Goal: Task Accomplishment & Management: Complete application form

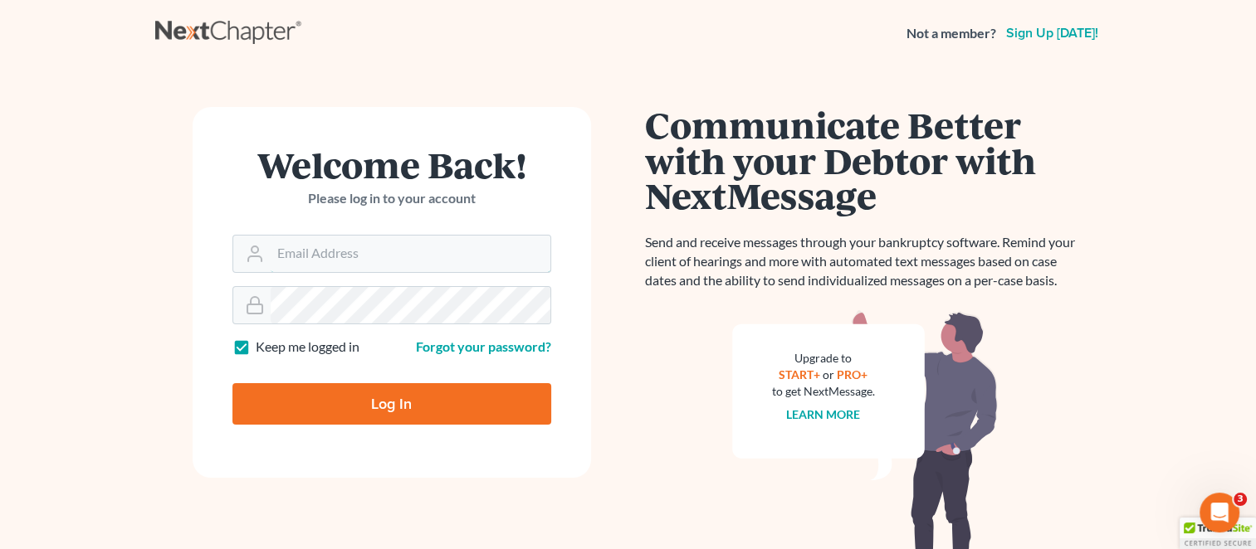
type input "[PERSON_NAME][EMAIL_ADDRESS][DOMAIN_NAME]"
click at [384, 414] on input "Log In" at bounding box center [391, 404] width 319 height 42
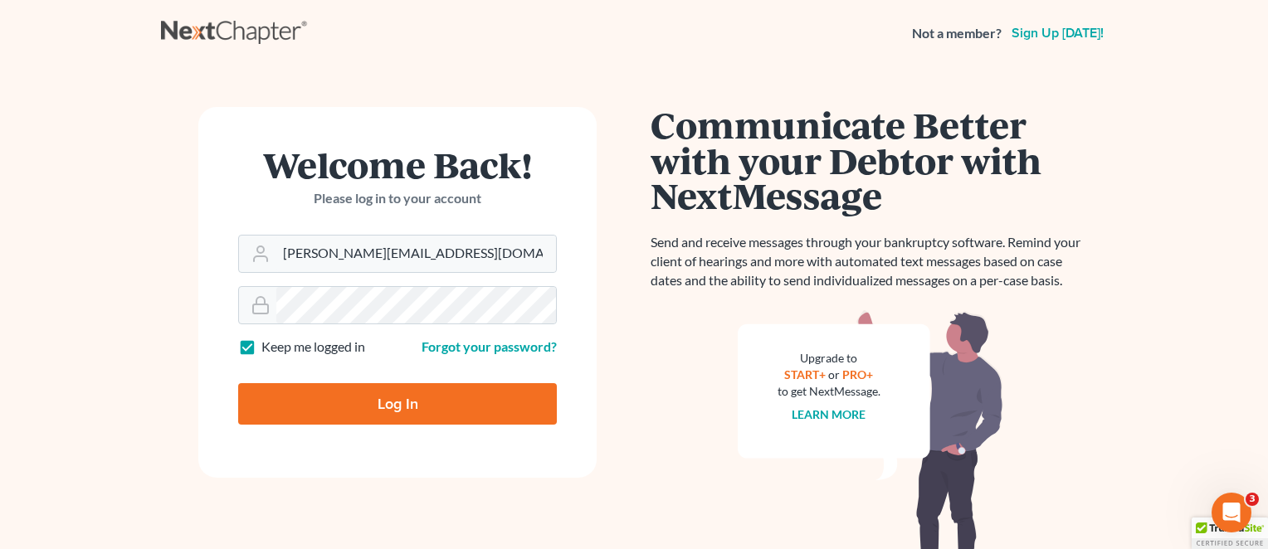
type input "Thinking..."
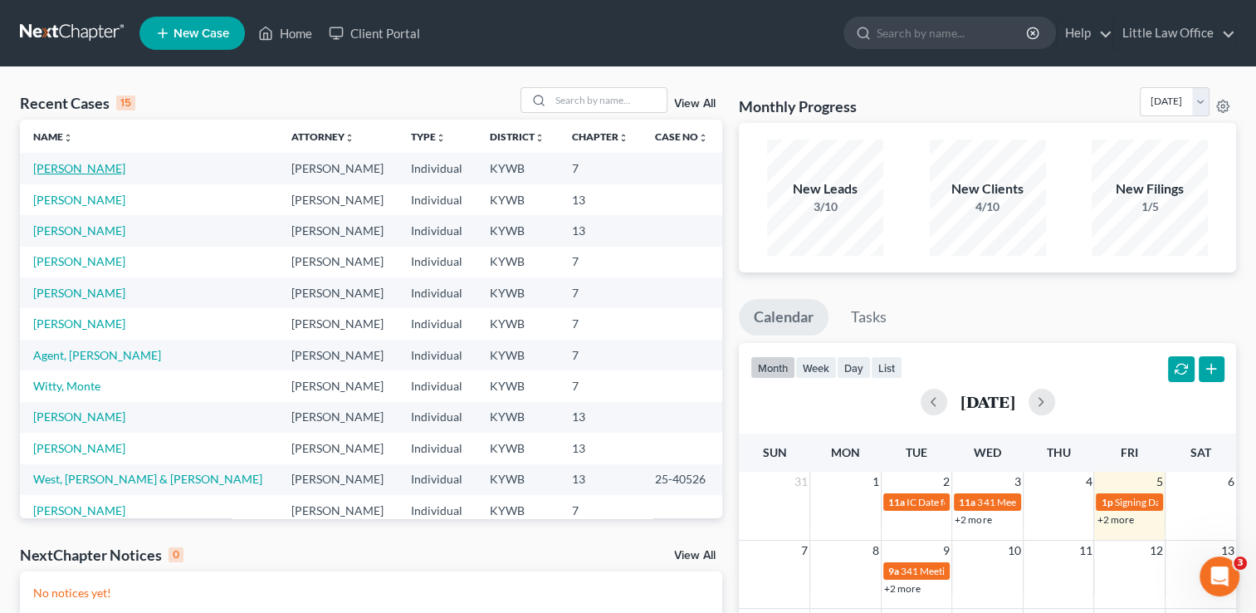
click at [61, 165] on link "[PERSON_NAME]" at bounding box center [79, 168] width 92 height 14
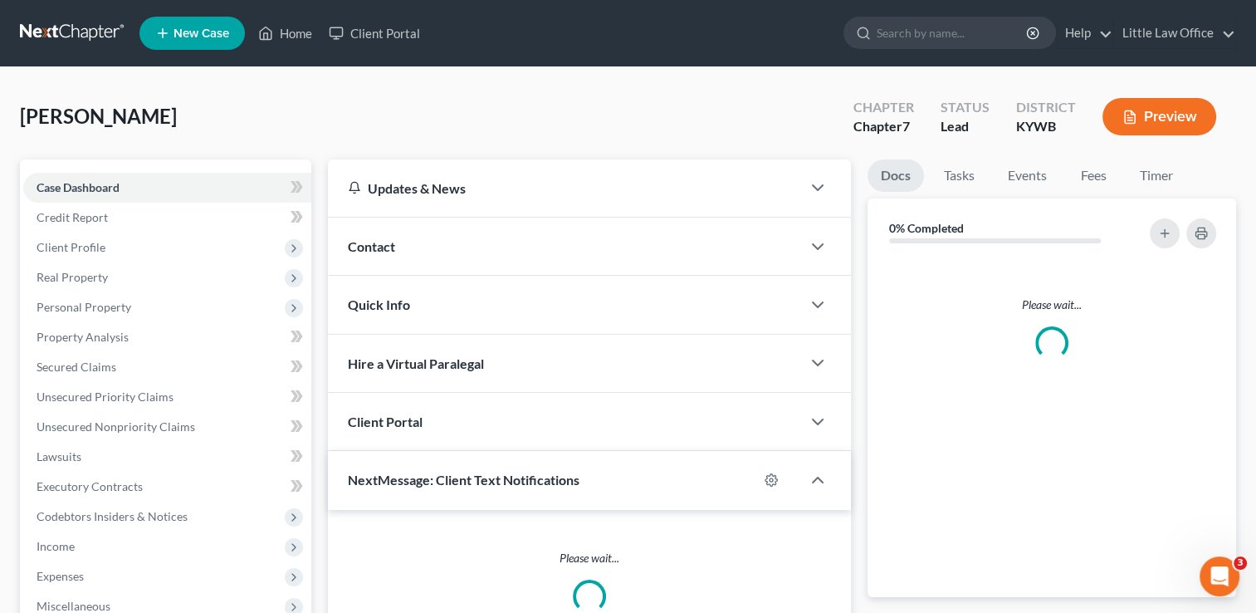
click at [418, 261] on div "Contact" at bounding box center [564, 245] width 473 height 57
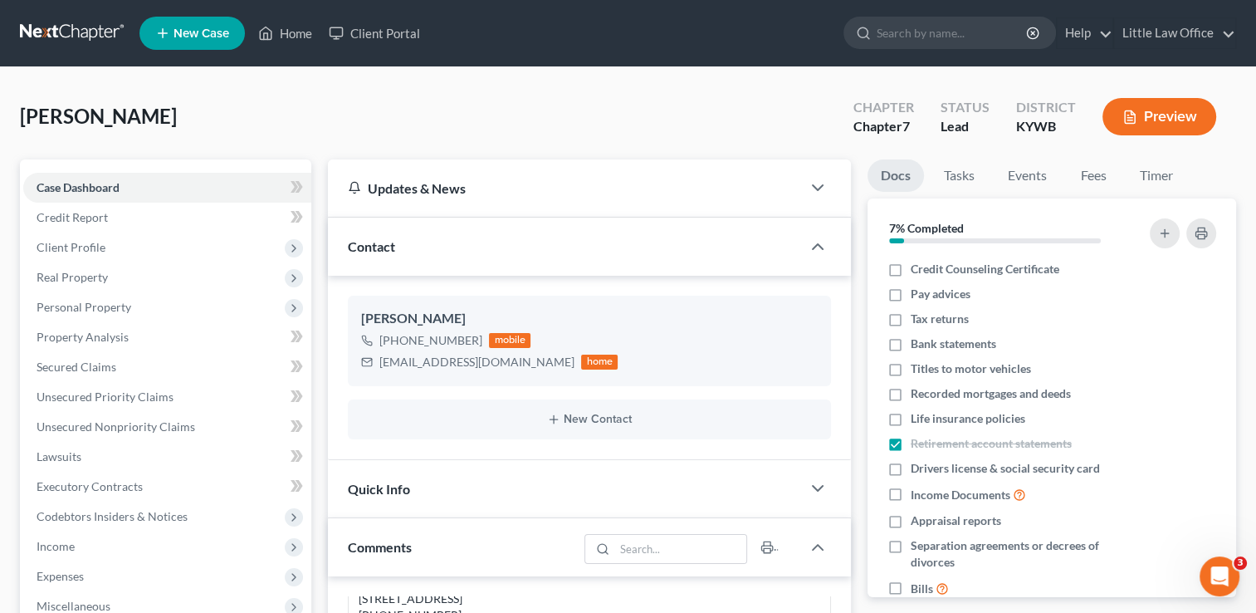
scroll to position [191, 0]
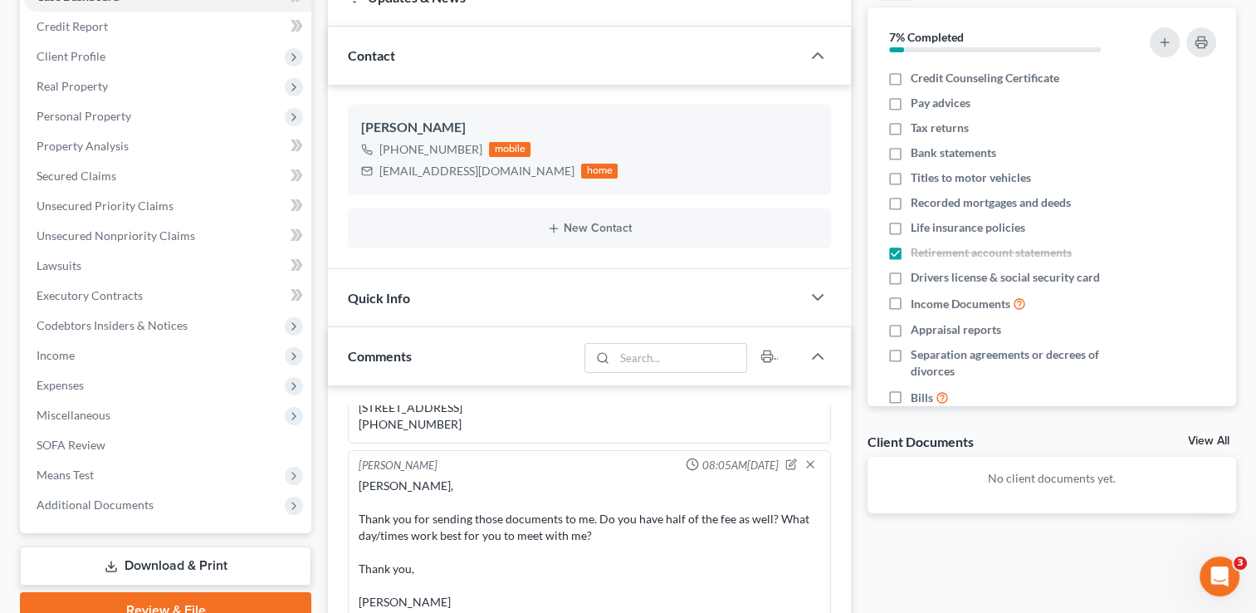
click at [730, 312] on div "Quick Info" at bounding box center [564, 297] width 473 height 57
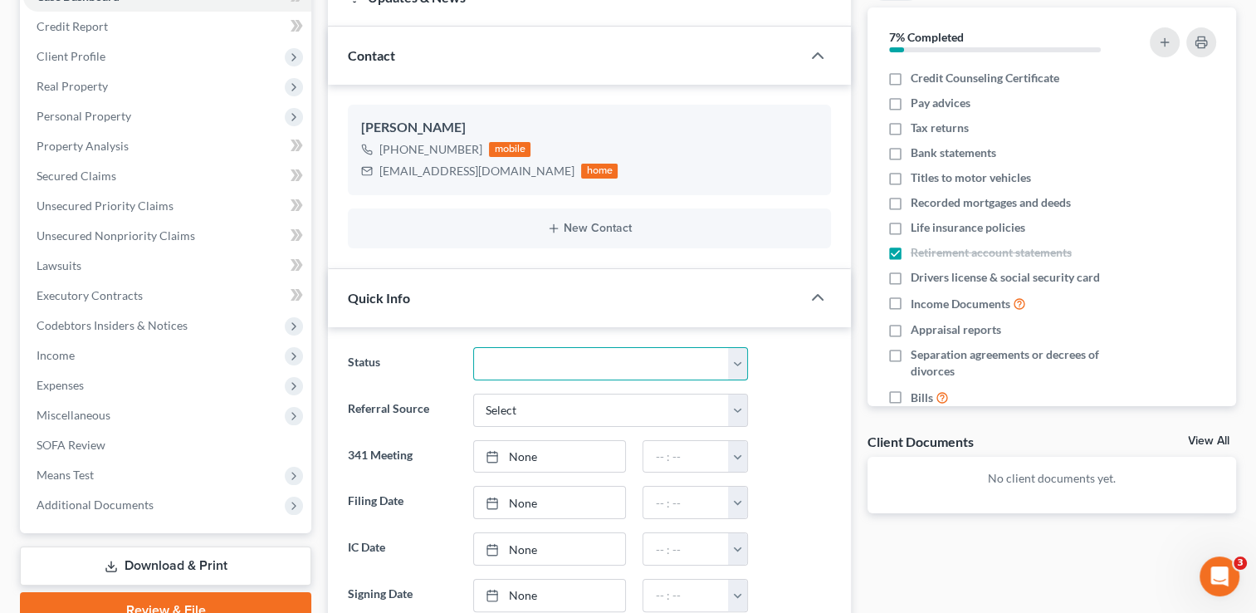
click at [733, 362] on select "Discharged Discharged & Reported Discharge Litigation Dismissal Notice Dismisse…" at bounding box center [610, 363] width 275 height 33
select select "9"
click at [473, 347] on select "Discharged Discharged & Reported Discharge Litigation Dismissal Notice Dismisse…" at bounding box center [610, 363] width 275 height 33
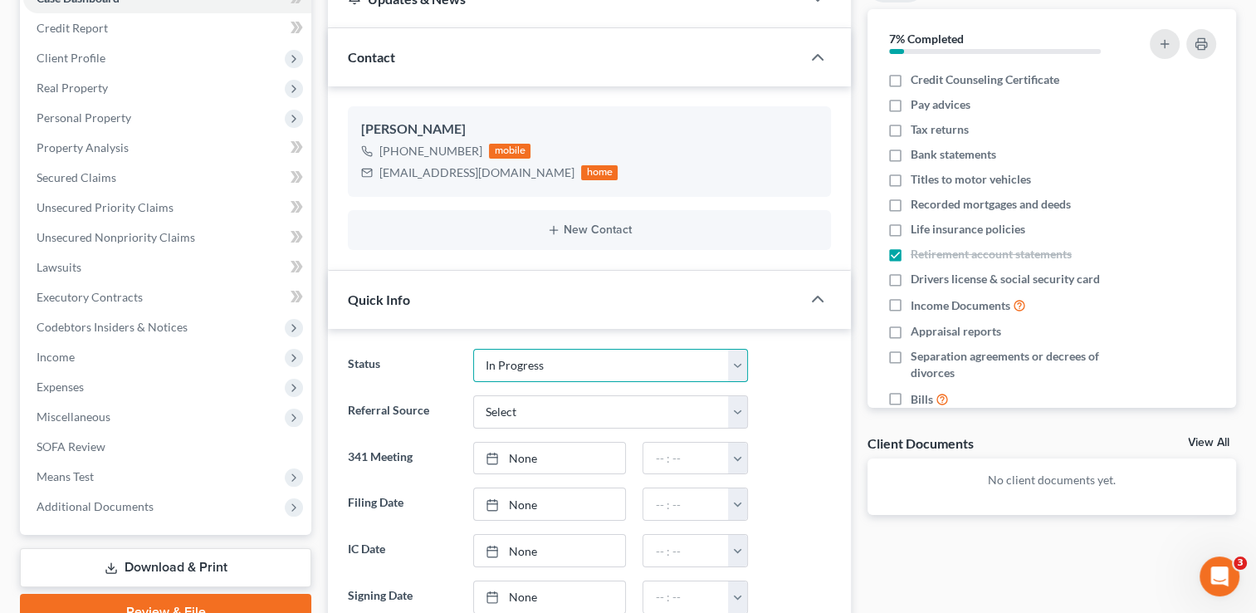
scroll to position [402, 0]
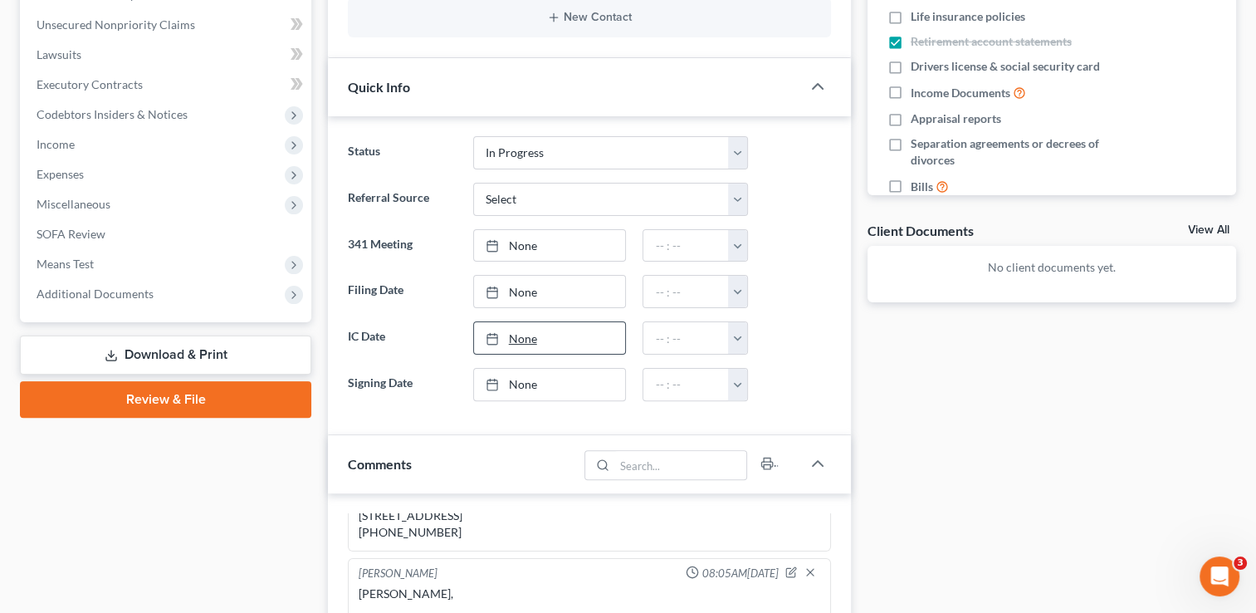
click at [524, 341] on link "None" at bounding box center [550, 338] width 152 height 32
type input "9/5/2025"
click at [737, 339] on button "button" at bounding box center [737, 338] width 18 height 32
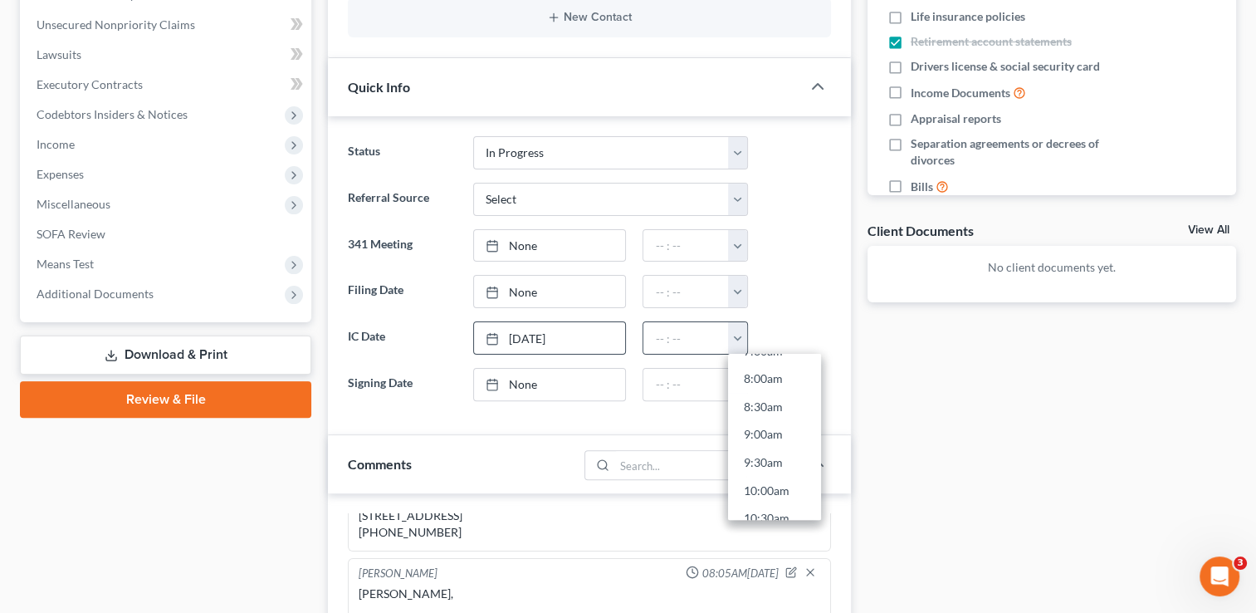
scroll to position [453, 0]
click at [784, 450] on link "9:30am" at bounding box center [774, 451] width 93 height 28
type input "9:30am"
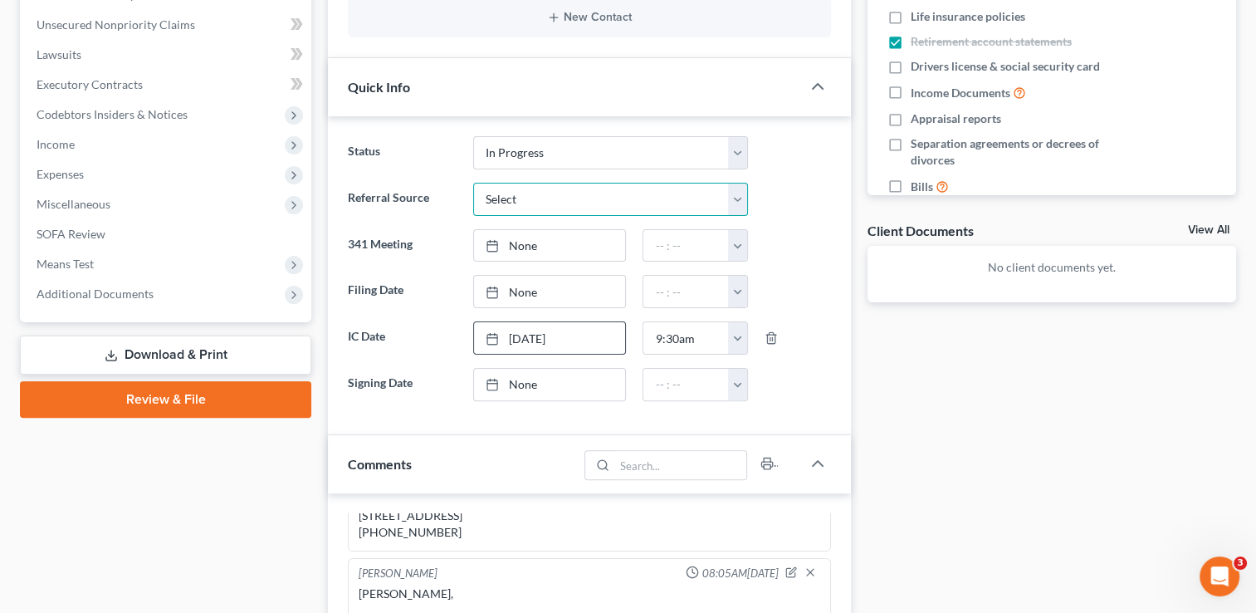
click at [505, 208] on select "Select Word Of Mouth Previous Clients Direct Mail Website Google Search Modern …" at bounding box center [610, 199] width 275 height 33
select select "4"
click at [473, 183] on select "Select Word Of Mouth Previous Clients Direct Mail Website Google Search Modern …" at bounding box center [610, 199] width 275 height 33
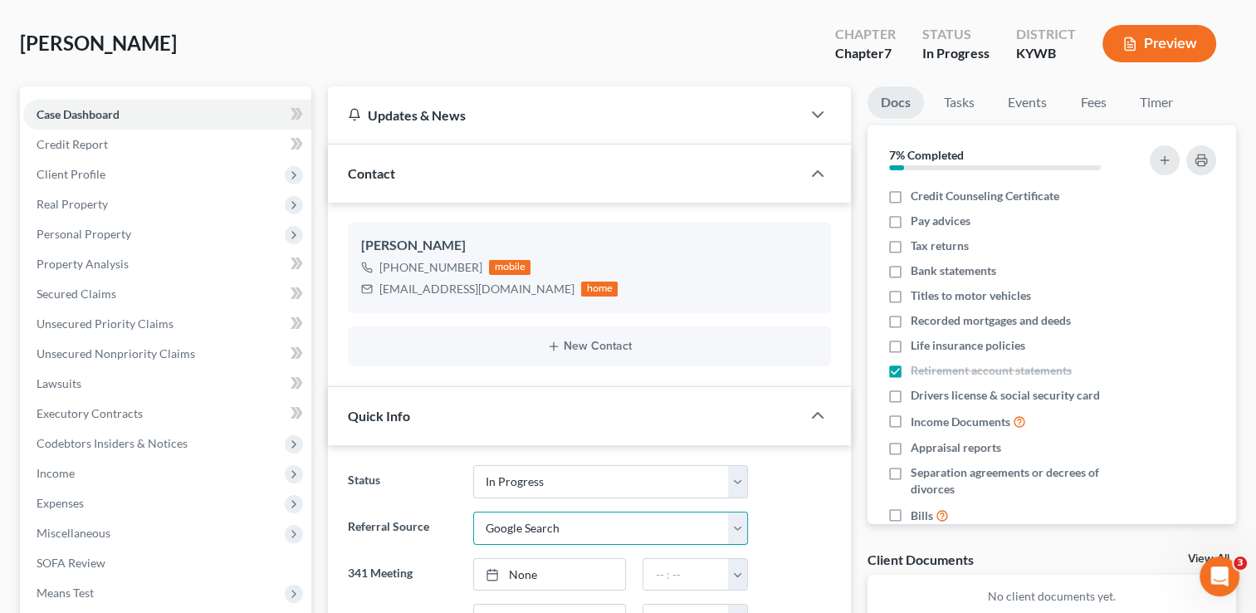
scroll to position [43, 0]
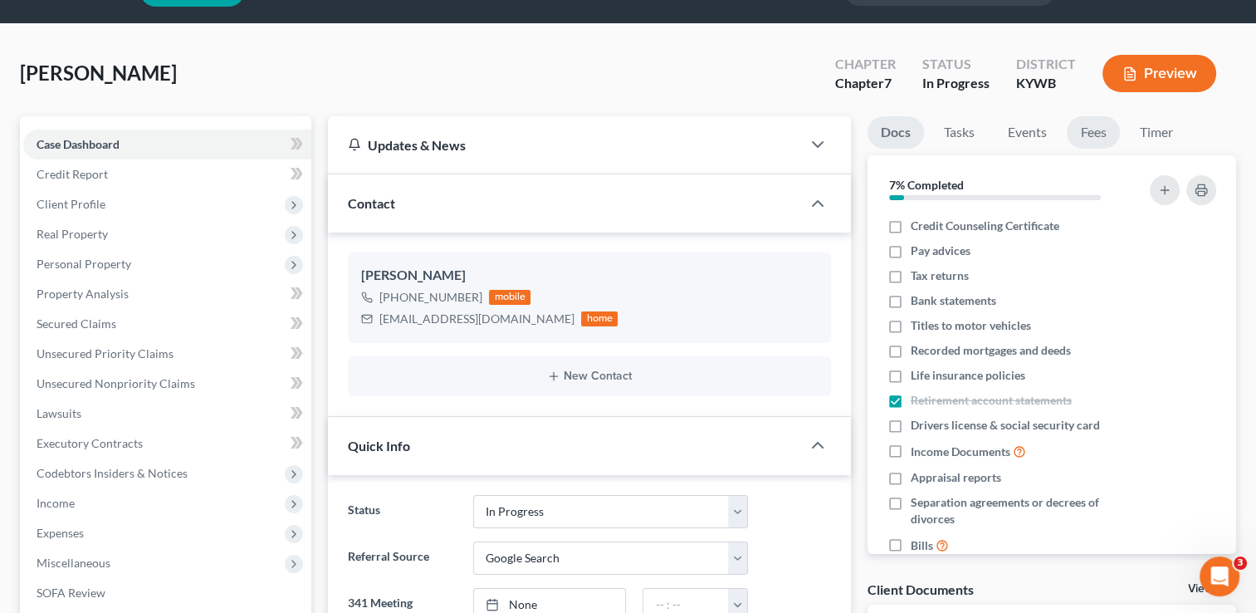
click at [1100, 135] on link "Fees" at bounding box center [1093, 132] width 53 height 32
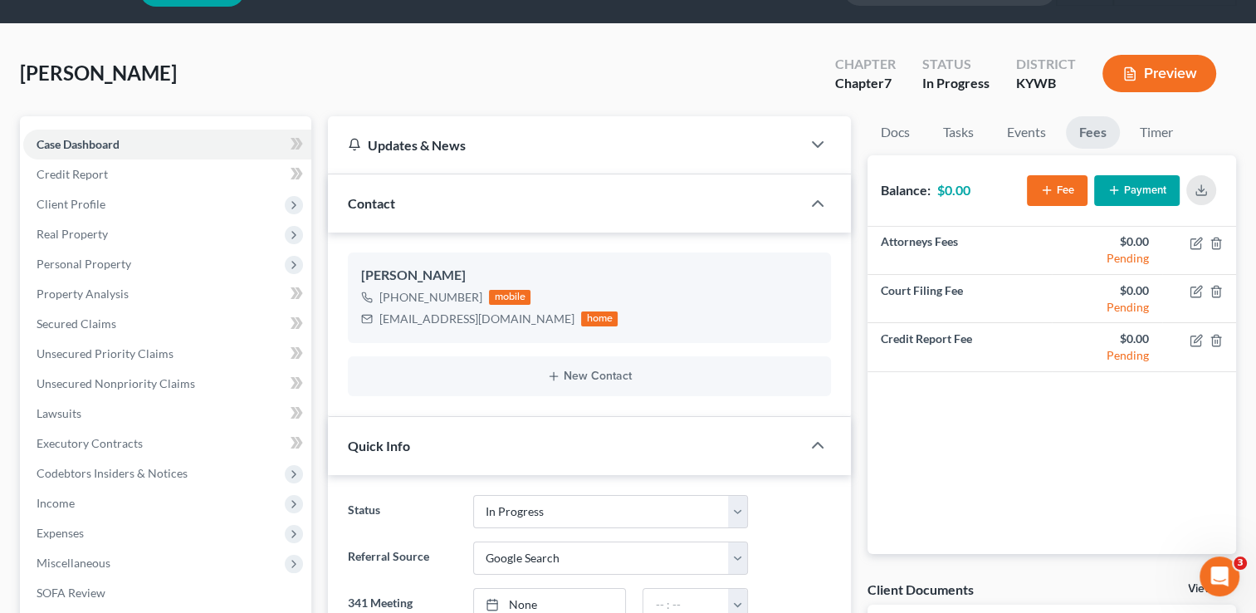
click at [1142, 192] on button "Payment" at bounding box center [1136, 190] width 85 height 31
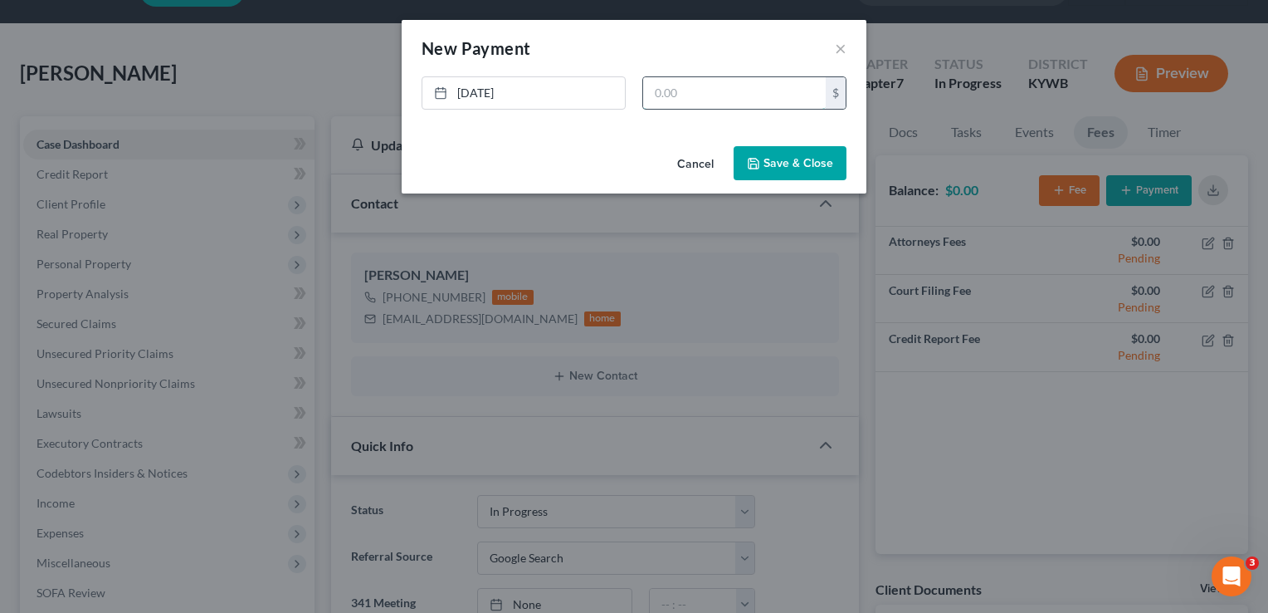
click at [699, 106] on input "text" at bounding box center [734, 93] width 183 height 32
type input "800"
click at [807, 158] on button "Save & Close" at bounding box center [790, 163] width 113 height 35
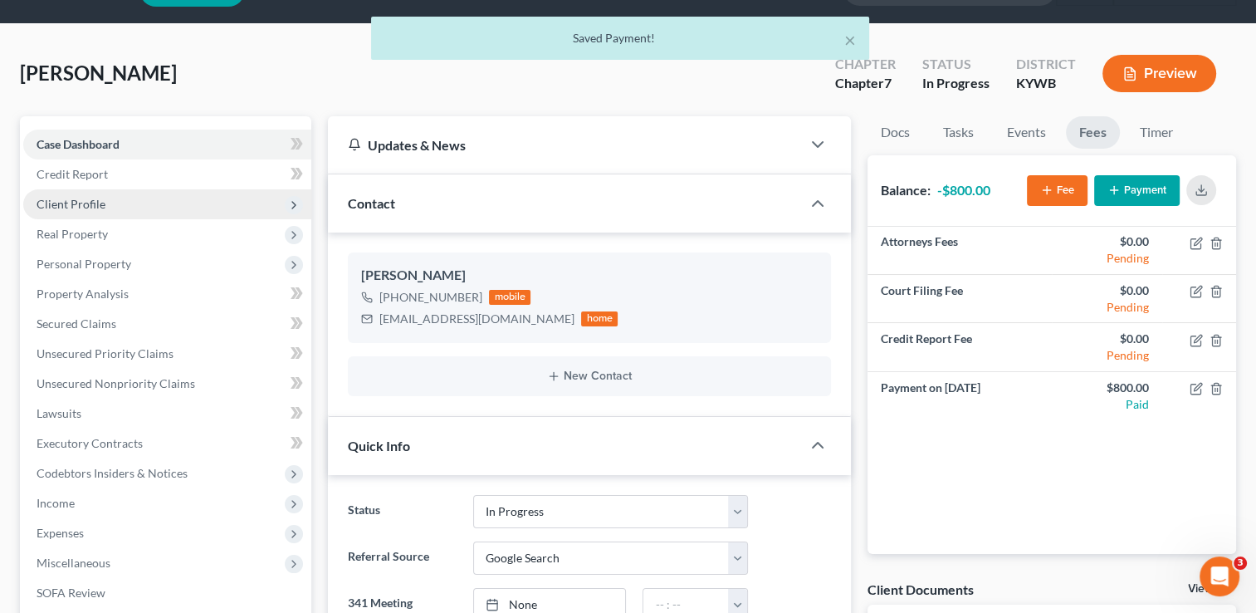
click at [61, 210] on span "Client Profile" at bounding box center [167, 204] width 288 height 30
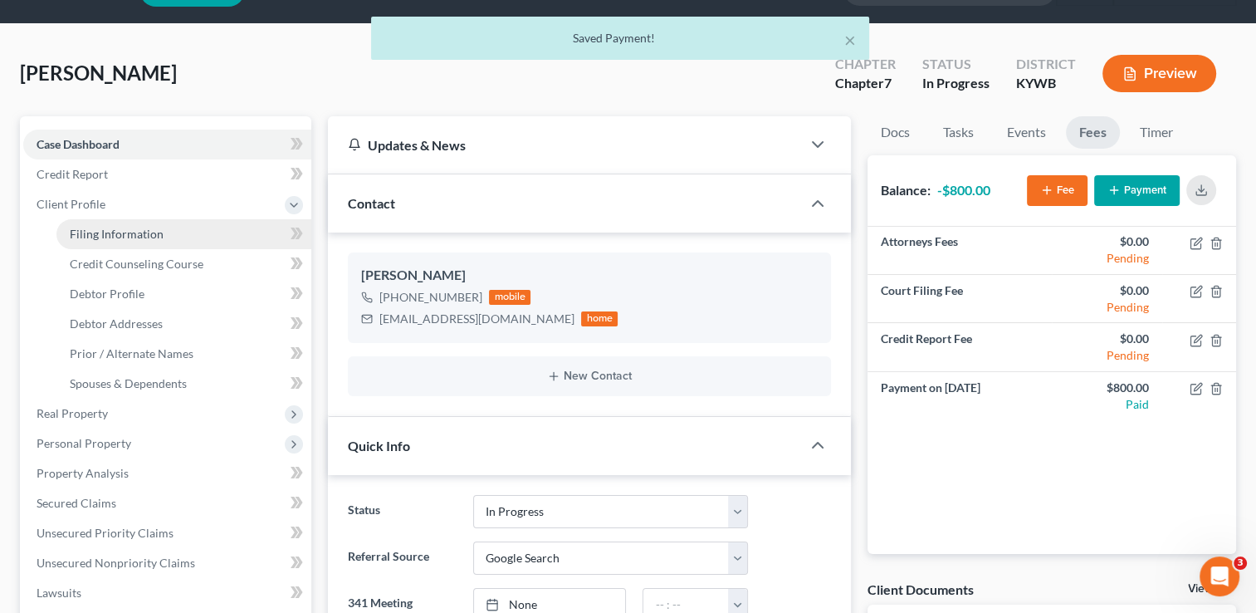
click at [94, 237] on span "Filing Information" at bounding box center [117, 234] width 94 height 14
select select "1"
select select "0"
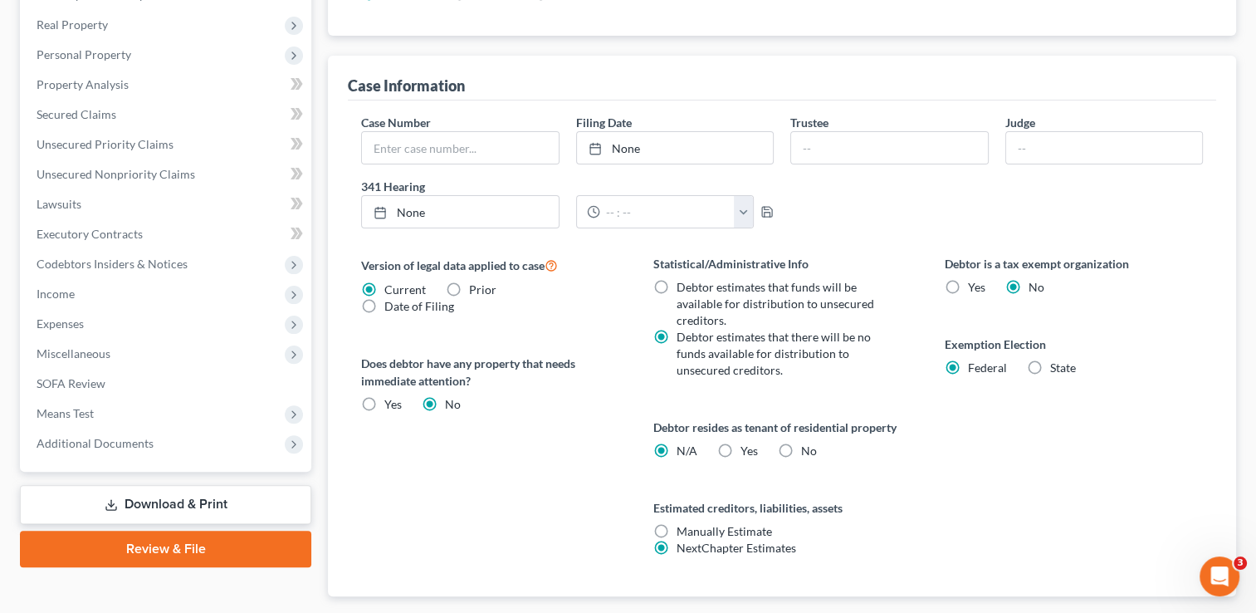
scroll to position [528, 0]
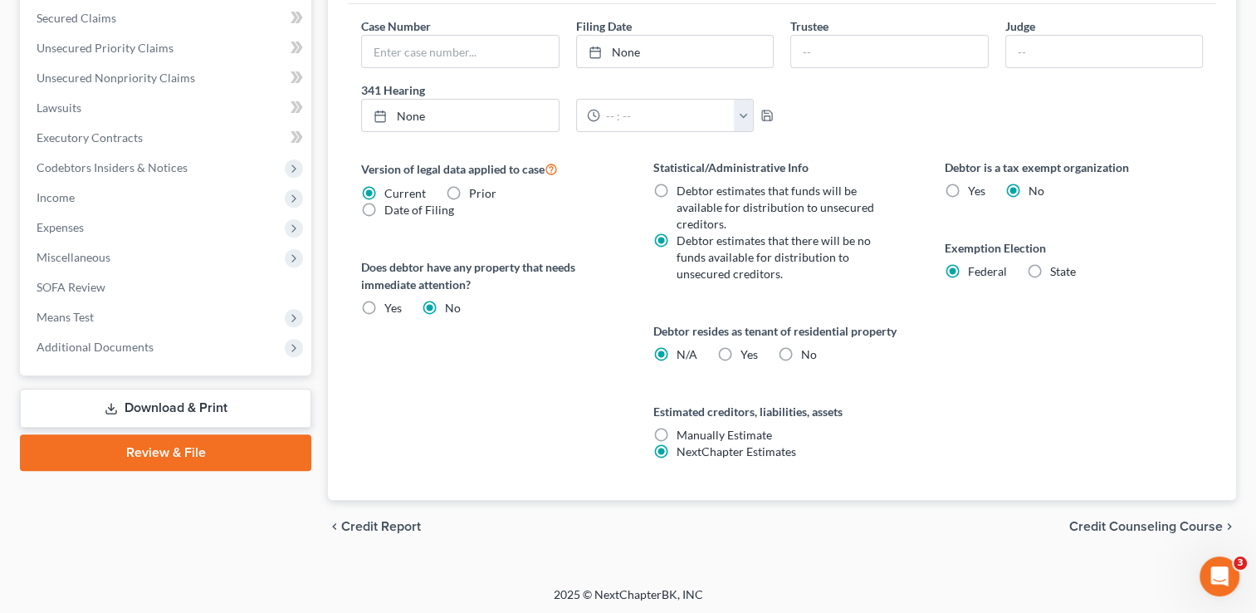
click at [1140, 526] on span "Credit Counseling Course" at bounding box center [1146, 526] width 154 height 13
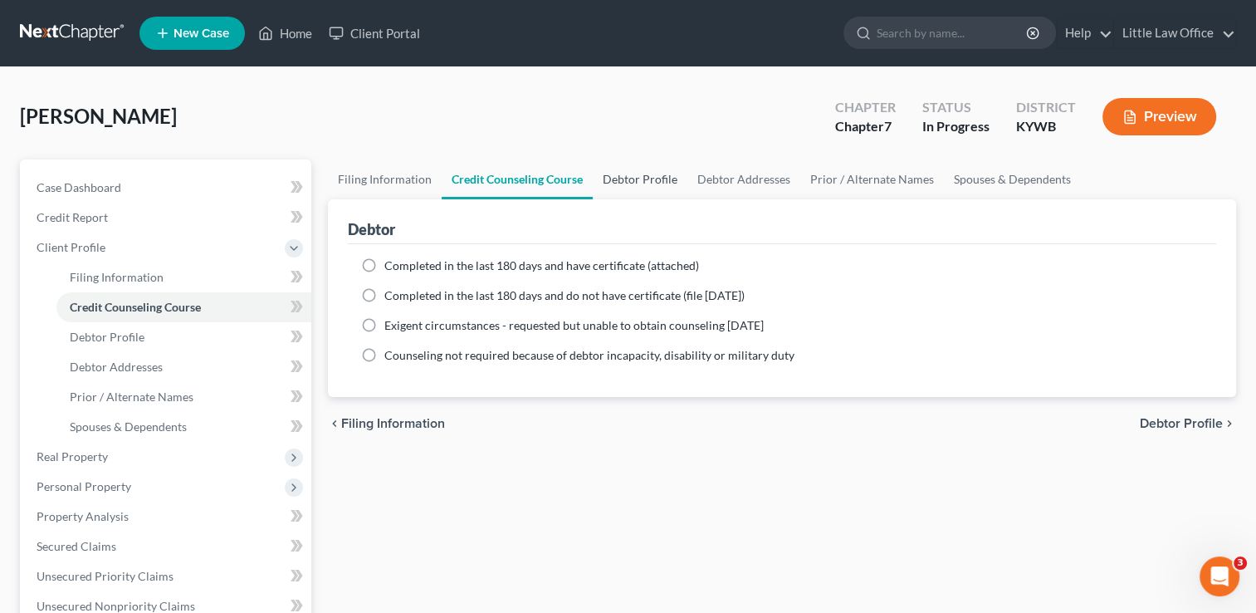
click at [628, 188] on link "Debtor Profile" at bounding box center [640, 179] width 95 height 40
select select "0"
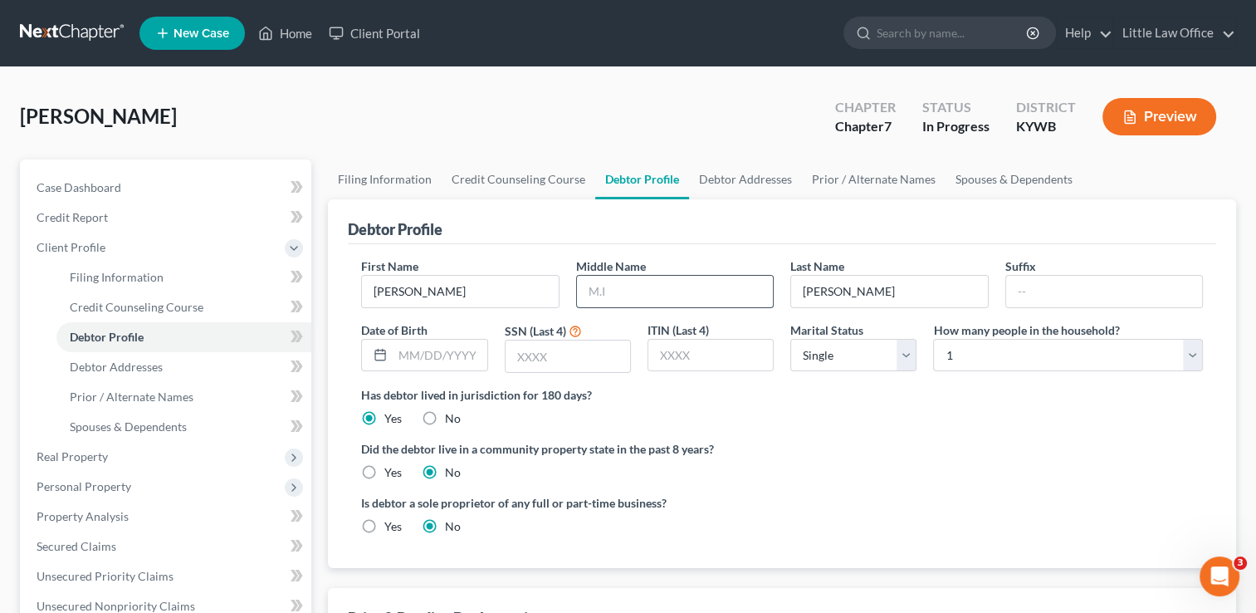
click at [637, 300] on input "text" at bounding box center [675, 292] width 196 height 32
type input "Faye"
type input "01/03/2001"
type input "9640"
click at [905, 358] on select "Select Single Married Separated Divorced Widowed" at bounding box center [853, 355] width 126 height 33
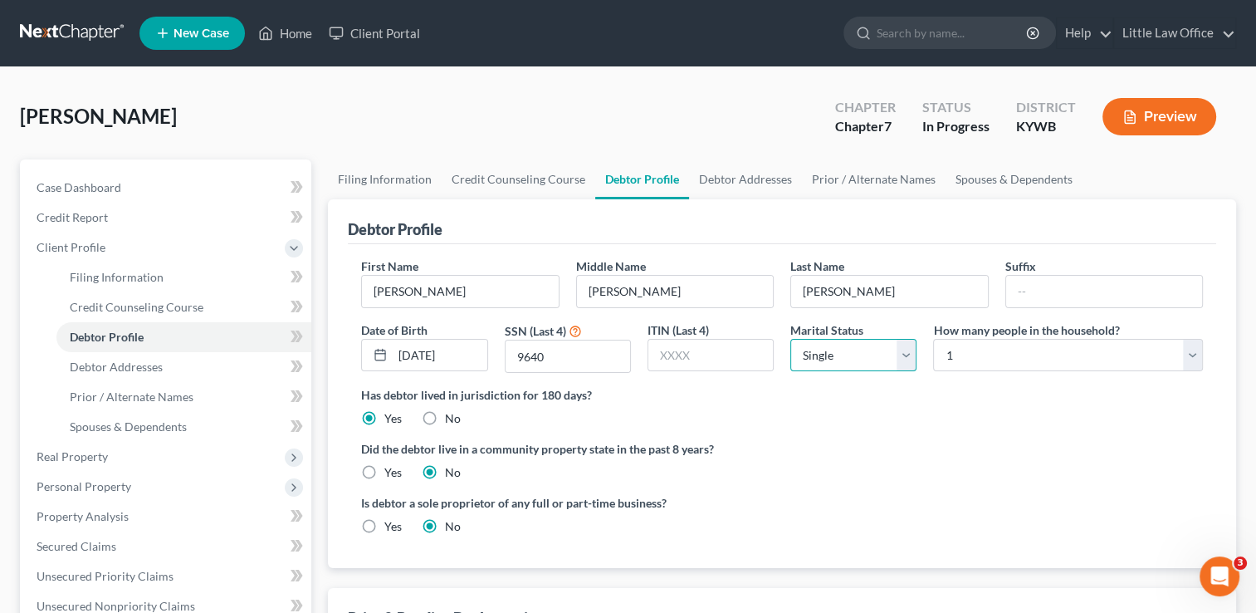
click at [790, 339] on select "Select Single Married Separated Divorced Widowed" at bounding box center [853, 355] width 126 height 33
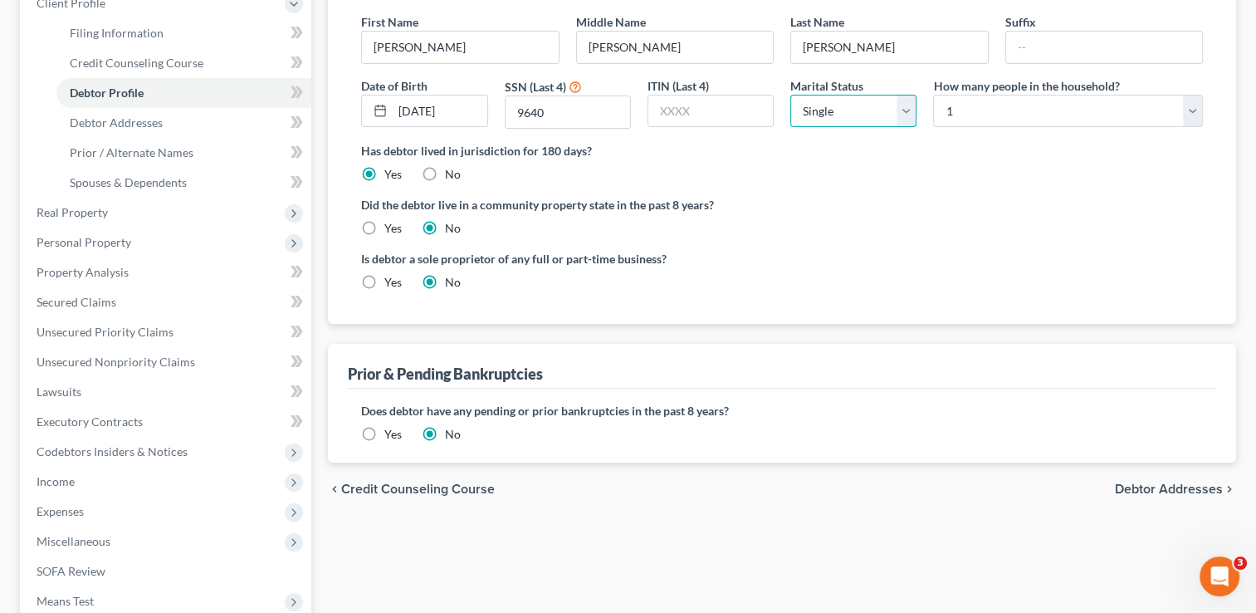
scroll to position [280, 0]
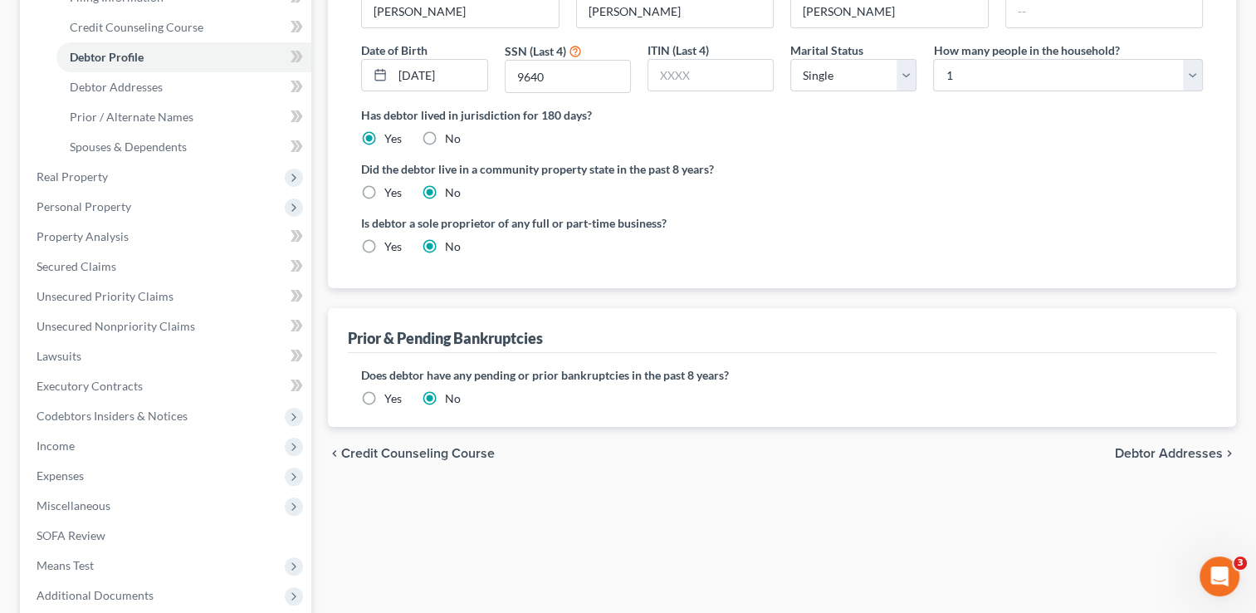
click at [1159, 454] on span "Debtor Addresses" at bounding box center [1169, 453] width 108 height 13
select select "0"
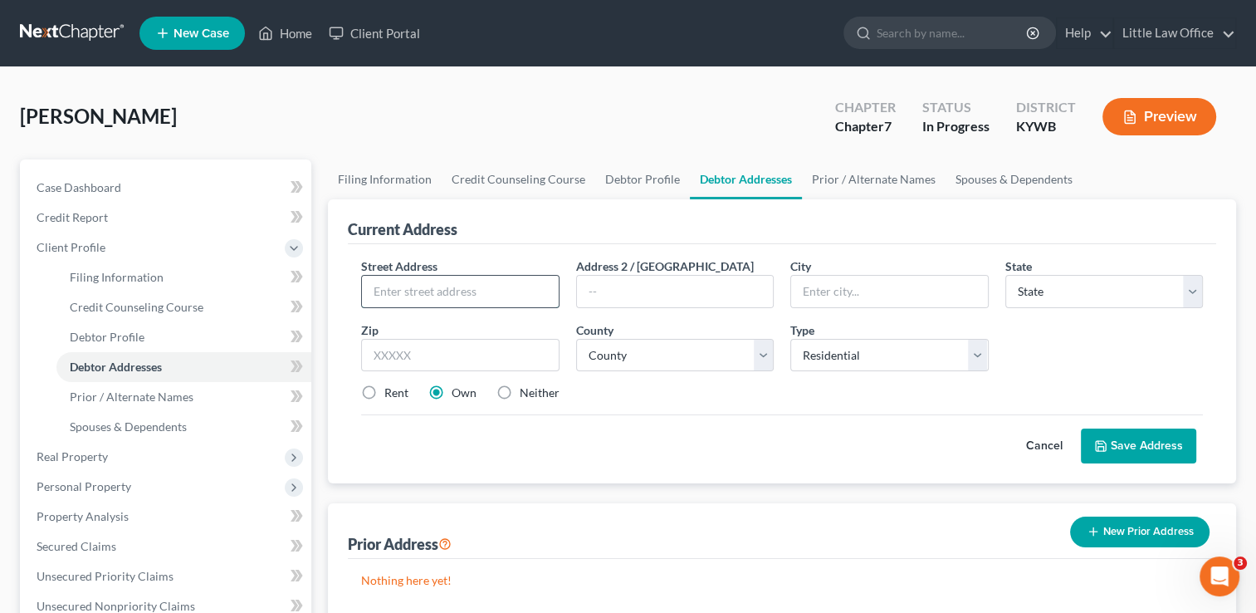
click at [475, 286] on input "text" at bounding box center [460, 292] width 196 height 32
type input "205 West Young Circle"
type input "42445"
type input "Princeton"
select select "18"
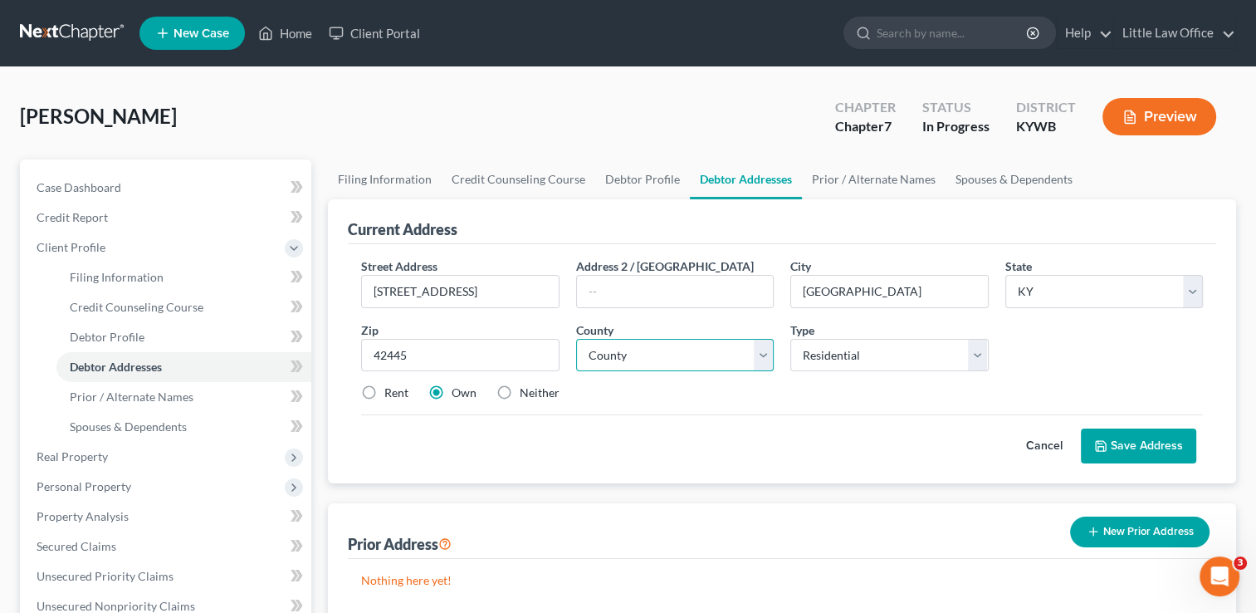
click at [766, 358] on select "County Adair County Allen County Anderson County Ballard County Barren County B…" at bounding box center [675, 355] width 198 height 33
select select "16"
click at [576, 339] on select "County Adair County Allen County Anderson County Ballard County Barren County B…" at bounding box center [675, 355] width 198 height 33
click at [394, 397] on label "Rent" at bounding box center [396, 392] width 24 height 17
click at [394, 395] on input "Rent" at bounding box center [396, 389] width 11 height 11
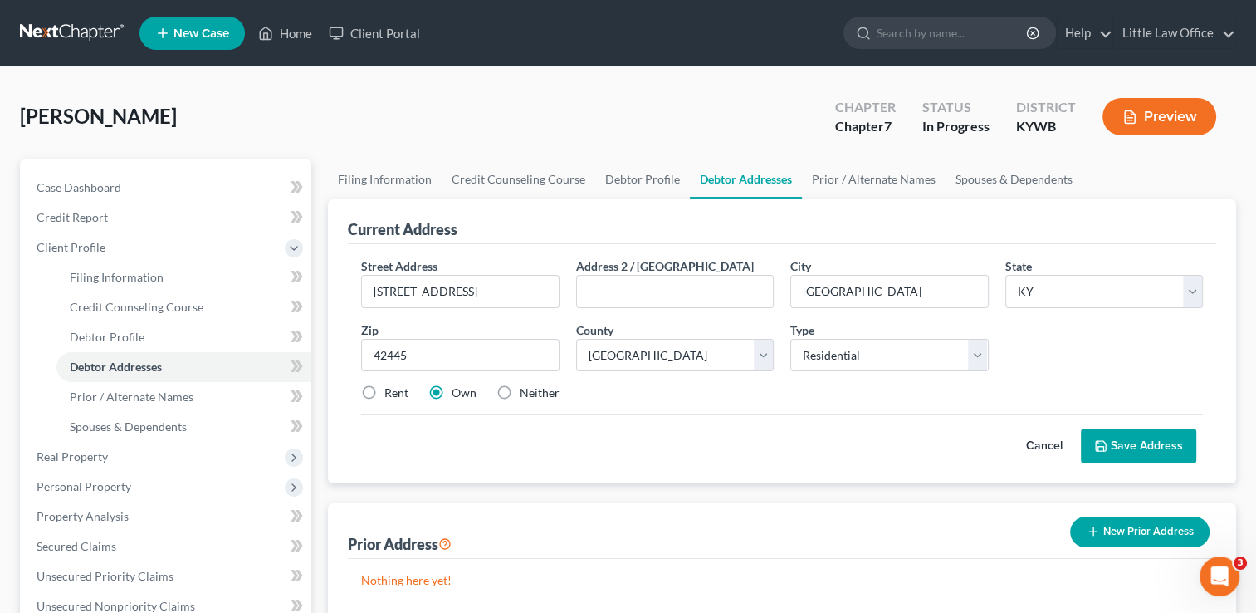
radio input "true"
click at [1100, 447] on icon at bounding box center [1100, 445] width 13 height 13
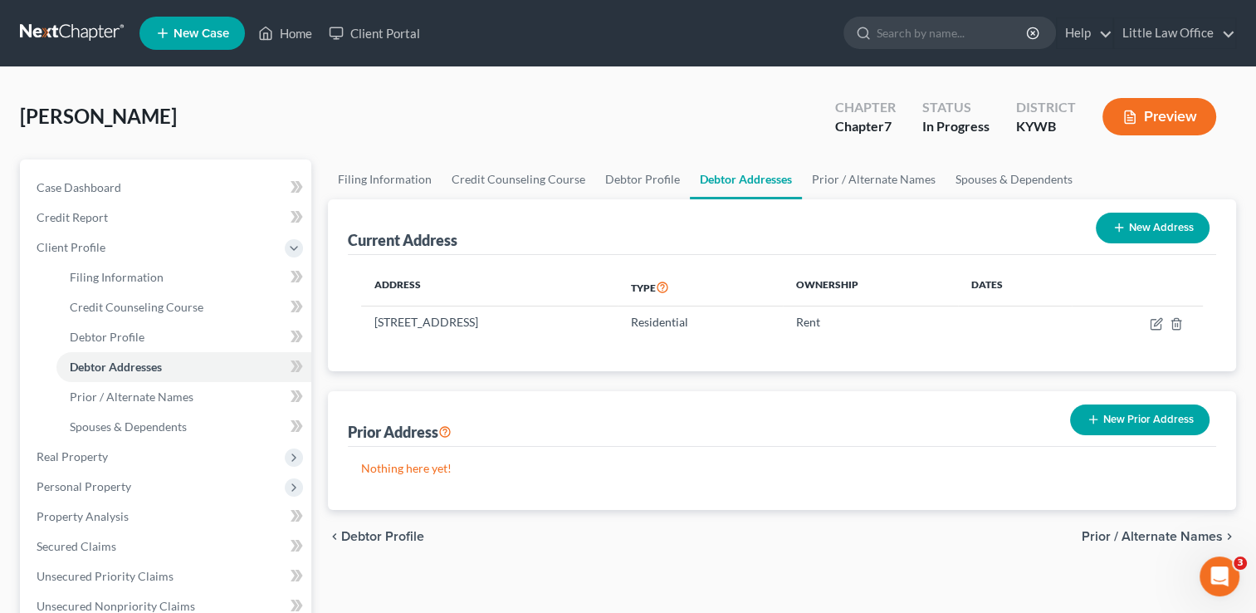
click at [1161, 422] on button "New Prior Address" at bounding box center [1139, 419] width 139 height 31
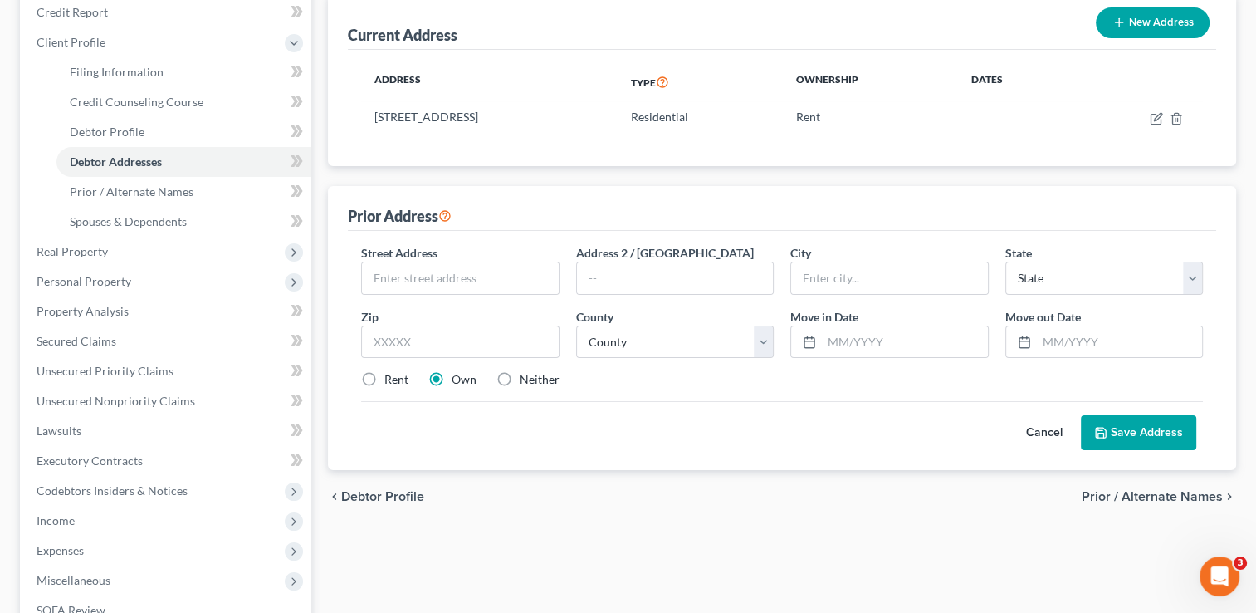
scroll to position [216, 0]
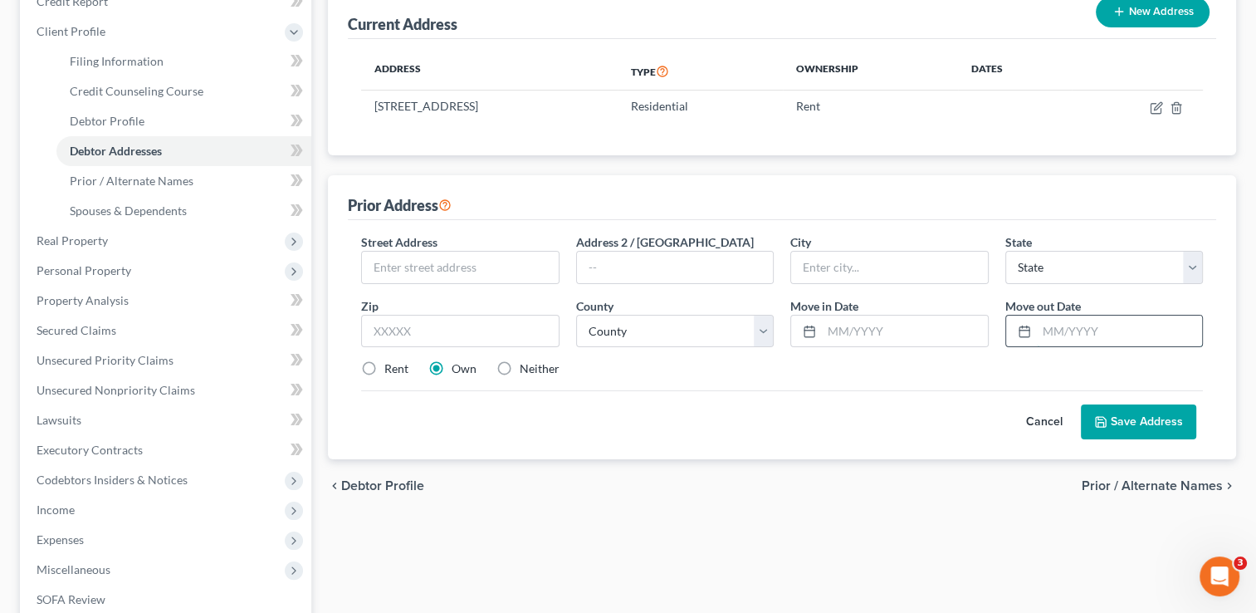
click at [1106, 324] on input "text" at bounding box center [1119, 331] width 165 height 32
type input "11/2024"
click at [524, 276] on input "text" at bounding box center [460, 267] width 196 height 32
type input "431 South Madison Avenue"
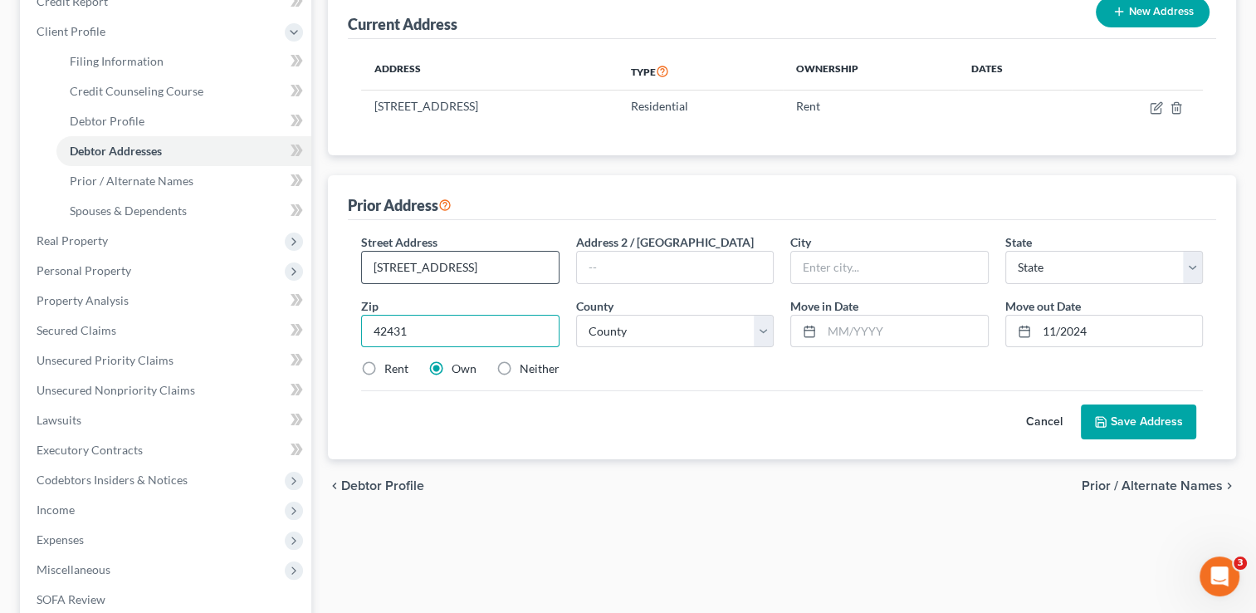
type input "42431"
type input "Madisonville"
select select "18"
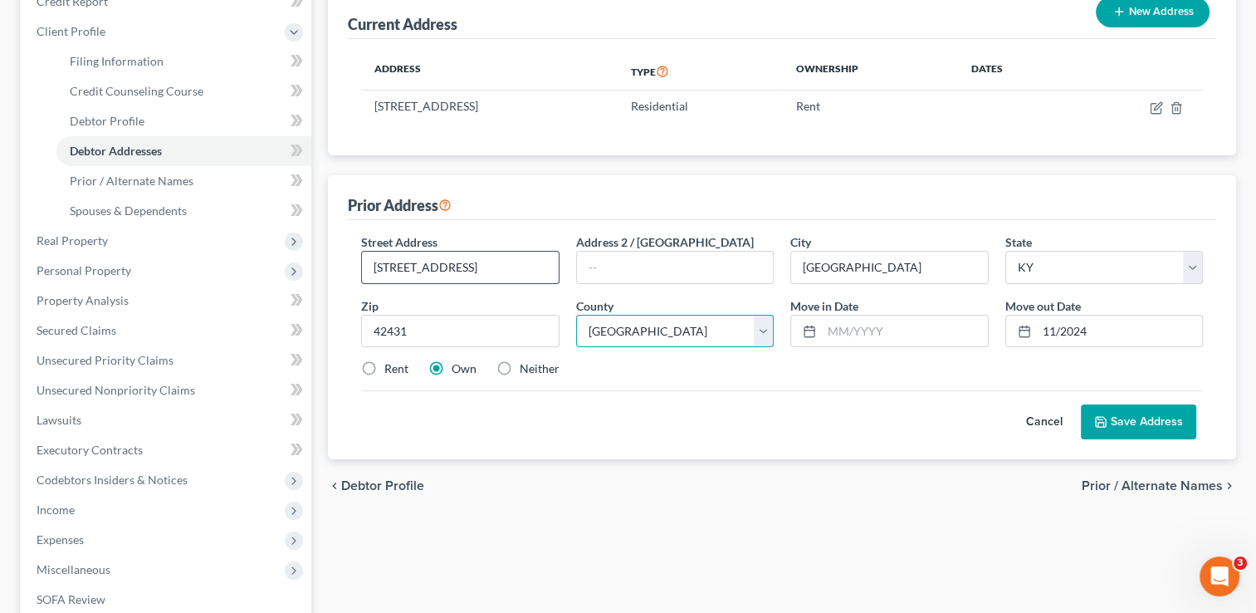
select select "53"
click at [835, 333] on input "text" at bounding box center [904, 331] width 165 height 32
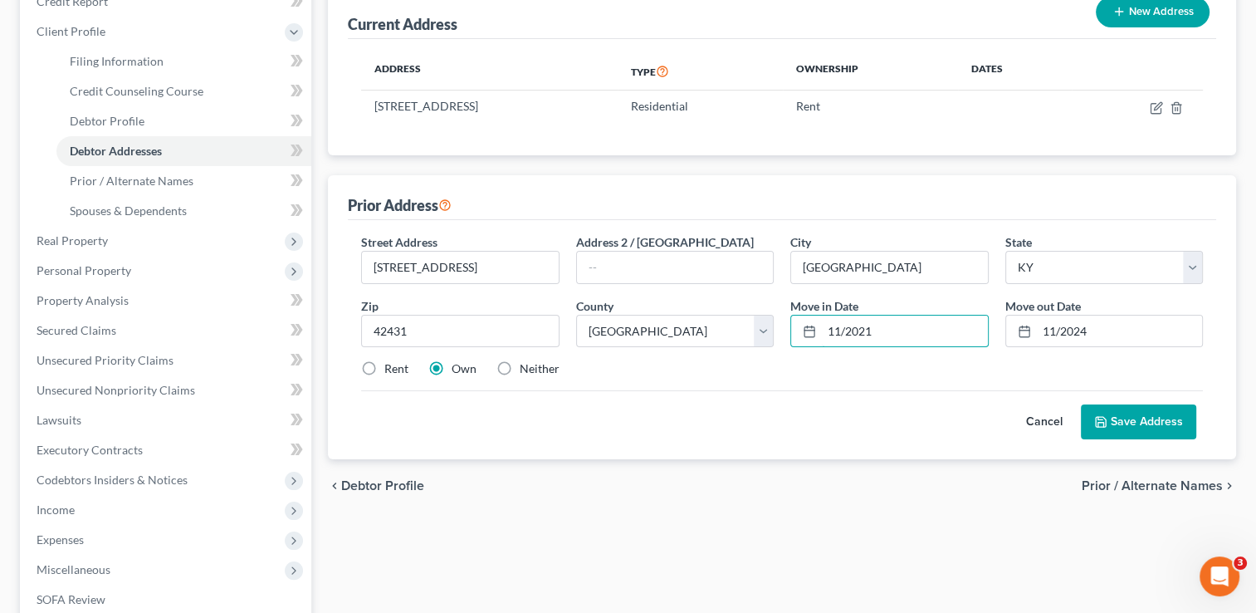
type input "11/2021"
click at [384, 367] on label "Rent" at bounding box center [396, 368] width 24 height 17
click at [391, 367] on input "Rent" at bounding box center [396, 365] width 11 height 11
radio input "true"
click at [1125, 416] on button "Save Address" at bounding box center [1138, 421] width 115 height 35
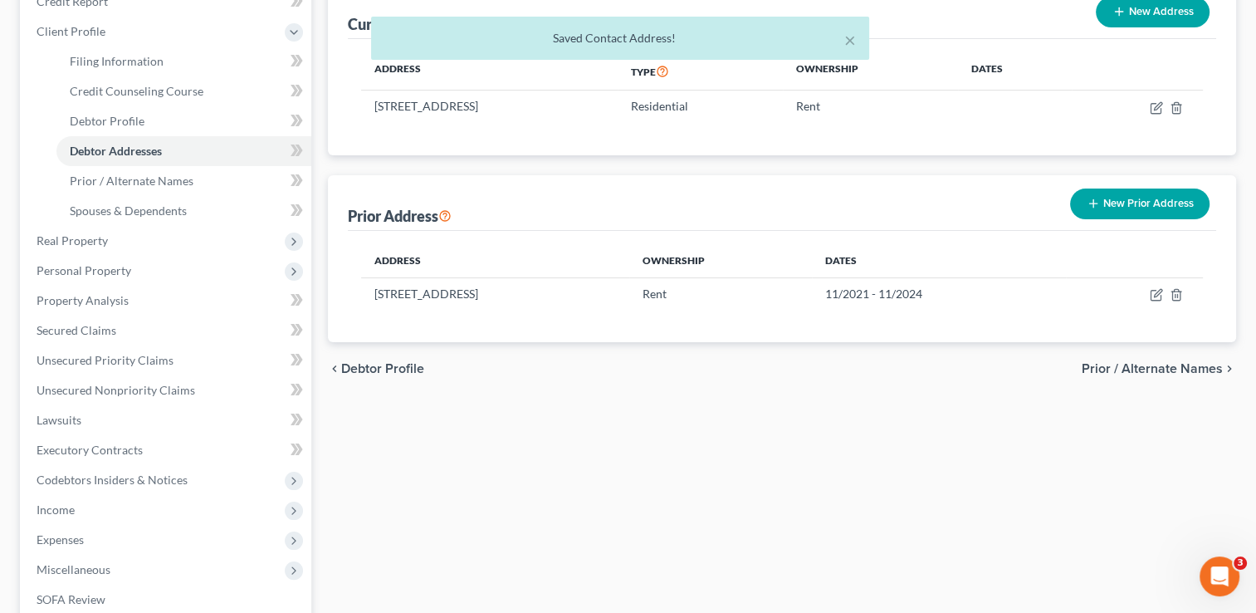
click at [1170, 364] on span "Prior / Alternate Names" at bounding box center [1152, 368] width 141 height 13
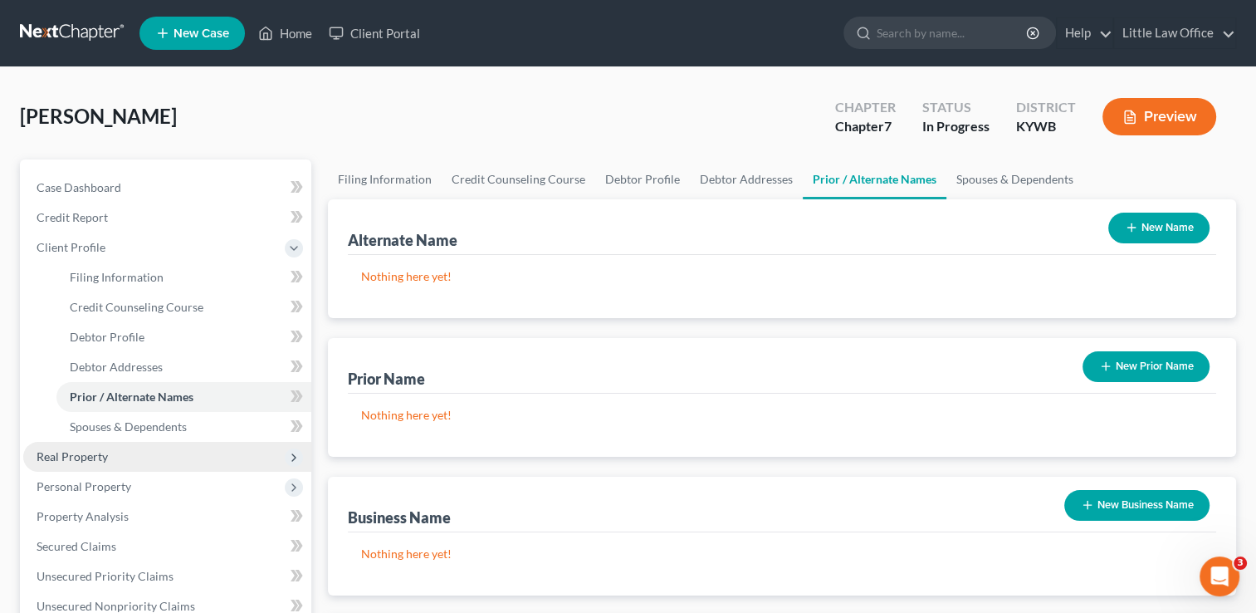
click at [123, 457] on span "Real Property" at bounding box center [167, 457] width 288 height 30
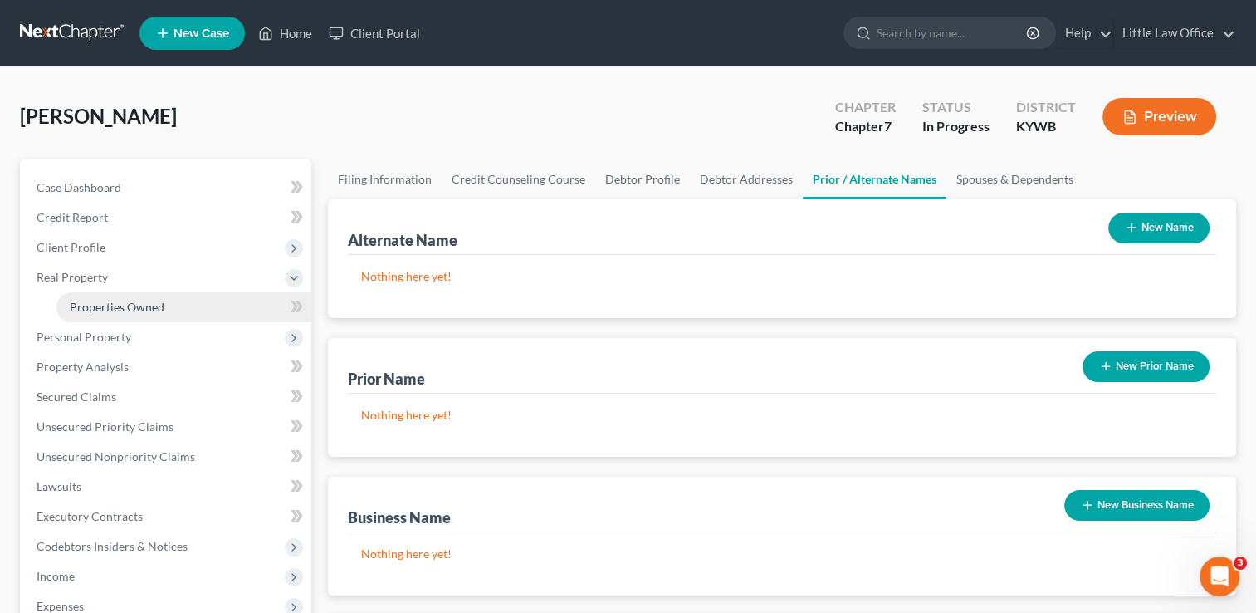
click at [139, 315] on link "Properties Owned" at bounding box center [183, 307] width 255 height 30
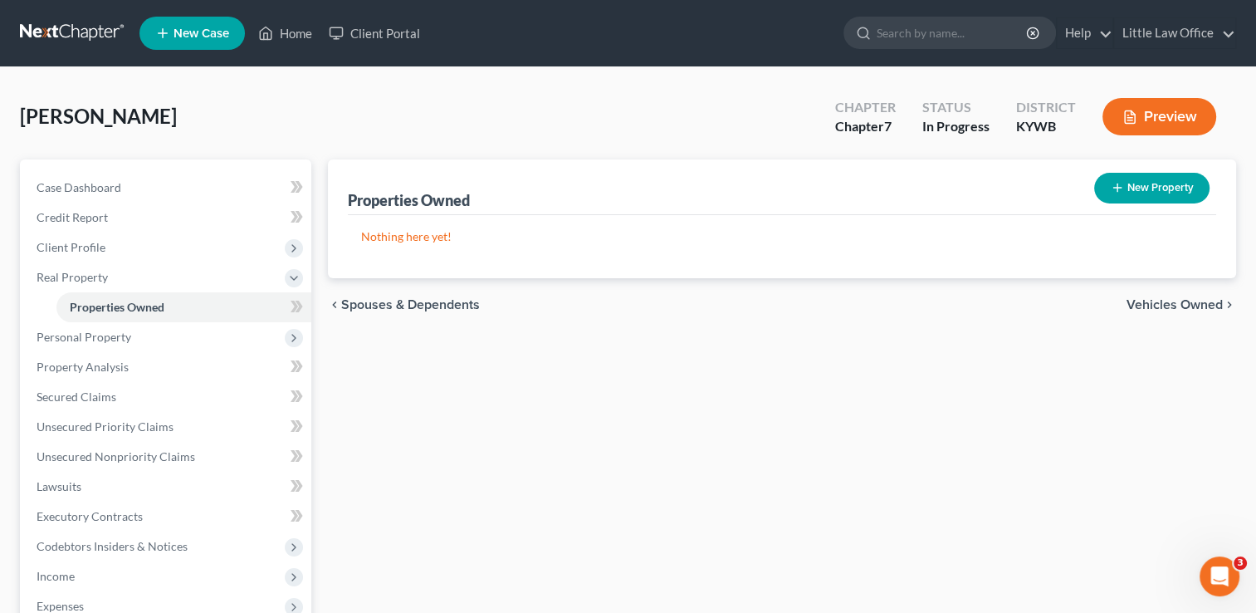
click at [1159, 305] on span "Vehicles Owned" at bounding box center [1174, 304] width 96 height 13
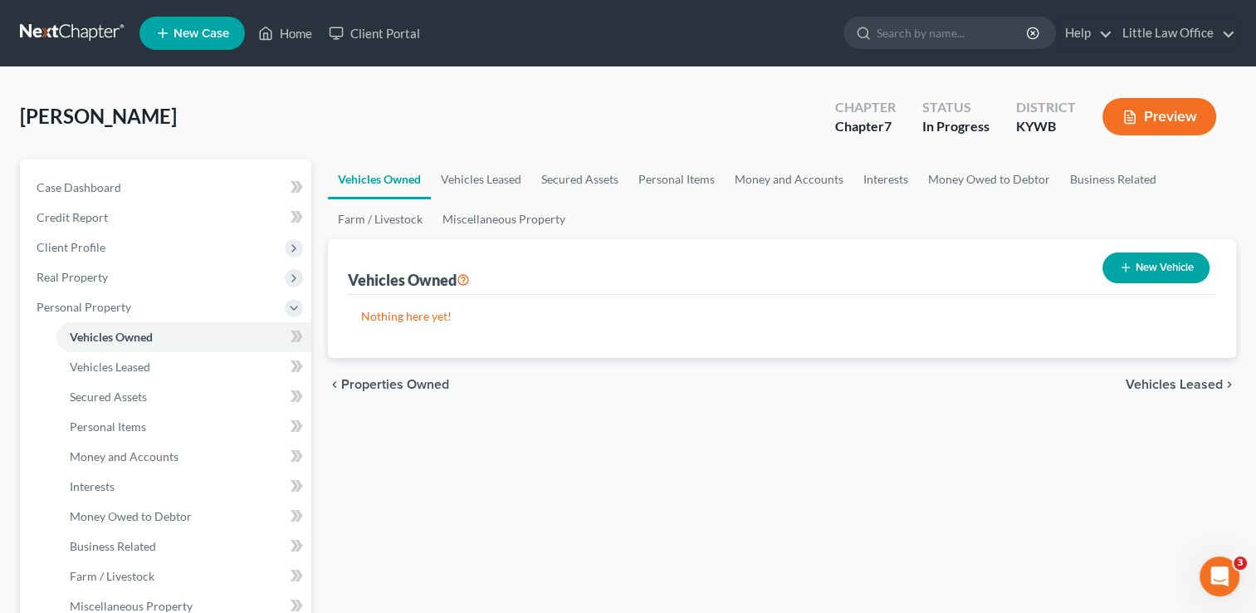
click at [1176, 254] on button "New Vehicle" at bounding box center [1155, 267] width 107 height 31
select select "0"
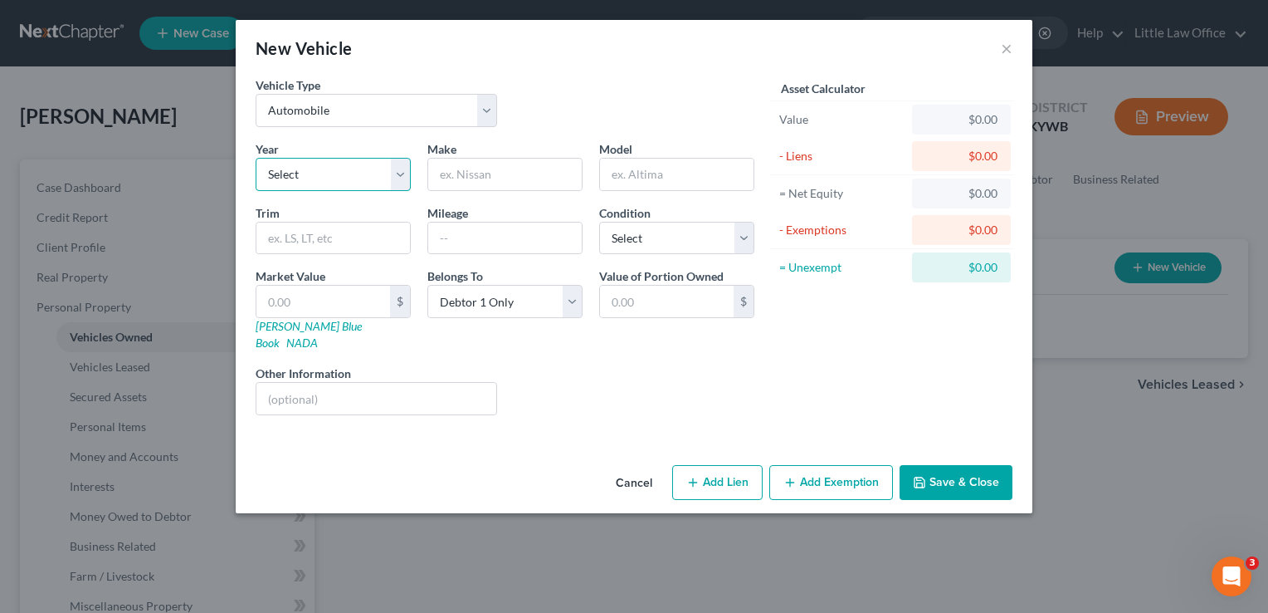
click at [304, 181] on select "Select 2026 2025 2024 2023 2022 2021 2020 2019 2018 2017 2016 2015 2014 2013 20…" at bounding box center [333, 174] width 155 height 33
select select "4"
click at [256, 158] on select "Select 2026 2025 2024 2023 2022 2021 2020 2019 2018 2017 2016 2015 2014 2013 20…" at bounding box center [333, 174] width 155 height 33
type input "Toyota"
type input "Corolla"
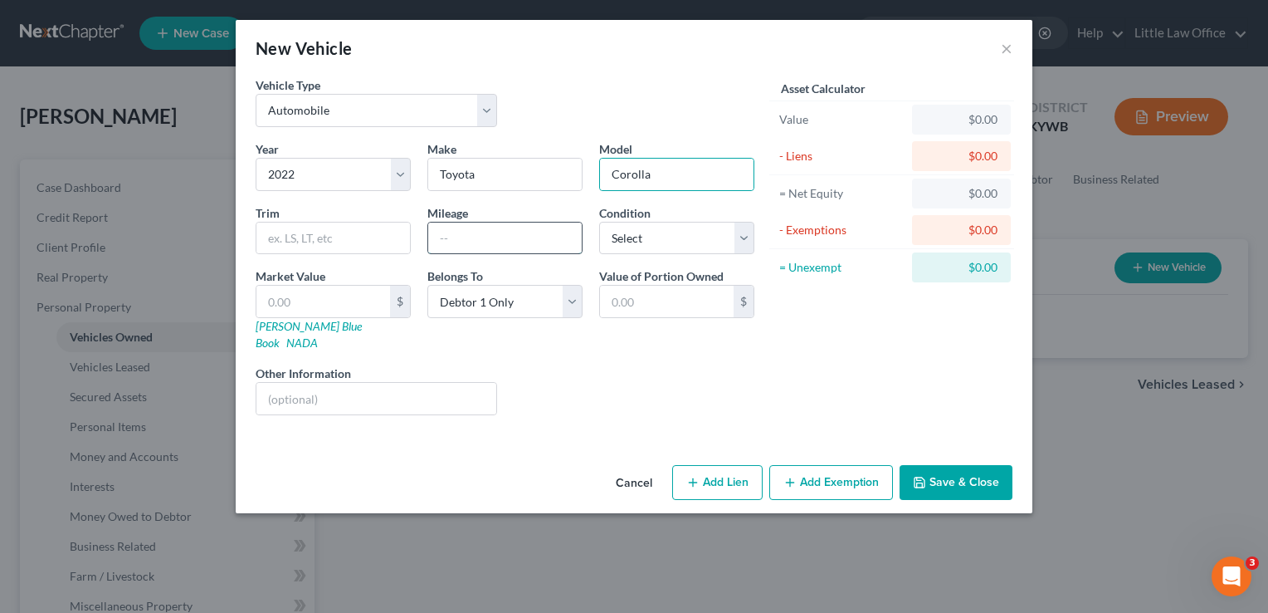
click at [548, 245] on input "text" at bounding box center [505, 238] width 154 height 32
type input "60,000"
select select "1"
click at [745, 473] on button "Add Lien" at bounding box center [717, 482] width 90 height 35
select select "0"
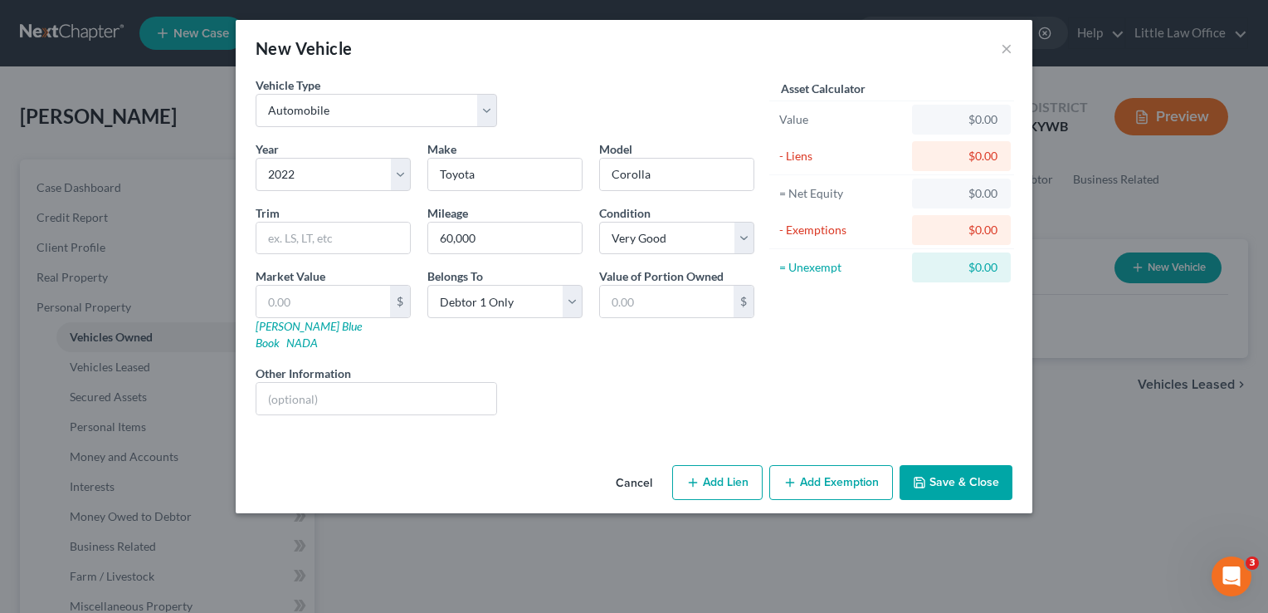
select select "0"
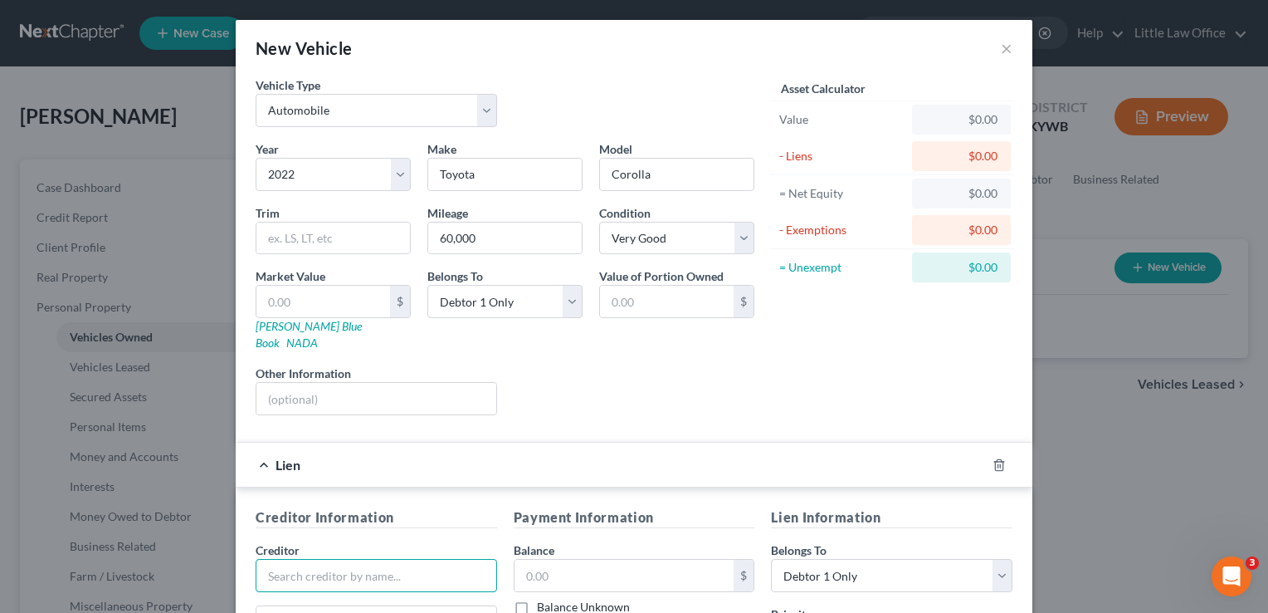
click at [345, 564] on input "text" at bounding box center [377, 575] width 242 height 33
type input "Old National Bank"
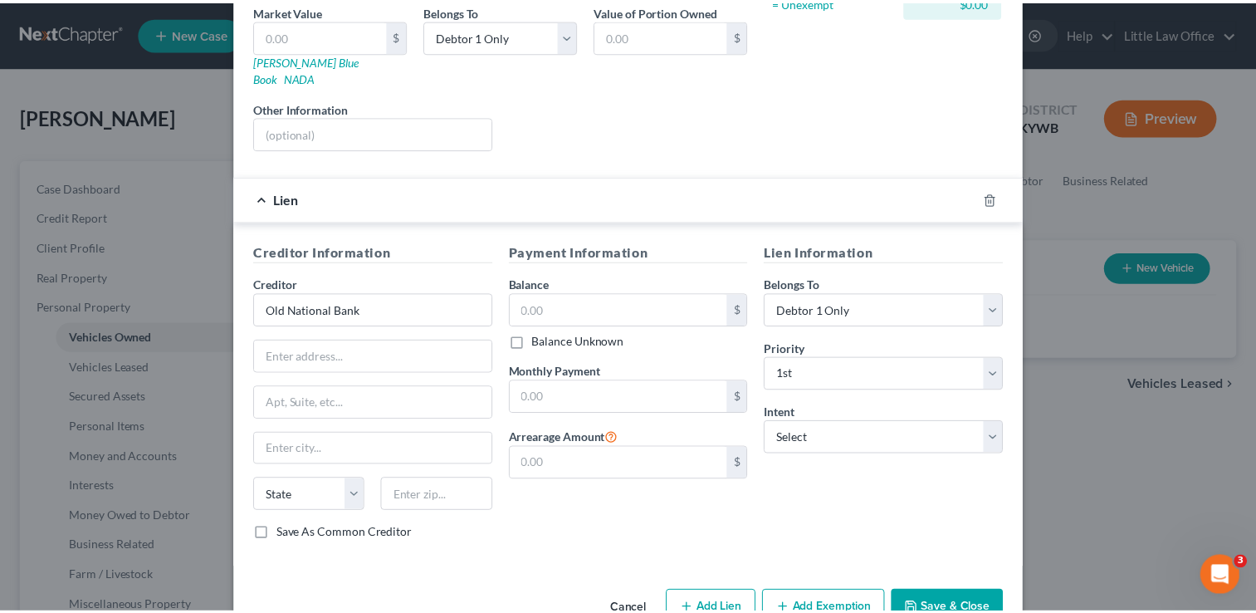
scroll to position [271, 0]
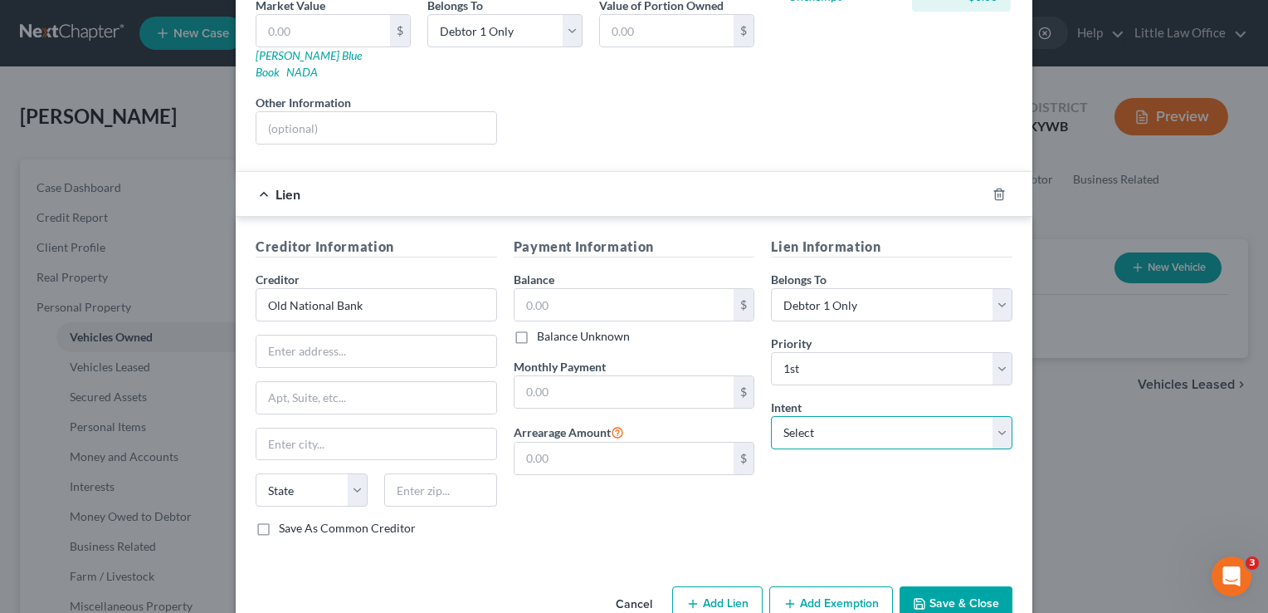
click at [830, 422] on select "Select Surrender Redeem Reaffirm Avoid Other" at bounding box center [892, 432] width 242 height 33
select select "2"
click at [771, 416] on select "Select Surrender Redeem Reaffirm Avoid Other" at bounding box center [892, 432] width 242 height 33
click at [931, 588] on button "Save & Close" at bounding box center [956, 603] width 113 height 35
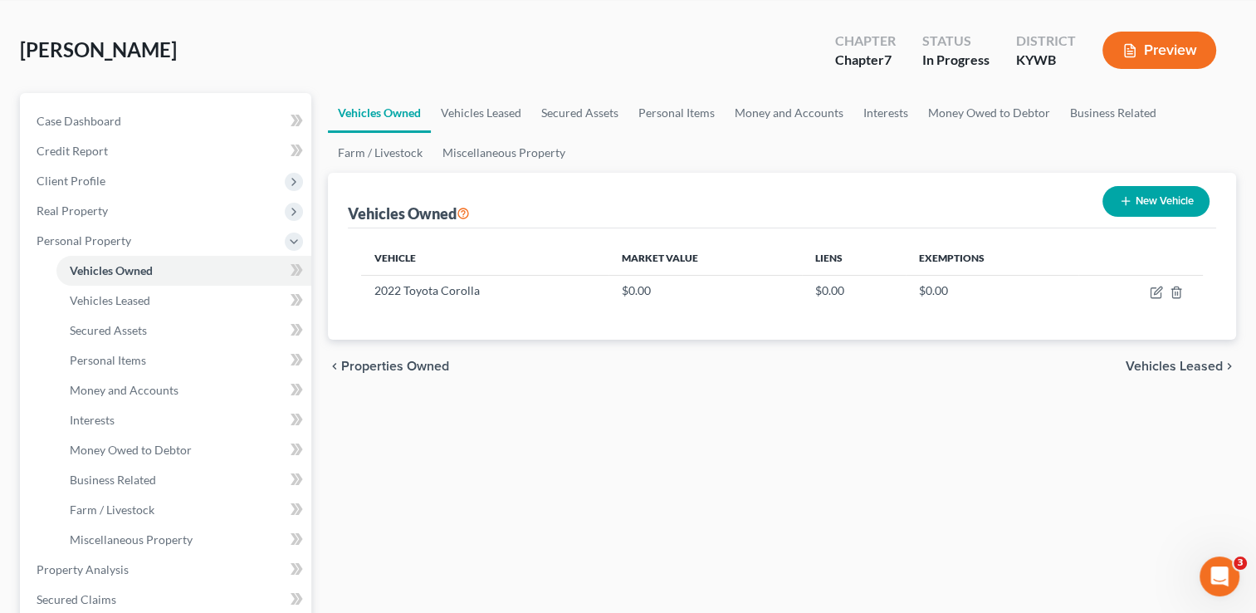
scroll to position [63, 0]
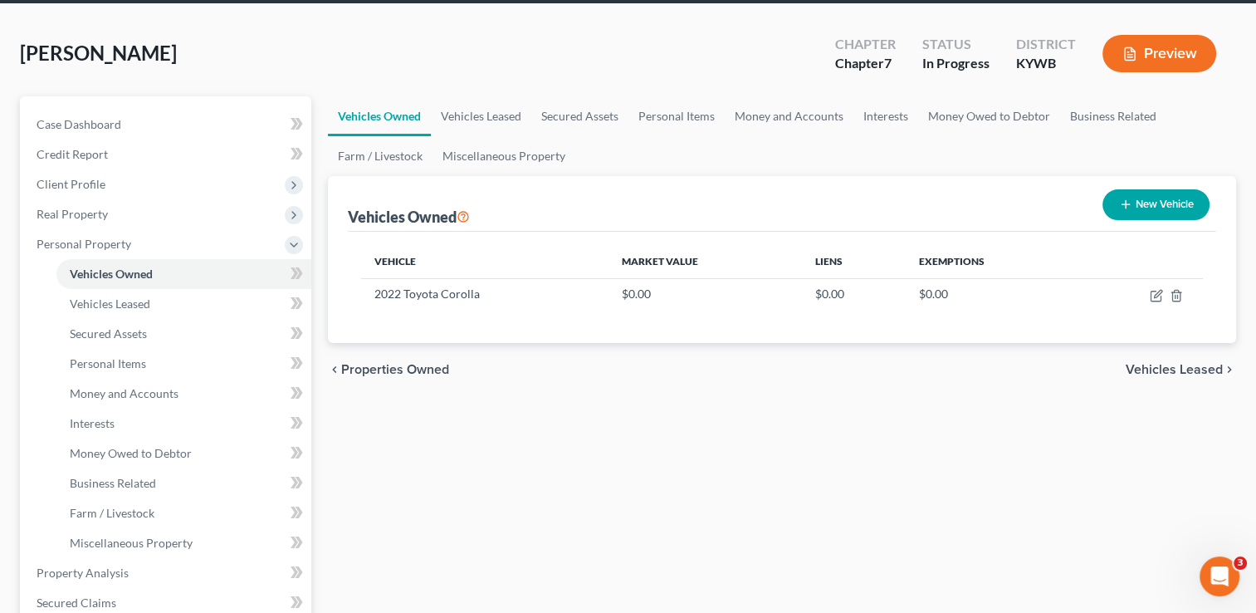
click at [1152, 364] on span "Vehicles Leased" at bounding box center [1174, 369] width 97 height 13
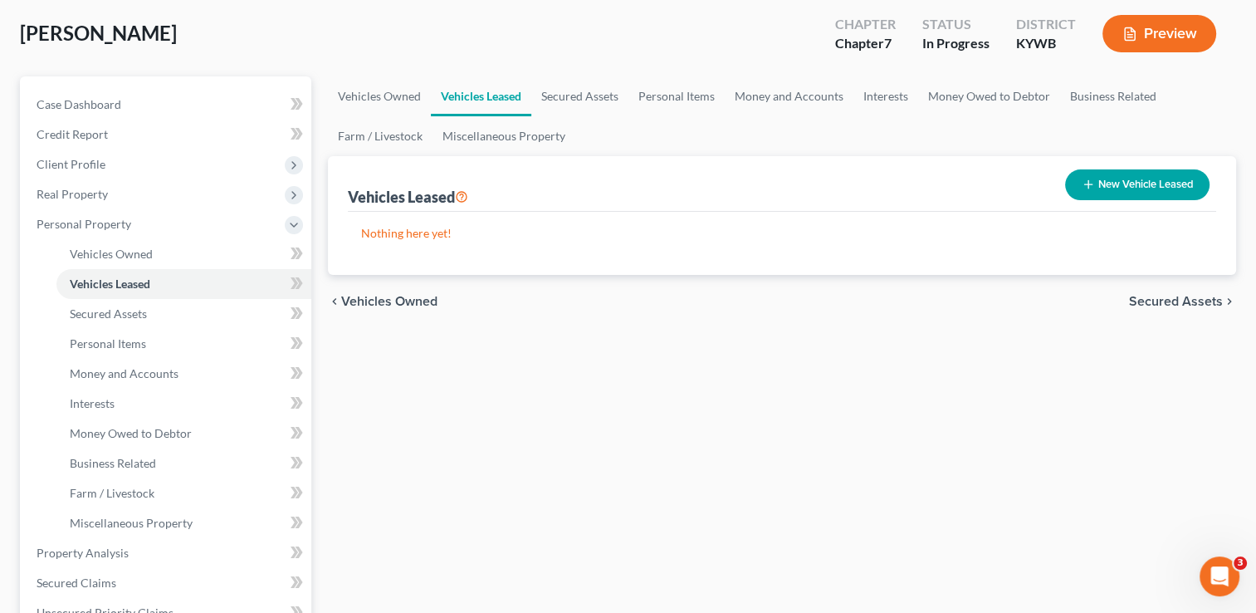
scroll to position [82, 0]
click at [1165, 302] on span "Secured Assets" at bounding box center [1176, 301] width 94 height 13
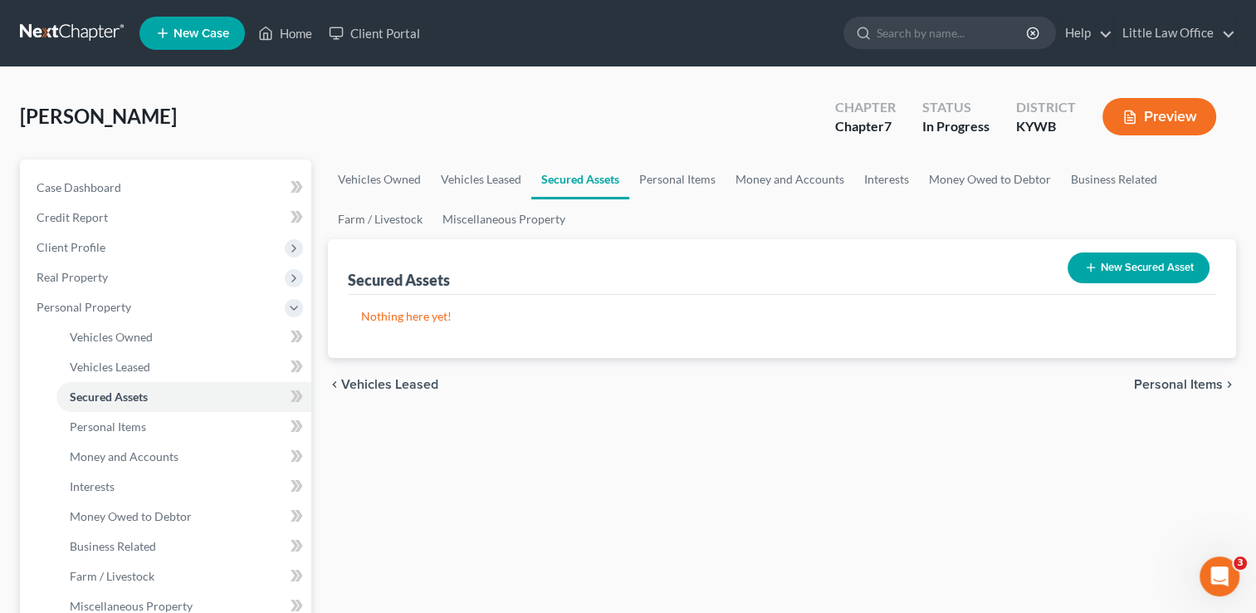
click at [1185, 390] on span "Personal Items" at bounding box center [1178, 384] width 89 height 13
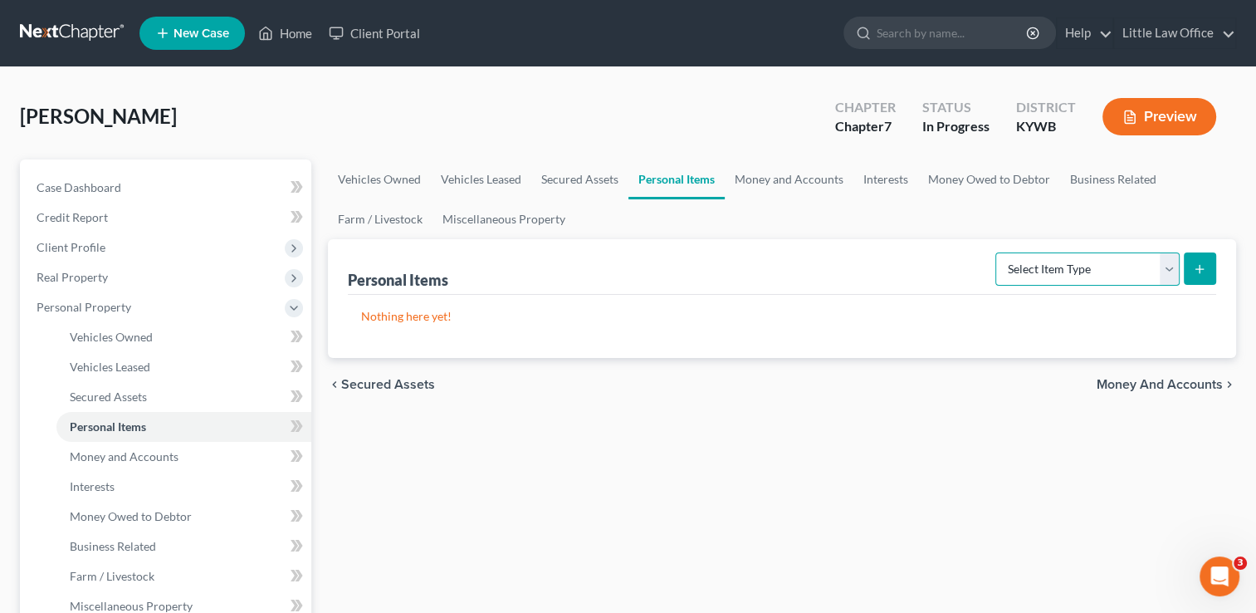
click at [1108, 276] on select "Select Item Type Clothing Collectibles Of Value Electronics Firearms Household …" at bounding box center [1087, 268] width 184 height 33
select select "clothing"
click at [997, 252] on select "Select Item Type Clothing Collectibles Of Value Electronics Firearms Household …" at bounding box center [1087, 268] width 184 height 33
click at [1198, 272] on icon "submit" at bounding box center [1199, 268] width 13 height 13
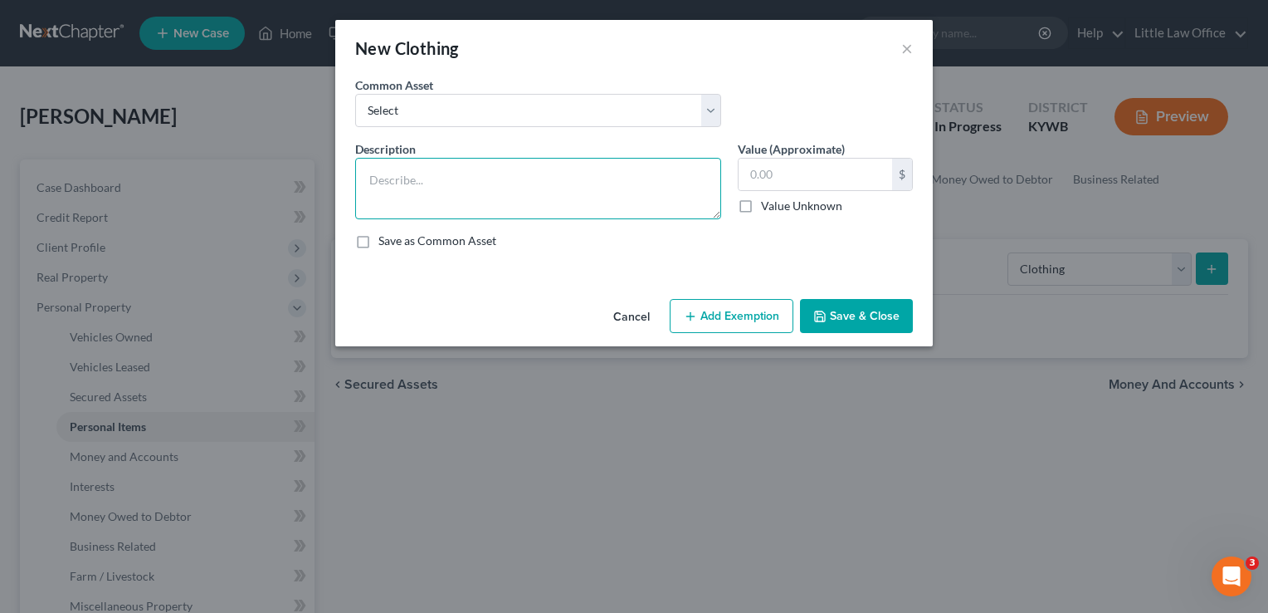
click at [534, 184] on textarea at bounding box center [538, 188] width 366 height 61
type textarea "clothing for 1 adult"
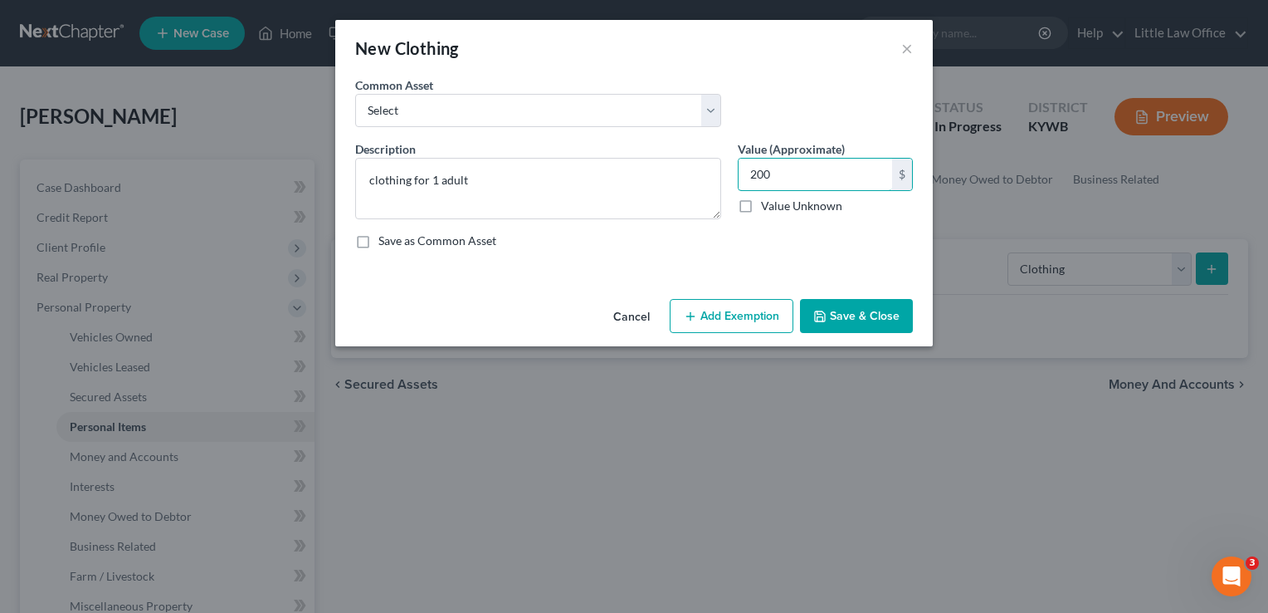
type input "200"
click at [853, 320] on button "Save & Close" at bounding box center [856, 316] width 113 height 35
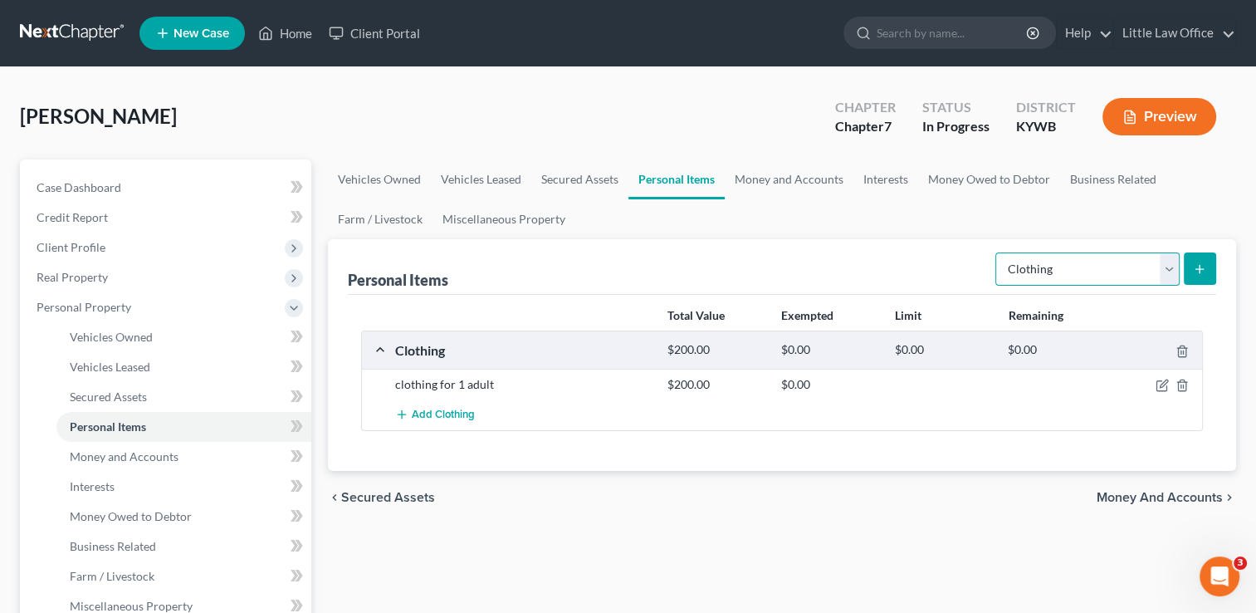
click at [1052, 274] on select "Select Item Type Clothing Collectibles Of Value Electronics Firearms Household …" at bounding box center [1087, 268] width 184 height 33
select select "electronics"
click at [997, 252] on select "Select Item Type Clothing Collectibles Of Value Electronics Firearms Household …" at bounding box center [1087, 268] width 184 height 33
click at [1206, 274] on button "submit" at bounding box center [1200, 268] width 32 height 32
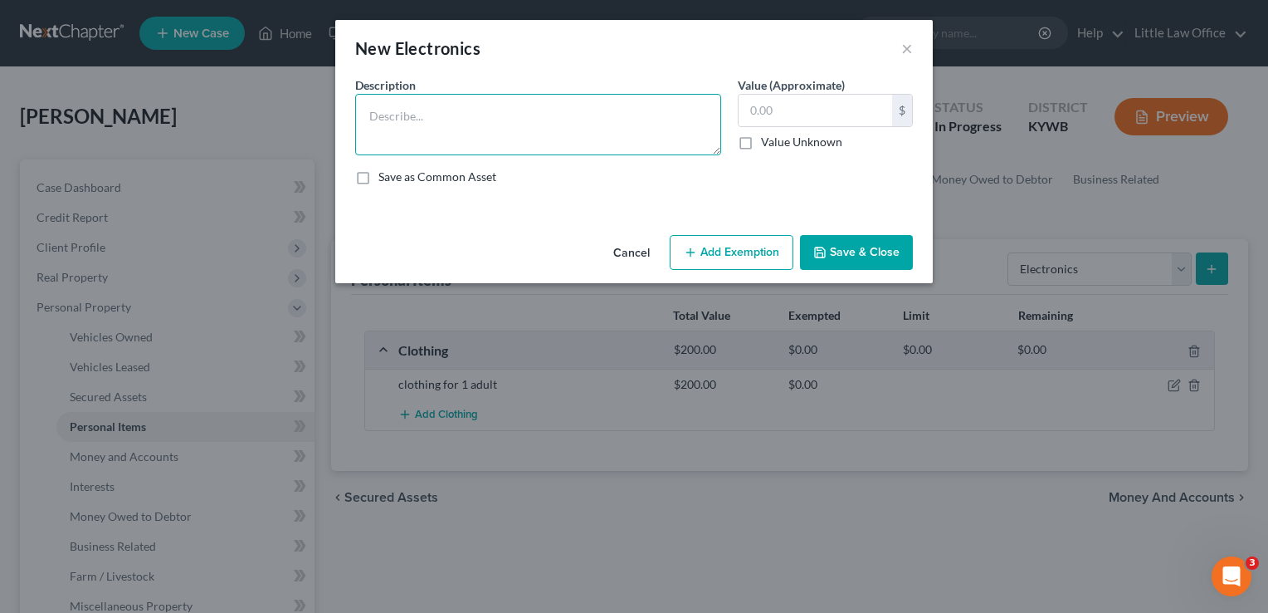
click at [541, 135] on textarea at bounding box center [538, 124] width 366 height 61
type textarea "cell phone; 2 televisions;"
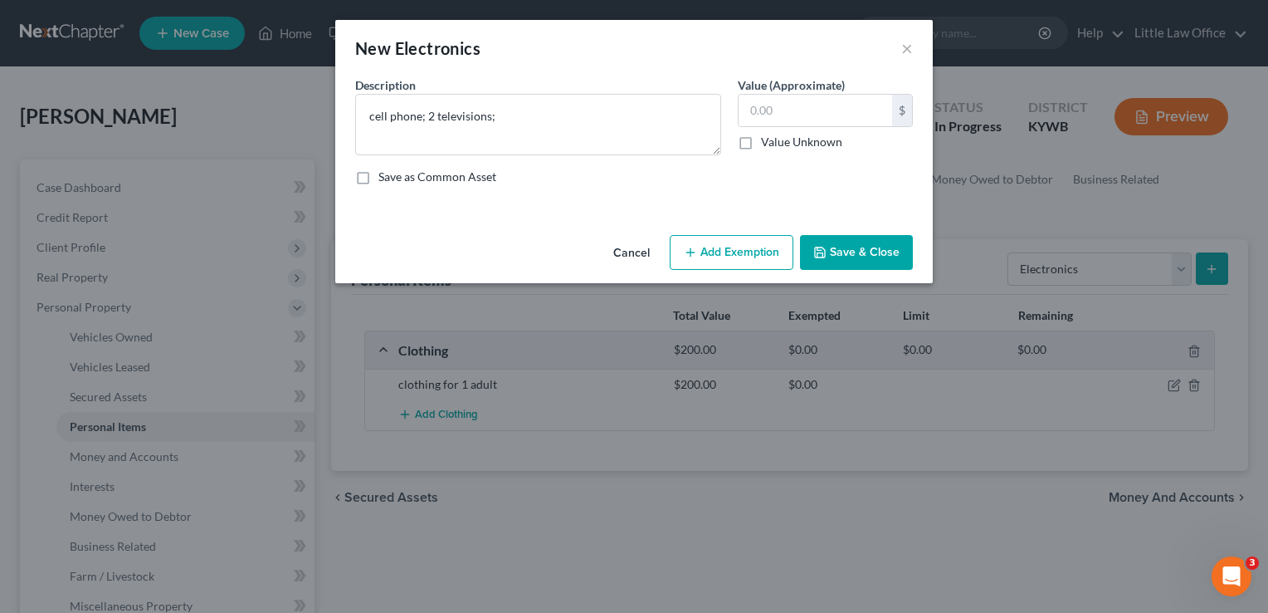
click at [890, 251] on button "Save & Close" at bounding box center [856, 252] width 113 height 35
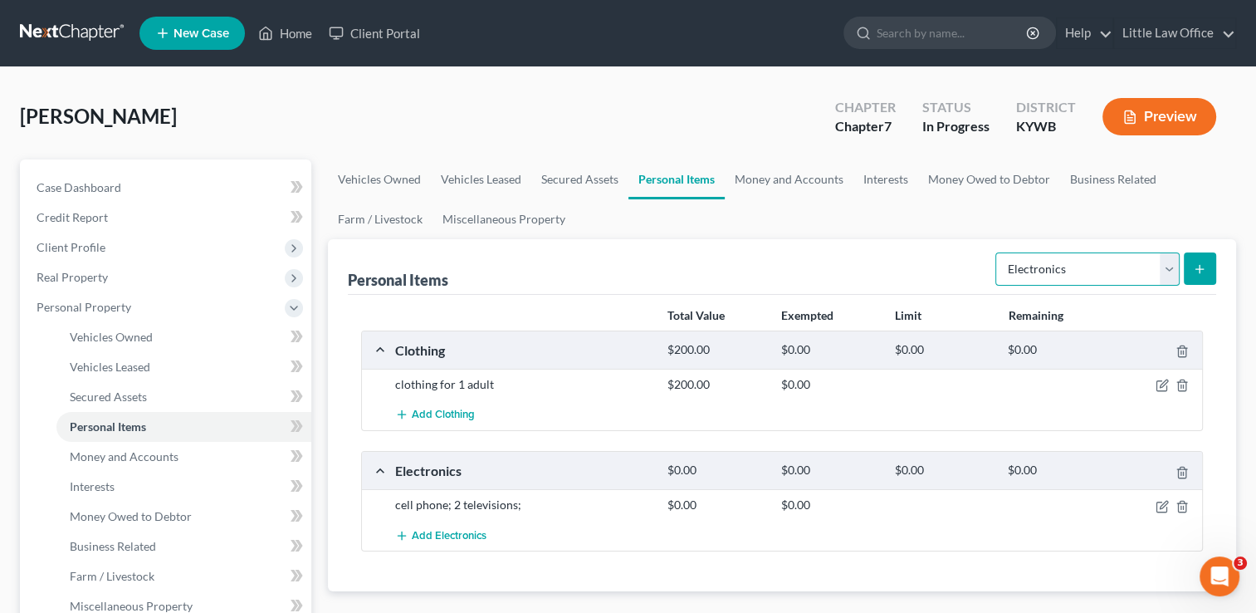
click at [1056, 274] on select "Select Item Type Clothing Collectibles Of Value Electronics Firearms Household …" at bounding box center [1087, 268] width 184 height 33
select select "jewelry"
click at [997, 252] on select "Select Item Type Clothing Collectibles Of Value Electronics Firearms Household …" at bounding box center [1087, 268] width 184 height 33
click at [1202, 278] on button "submit" at bounding box center [1200, 268] width 32 height 32
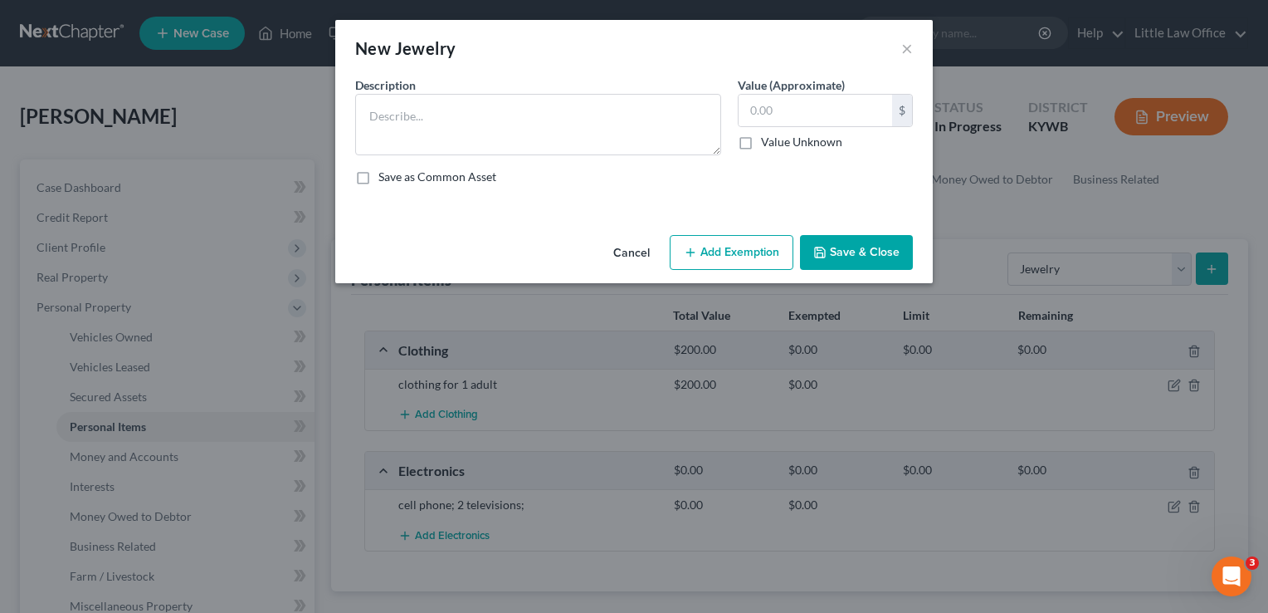
click at [549, 155] on div "Description * Value (Approximate) $ Value Unknown Balance Undetermined $ Value …" at bounding box center [634, 137] width 574 height 122
click at [552, 136] on textarea at bounding box center [538, 124] width 366 height 61
type textarea "Apple watch"
click at [888, 244] on button "Save & Close" at bounding box center [856, 252] width 113 height 35
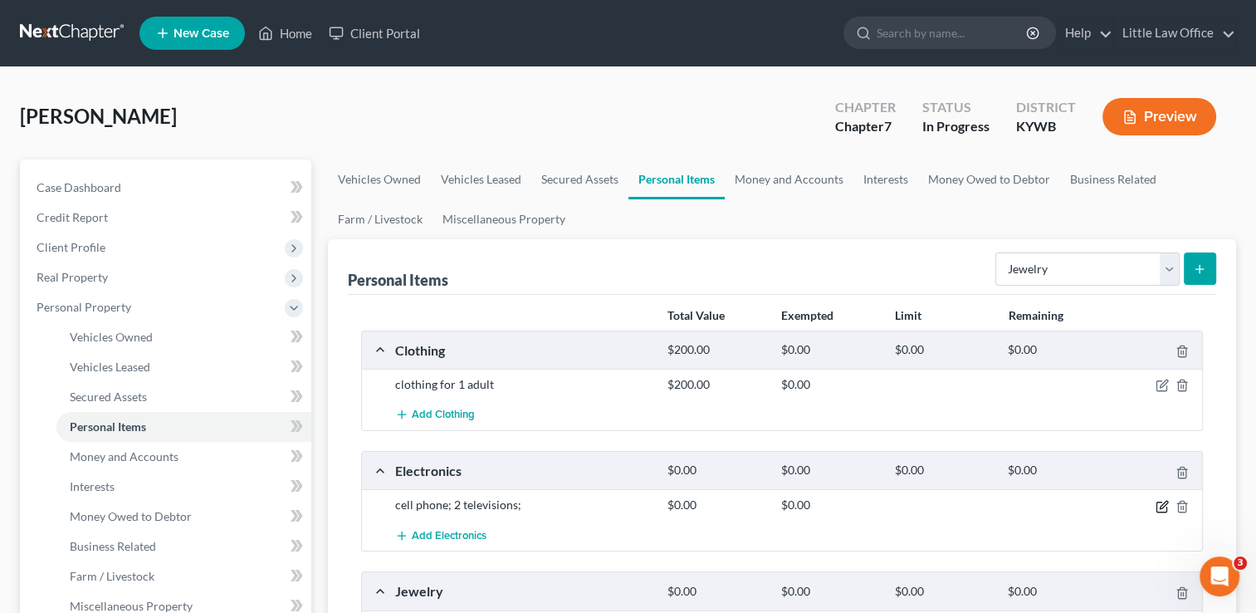
click at [1160, 506] on icon "button" at bounding box center [1163, 504] width 7 height 7
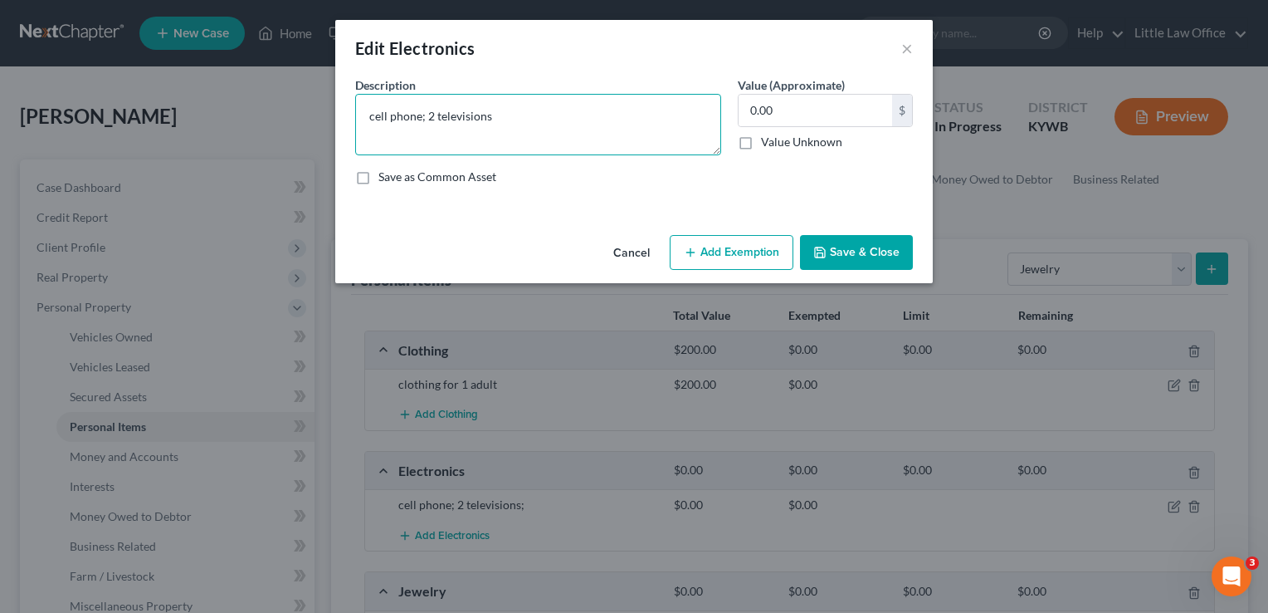
type textarea "cell phone; 2 televisions"
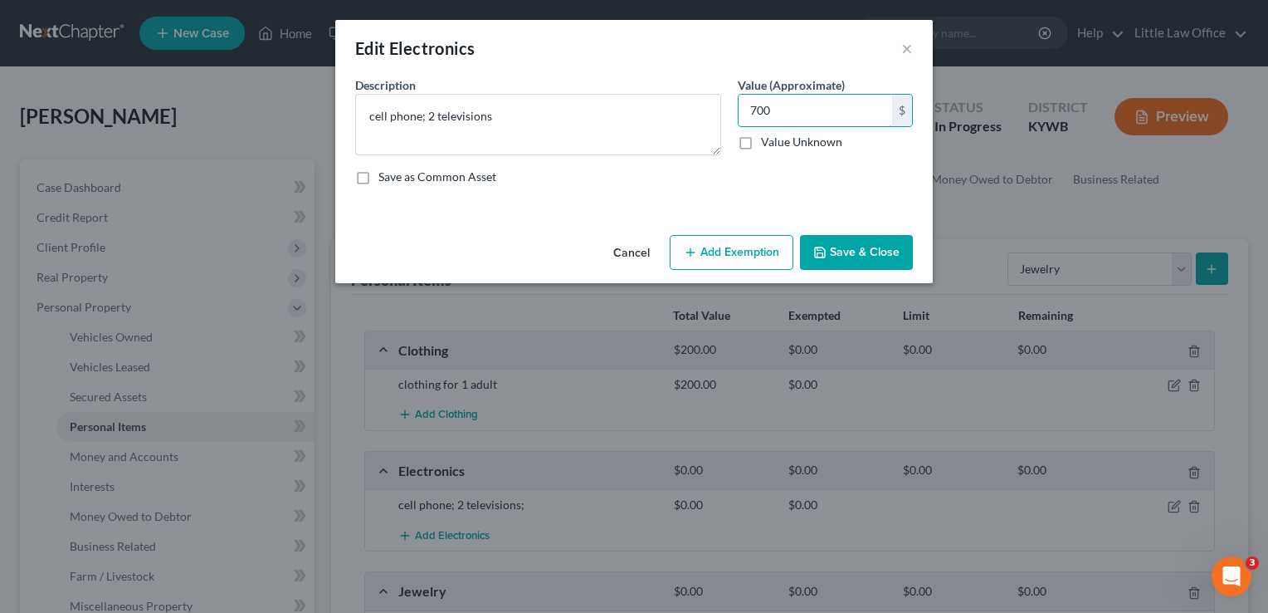
type input "700"
click at [827, 251] on icon "button" at bounding box center [819, 252] width 13 height 13
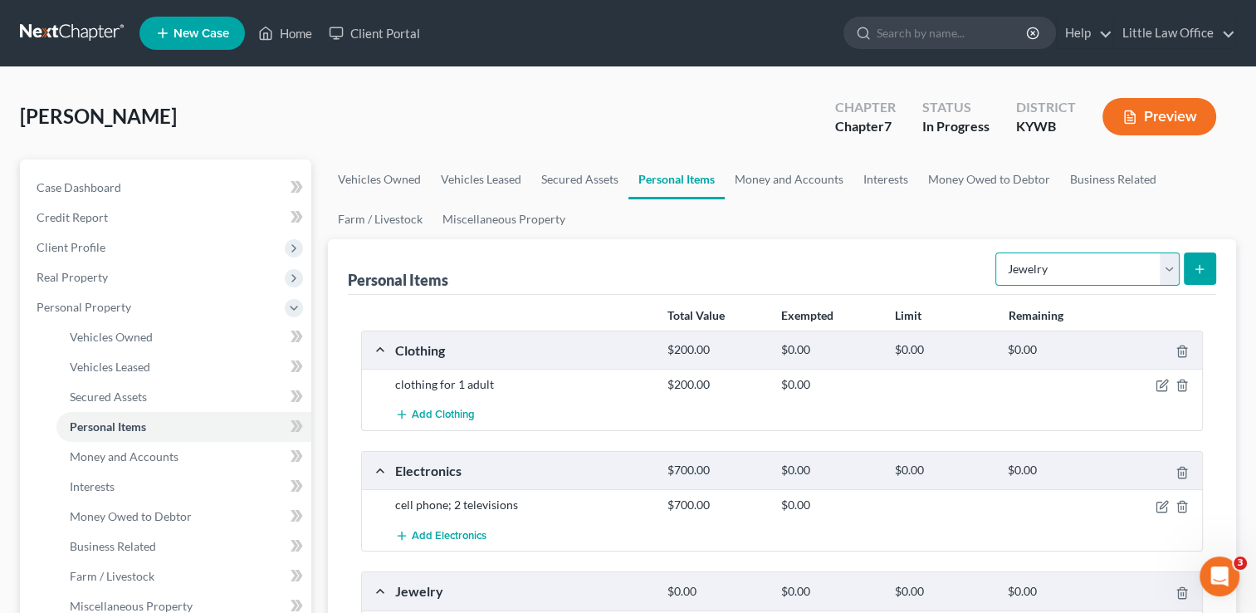
click at [1038, 264] on select "Select Item Type Clothing Collectibles Of Value Electronics Firearms Household …" at bounding box center [1087, 268] width 184 height 33
select select "household_goods"
click at [997, 252] on select "Select Item Type Clothing Collectibles Of Value Electronics Firearms Household …" at bounding box center [1087, 268] width 184 height 33
click at [1202, 263] on icon "submit" at bounding box center [1199, 268] width 13 height 13
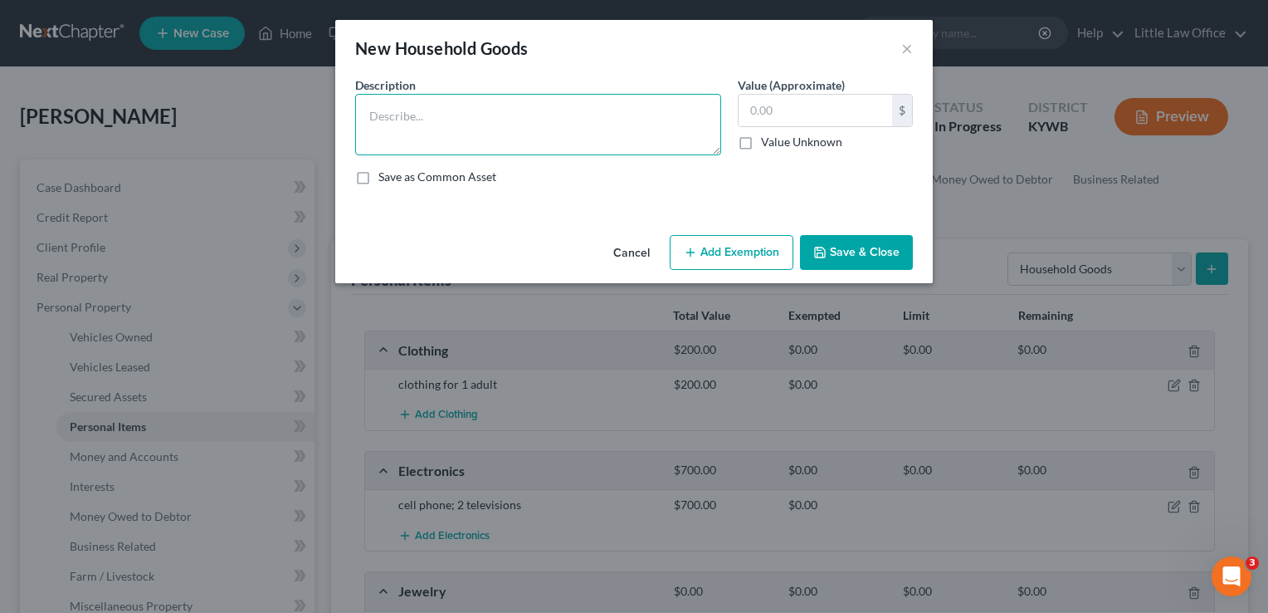
click at [513, 114] on textarea at bounding box center [538, 124] width 366 height 61
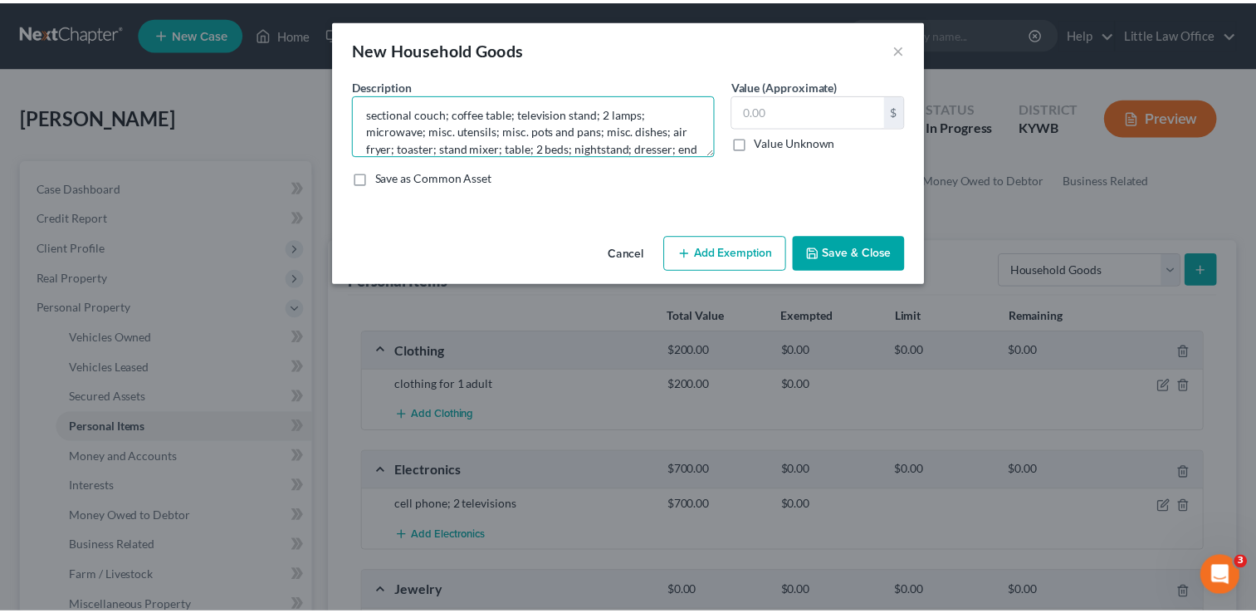
scroll to position [20, 0]
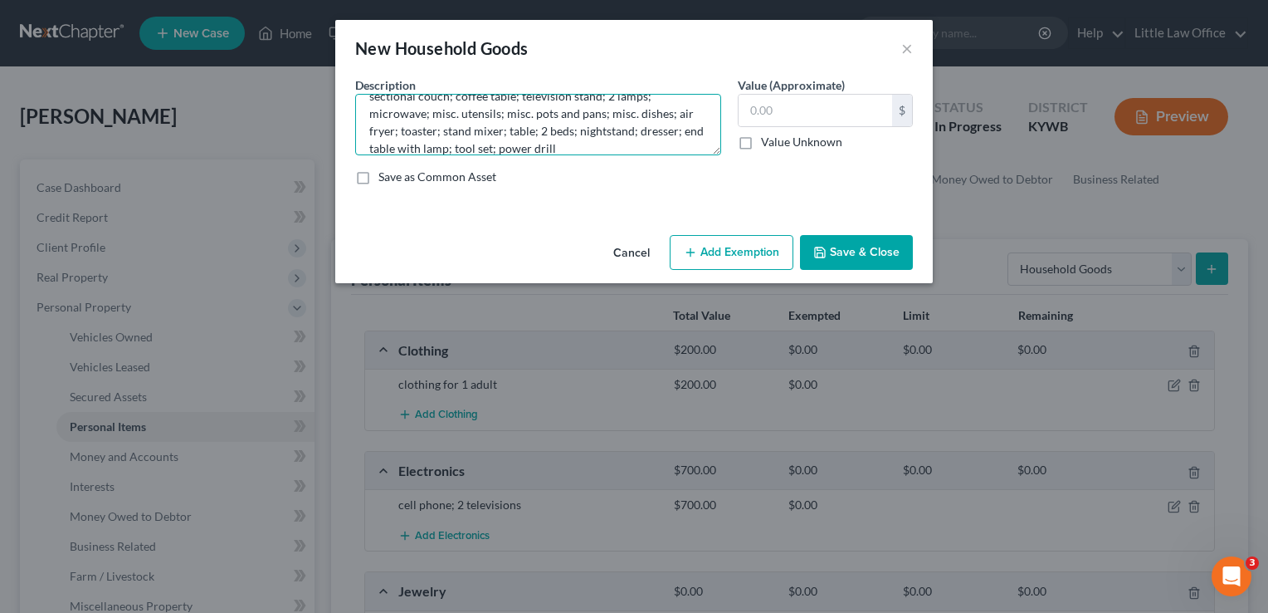
type textarea "sectional couch; coffee table; television stand; 2 lamps; microwave; misc. uten…"
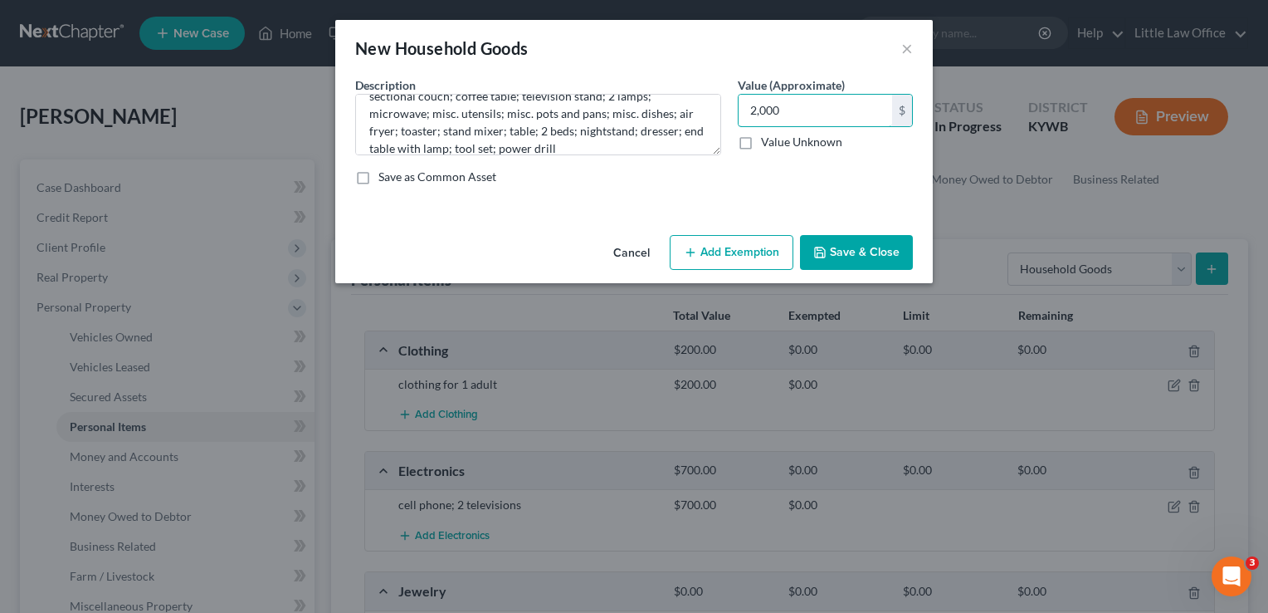
type input "2,000"
click at [860, 252] on button "Save & Close" at bounding box center [856, 252] width 113 height 35
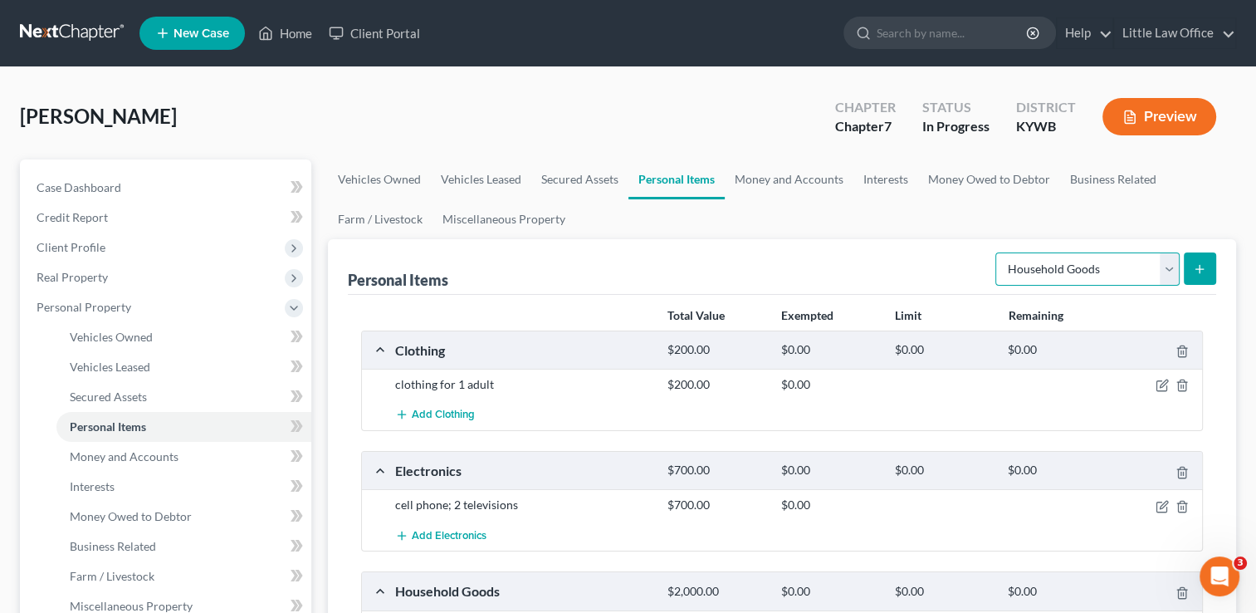
click at [1119, 268] on select "Select Item Type Clothing Collectibles Of Value Electronics Firearms Household …" at bounding box center [1087, 268] width 184 height 33
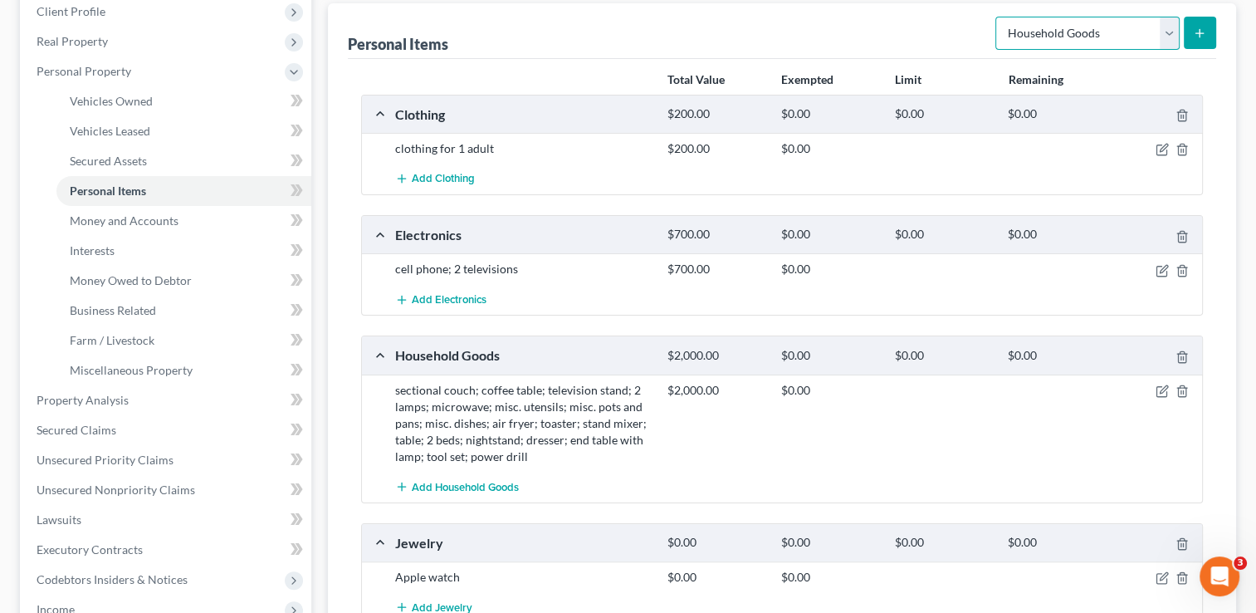
scroll to position [365, 0]
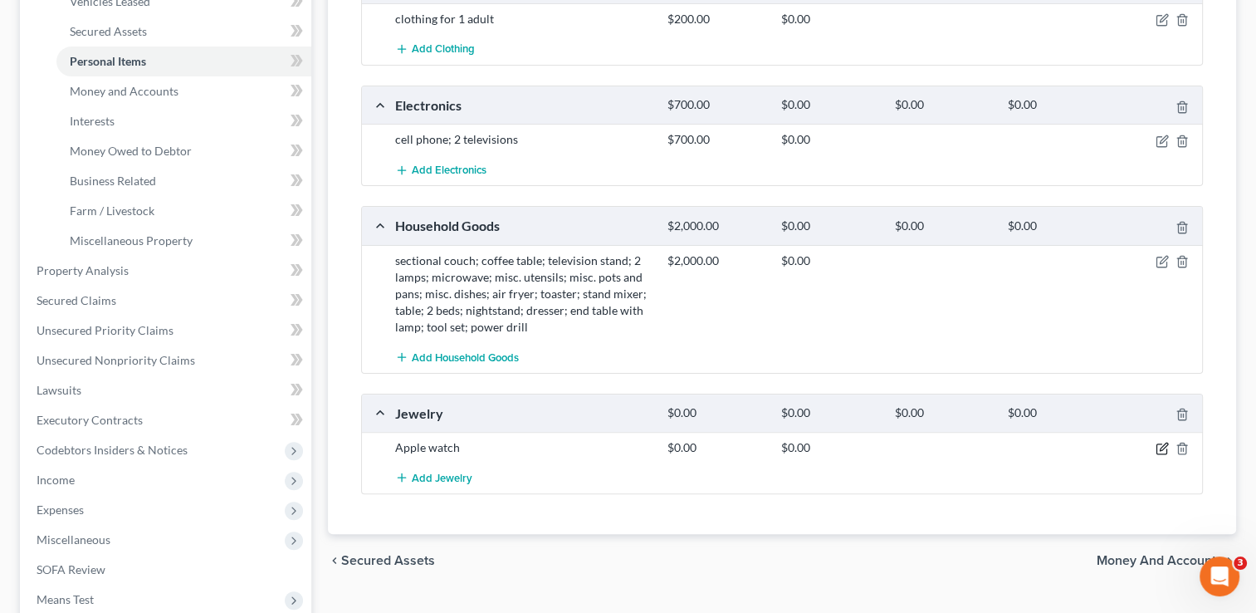
click at [1160, 449] on icon "button" at bounding box center [1161, 448] width 13 height 13
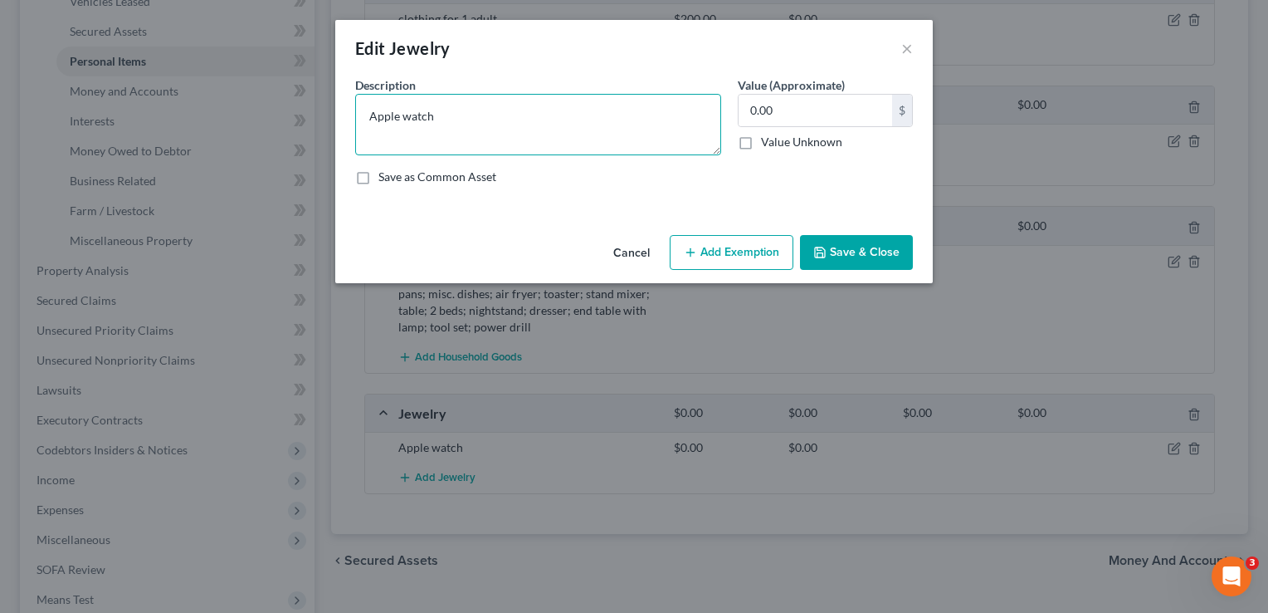
click at [488, 135] on textarea "Apple watch" at bounding box center [538, 124] width 366 height 61
type textarea "Apple watch; misc. costume jewelry"
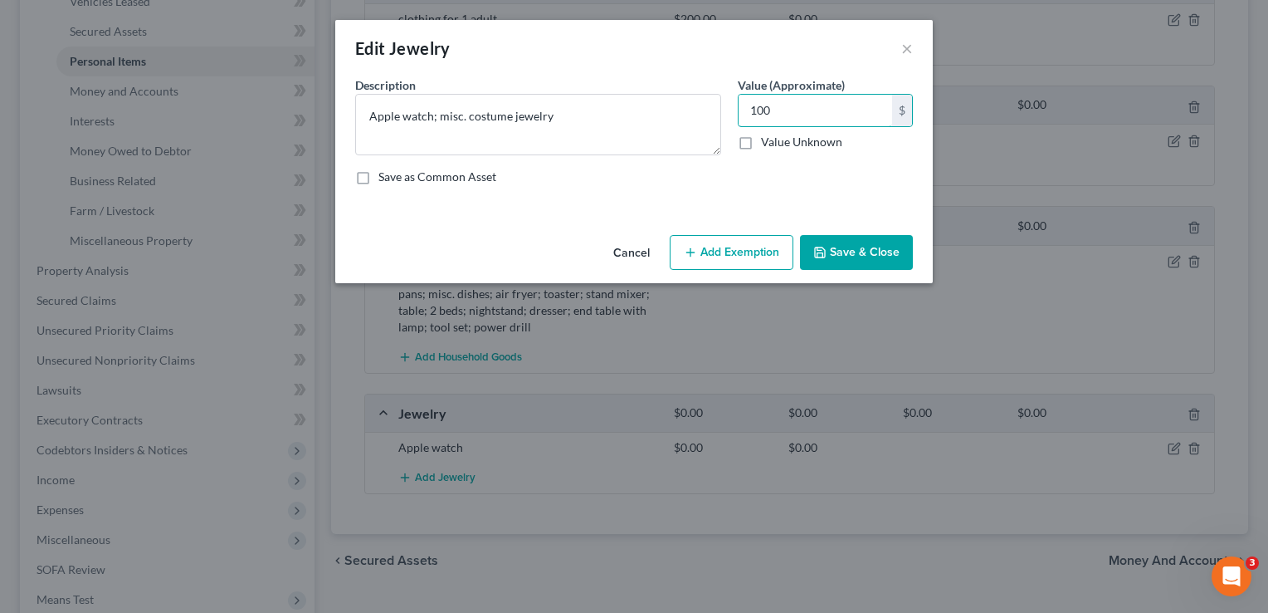
type input "100"
click at [842, 261] on button "Save & Close" at bounding box center [856, 252] width 113 height 35
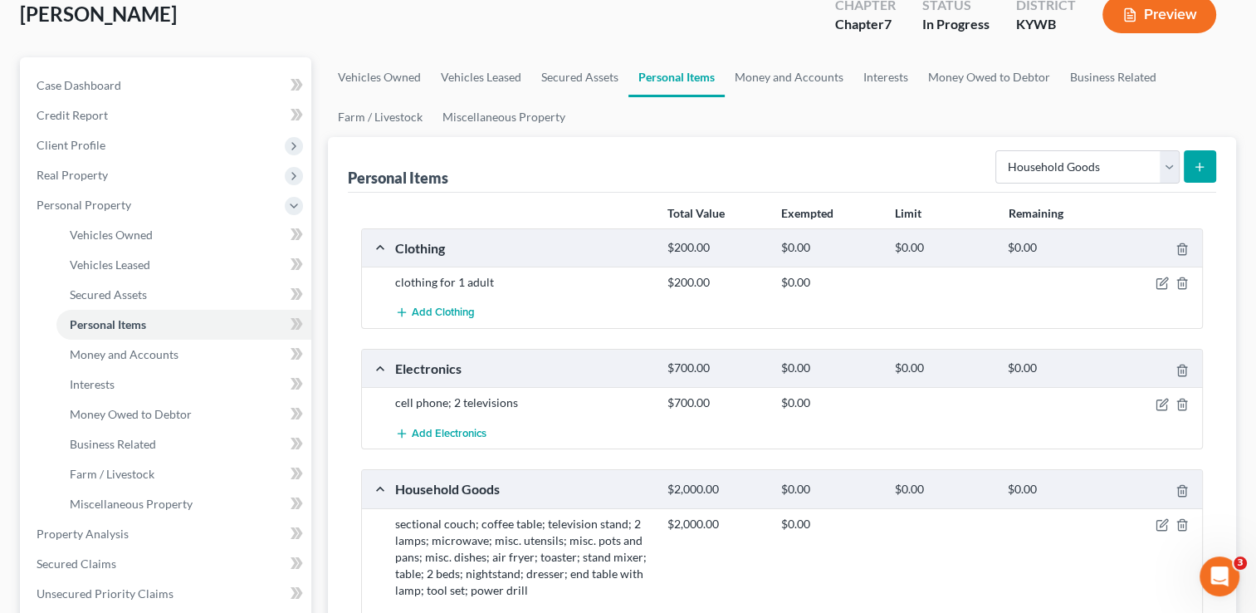
scroll to position [100, 0]
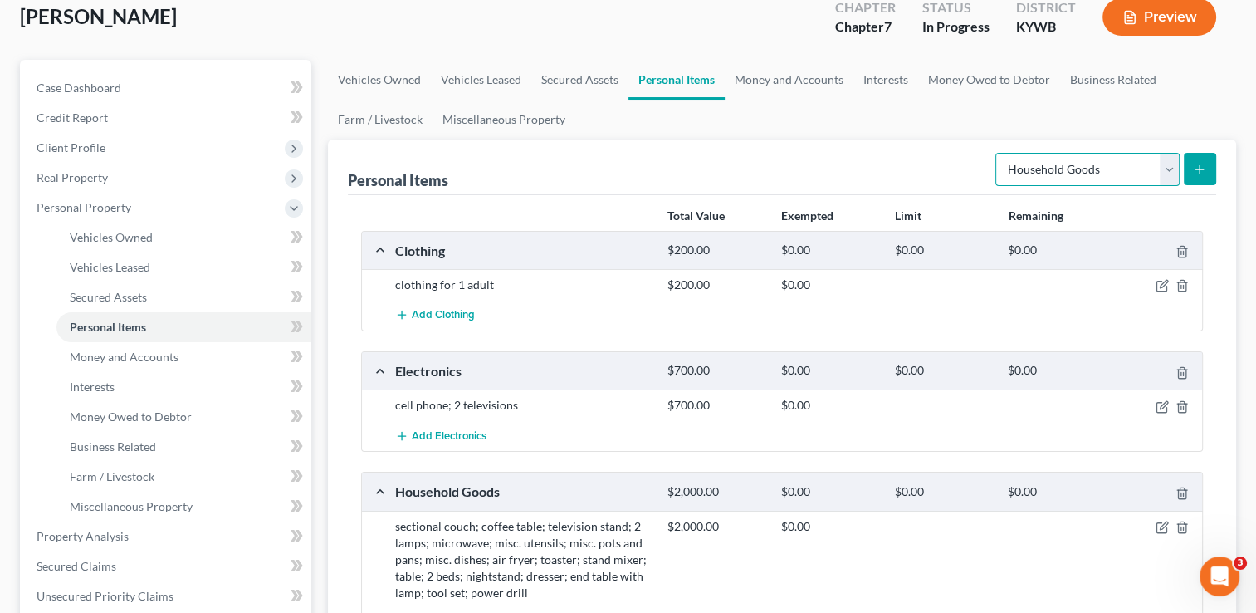
click at [1159, 183] on select "Select Item Type Clothing Collectibles Of Value Electronics Firearms Household …" at bounding box center [1087, 169] width 184 height 33
select select "pets"
click at [997, 153] on select "Select Item Type Clothing Collectibles Of Value Electronics Firearms Household …" at bounding box center [1087, 169] width 184 height 33
click at [1195, 171] on icon "submit" at bounding box center [1199, 169] width 13 height 13
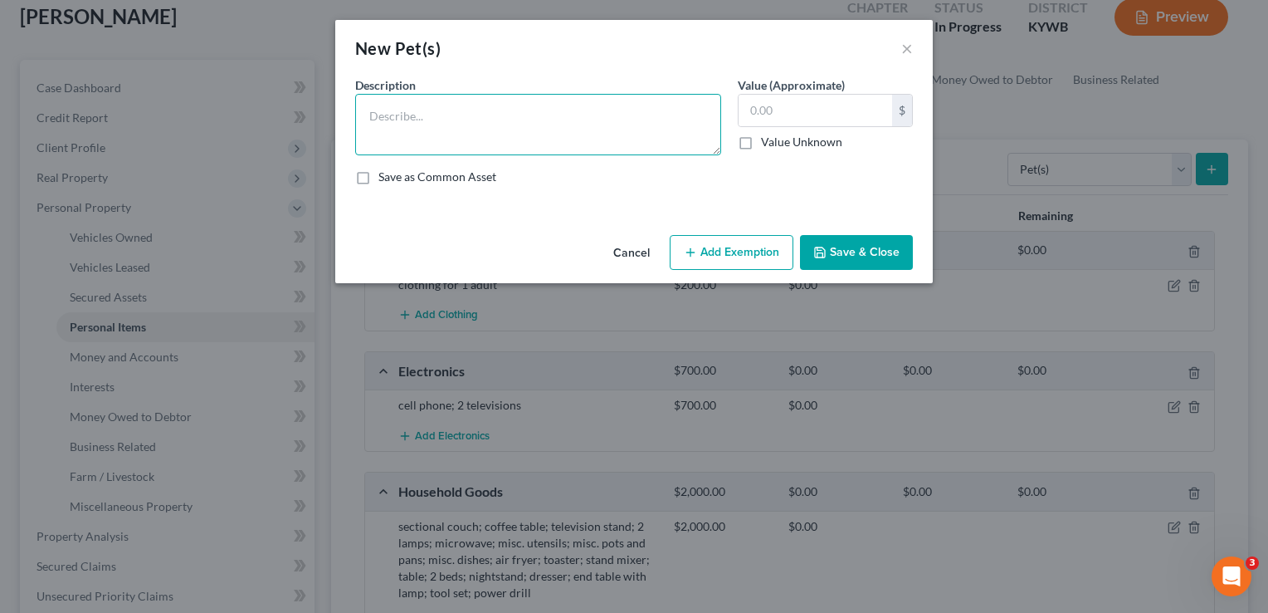
click at [539, 138] on textarea at bounding box center [538, 124] width 366 height 61
type textarea "cat"
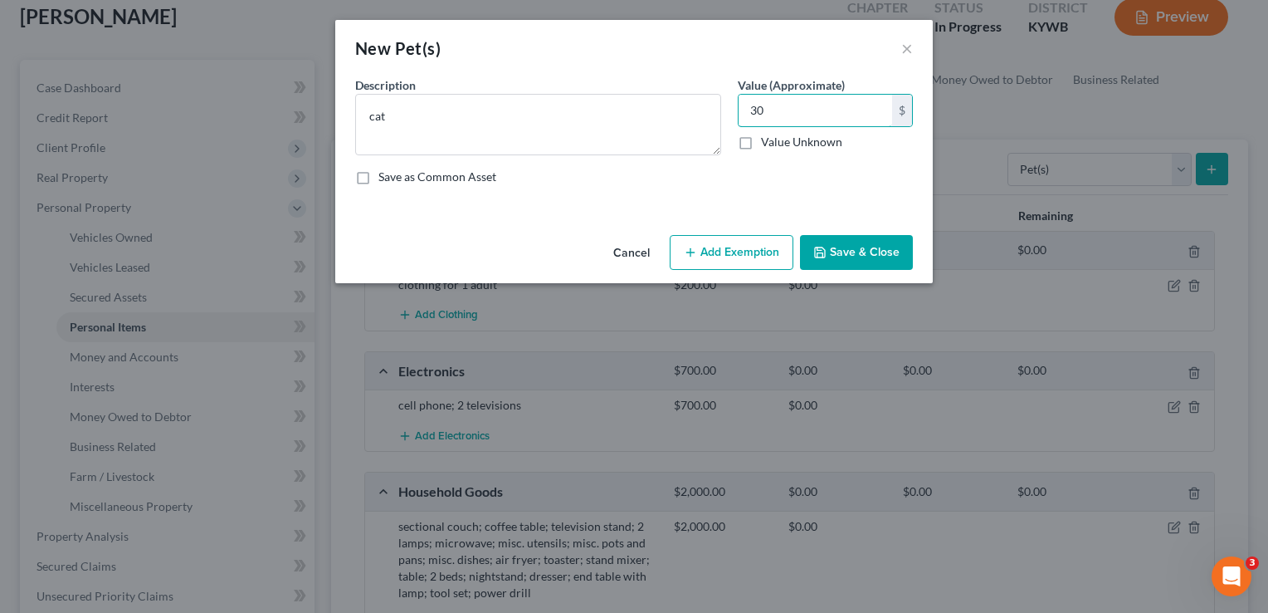
type input "30"
click at [870, 251] on button "Save & Close" at bounding box center [856, 252] width 113 height 35
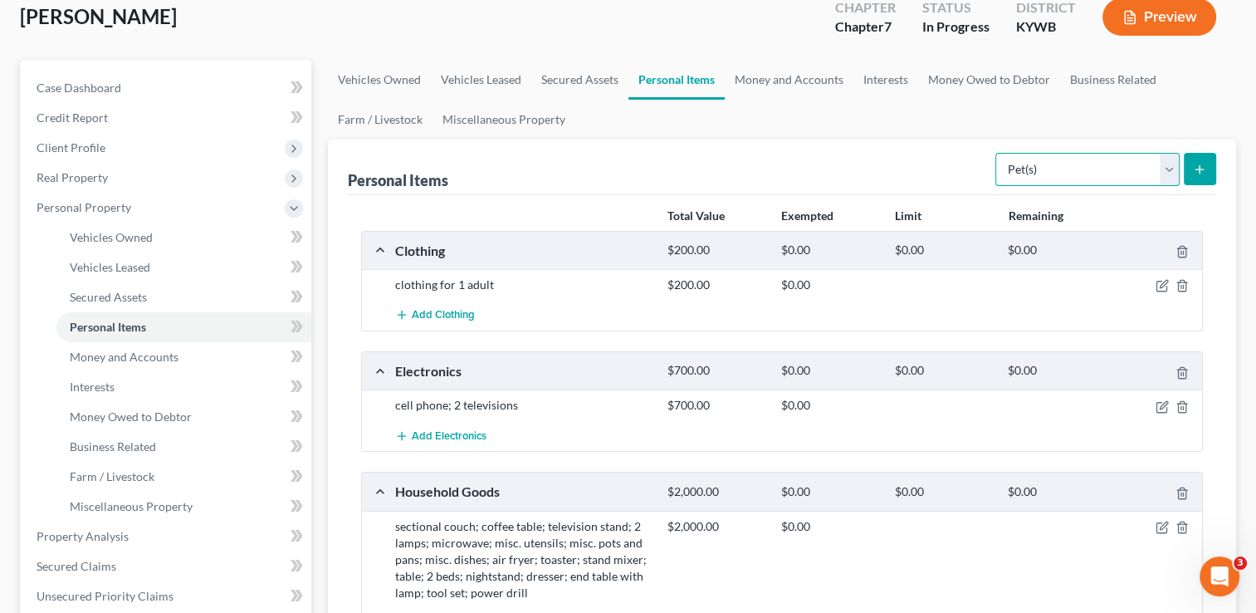
click at [1162, 180] on select "Select Item Type Clothing Collectibles Of Value Electronics Firearms Household …" at bounding box center [1087, 169] width 184 height 33
select select "household_goods"
click at [997, 153] on select "Select Item Type Clothing Collectibles Of Value Electronics Firearms Household …" at bounding box center [1087, 169] width 184 height 33
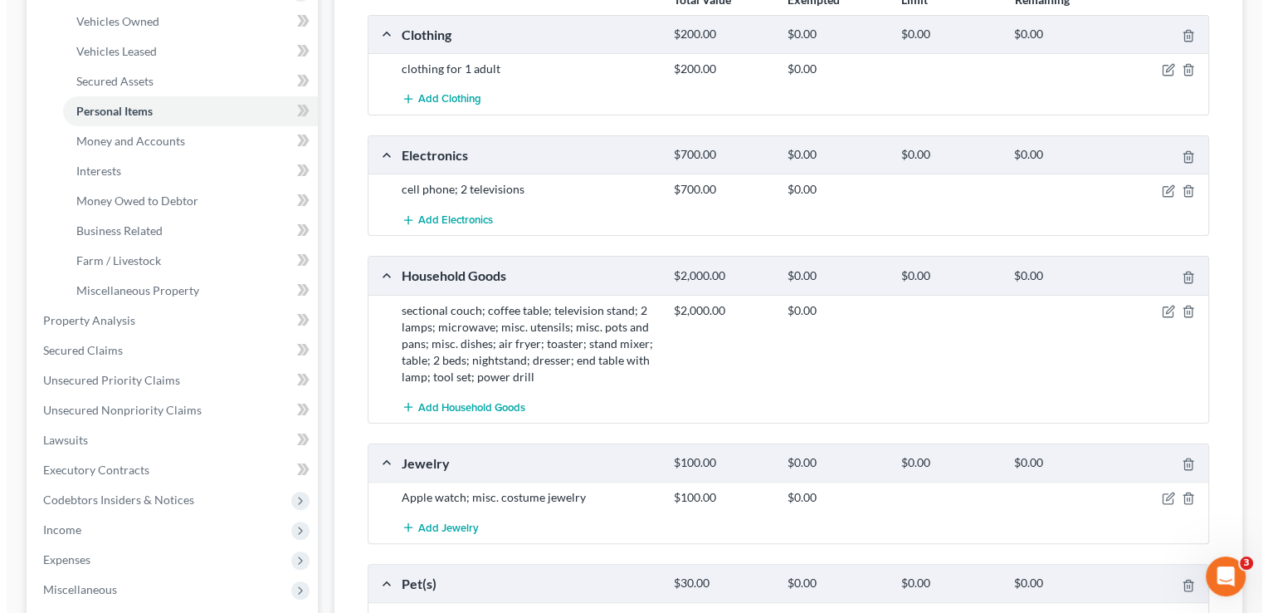
scroll to position [329, 0]
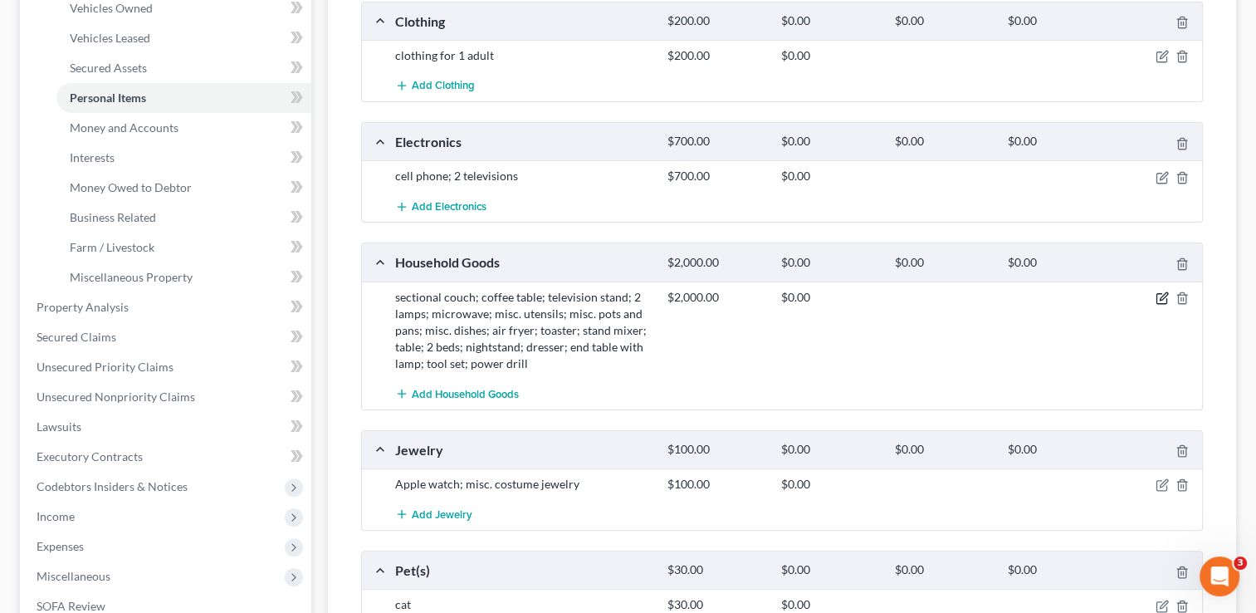
click at [1160, 296] on icon "button" at bounding box center [1163, 295] width 7 height 7
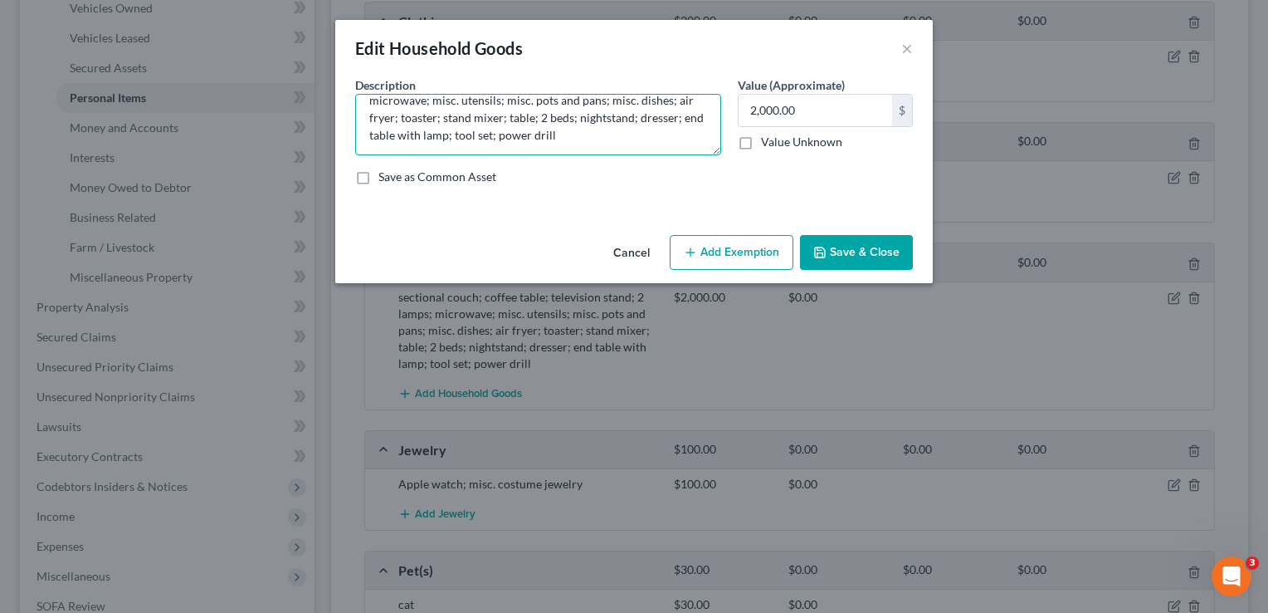
scroll to position [35, 0]
click at [640, 133] on textarea "sectional couch; coffee table; television stand; 2 lamps; microwave; misc. uten…" at bounding box center [538, 124] width 366 height 61
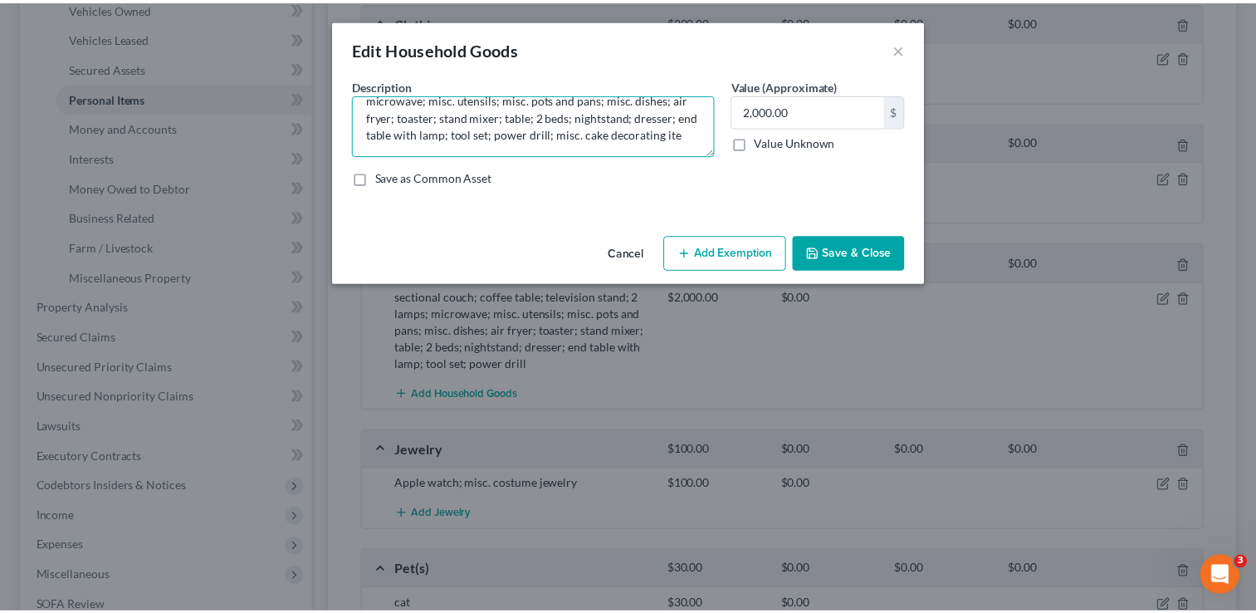
scroll to position [37, 0]
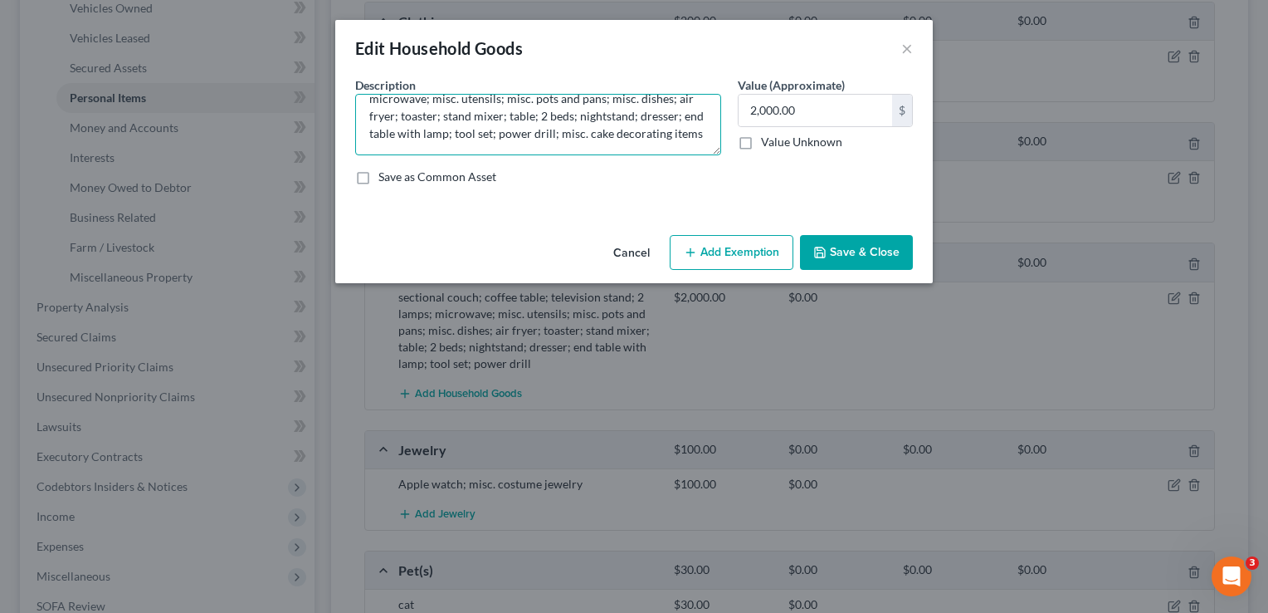
type textarea "sectional couch; coffee table; television stand; 2 lamps; microwave; misc. uten…"
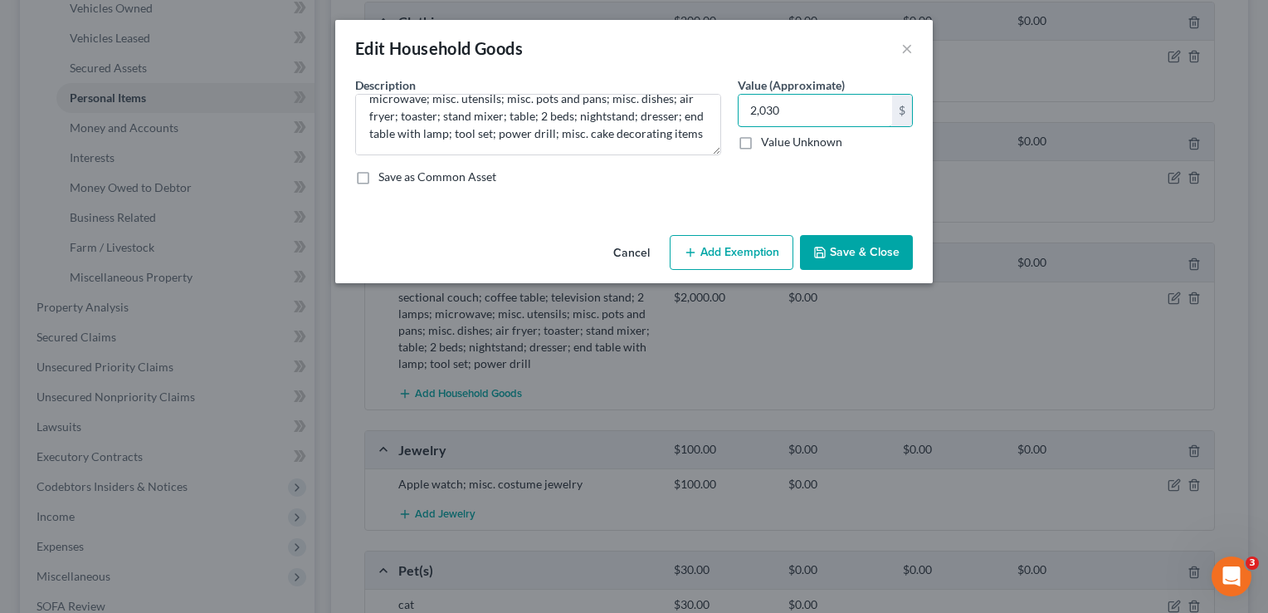
type input "2,030"
click at [859, 248] on button "Save & Close" at bounding box center [856, 252] width 113 height 35
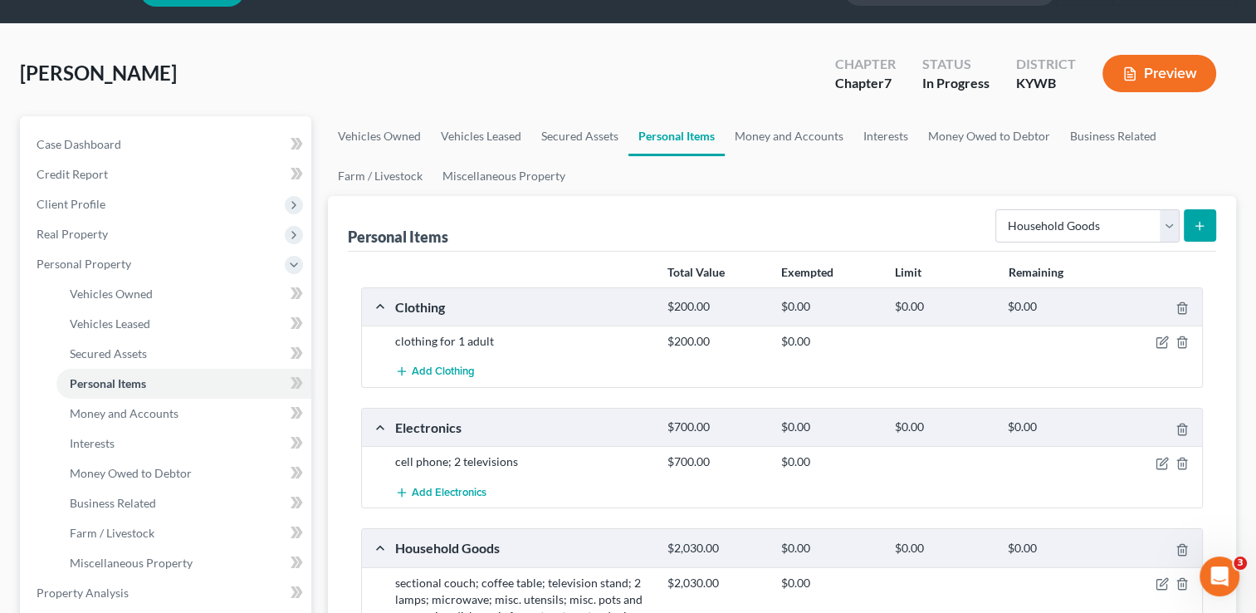
scroll to position [10, 0]
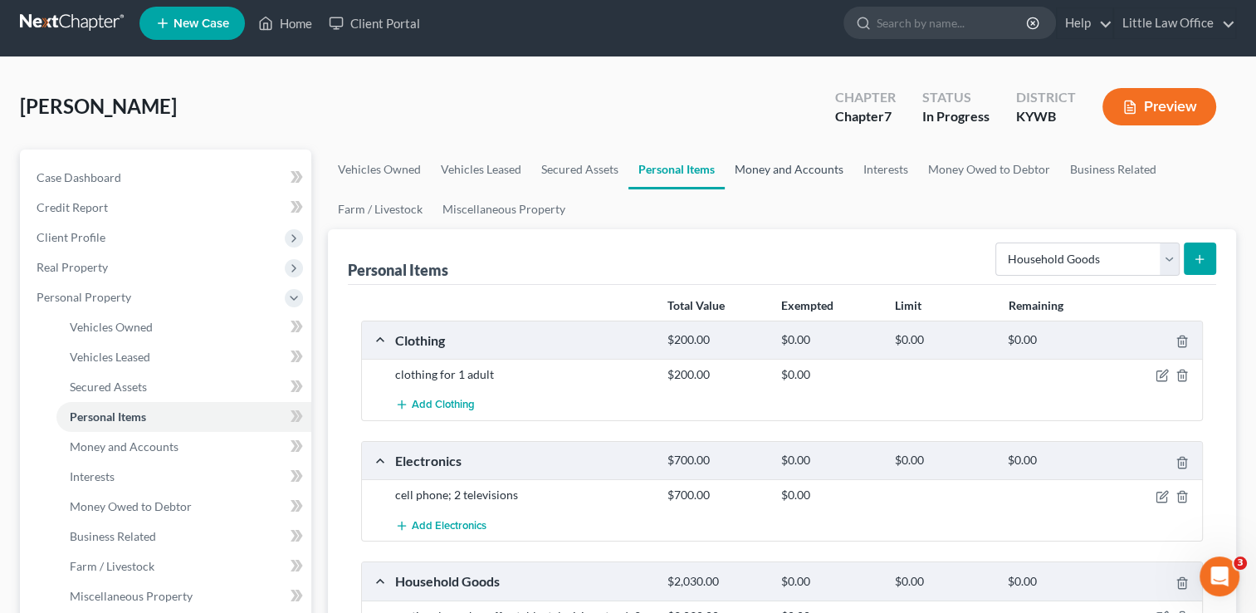
click at [806, 172] on link "Money and Accounts" at bounding box center [789, 169] width 129 height 40
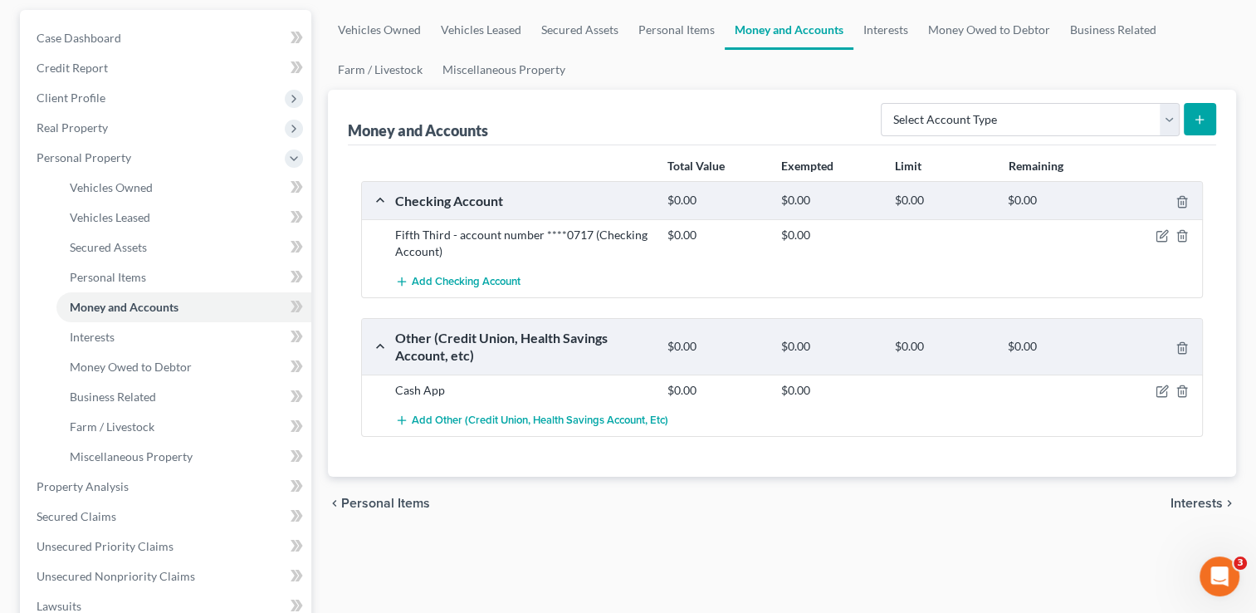
scroll to position [150, 0]
click at [1069, 129] on select "Select Account Type Brokerage Cash on Hand Certificates of Deposit Checking Acc…" at bounding box center [1030, 118] width 299 height 33
select select "cash_on_hand"
click at [884, 102] on select "Select Account Type Brokerage Cash on Hand Certificates of Deposit Checking Acc…" at bounding box center [1030, 118] width 299 height 33
click at [1213, 117] on button "submit" at bounding box center [1200, 118] width 32 height 32
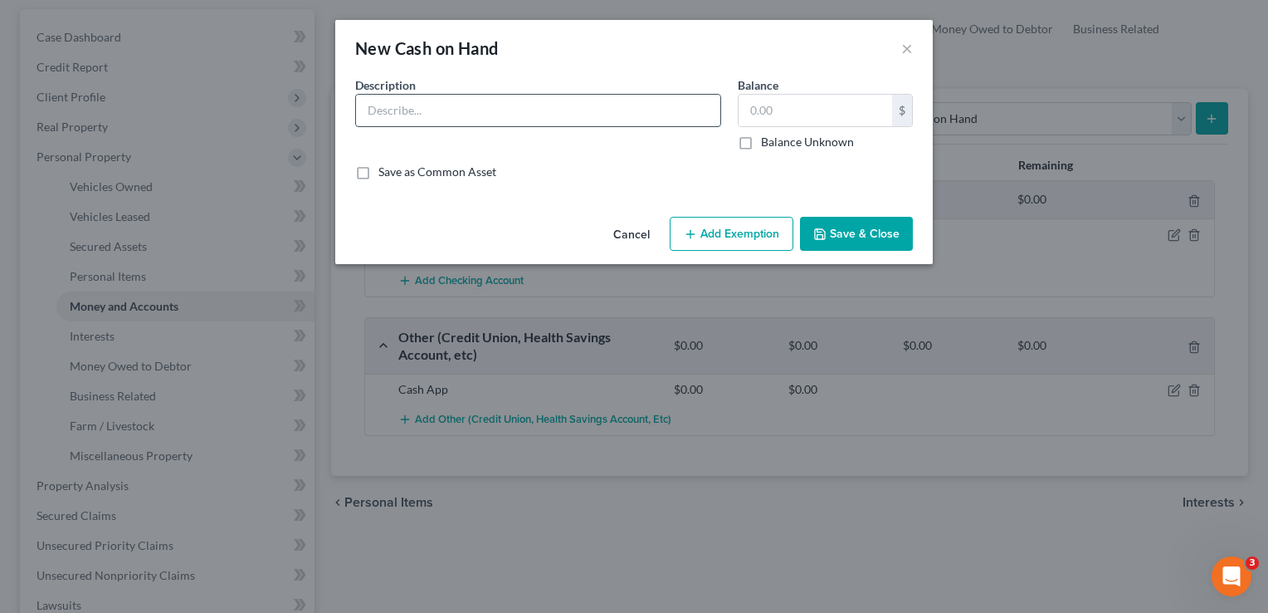
click at [533, 106] on input "text" at bounding box center [538, 111] width 364 height 32
type input "Cash"
type input "1"
type input "11"
click at [859, 248] on button "Save & Close" at bounding box center [856, 234] width 113 height 35
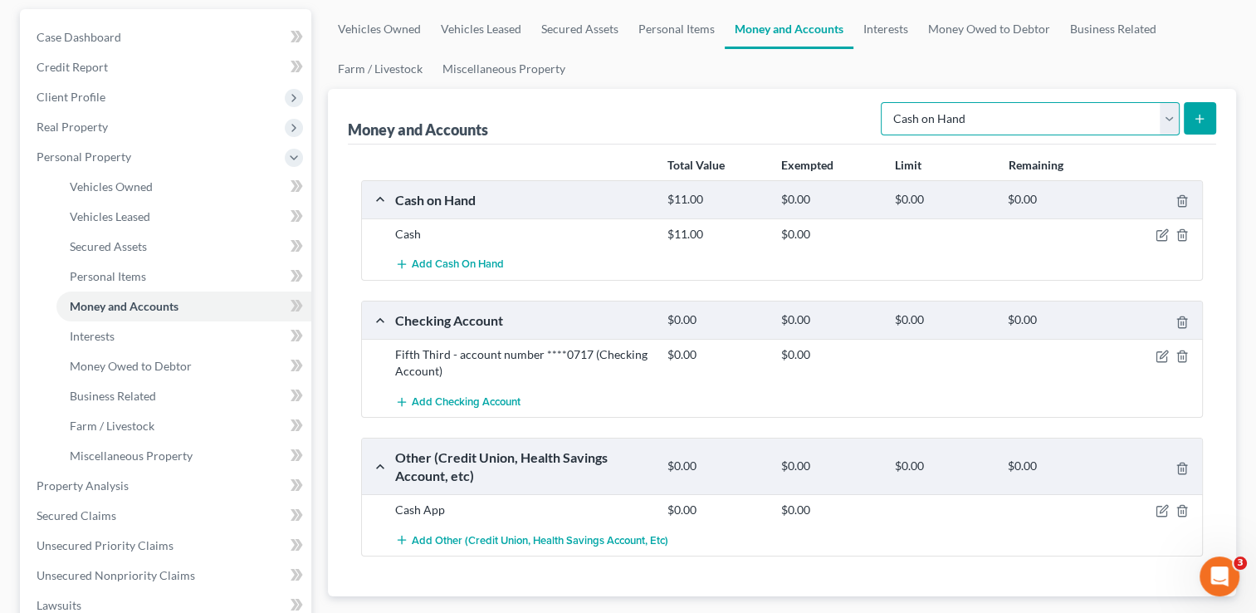
click at [1004, 108] on select "Select Account Type Brokerage Cash on Hand Certificates of Deposit Checking Acc…" at bounding box center [1030, 118] width 299 height 33
click at [798, 121] on div "Money and Accounts Select Account Type Brokerage Cash on Hand Certificates of D…" at bounding box center [782, 117] width 868 height 56
click at [513, 399] on span "Add Checking Account" at bounding box center [466, 401] width 109 height 13
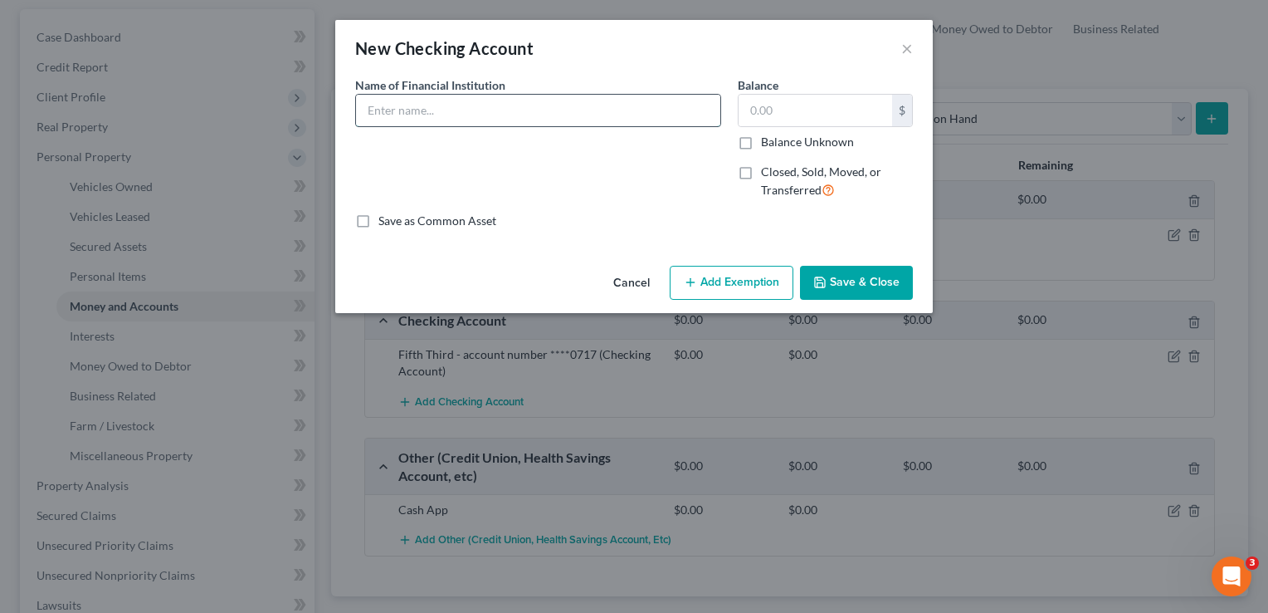
click at [541, 119] on input "text" at bounding box center [538, 111] width 364 height 32
type input "Fifth Third - account number ****3178"
click at [842, 285] on button "Save & Close" at bounding box center [856, 283] width 113 height 35
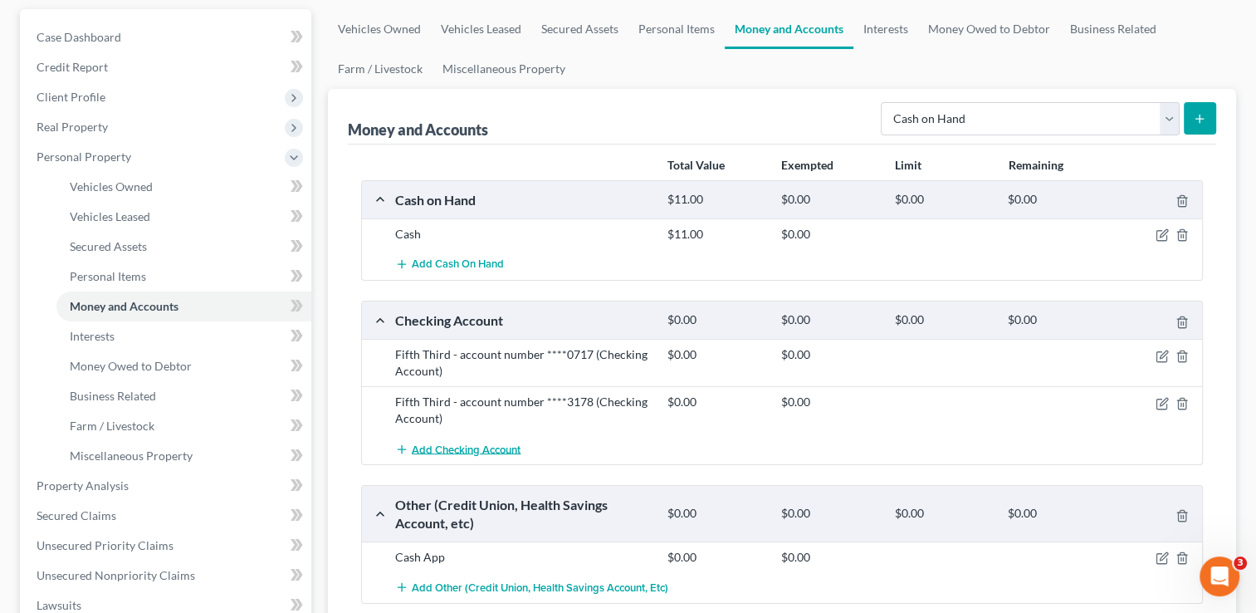
click at [458, 448] on span "Add Checking Account" at bounding box center [466, 448] width 109 height 13
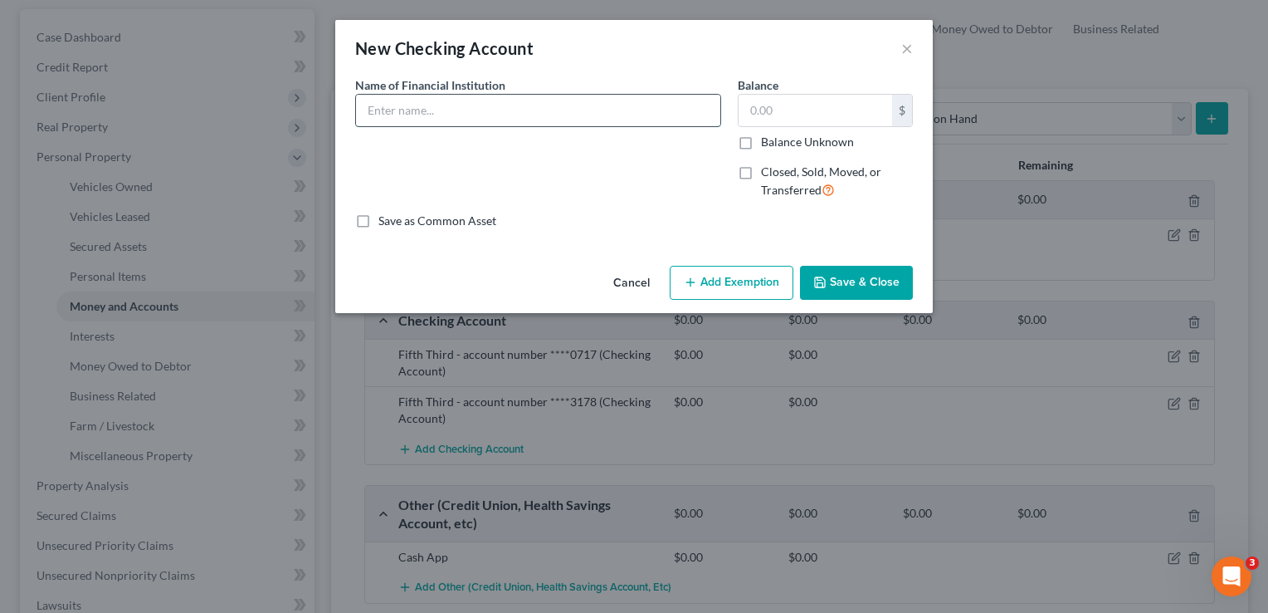
click at [487, 121] on input "text" at bounding box center [538, 111] width 364 height 32
type input "Old National Bank"
type input "40"
click at [857, 291] on button "Save & Close" at bounding box center [856, 283] width 113 height 35
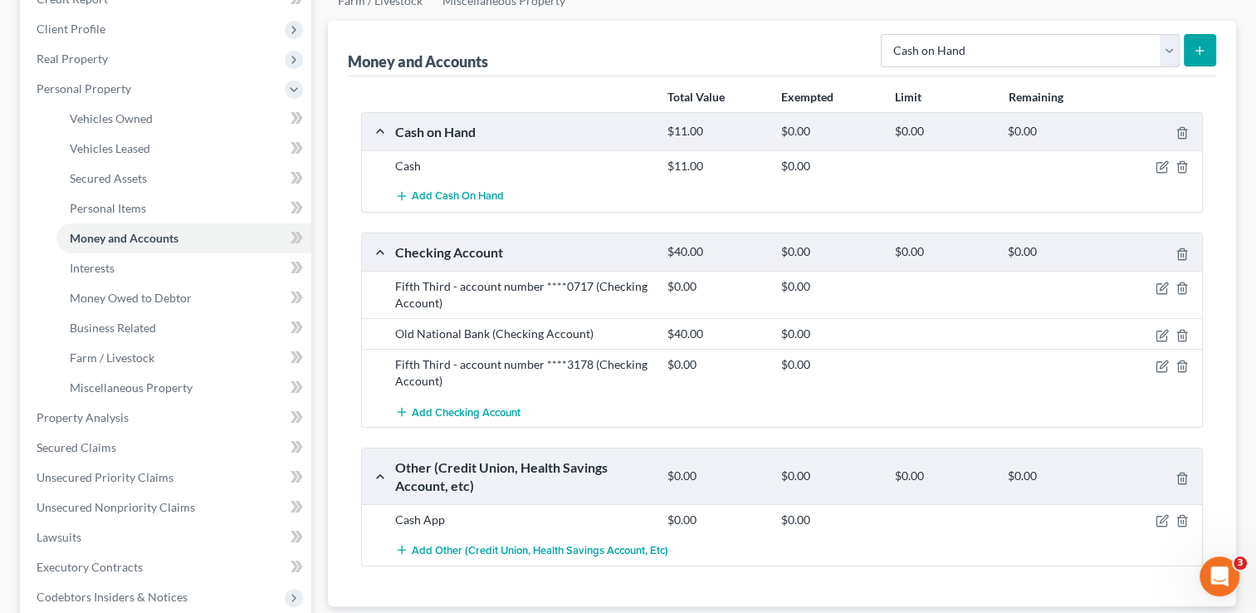
scroll to position [129, 0]
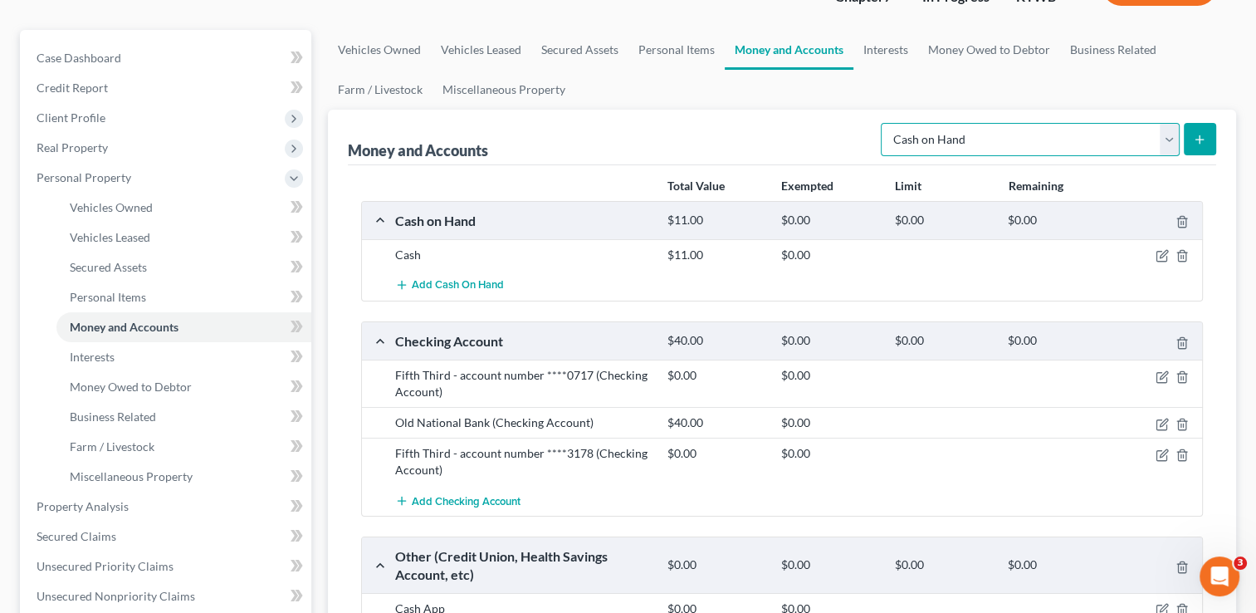
click at [1090, 123] on select "Select Account Type Brokerage Cash on Hand Certificates of Deposit Checking Acc…" at bounding box center [1030, 139] width 299 height 33
select select "savings"
click at [884, 123] on select "Select Account Type Brokerage Cash on Hand Certificates of Deposit Checking Acc…" at bounding box center [1030, 139] width 299 height 33
click at [1196, 146] on button "submit" at bounding box center [1200, 139] width 32 height 32
click at [1208, 138] on button "submit" at bounding box center [1200, 139] width 32 height 32
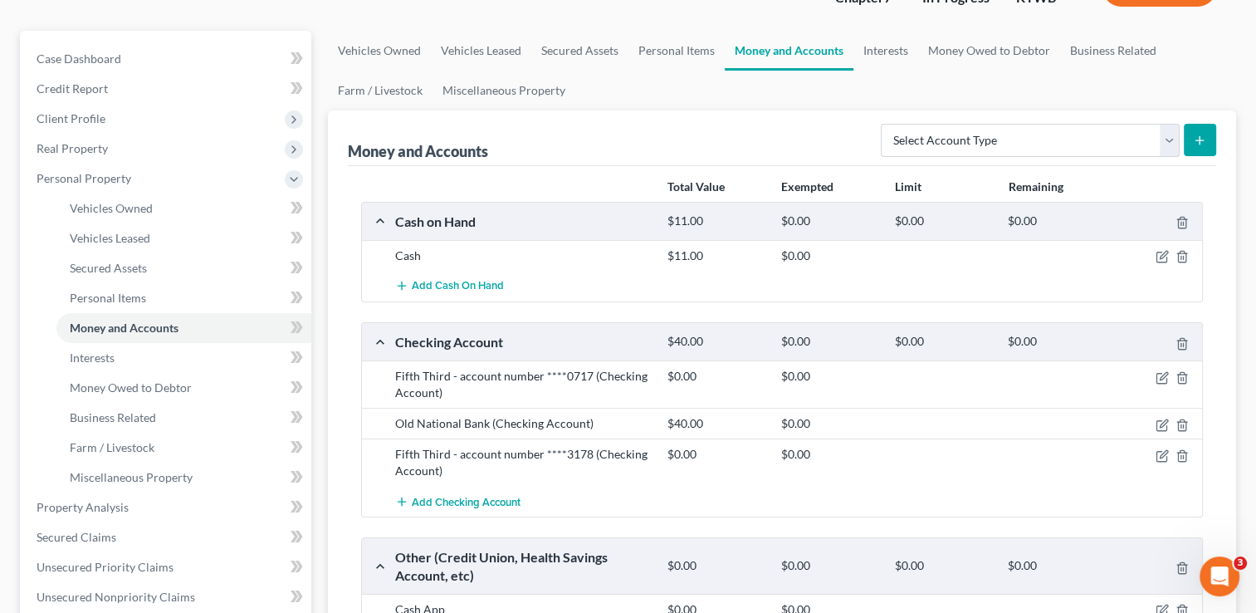
click at [998, 156] on div "Select Account Type Brokerage Cash on Hand Certificates of Deposit Checking Acc…" at bounding box center [1045, 139] width 342 height 44
click at [998, 154] on select "Select Account Type Brokerage Cash on Hand Certificates of Deposit Checking Acc…" at bounding box center [1030, 140] width 299 height 33
select select "savings"
click at [884, 124] on select "Select Account Type Brokerage Cash on Hand Certificates of Deposit Checking Acc…" at bounding box center [1030, 140] width 299 height 33
click at [1201, 139] on icon "submit" at bounding box center [1199, 140] width 13 height 13
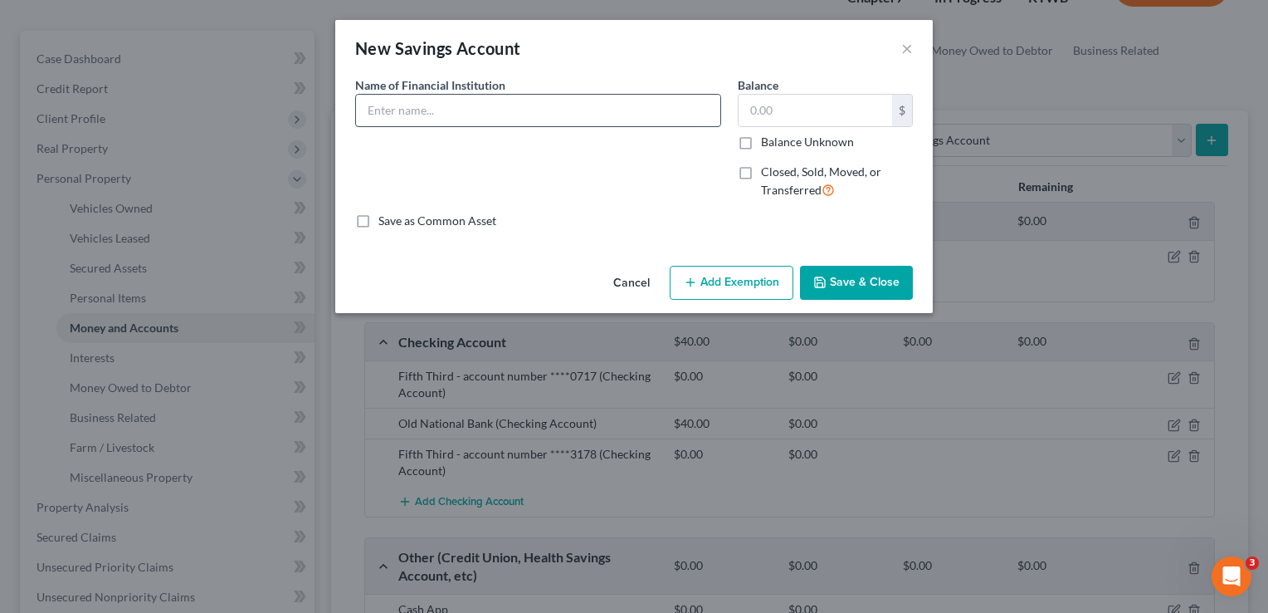
click at [634, 106] on input "text" at bounding box center [538, 111] width 364 height 32
type input "Fifth Thid - account number ****6306"
type input "0.00"
click at [881, 276] on button "Save & Close" at bounding box center [856, 283] width 113 height 35
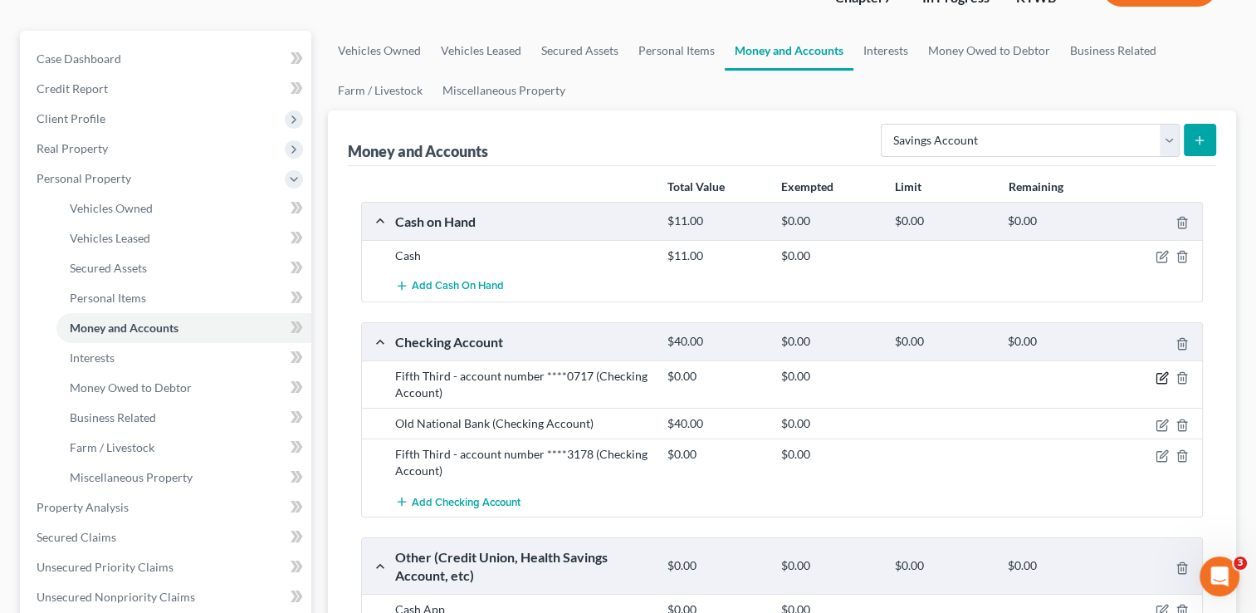
click at [1160, 373] on icon "button" at bounding box center [1161, 378] width 10 height 10
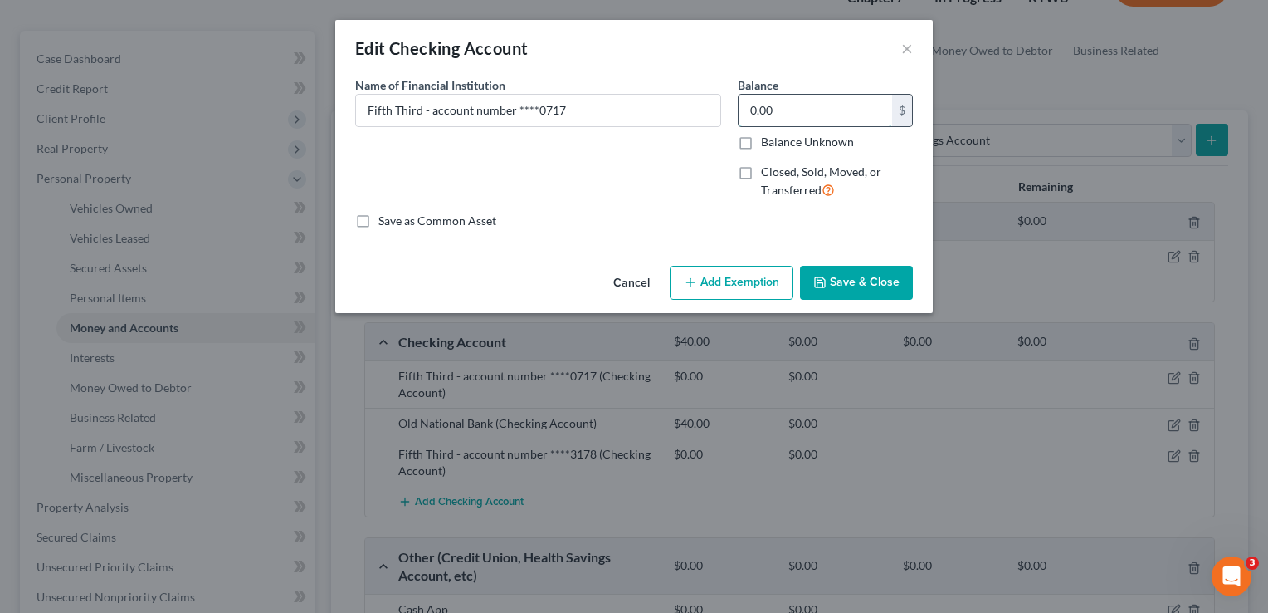
click at [833, 116] on input "0.00" at bounding box center [816, 111] width 154 height 32
type input "40"
click at [877, 286] on button "Save & Close" at bounding box center [856, 283] width 113 height 35
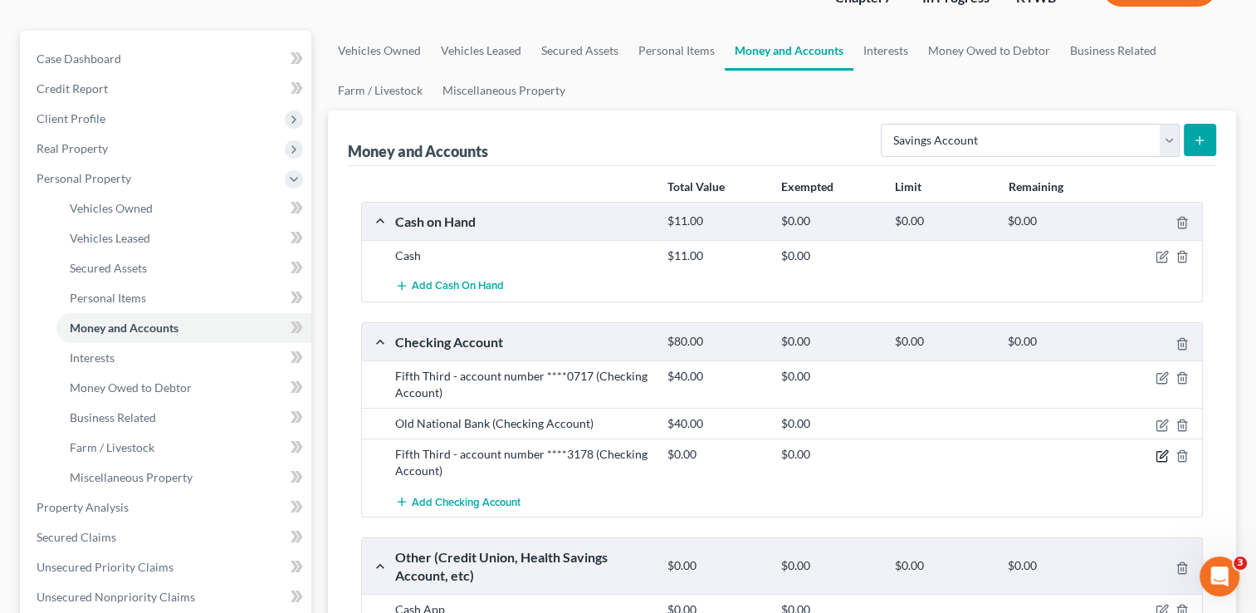
click at [1161, 455] on icon "button" at bounding box center [1163, 453] width 7 height 7
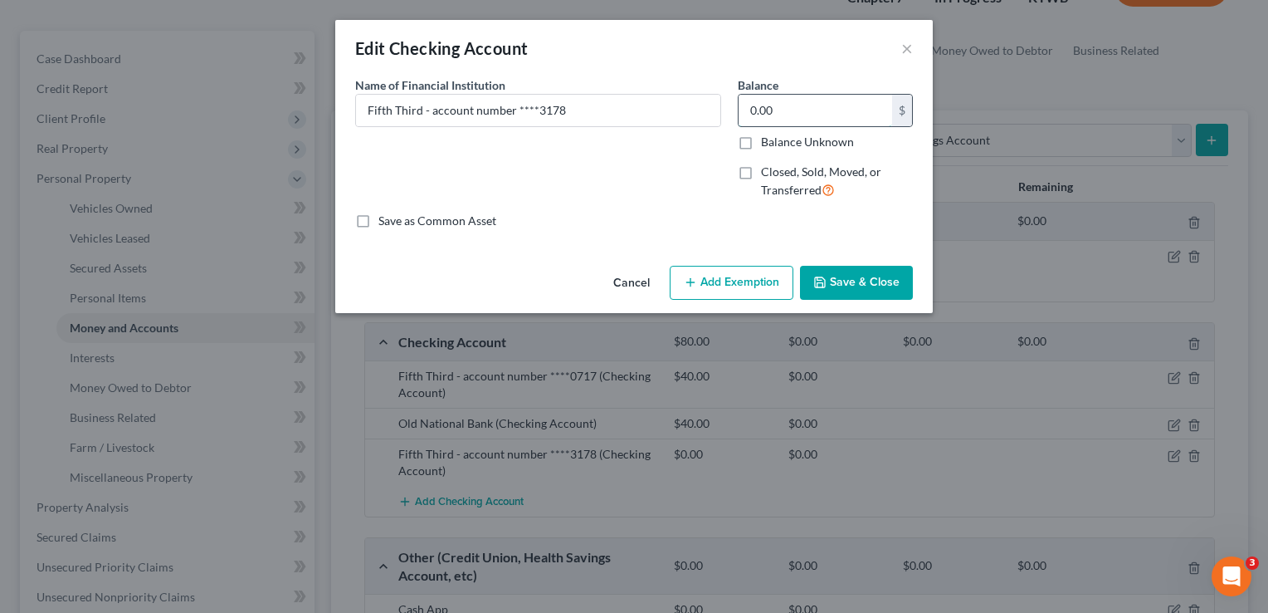
click at [798, 115] on input "0.00" at bounding box center [816, 111] width 154 height 32
type input "200.95"
click at [854, 281] on button "Save & Close" at bounding box center [856, 283] width 113 height 35
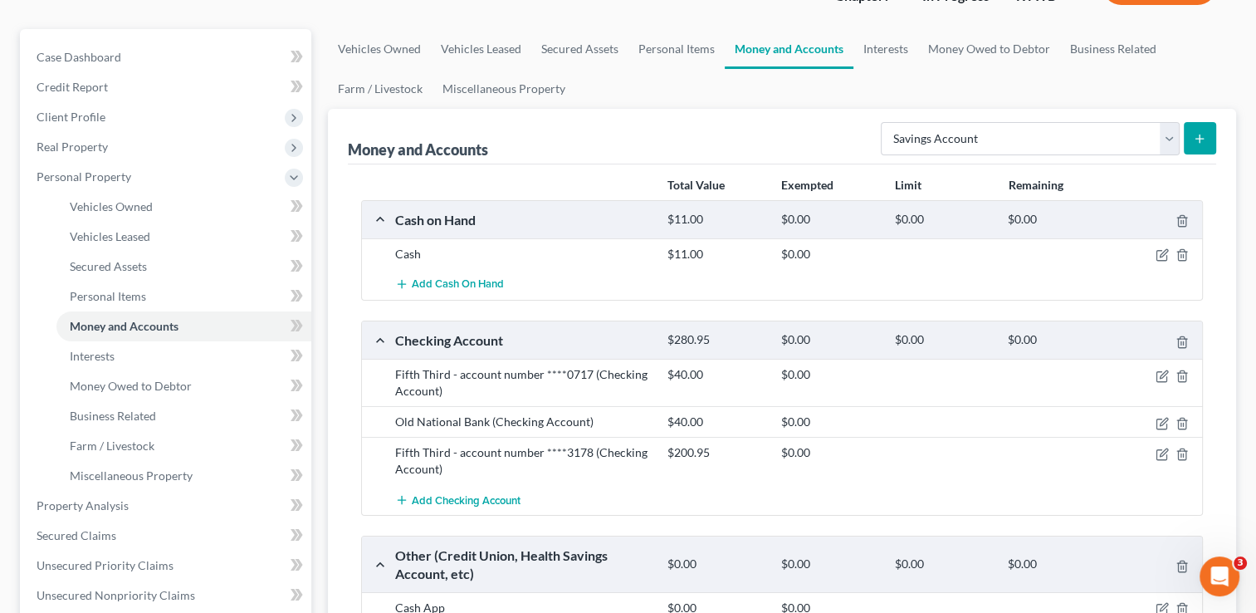
scroll to position [121, 0]
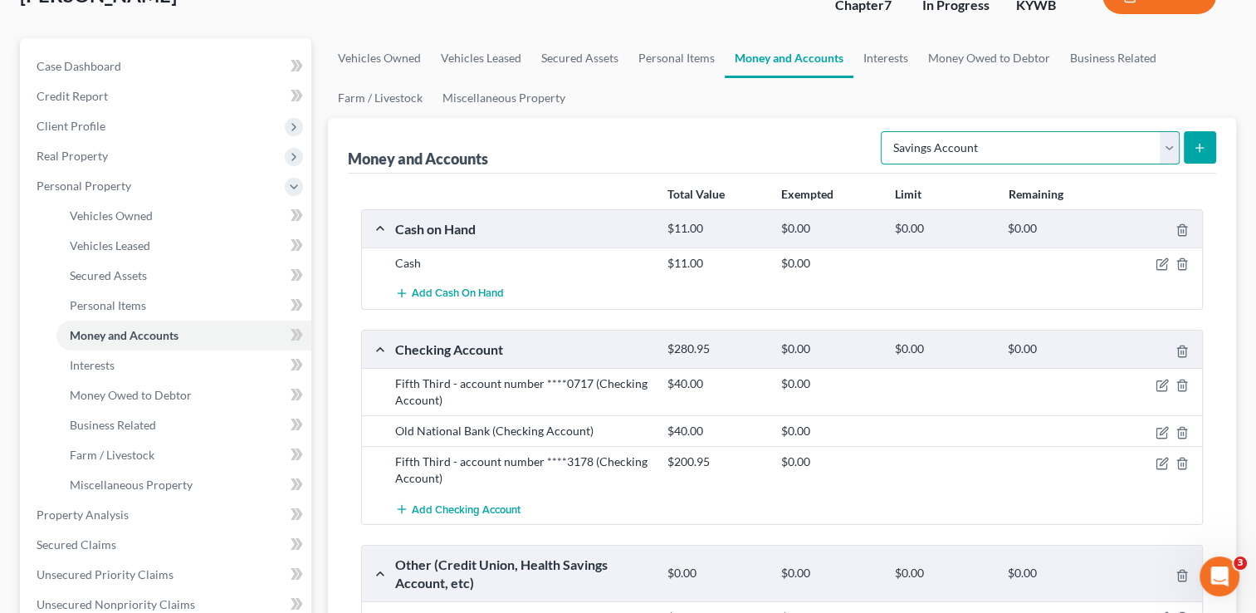
click at [1164, 145] on select "Select Account Type Brokerage Cash on Hand Certificates of Deposit Checking Acc…" at bounding box center [1030, 147] width 299 height 33
select select "security_deposits"
click at [884, 131] on select "Select Account Type Brokerage Cash on Hand Certificates of Deposit Checking Acc…" at bounding box center [1030, 147] width 299 height 33
click at [1202, 158] on button "submit" at bounding box center [1200, 147] width 32 height 32
click at [1189, 147] on button "submit" at bounding box center [1200, 147] width 32 height 32
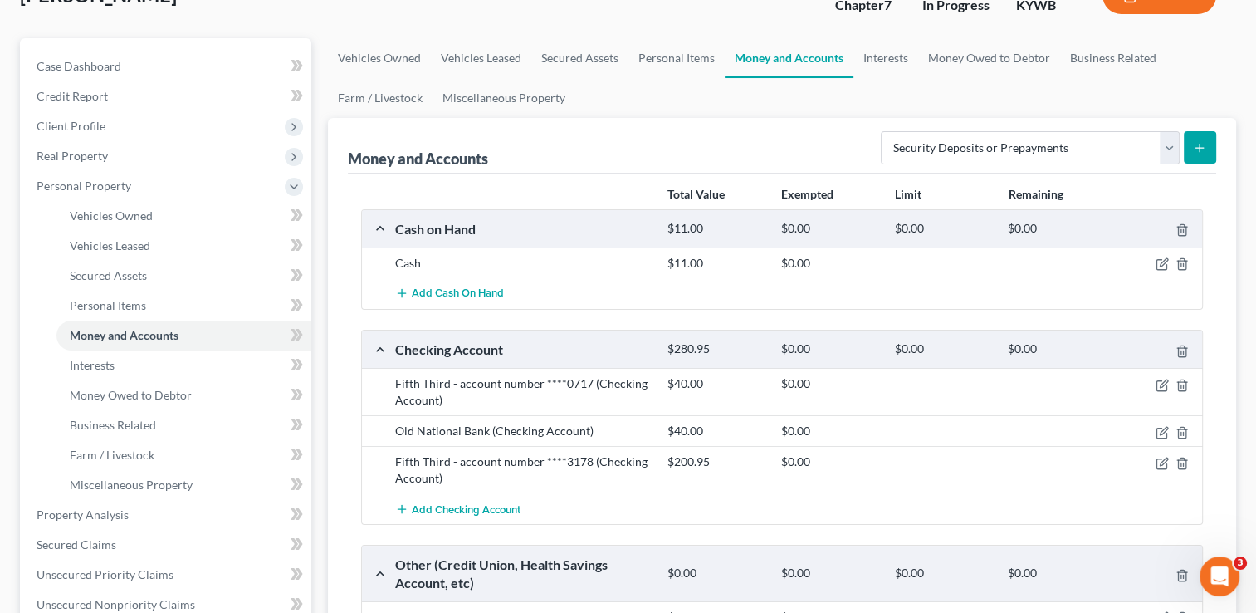
click at [1203, 151] on icon "submit" at bounding box center [1199, 147] width 13 height 13
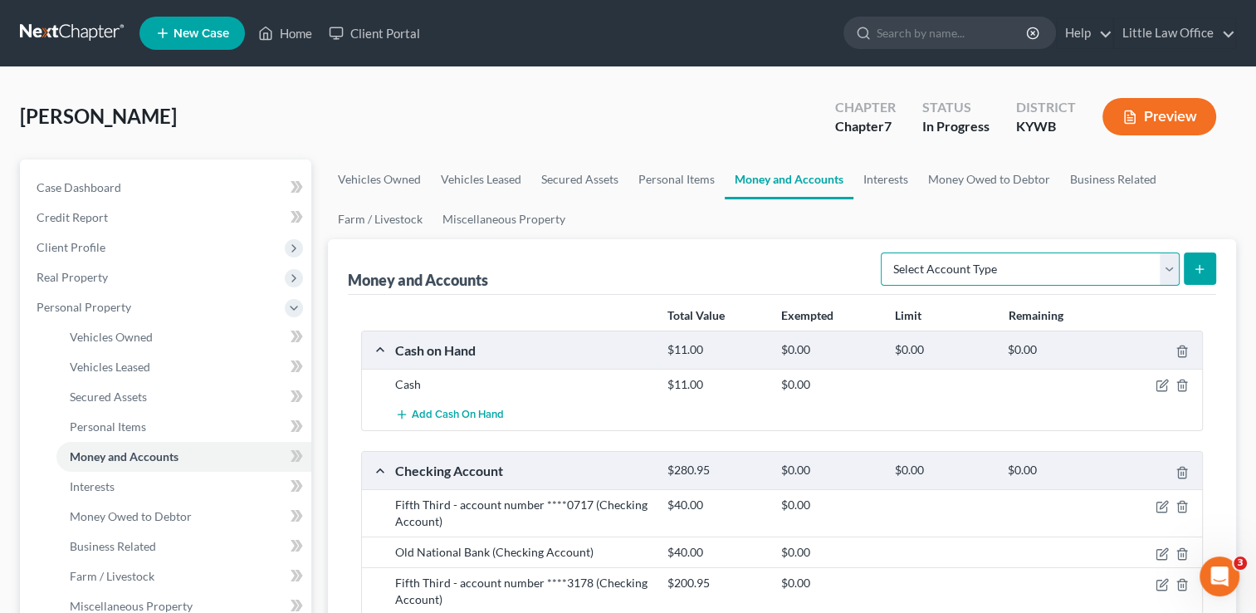
click at [1096, 261] on select "Select Account Type Brokerage Cash on Hand Certificates of Deposit Checking Acc…" at bounding box center [1030, 268] width 299 height 33
select select "security_deposits"
click at [884, 252] on select "Select Account Type Brokerage Cash on Hand Certificates of Deposit Checking Acc…" at bounding box center [1030, 268] width 299 height 33
click at [1193, 269] on icon "submit" at bounding box center [1199, 268] width 13 height 13
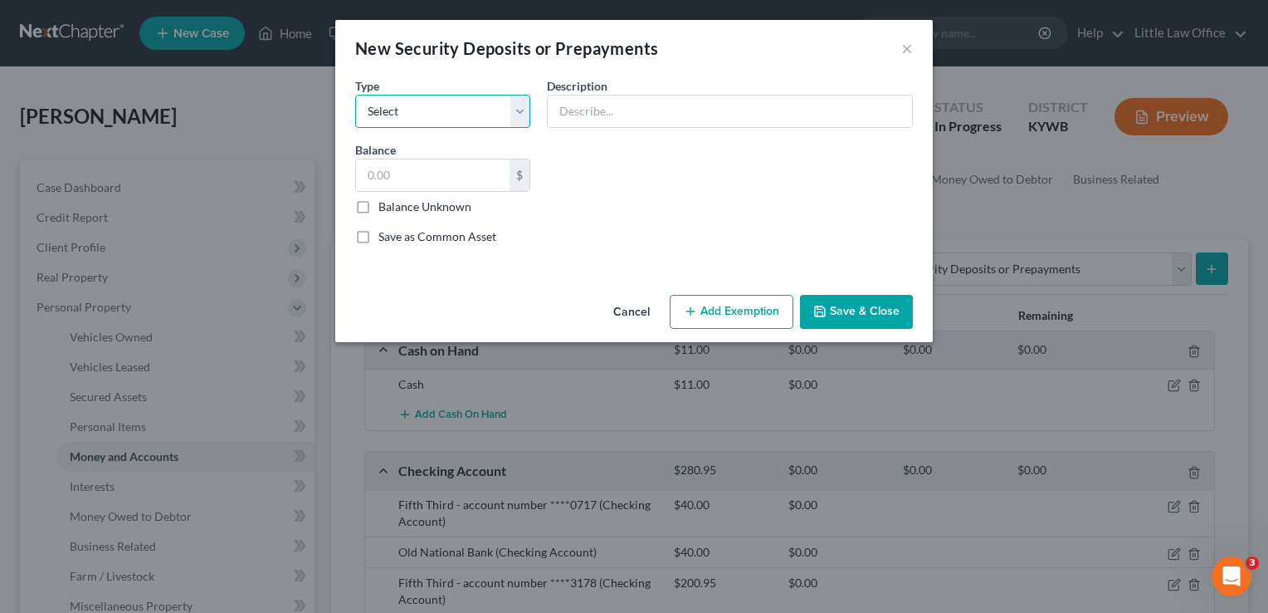
click at [486, 116] on select "Select Electric Gas Heating Oil Security Deposit On Rental Unit Prepaid Rent Te…" at bounding box center [442, 111] width 175 height 33
select select "3"
click at [355, 95] on select "Select Electric Gas Heating Oil Security Deposit On Rental Unit Prepaid Rent Te…" at bounding box center [442, 111] width 175 height 33
click at [631, 102] on input "text" at bounding box center [730, 111] width 364 height 32
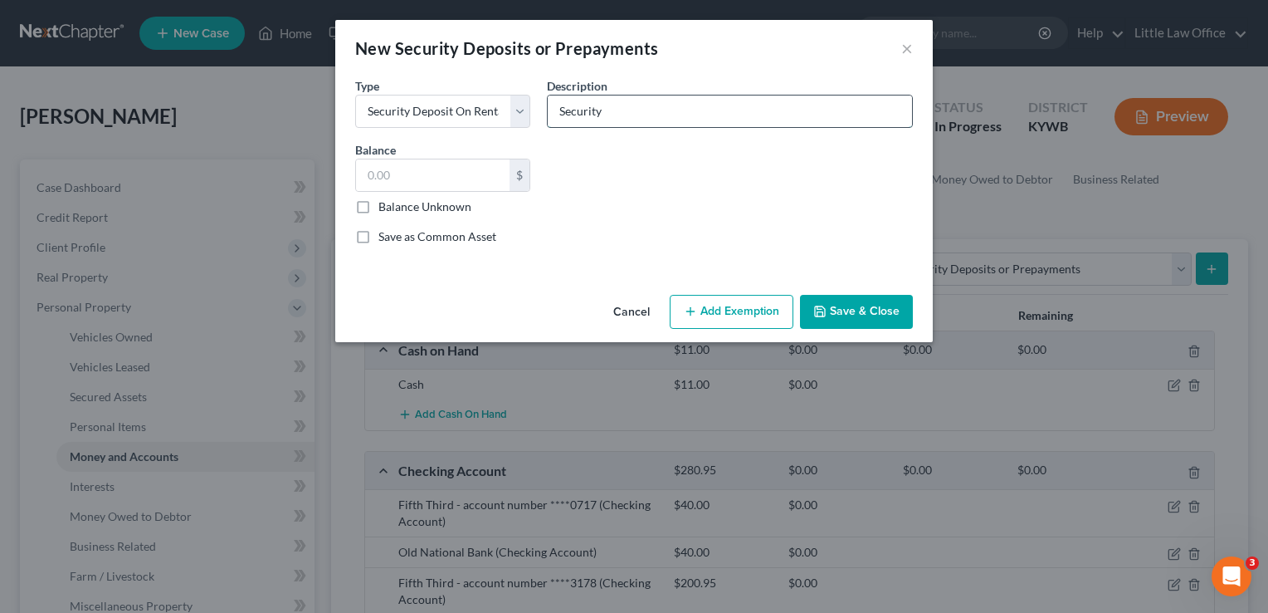
type input "Security Deposit on Rental House"
click at [471, 164] on input "text" at bounding box center [433, 175] width 154 height 32
type input "600"
click at [876, 303] on button "Save & Close" at bounding box center [856, 312] width 113 height 35
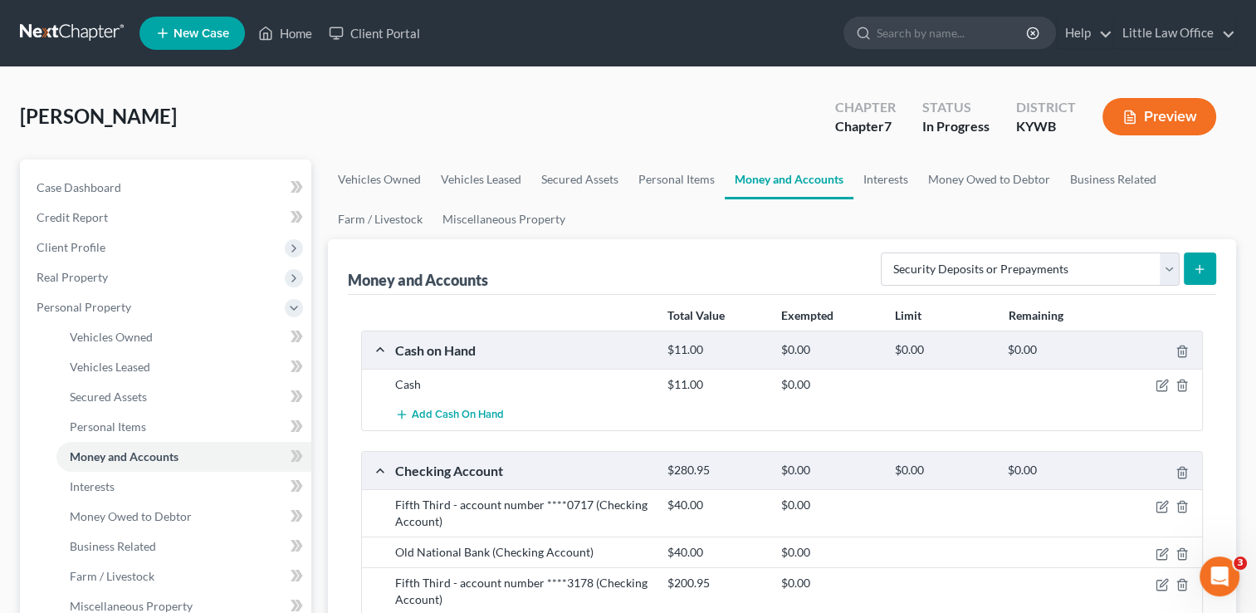
click at [1203, 266] on icon "submit" at bounding box center [1199, 268] width 13 height 13
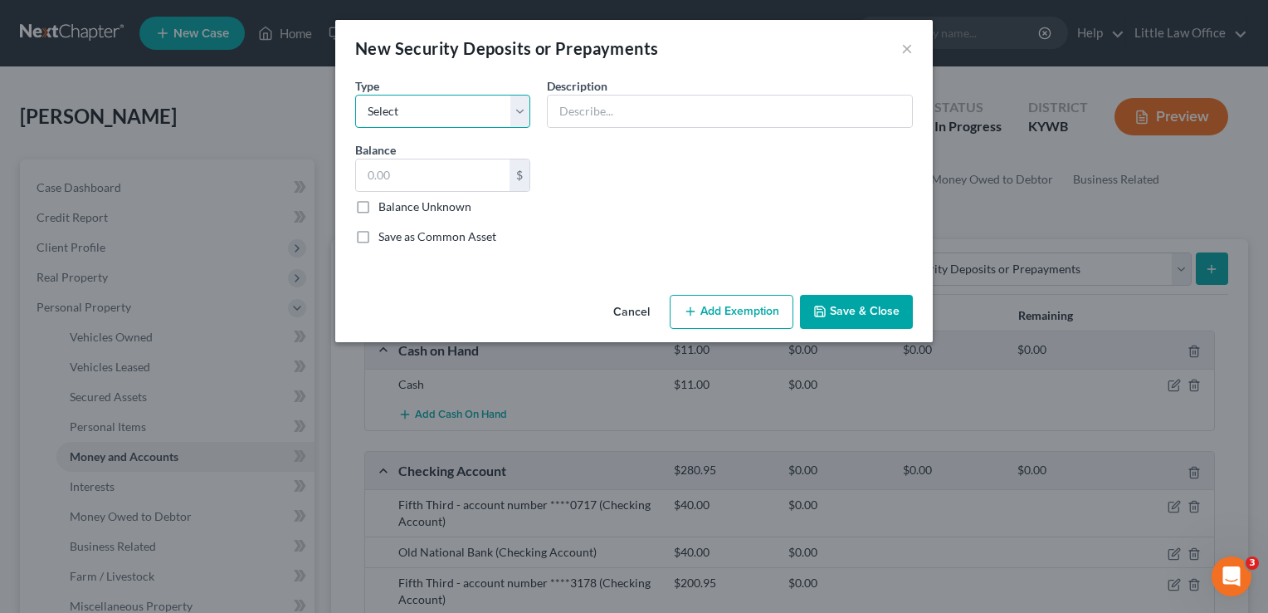
click at [514, 107] on select "Select Electric Gas Heating Oil Security Deposit On Rental Unit Prepaid Rent Te…" at bounding box center [442, 111] width 175 height 33
select select "0"
click at [355, 95] on select "Select Electric Gas Heating Oil Security Deposit On Rental Unit Prepaid Rent Te…" at bounding box center [442, 111] width 175 height 33
click at [605, 106] on input "text" at bounding box center [730, 111] width 364 height 32
type input "Security Deposit on Electric"
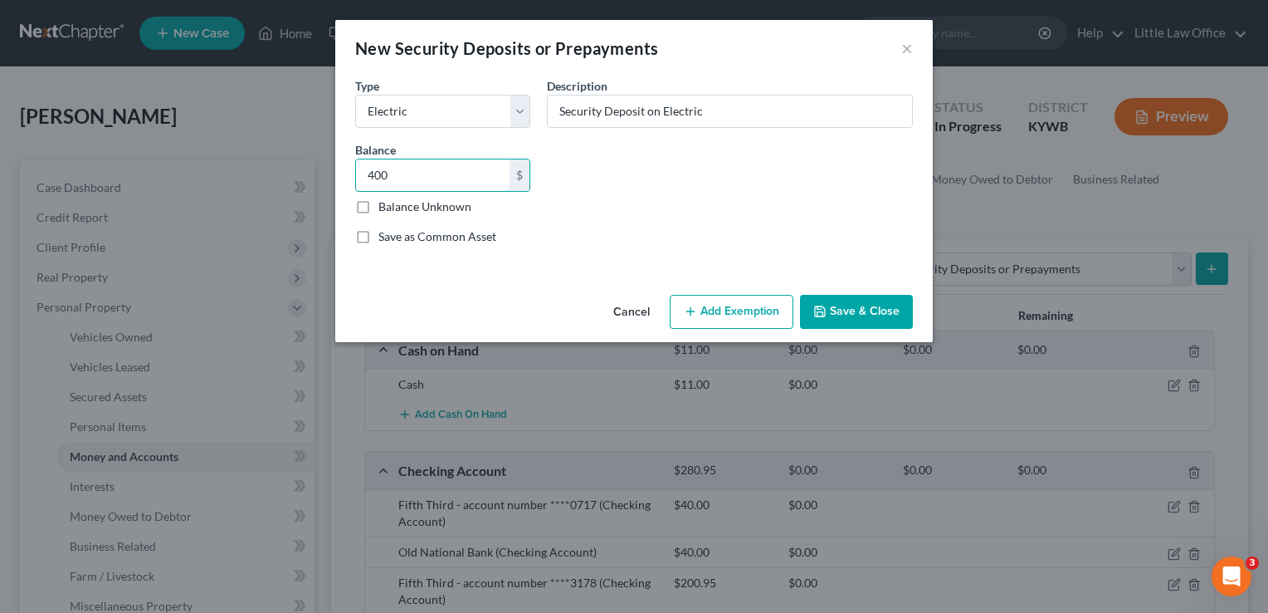
type input "400"
click at [896, 308] on button "Save & Close" at bounding box center [856, 312] width 113 height 35
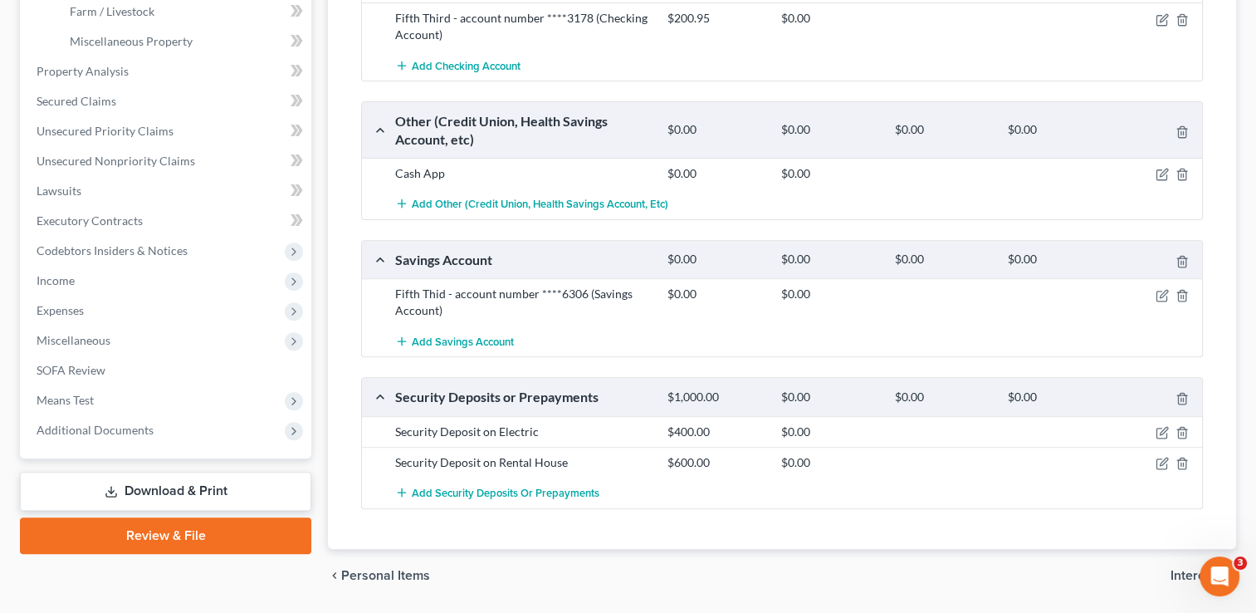
scroll to position [611, 0]
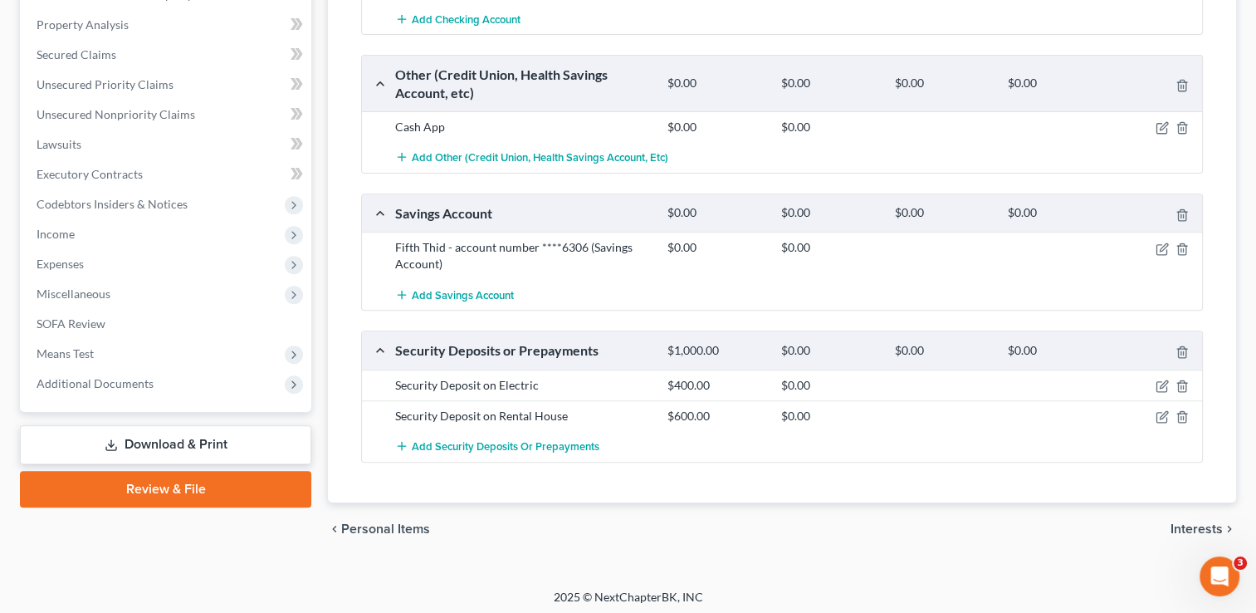
click at [1204, 526] on span "Interests" at bounding box center [1196, 528] width 52 height 13
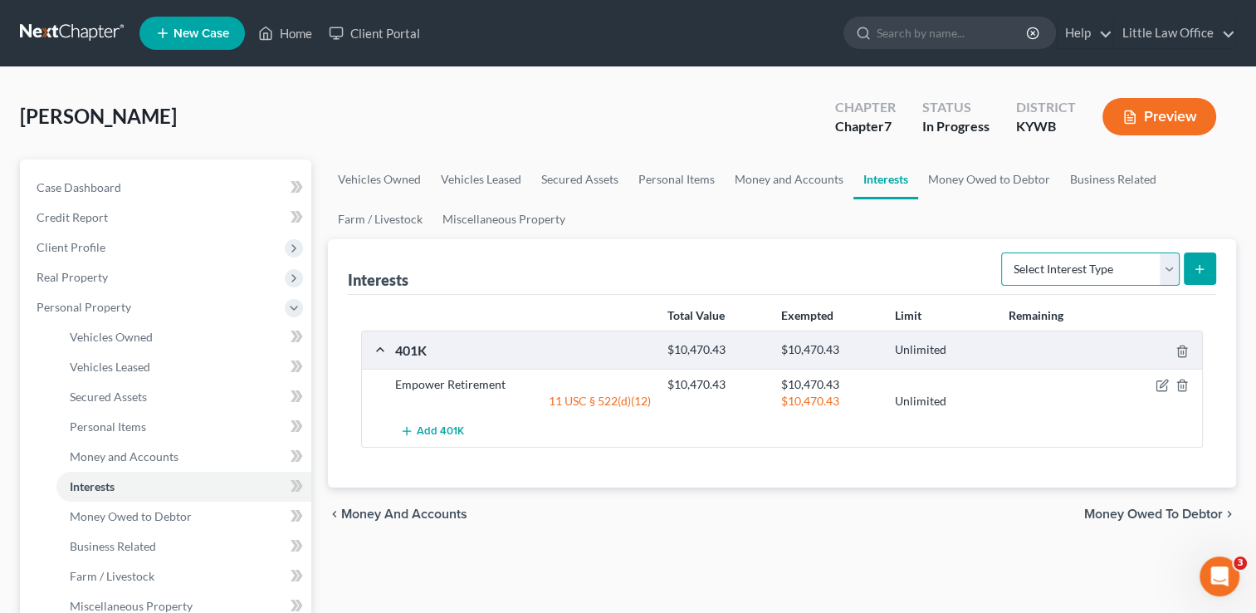
click at [1139, 276] on select "Select Interest Type 401K Annuity Bond Education IRA Government Bond Government…" at bounding box center [1090, 268] width 178 height 33
click at [1003, 178] on link "Money Owed to Debtor" at bounding box center [989, 179] width 142 height 40
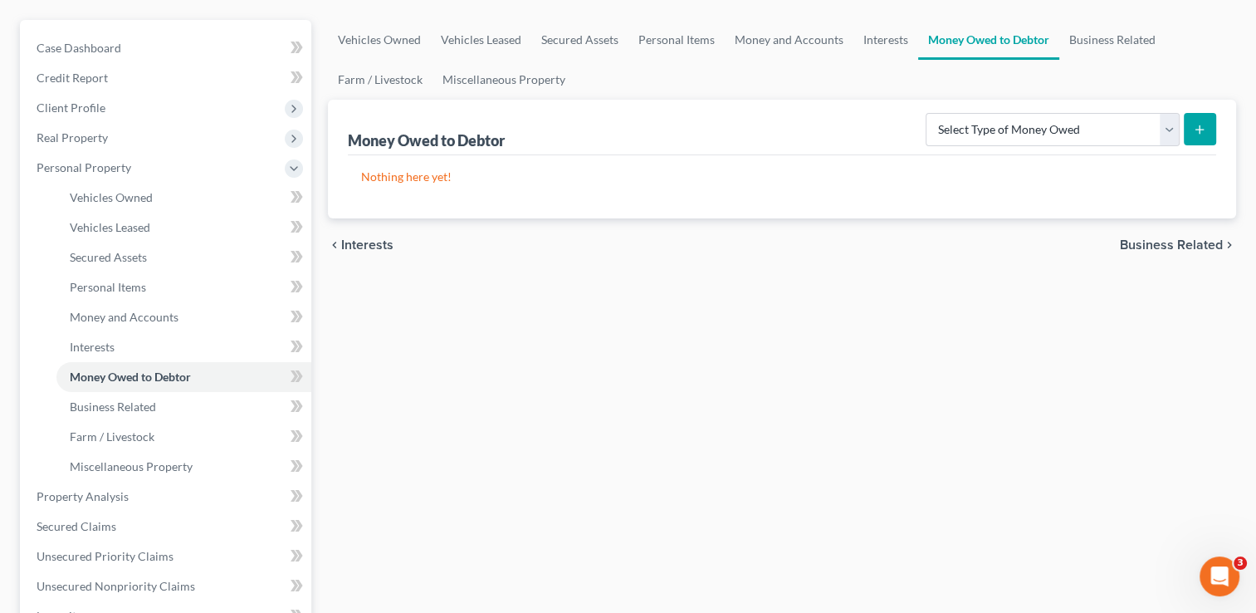
scroll to position [135, 0]
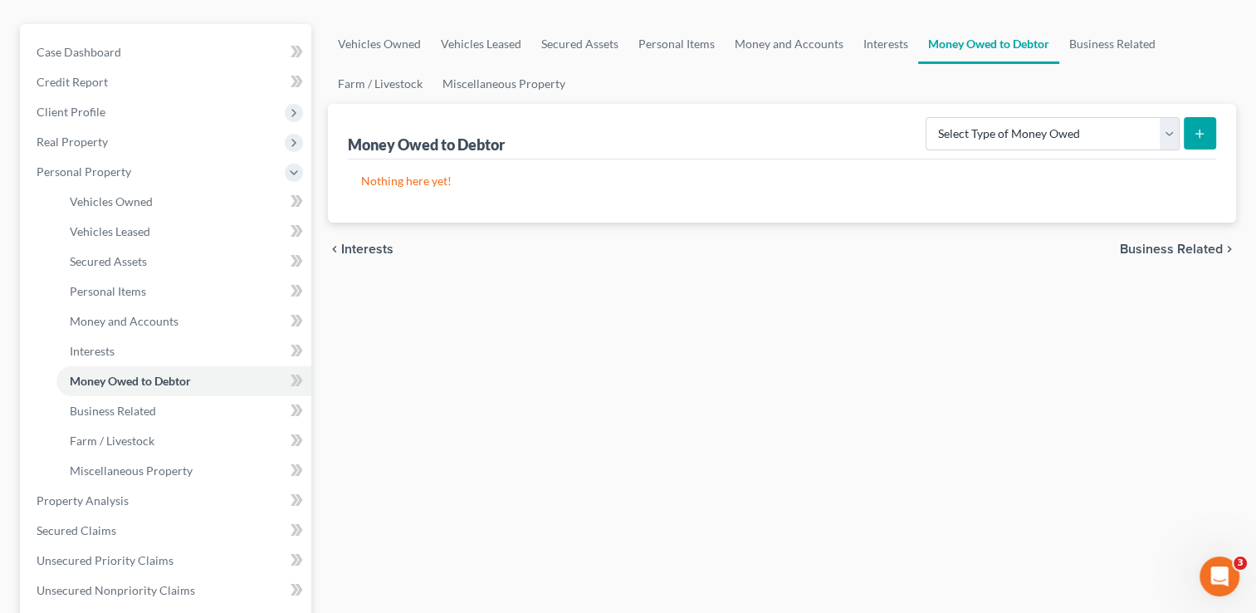
click at [1175, 149] on form "Select Type of Money Owed Accounts Receivable Alimony Child Support Claims Agai…" at bounding box center [1070, 134] width 291 height 34
click at [1174, 141] on select "Select Type of Money Owed Accounts Receivable Alimony Child Support Claims Agai…" at bounding box center [1052, 133] width 254 height 33
click at [518, 92] on link "Miscellaneous Property" at bounding box center [503, 84] width 143 height 40
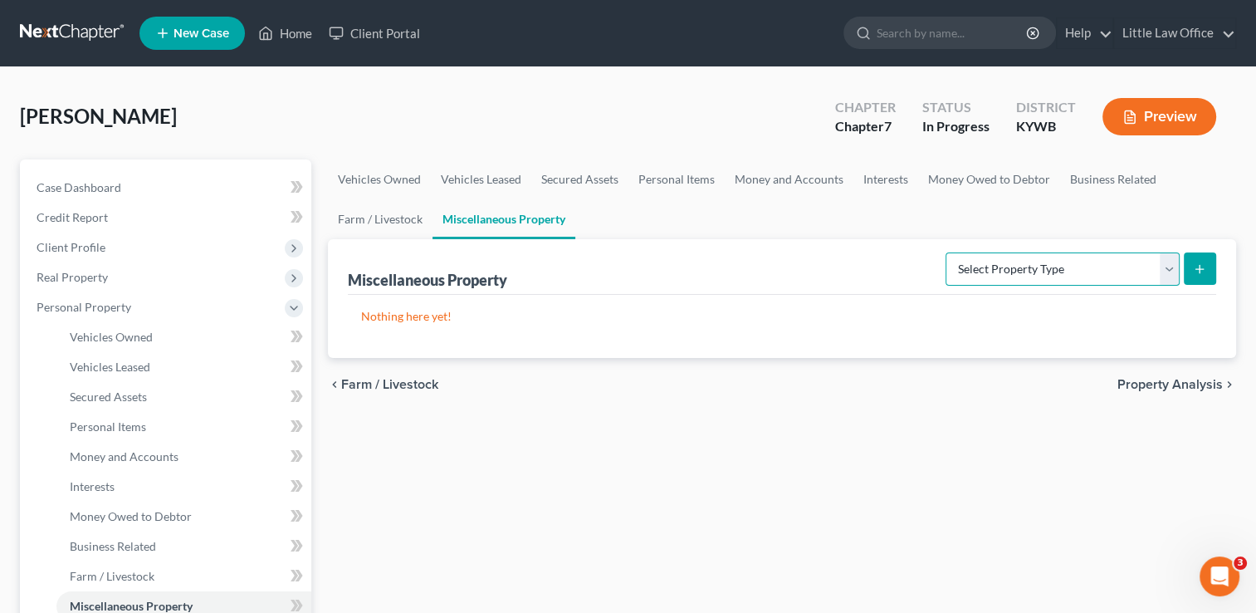
click at [961, 271] on select "Select Property Type Assigned for Creditor Benefit Within 1 Year Holding for An…" at bounding box center [1062, 268] width 234 height 33
select select "holding_for_another"
click at [945, 252] on select "Select Property Type Assigned for Creditor Benefit Within 1 Year Holding for An…" at bounding box center [1062, 268] width 234 height 33
click at [1202, 268] on icon "submit" at bounding box center [1199, 268] width 13 height 13
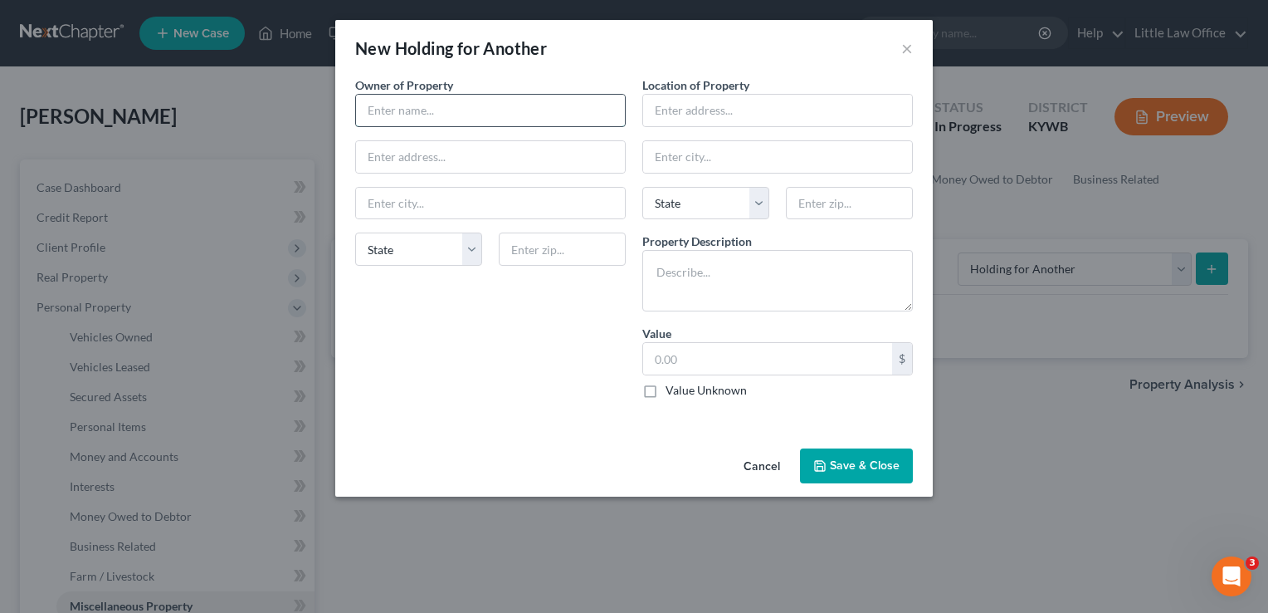
click at [490, 112] on input "text" at bounding box center [490, 111] width 269 height 32
type input "Shayna Meyer"
type input "Debtor's address"
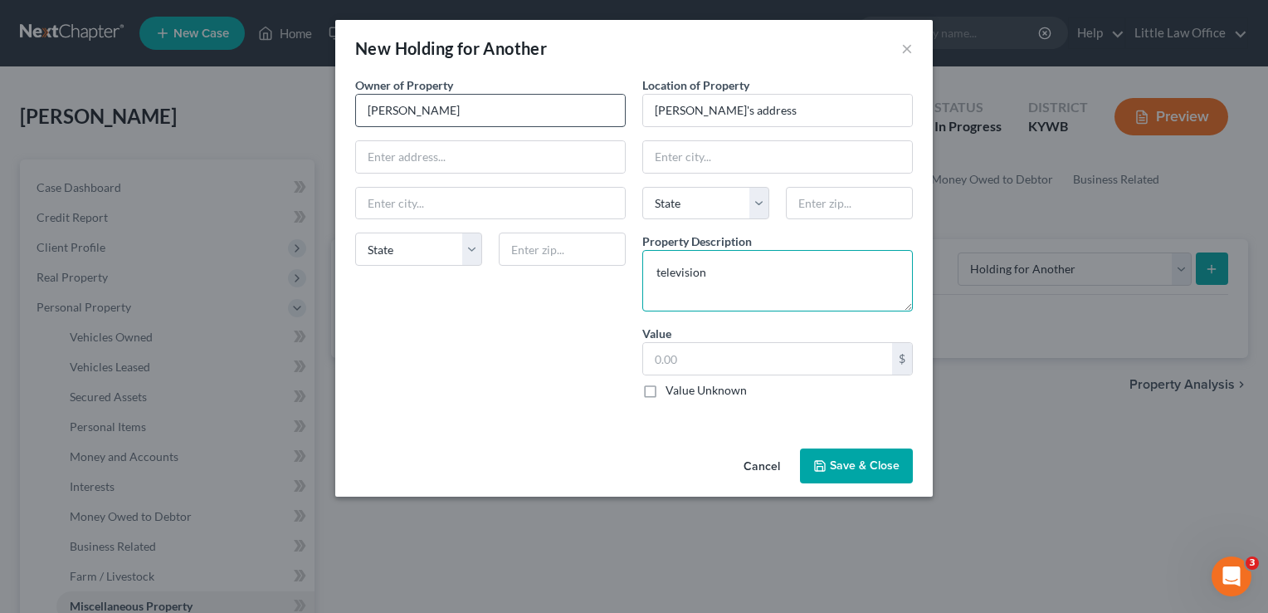
type textarea "television"
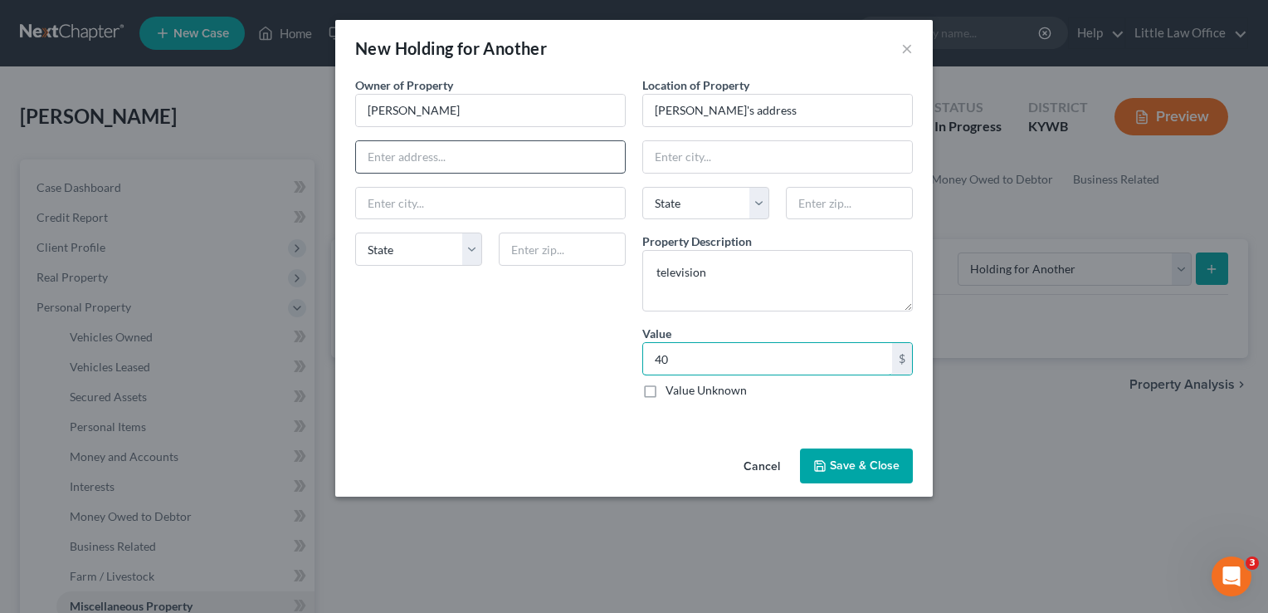
type input "40"
click at [399, 159] on input "text" at bounding box center [490, 157] width 269 height 32
click at [466, 118] on input "Shayna Meyer" at bounding box center [490, 111] width 269 height 32
click at [450, 162] on input "text" at bounding box center [490, 157] width 269 height 32
type input "431 South Madison Avenue"
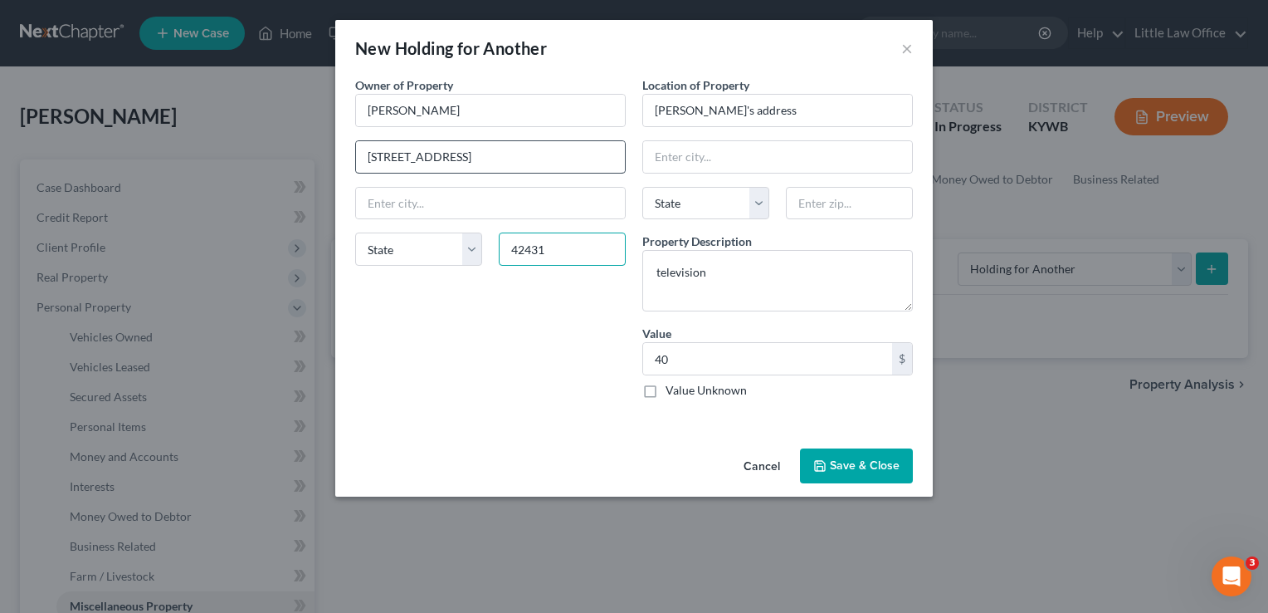
type input "42431"
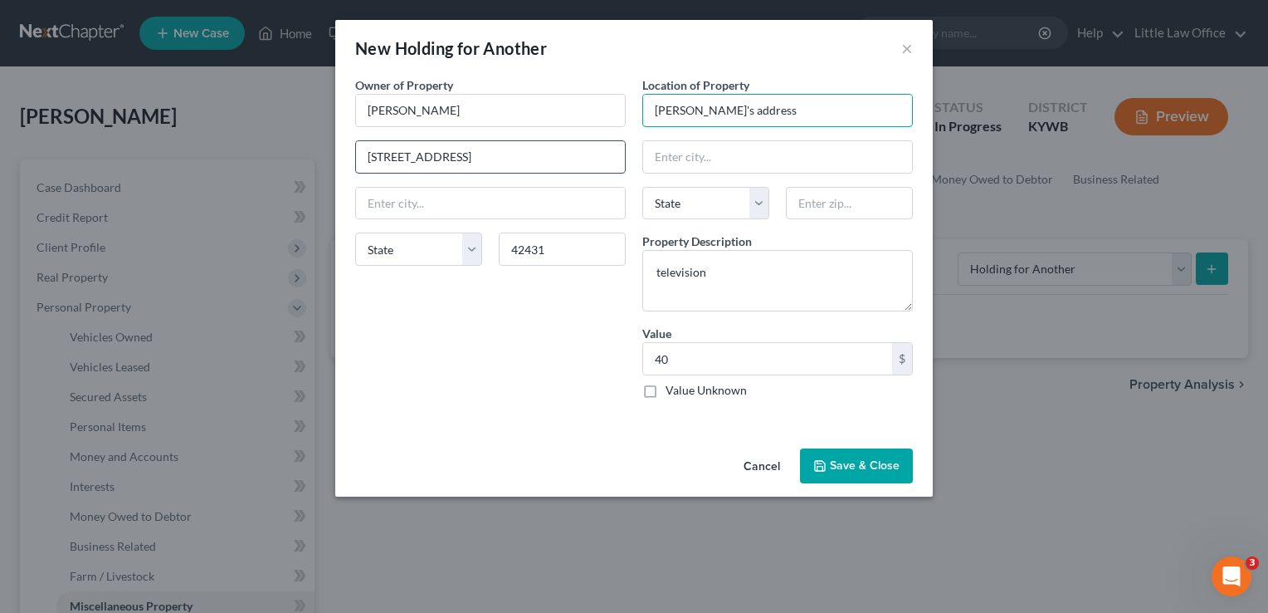
type input "Madisonville"
select select "18"
click at [853, 467] on button "Save & Close" at bounding box center [856, 465] width 113 height 35
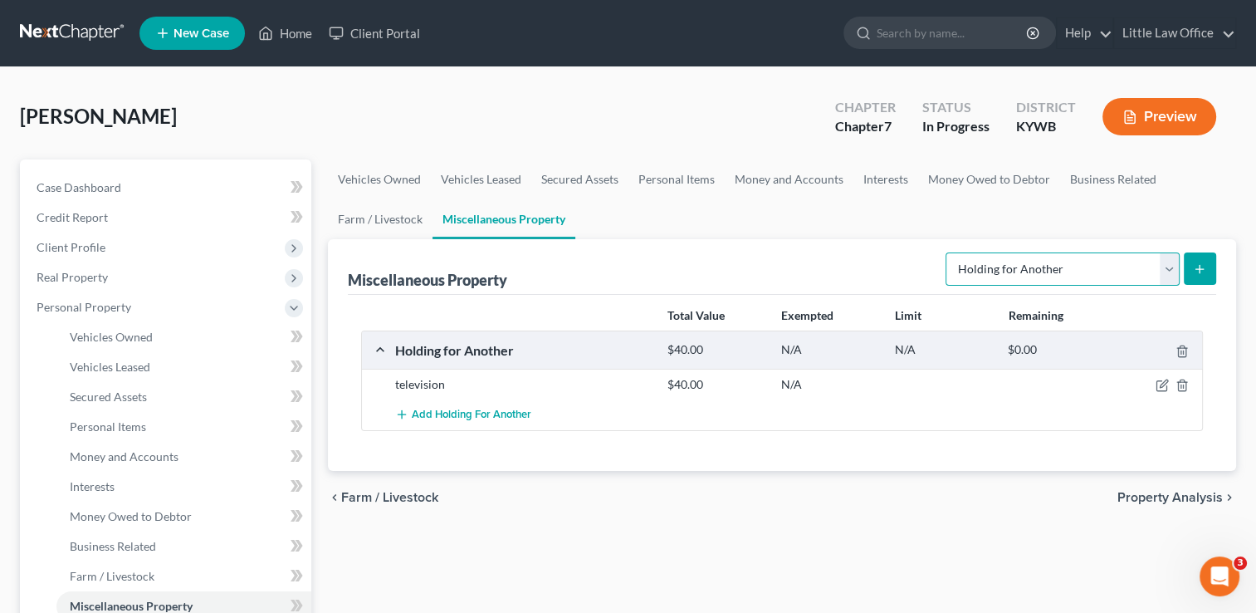
click at [1047, 268] on select "Select Property Type Assigned for Creditor Benefit Within 1 Year Holding for An…" at bounding box center [1062, 268] width 234 height 33
click at [1023, 443] on div "Total Value Exempted Limit Remaining Holding for Another $40.00 N/A N/A $0.00 t…" at bounding box center [782, 383] width 868 height 176
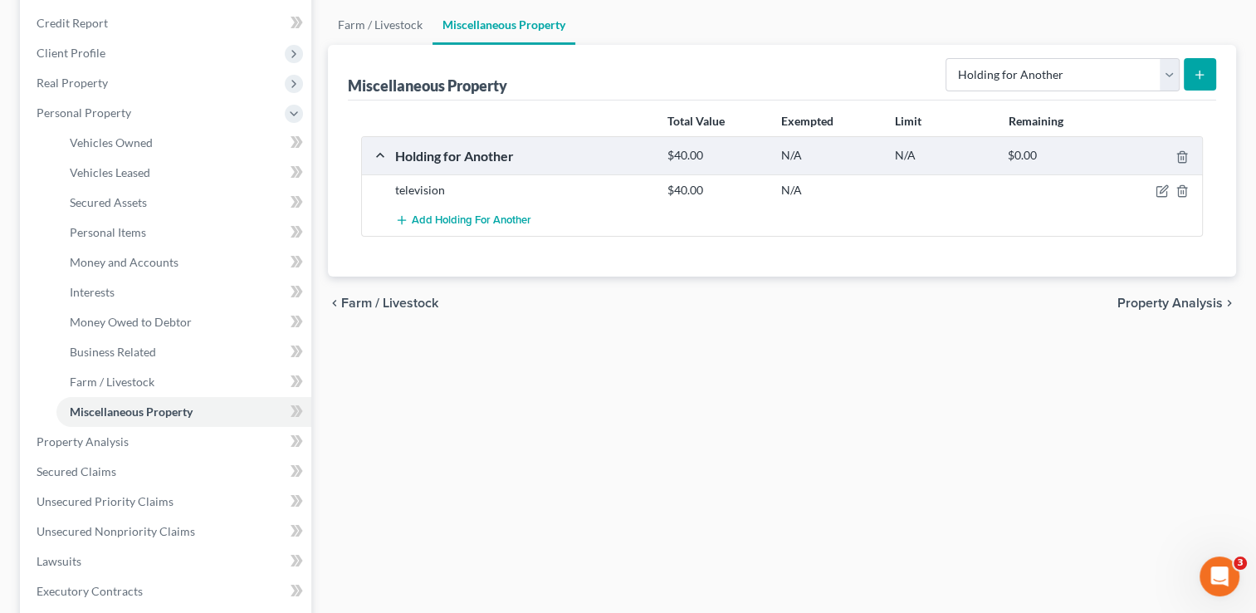
scroll to position [246, 0]
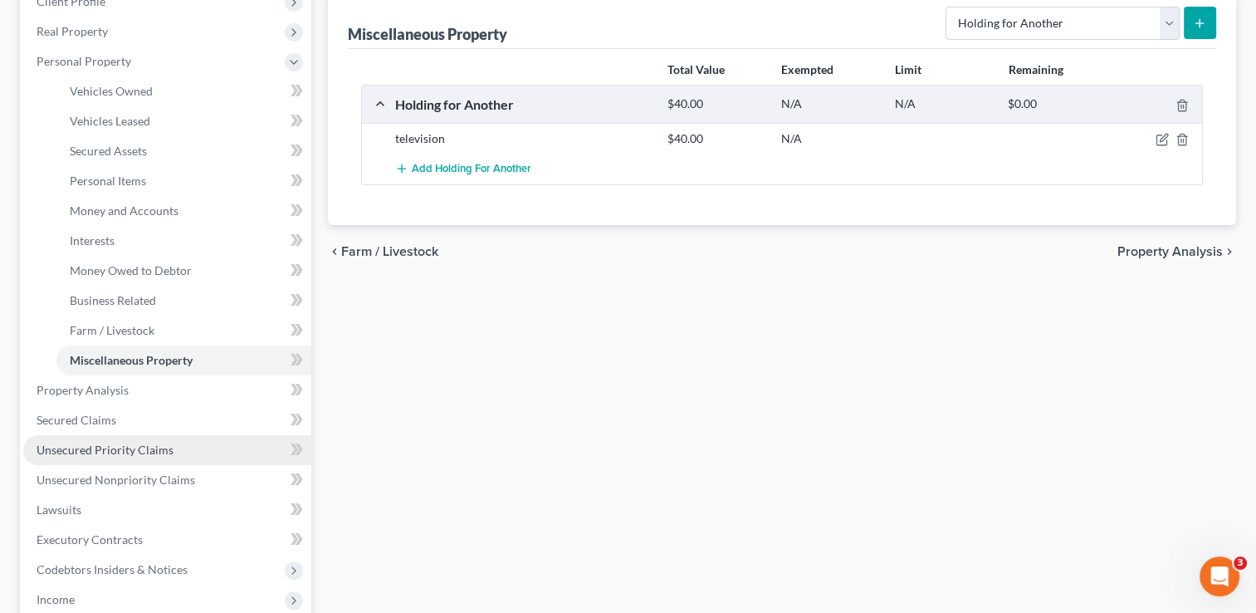
click at [56, 449] on span "Unsecured Priority Claims" at bounding box center [105, 449] width 137 height 14
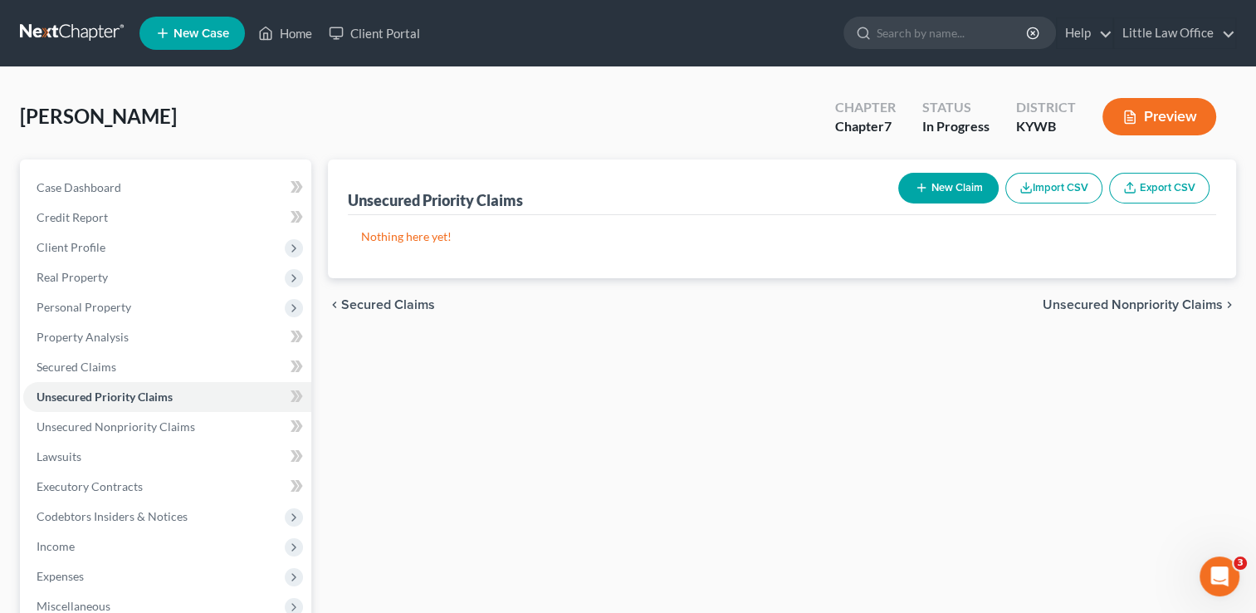
click at [1089, 307] on span "Unsecured Nonpriority Claims" at bounding box center [1133, 304] width 180 height 13
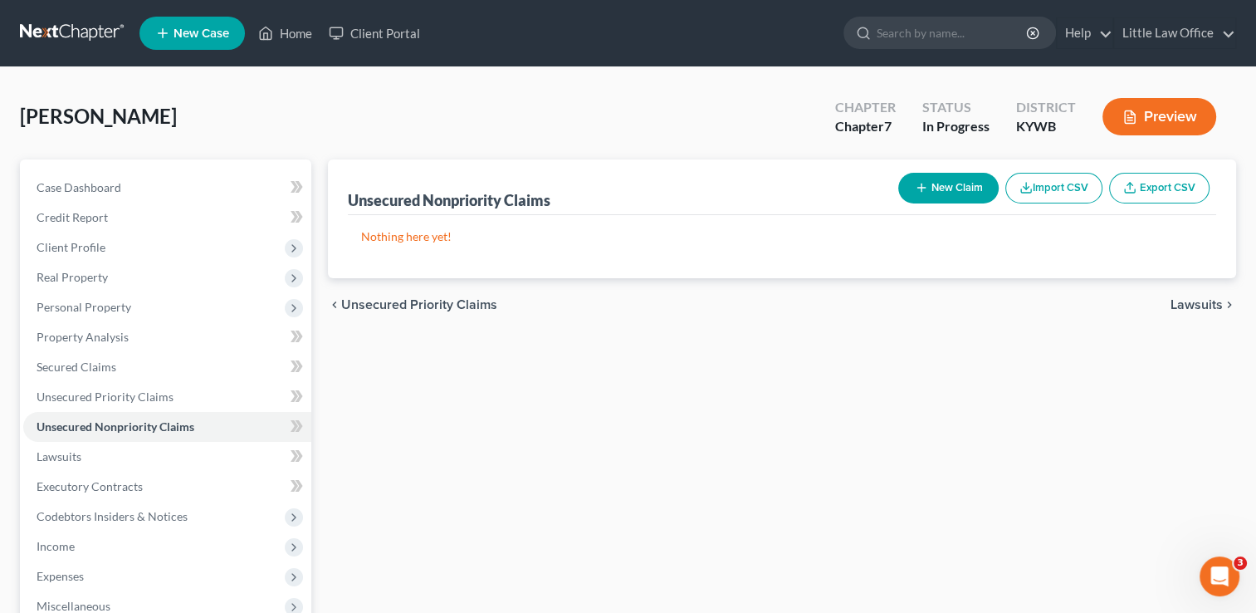
click at [945, 197] on button "New Claim" at bounding box center [948, 188] width 100 height 31
select select "0"
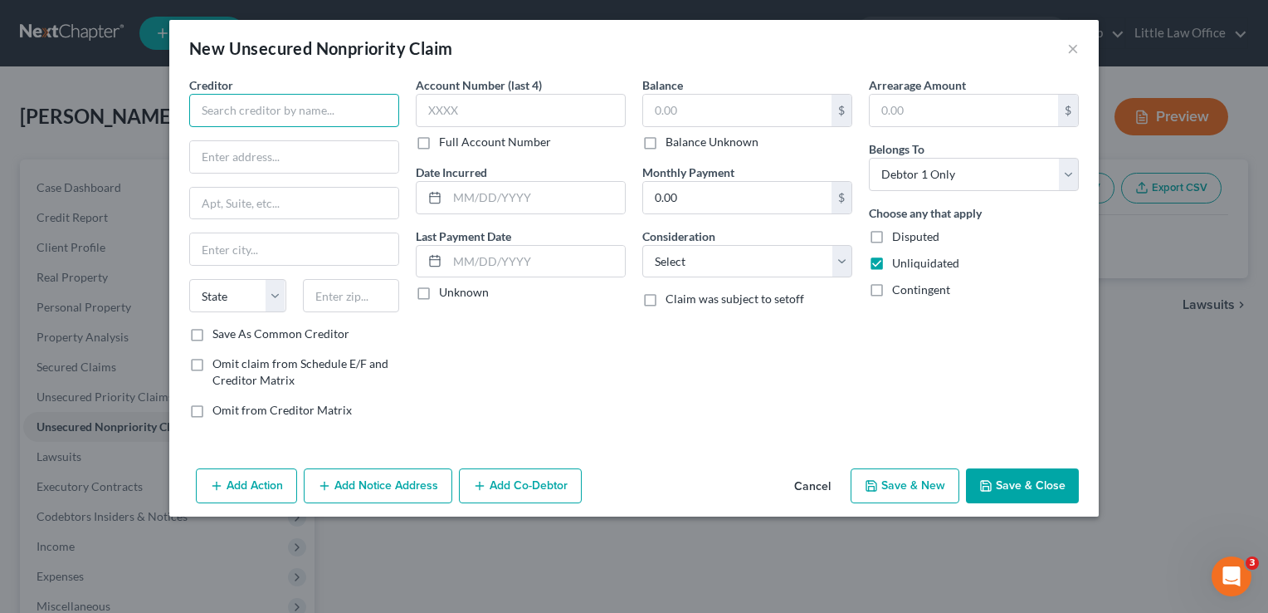
click at [299, 101] on input "text" at bounding box center [294, 110] width 210 height 33
type input "Cash Express"
click at [697, 148] on label "Balance Unknown" at bounding box center [712, 142] width 93 height 17
click at [683, 144] on input "Balance Unknown" at bounding box center [677, 139] width 11 height 11
checkbox input "true"
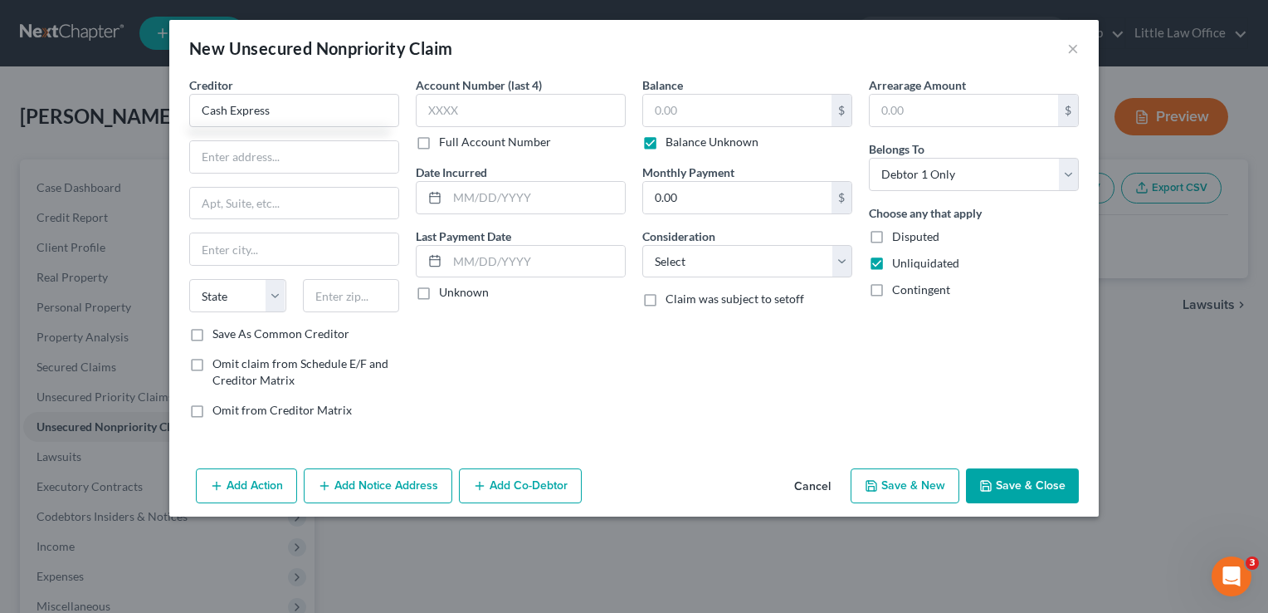
type input "0.00"
click at [699, 266] on select "Select Cable / Satellite Services Collection Agency Credit Card Debt Debt Couns…" at bounding box center [747, 261] width 210 height 33
select select "10"
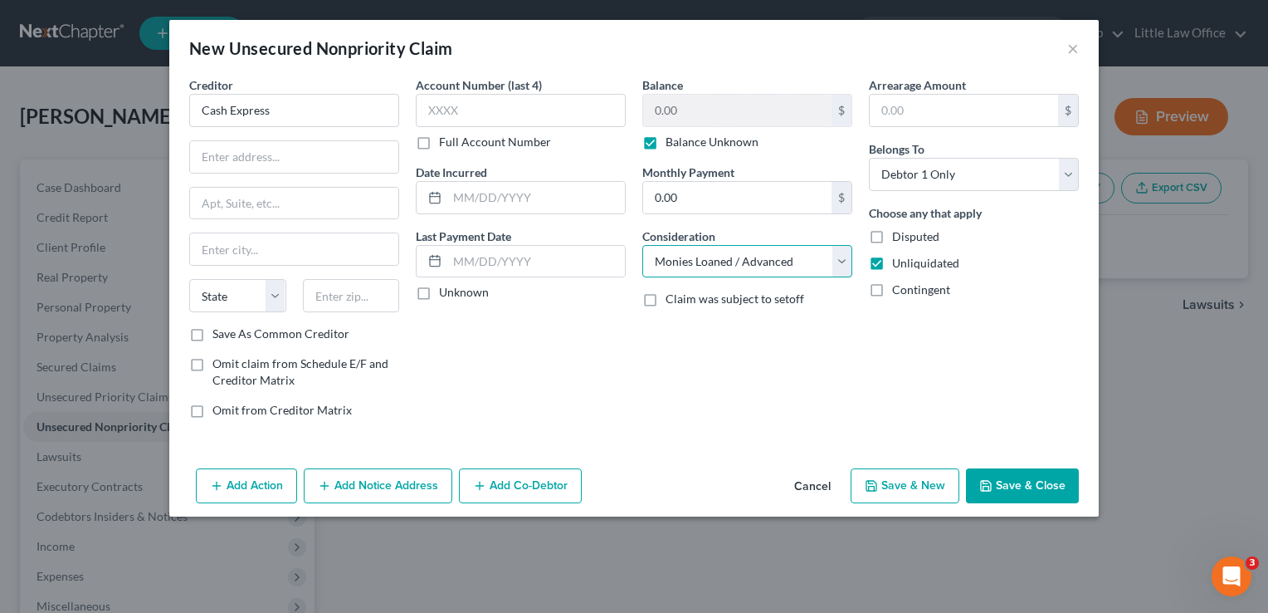
click at [642, 245] on select "Select Cable / Satellite Services Collection Agency Credit Card Debt Debt Couns…" at bounding box center [747, 261] width 210 height 33
click at [292, 158] on input "text" at bounding box center [294, 157] width 208 height 32
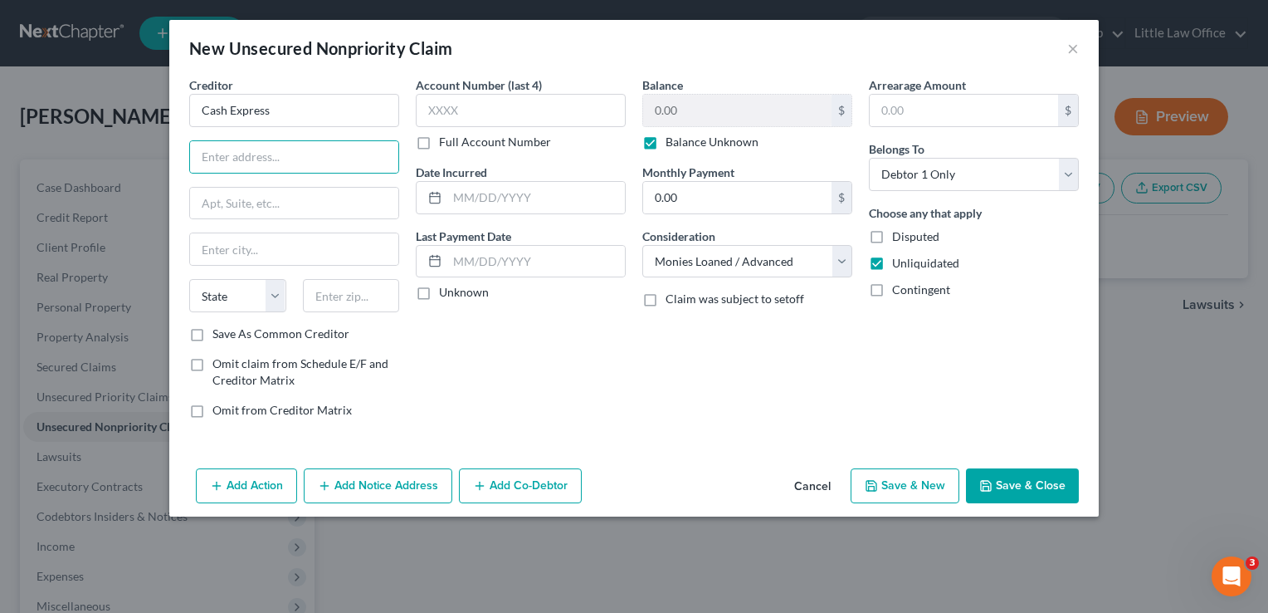
click at [1023, 483] on button "Save & Close" at bounding box center [1022, 485] width 113 height 35
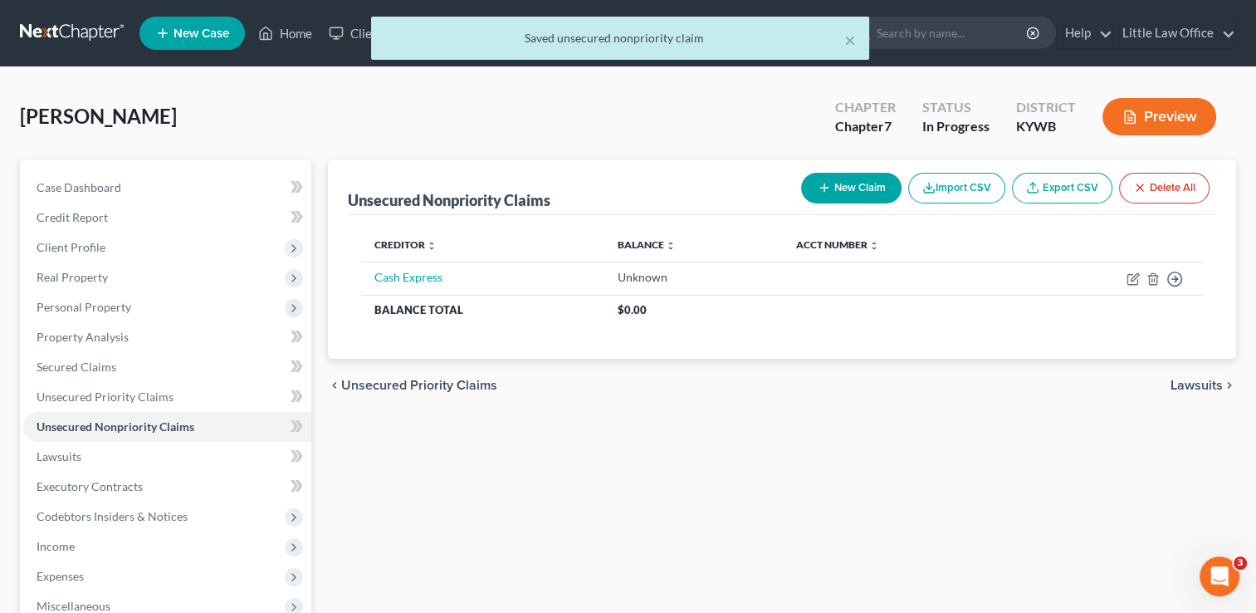
click at [843, 193] on button "New Claim" at bounding box center [851, 188] width 100 height 31
select select "0"
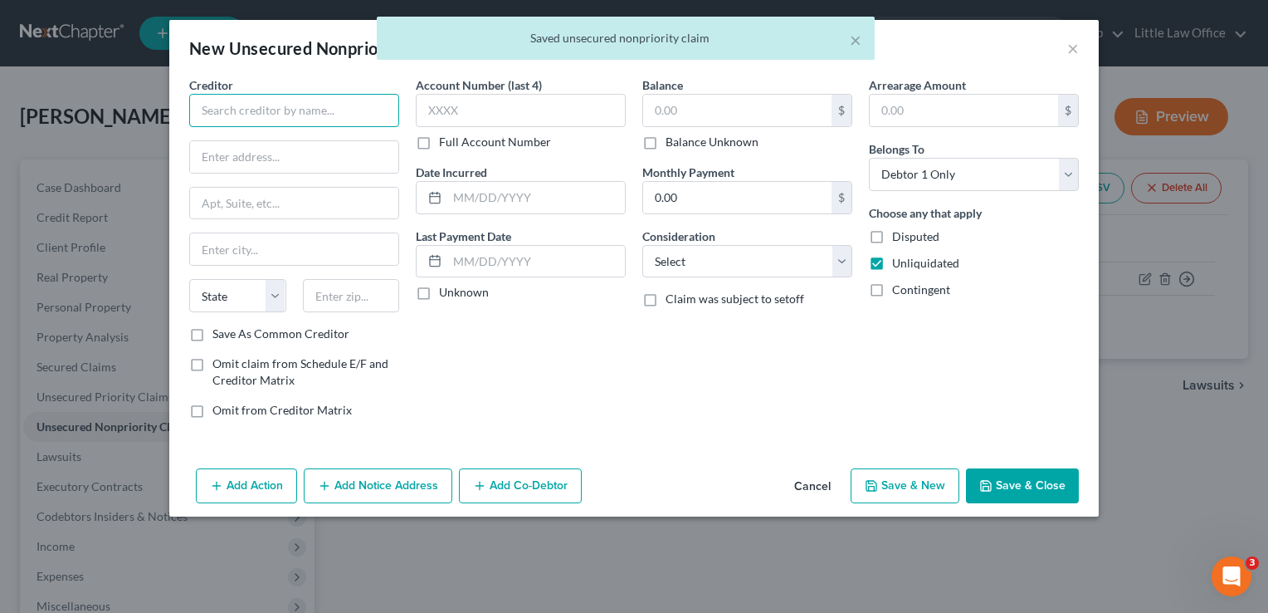
click at [199, 105] on input "text" at bounding box center [294, 110] width 210 height 33
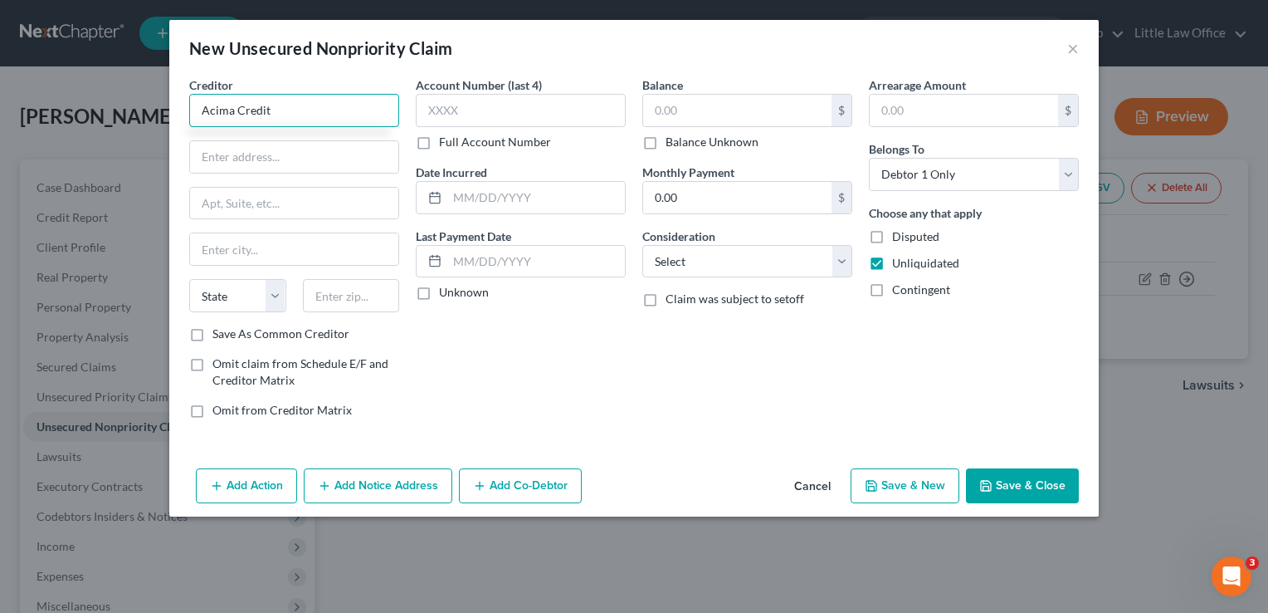
type input "Acima Credit"
click at [713, 154] on div "Balance $ Balance Unknown Balance Undetermined $ Balance Unknown Monthly Paymen…" at bounding box center [747, 253] width 227 height 355
click at [666, 141] on label "Balance Unknown" at bounding box center [712, 142] width 93 height 17
click at [672, 141] on input "Balance Unknown" at bounding box center [677, 139] width 11 height 11
checkbox input "true"
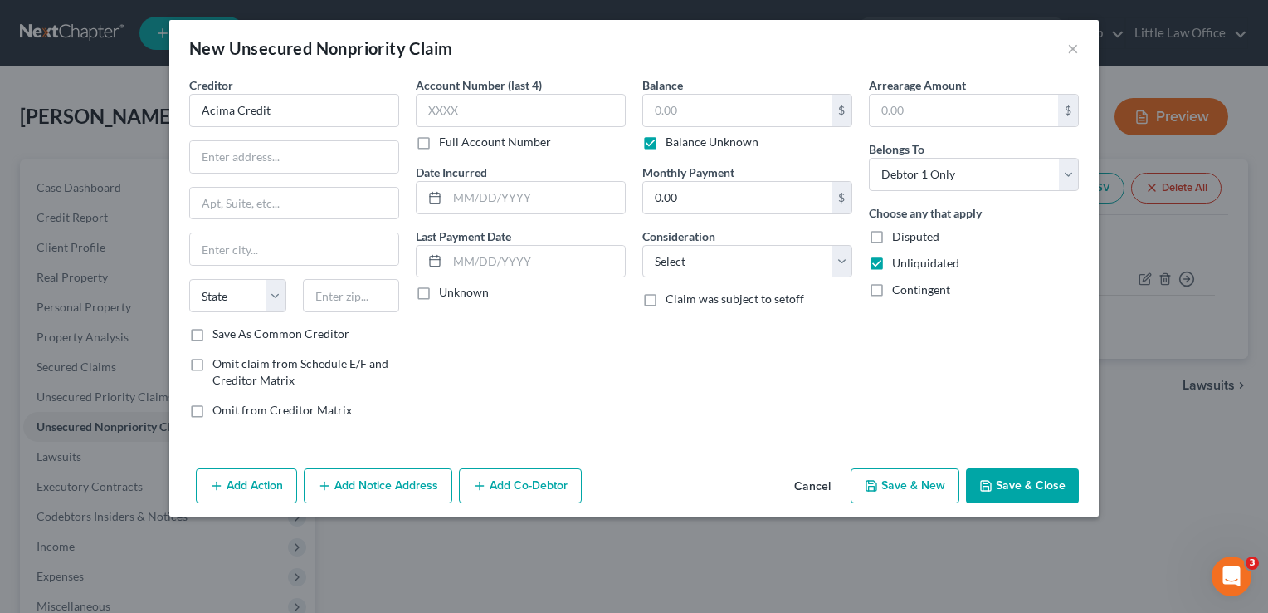
type input "0.00"
click at [717, 257] on select "Select Cable / Satellite Services Collection Agency Credit Card Debt Debt Couns…" at bounding box center [747, 261] width 210 height 33
select select "10"
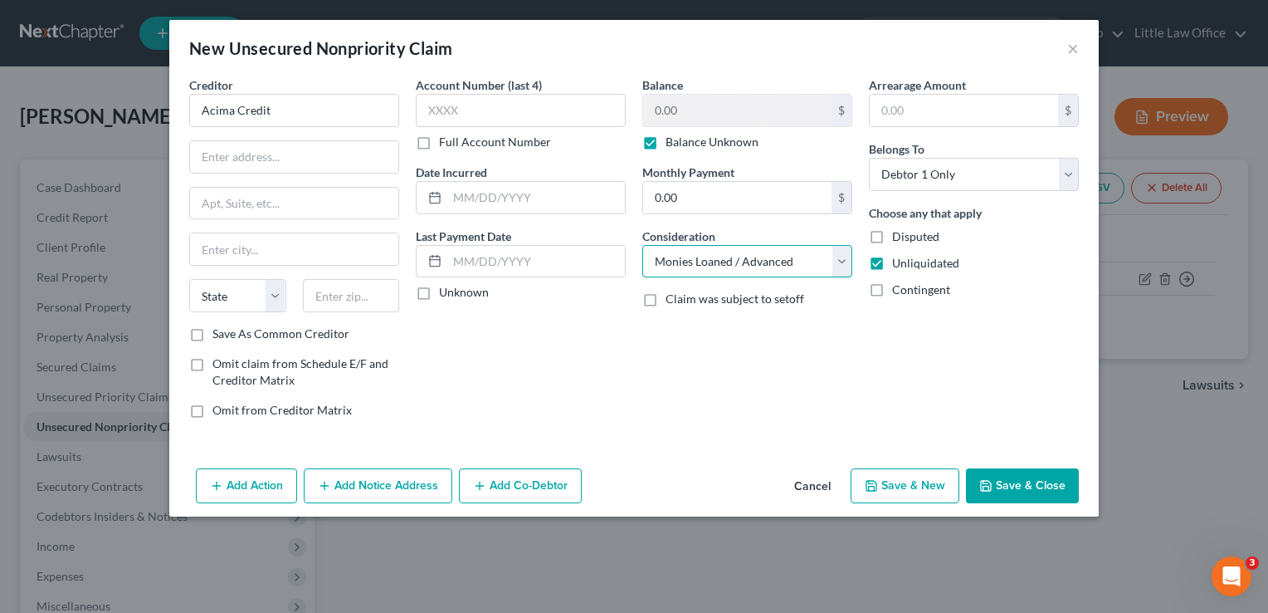
click at [642, 245] on select "Select Cable / Satellite Services Collection Agency Credit Card Debt Debt Couns…" at bounding box center [747, 261] width 210 height 33
click at [1026, 476] on button "Save & Close" at bounding box center [1022, 485] width 113 height 35
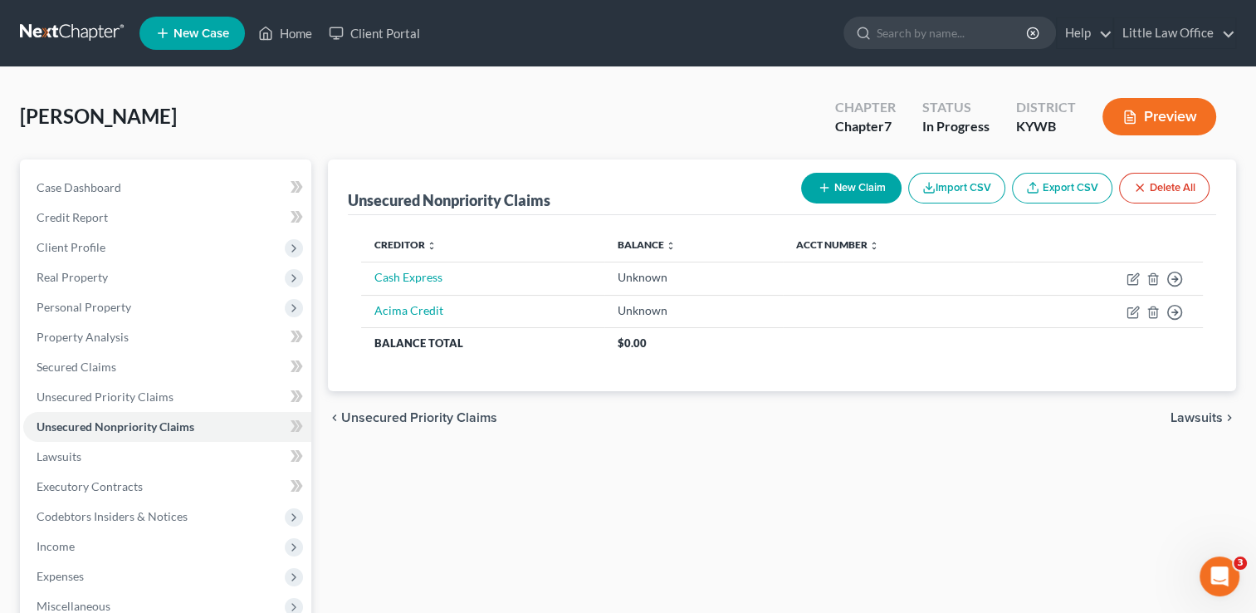
click at [1196, 420] on span "Lawsuits" at bounding box center [1196, 417] width 52 height 13
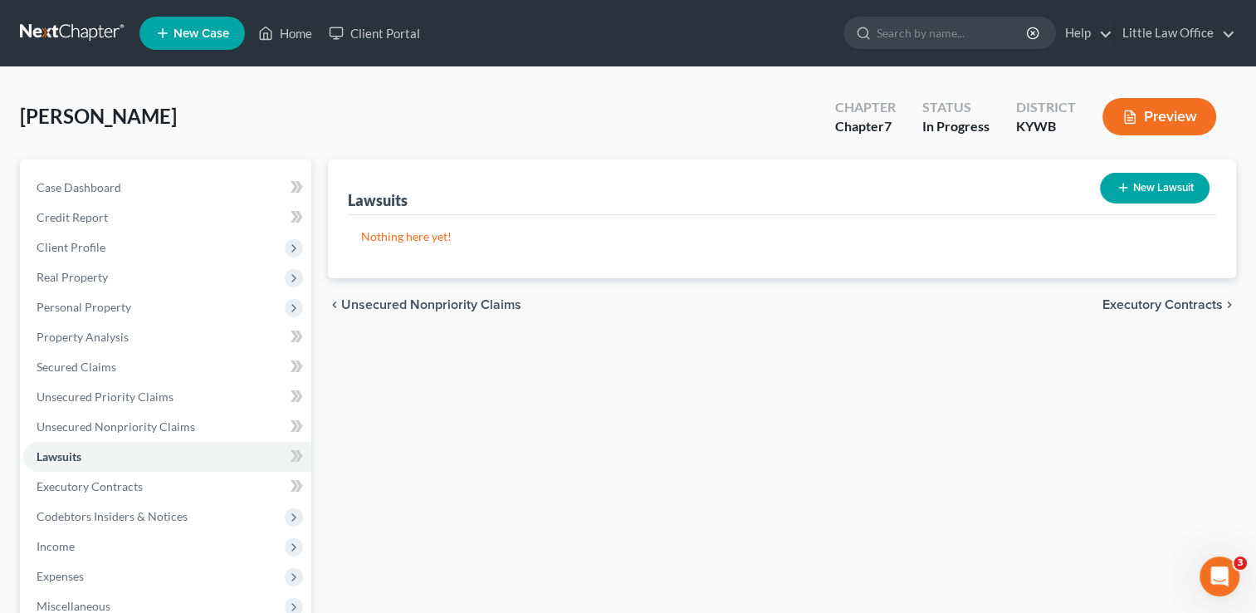
click at [1191, 298] on span "Executory Contracts" at bounding box center [1162, 304] width 120 height 13
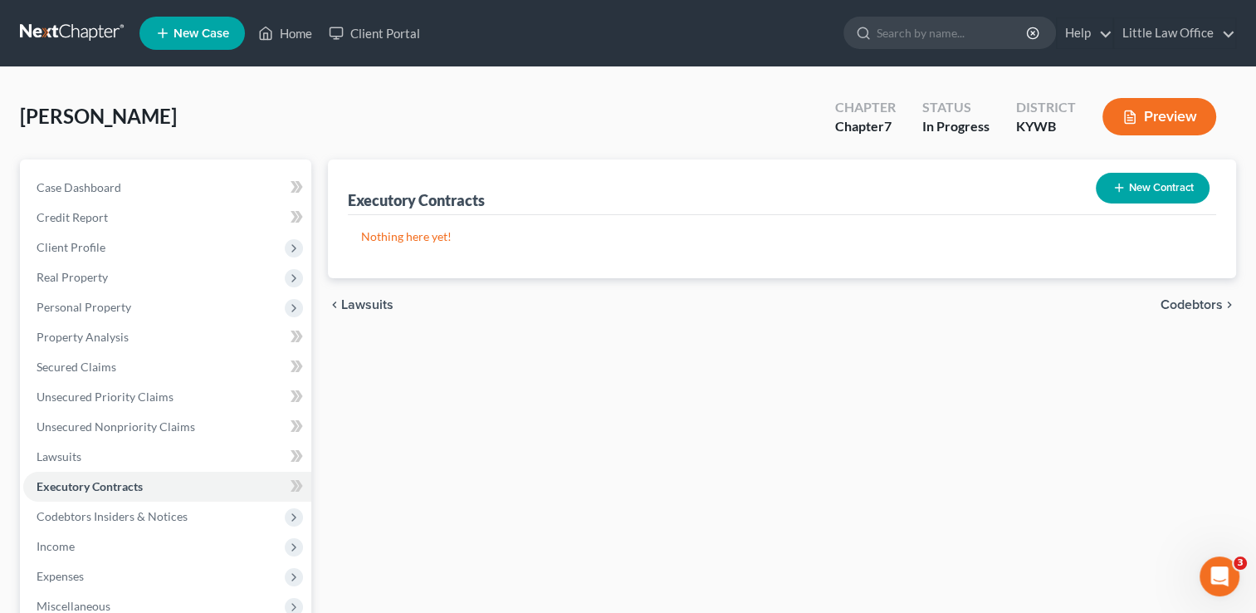
click at [375, 298] on span "Lawsuits" at bounding box center [367, 304] width 52 height 13
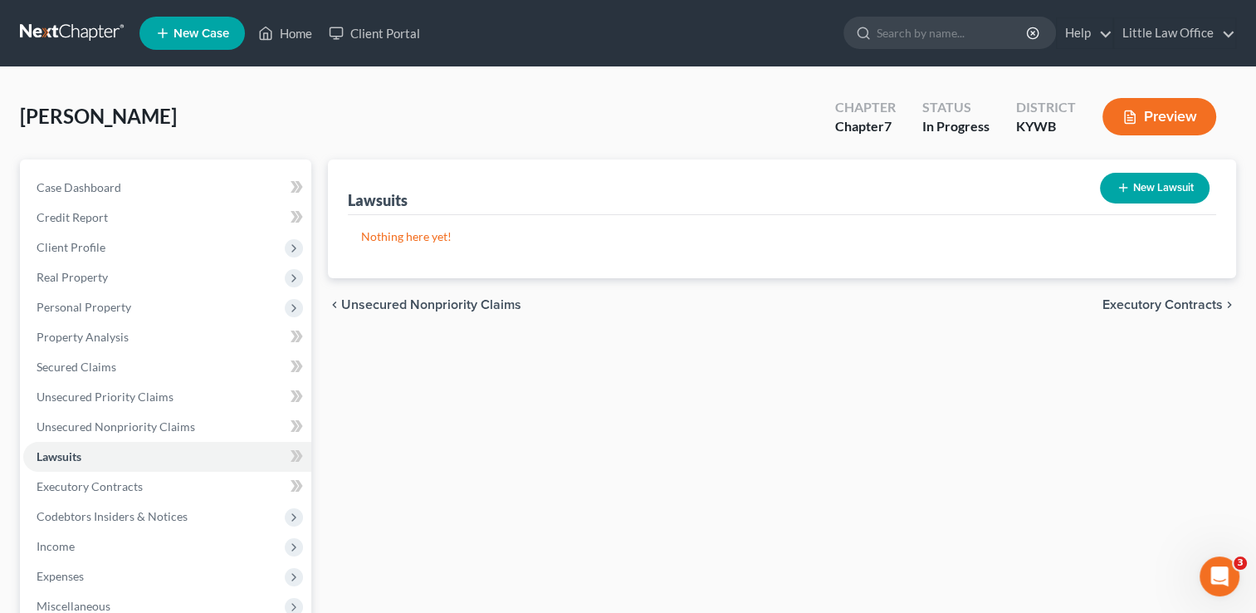
click at [1145, 183] on button "New Lawsuit" at bounding box center [1155, 188] width 110 height 31
select select "0"
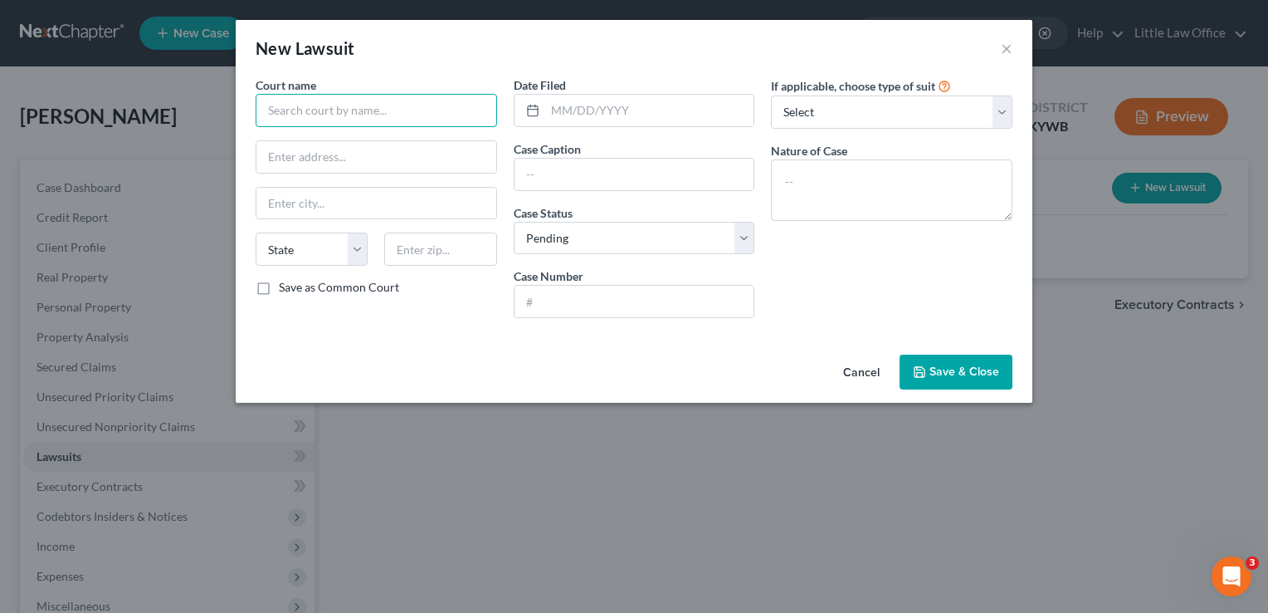
click at [312, 117] on input "text" at bounding box center [377, 110] width 242 height 33
type input "Lawsuit for car"
click at [979, 383] on button "Save & Close" at bounding box center [956, 371] width 113 height 35
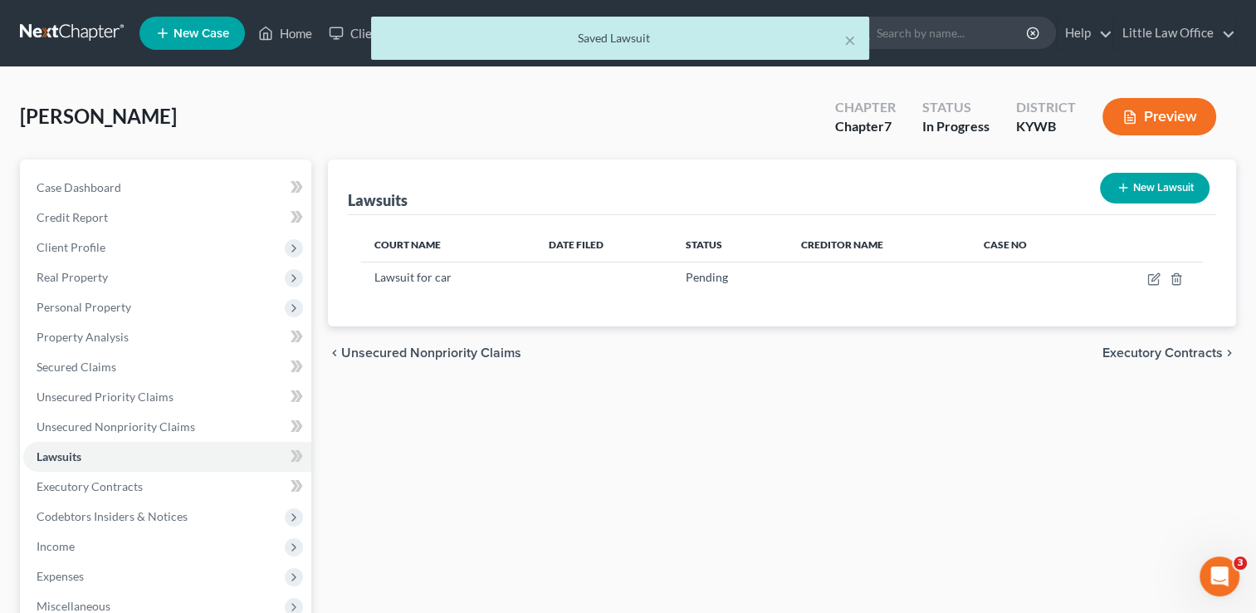
click at [1203, 354] on span "Executory Contracts" at bounding box center [1162, 352] width 120 height 13
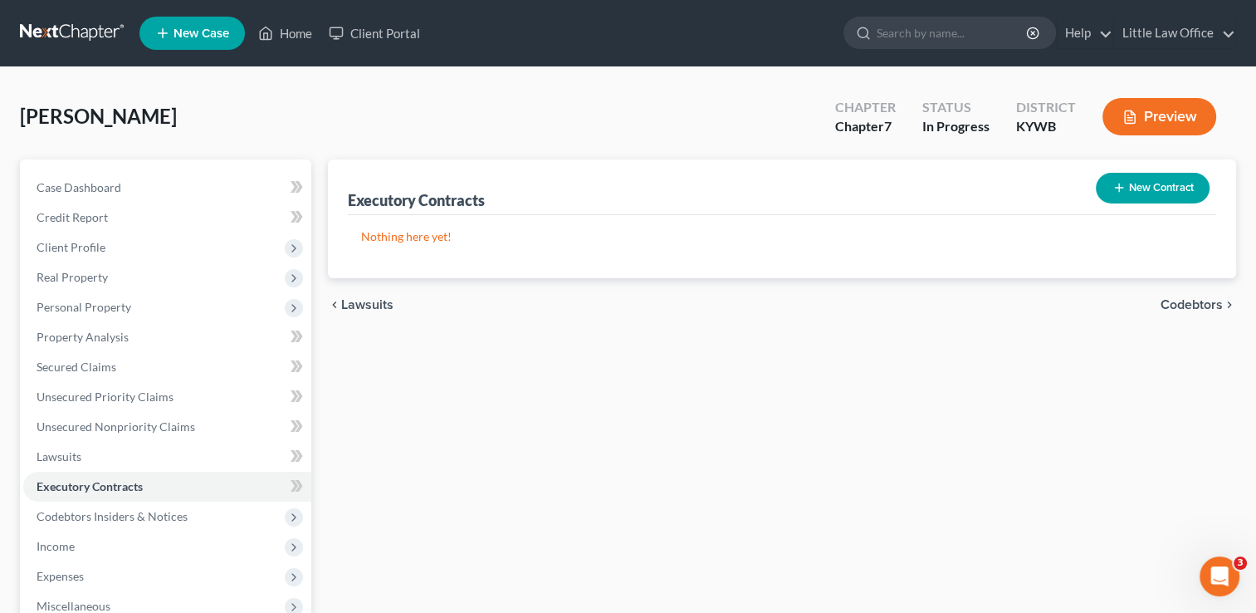
click at [1209, 308] on span "Codebtors" at bounding box center [1191, 304] width 62 height 13
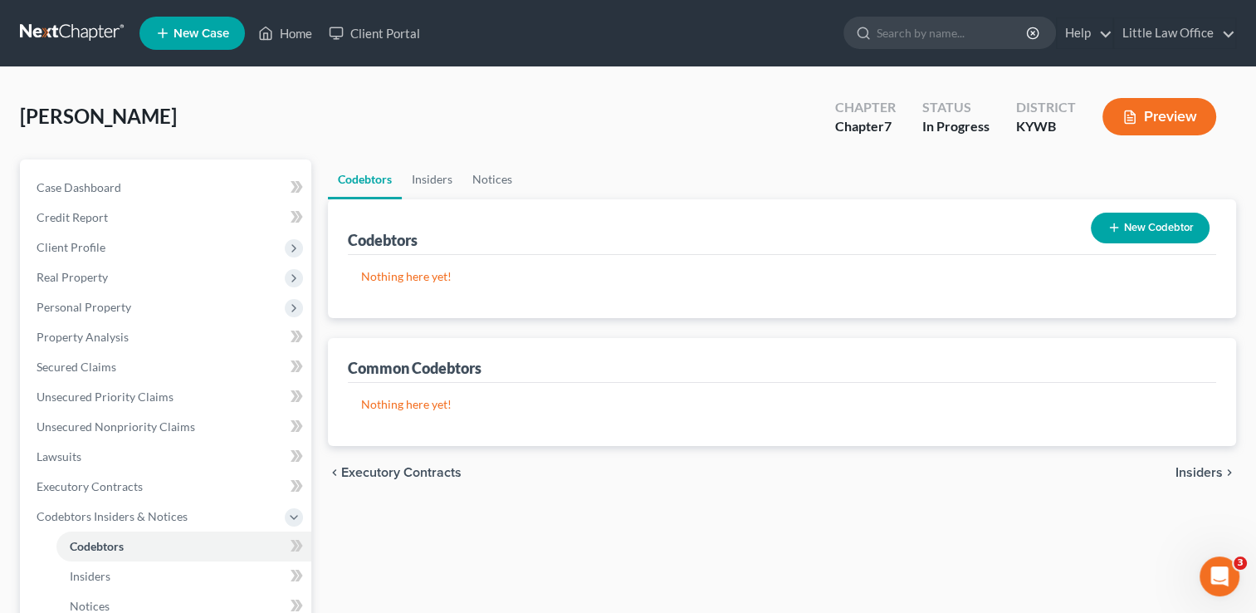
click at [1216, 472] on span "Insiders" at bounding box center [1198, 472] width 47 height 13
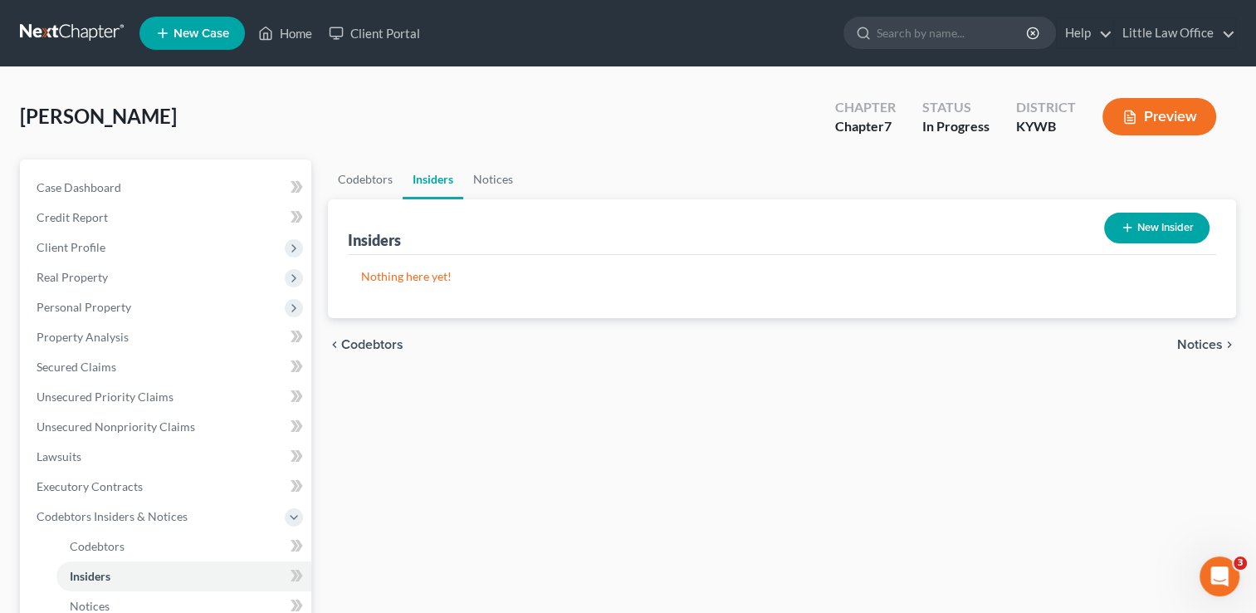
click at [1218, 341] on span "Notices" at bounding box center [1200, 344] width 46 height 13
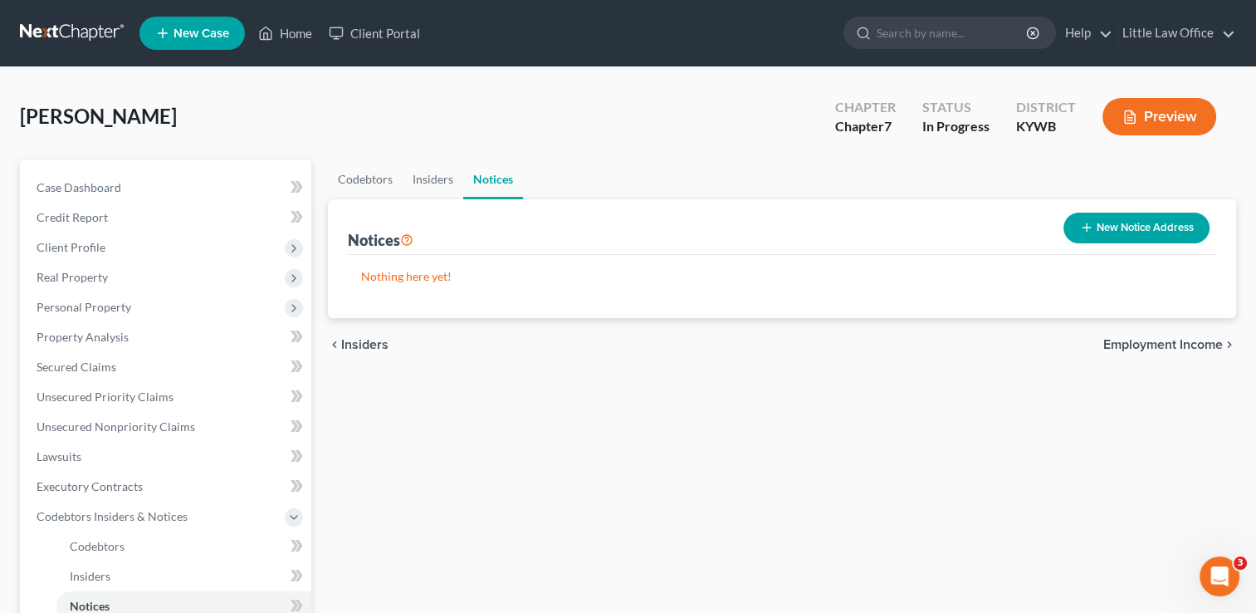
click at [1218, 341] on span "Employment Income" at bounding box center [1163, 344] width 120 height 13
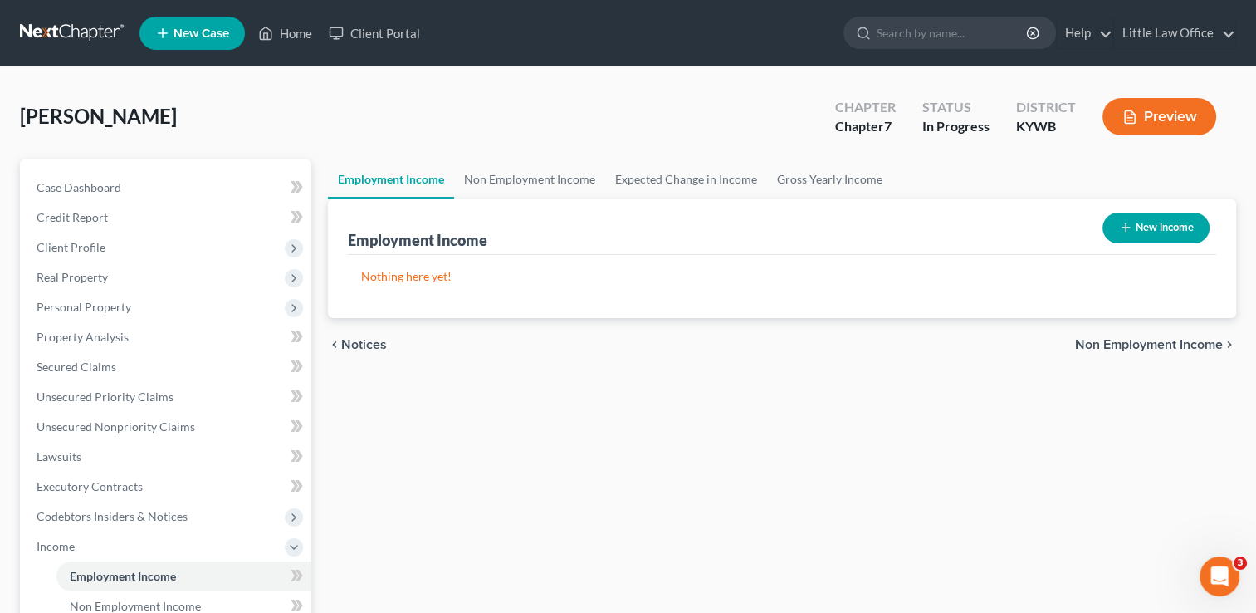
click at [1175, 222] on button "New Income" at bounding box center [1155, 227] width 107 height 31
select select "0"
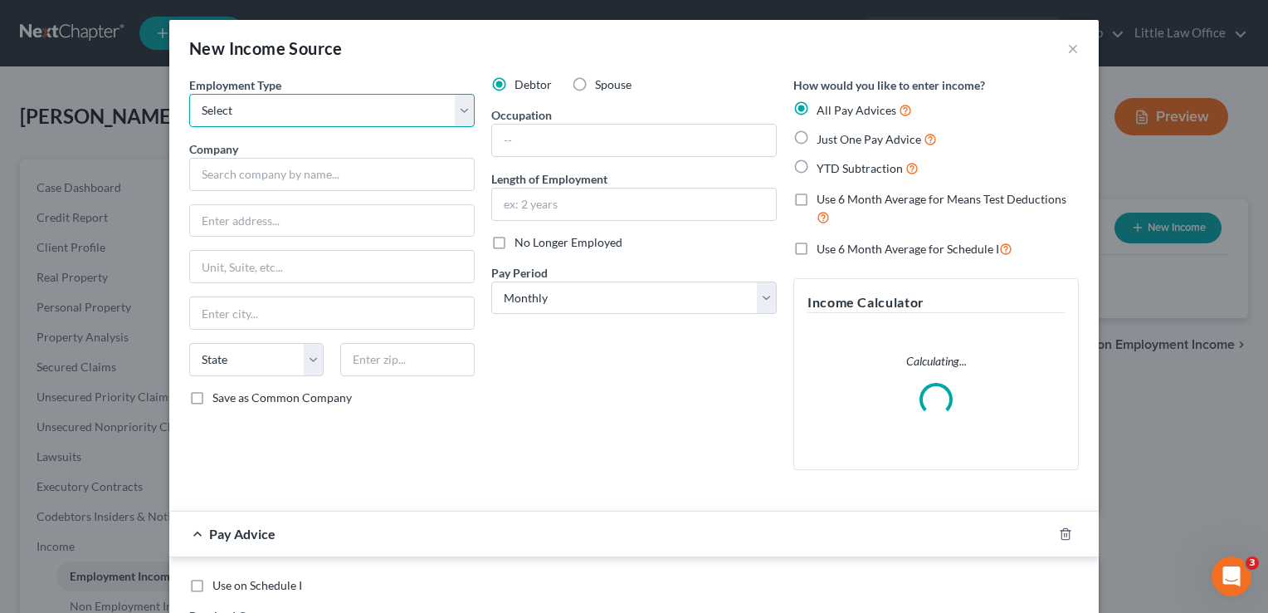
click at [332, 124] on select "Select Full or Part Time Employment Self Employment" at bounding box center [332, 110] width 286 height 33
select select "0"
click at [189, 94] on select "Select Full or Part Time Employment Self Employment" at bounding box center [332, 110] width 286 height 33
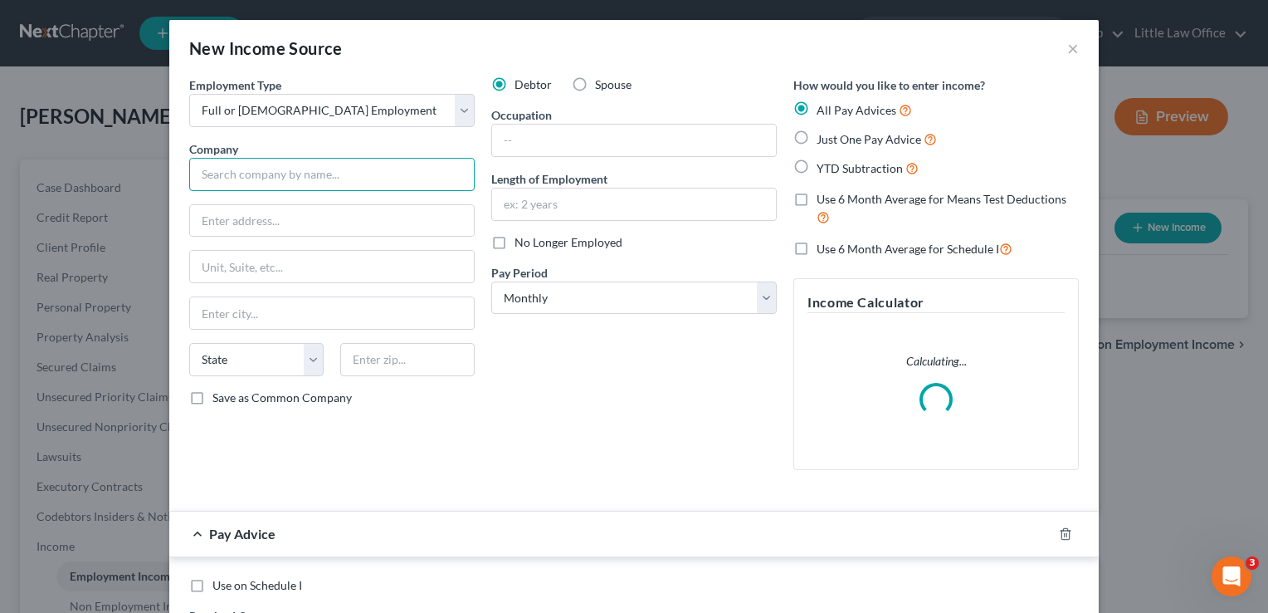
click at [291, 171] on input "text" at bounding box center [332, 174] width 286 height 33
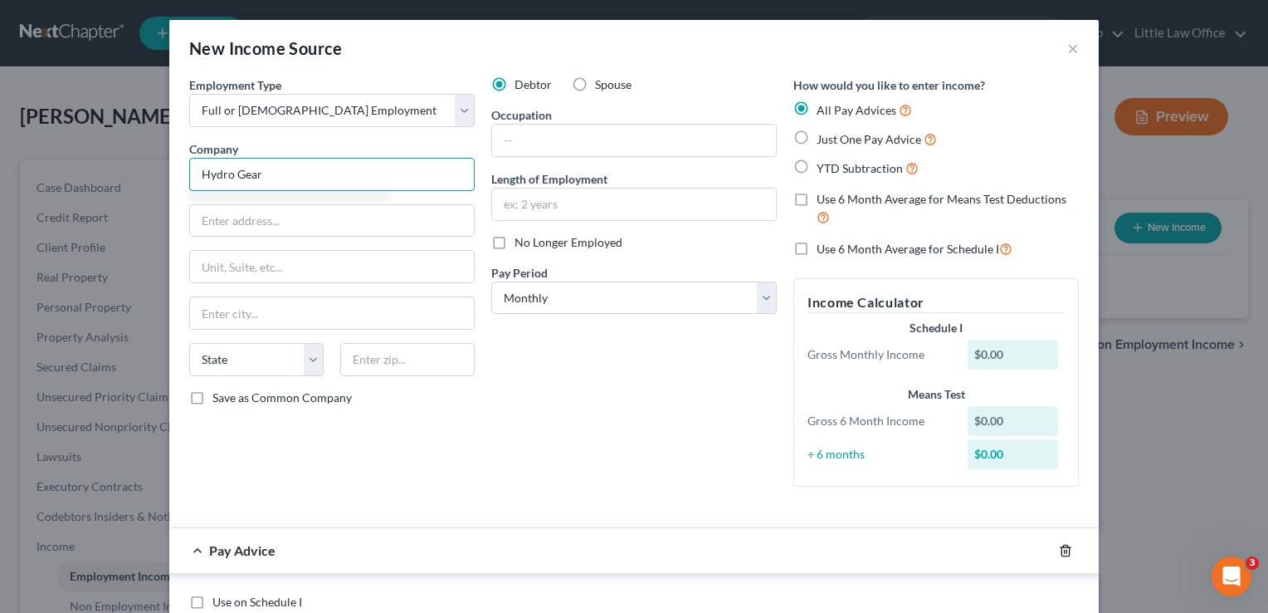
type input "Hydro Gear"
click at [1059, 551] on icon "button" at bounding box center [1065, 550] width 13 height 13
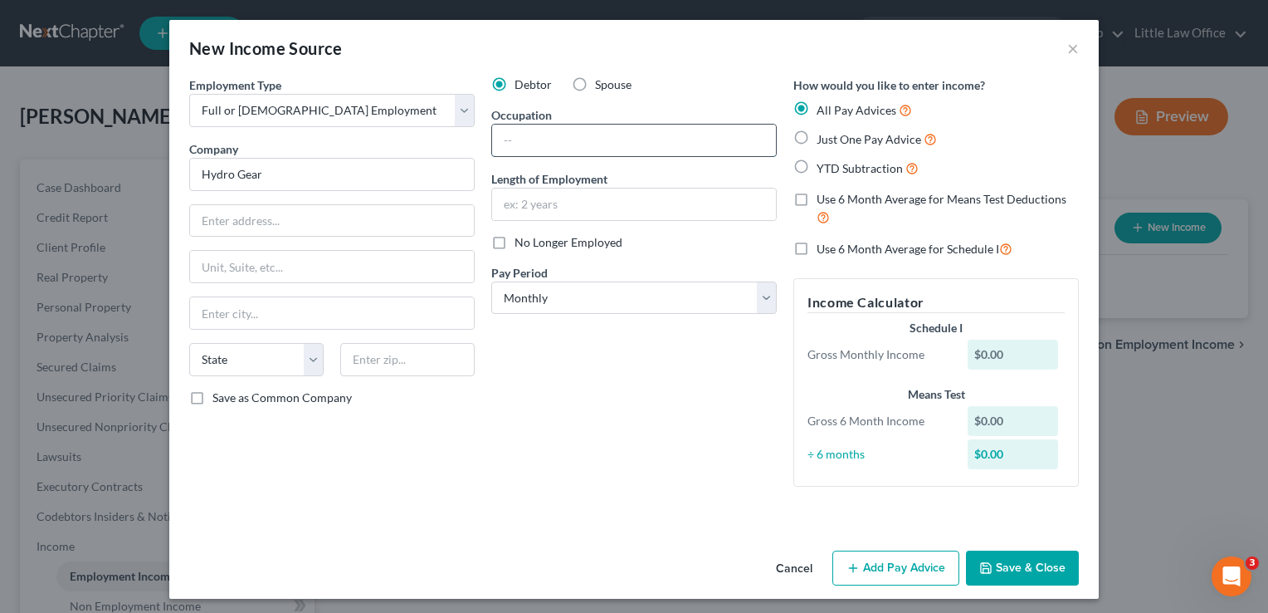
click at [676, 154] on input "text" at bounding box center [634, 141] width 284 height 32
type input "Area Leader"
type input "4 years"
click at [683, 297] on select "Select Monthly Twice Monthly Every Other Week Weekly" at bounding box center [634, 297] width 286 height 33
select select "3"
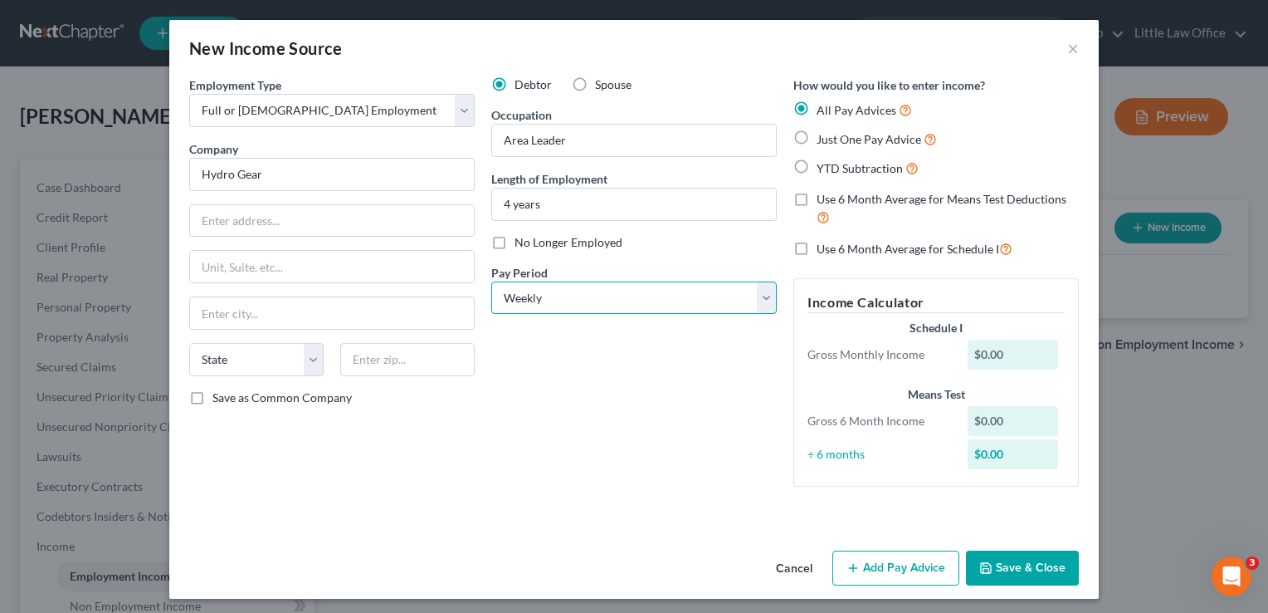
click at [491, 281] on select "Select Monthly Twice Monthly Every Other Week Weekly" at bounding box center [634, 297] width 286 height 33
click at [1028, 573] on button "Save & Close" at bounding box center [1022, 567] width 113 height 35
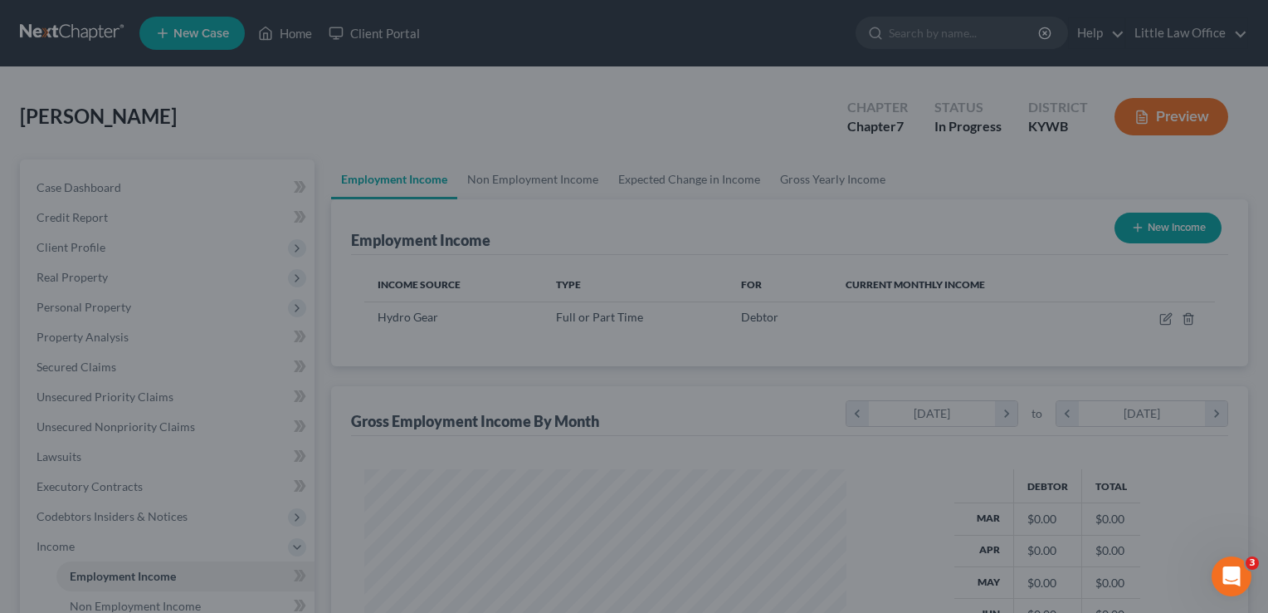
scroll to position [295, 510]
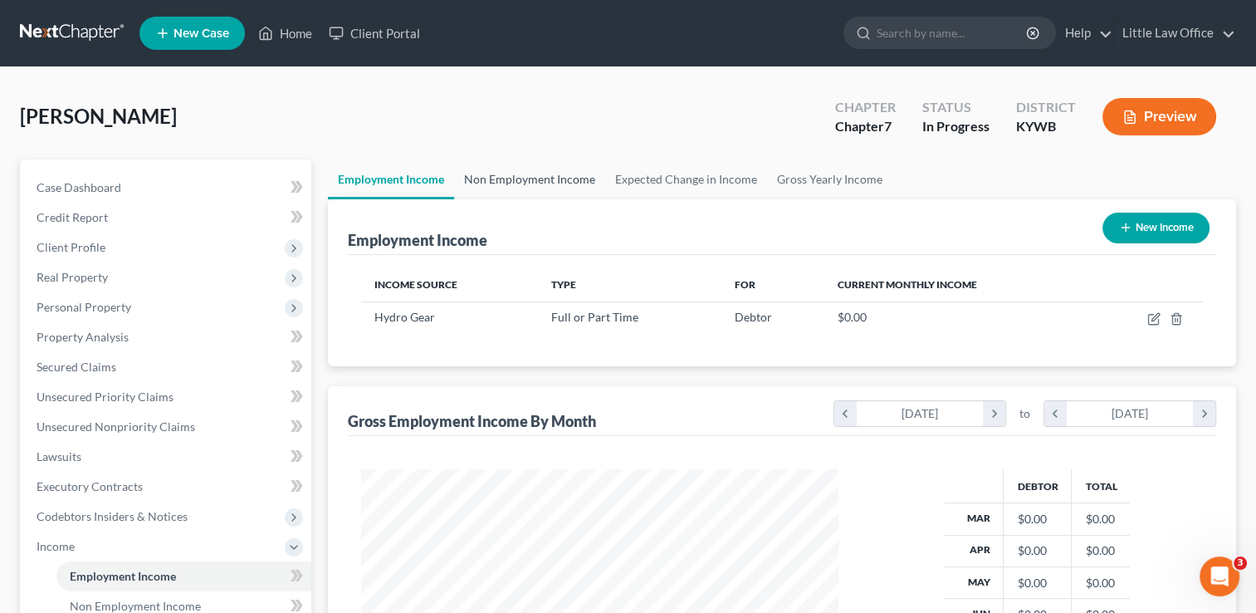
click at [574, 173] on link "Non Employment Income" at bounding box center [529, 179] width 151 height 40
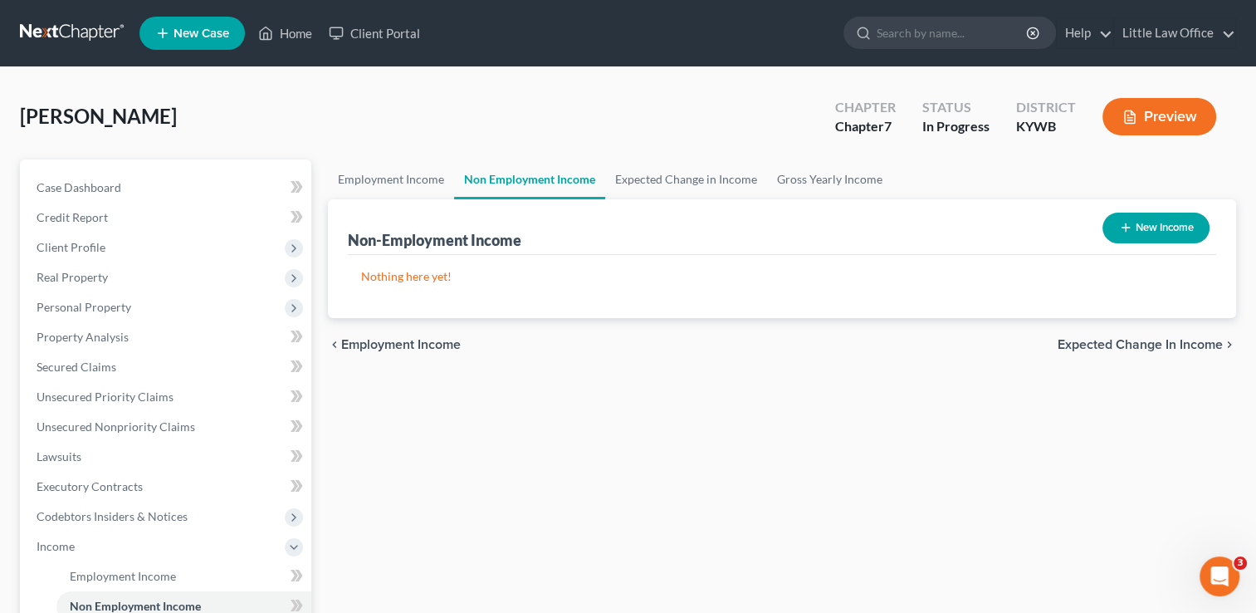
click at [1140, 218] on button "New Income" at bounding box center [1155, 227] width 107 height 31
select select "0"
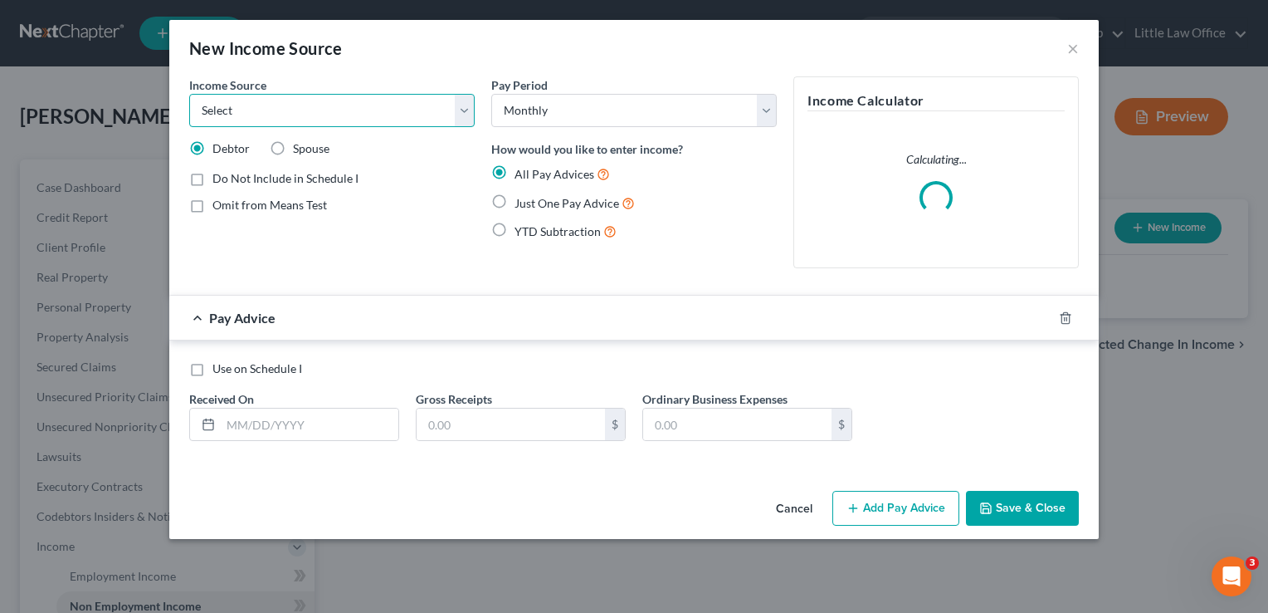
click at [372, 112] on select "Select Unemployment Disability (from employer) Pension Retirement Social Securi…" at bounding box center [332, 110] width 286 height 33
select select "13"
click at [189, 94] on select "Select Unemployment Disability (from employer) Pension Retirement Social Securi…" at bounding box center [332, 110] width 286 height 33
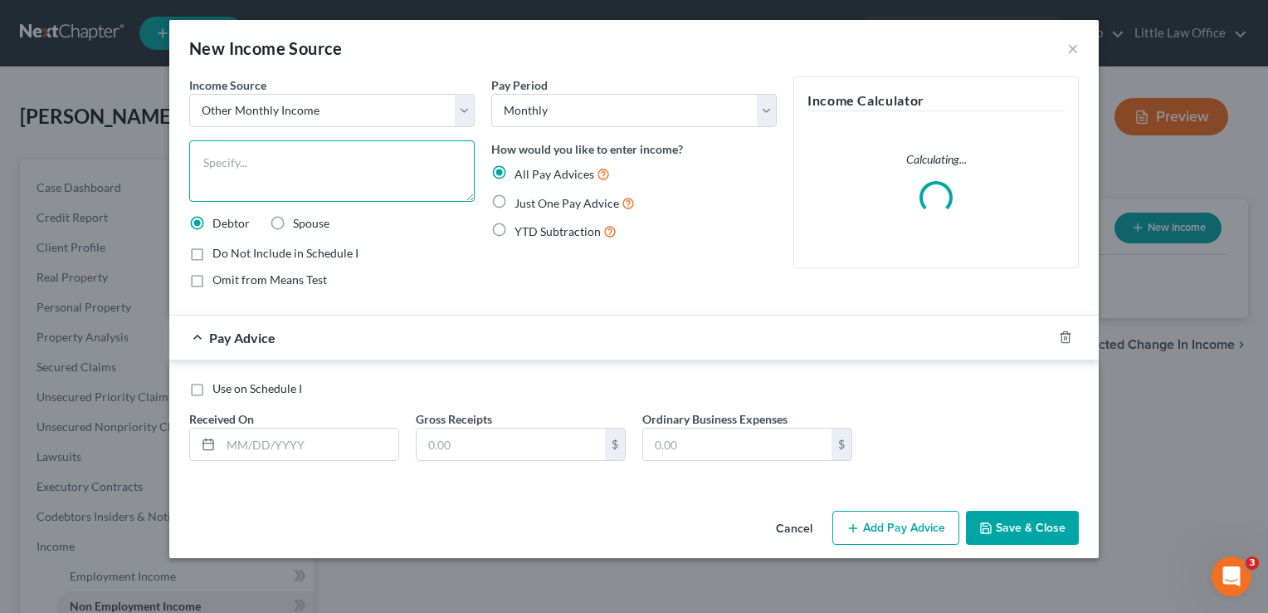
click at [304, 173] on textarea at bounding box center [332, 170] width 286 height 61
type textarea "Baking Income"
click at [1074, 336] on div at bounding box center [1075, 337] width 46 height 27
click at [1069, 336] on icon "button" at bounding box center [1065, 337] width 7 height 11
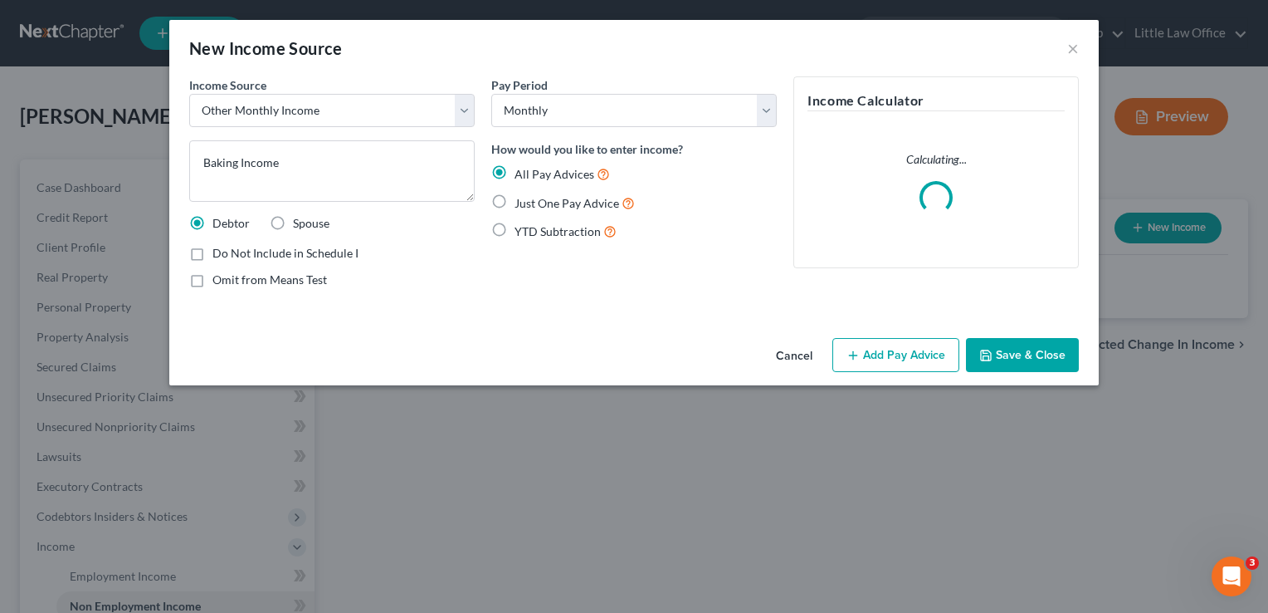
click at [1045, 357] on button "Save & Close" at bounding box center [1022, 355] width 113 height 35
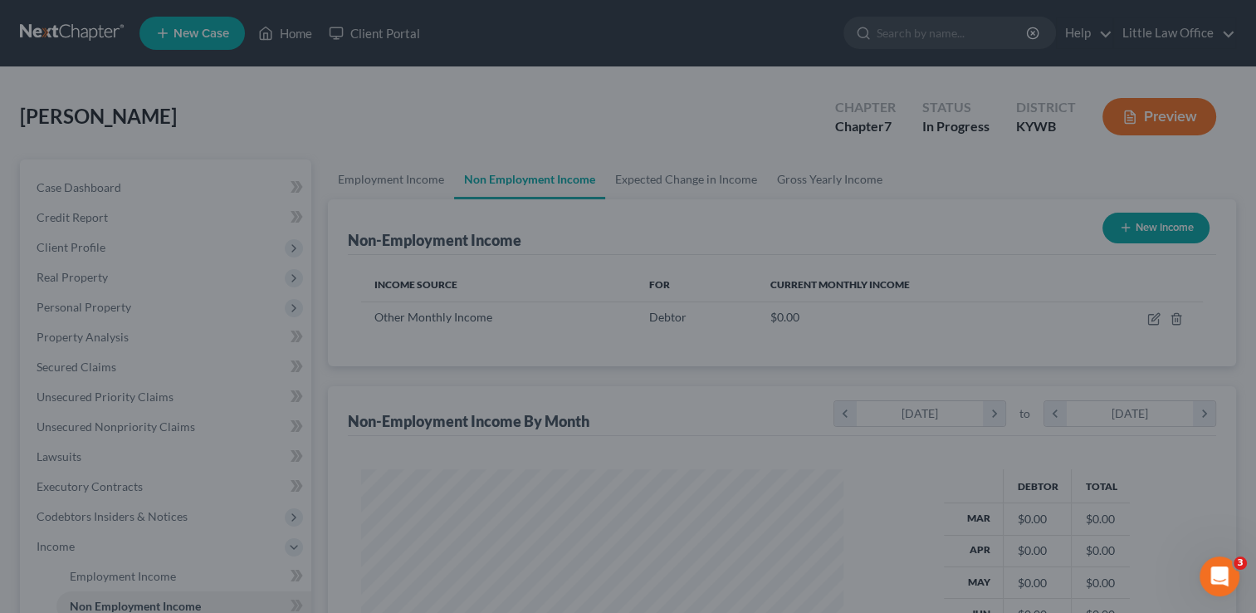
scroll to position [829735, 829521]
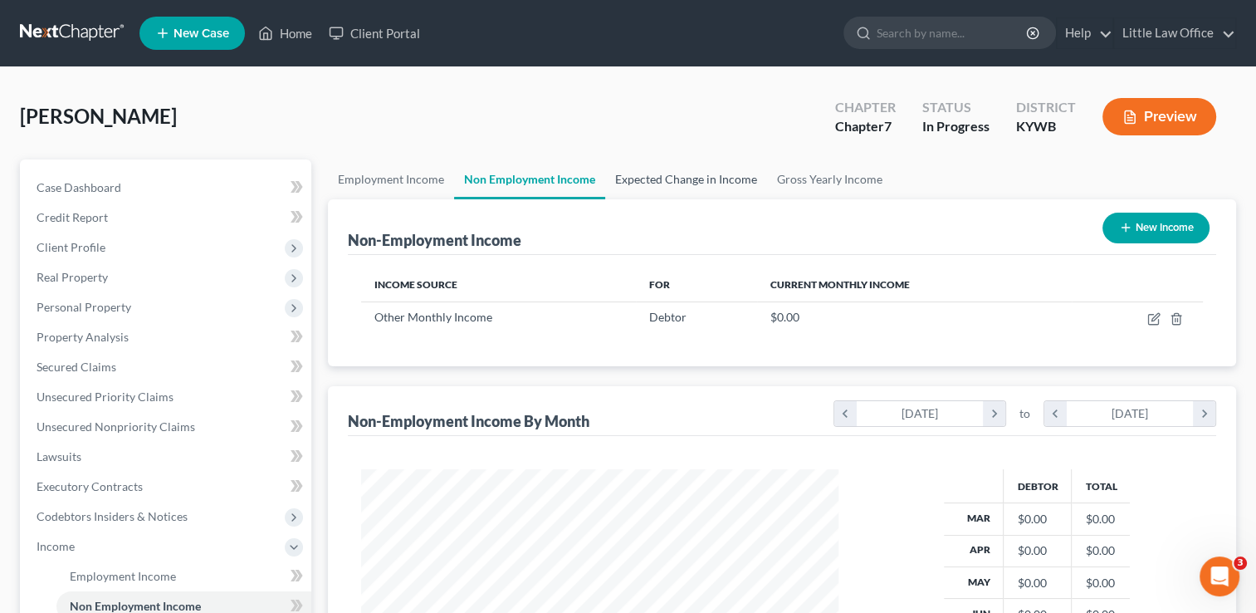
click at [676, 193] on link "Expected Change in Income" at bounding box center [686, 179] width 162 height 40
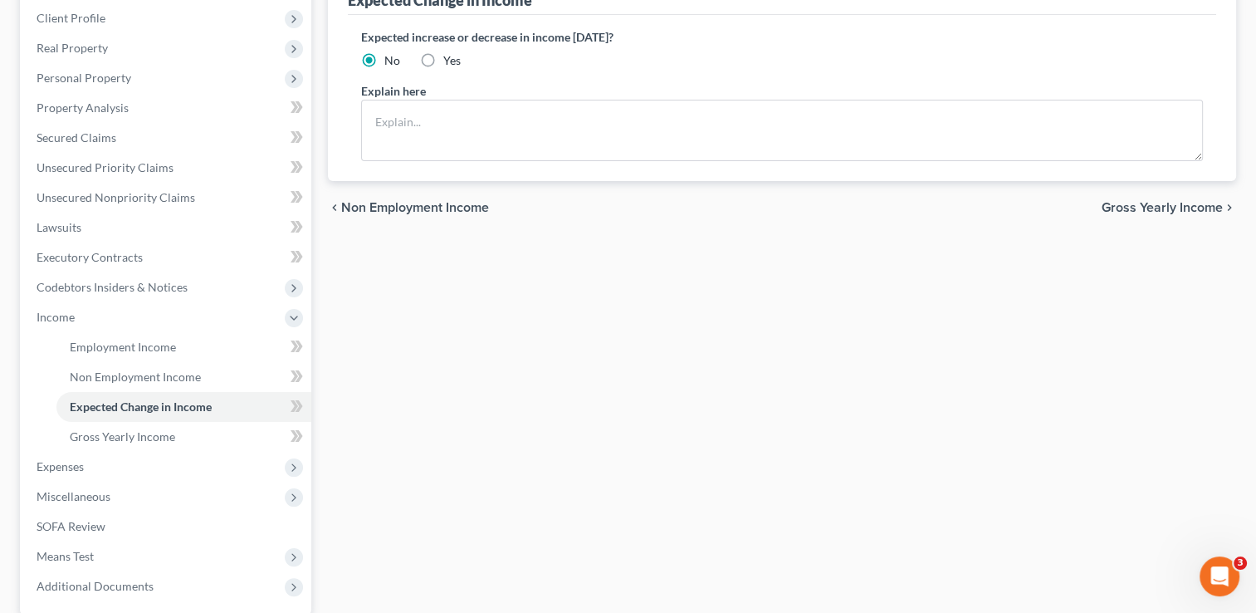
scroll to position [236, 0]
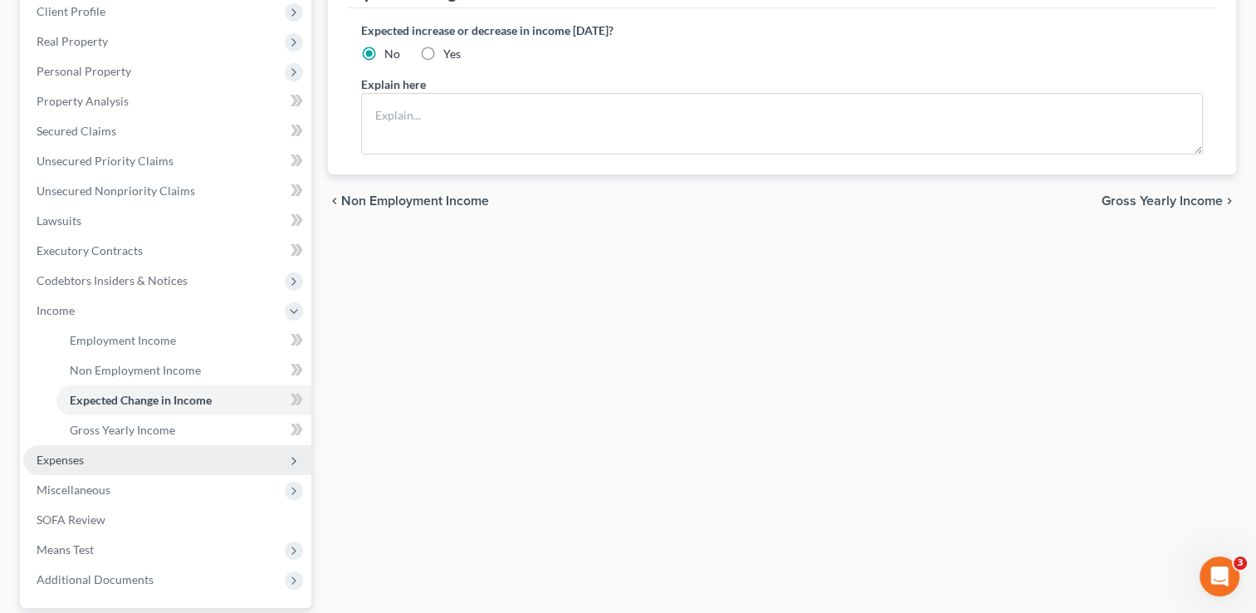
click at [114, 457] on span "Expenses" at bounding box center [167, 460] width 288 height 30
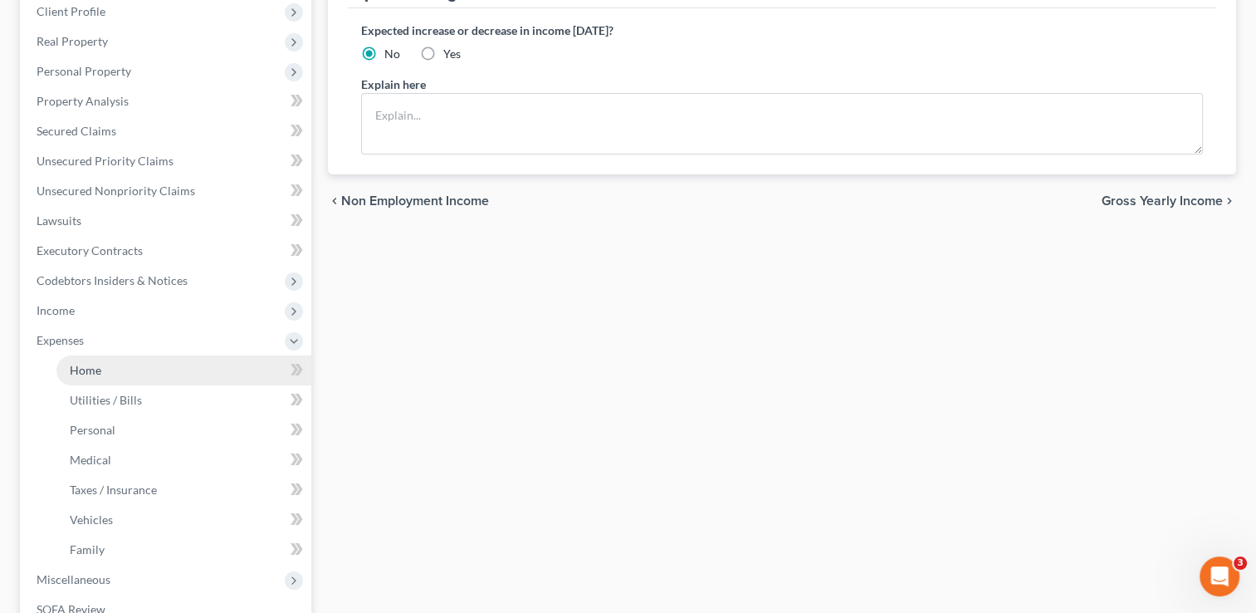
click at [95, 370] on span "Home" at bounding box center [86, 370] width 32 height 14
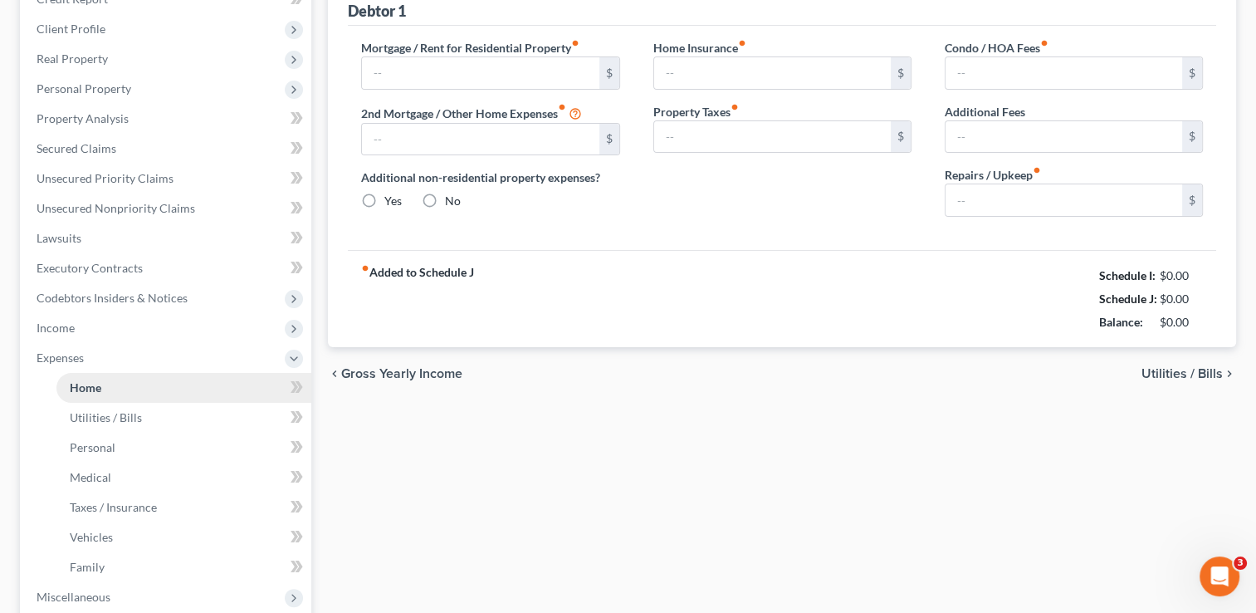
type input "0.00"
radio input "true"
type input "0.00"
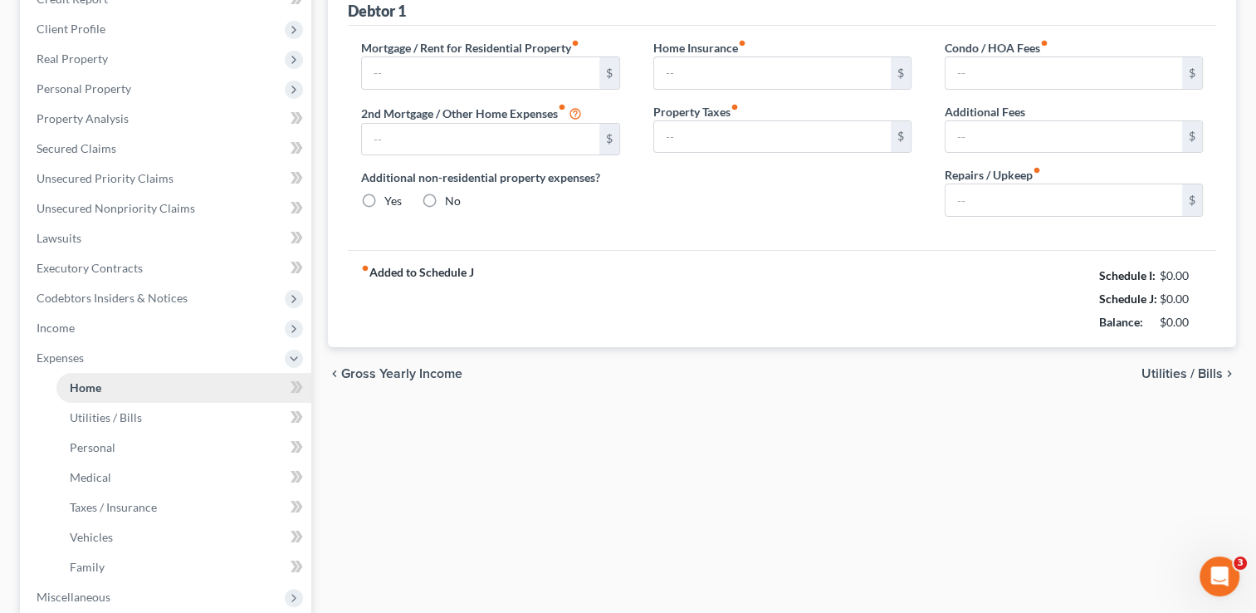
type input "0.00"
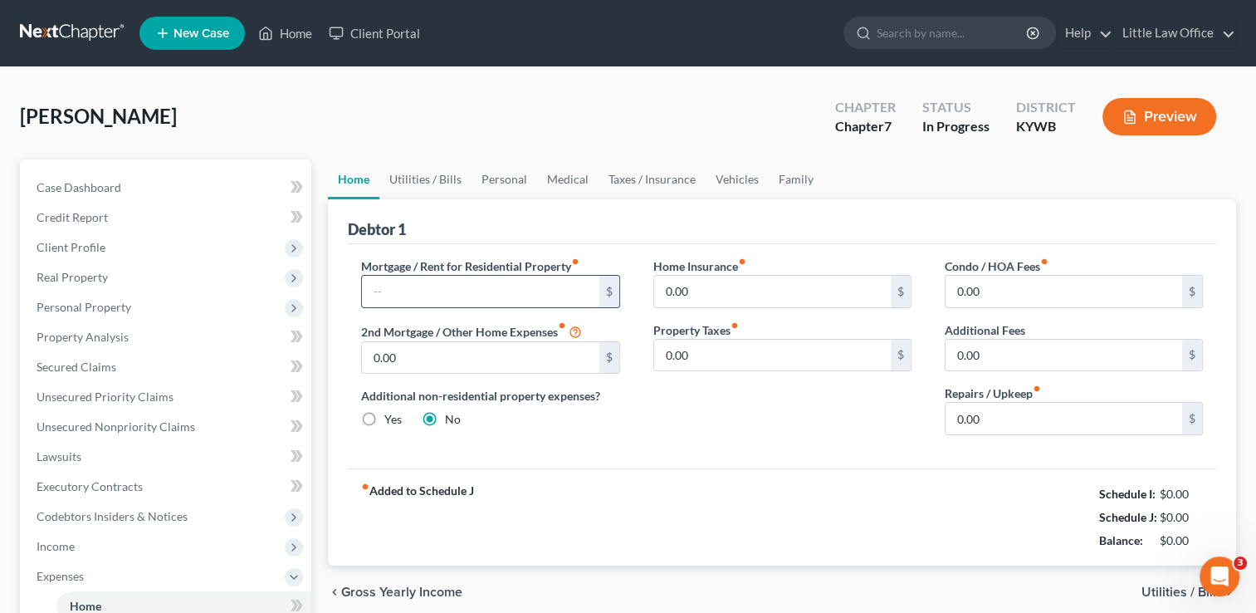
click at [405, 280] on input "text" at bounding box center [480, 292] width 237 height 32
click at [468, 265] on label "Mortgage / Rent for Residential Property fiber_manual_record" at bounding box center [470, 265] width 218 height 17
click at [461, 275] on div "625 $" at bounding box center [490, 291] width 258 height 33
click at [445, 288] on input "625" at bounding box center [480, 292] width 237 height 32
type input "634"
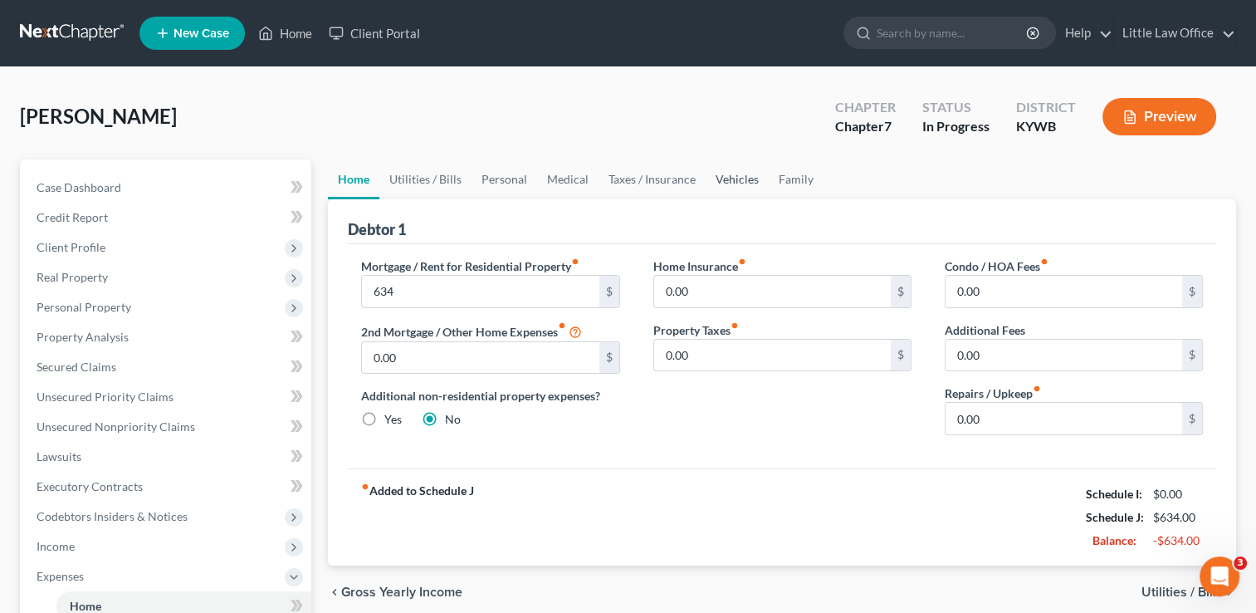
click at [738, 184] on link "Vehicles" at bounding box center [737, 179] width 63 height 40
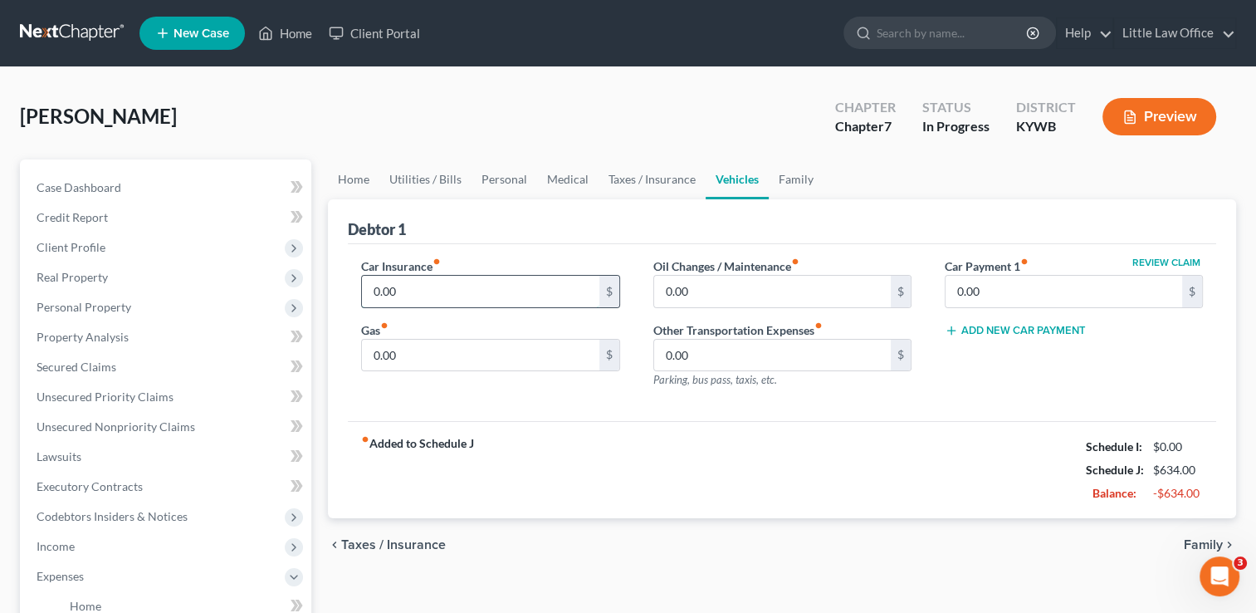
click at [425, 304] on input "0.00" at bounding box center [480, 292] width 237 height 32
type input "150"
click at [362, 191] on link "Home" at bounding box center [353, 179] width 51 height 40
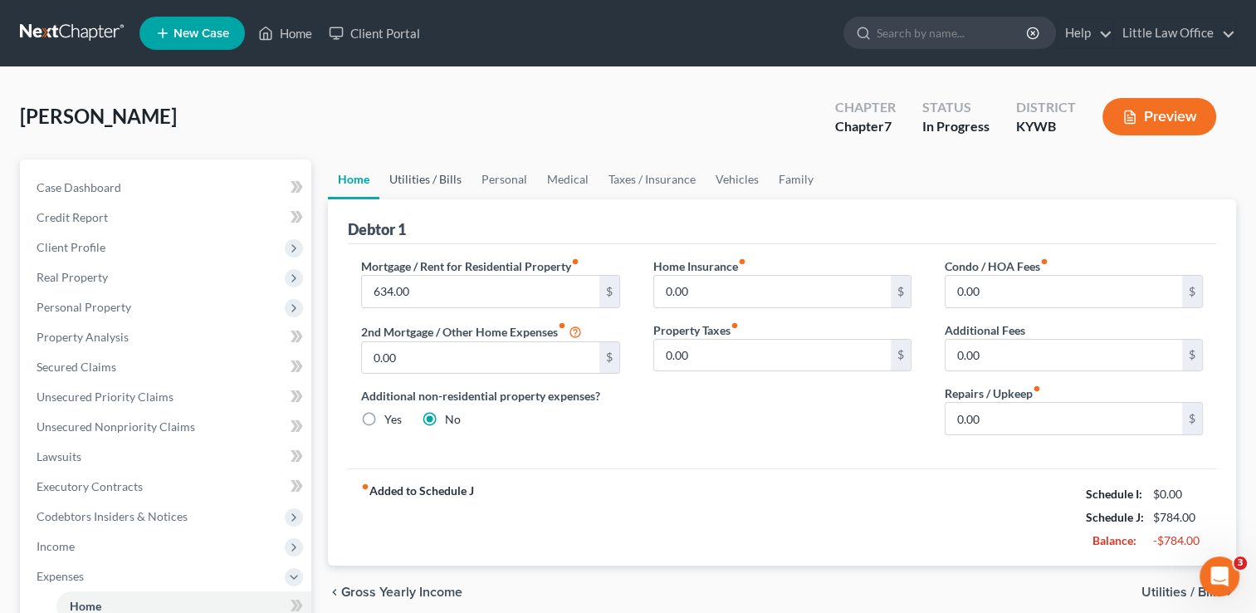
click at [437, 181] on link "Utilities / Bills" at bounding box center [425, 179] width 92 height 40
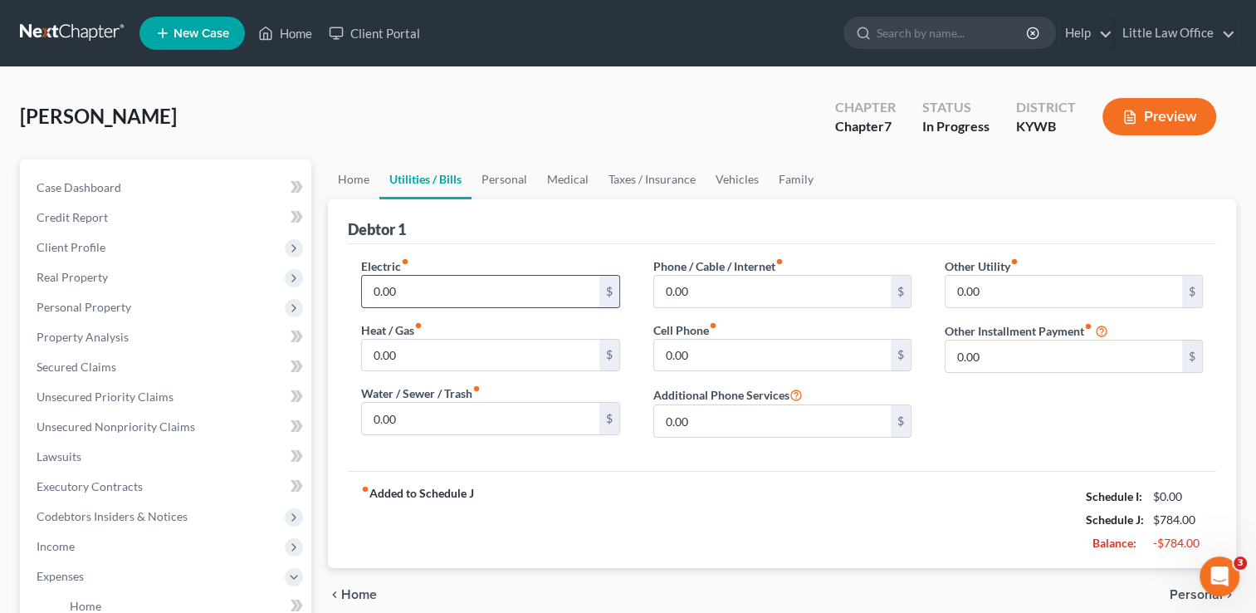
click at [435, 286] on input "0.00" at bounding box center [480, 292] width 237 height 32
type input "190"
type input "30"
type input "150"
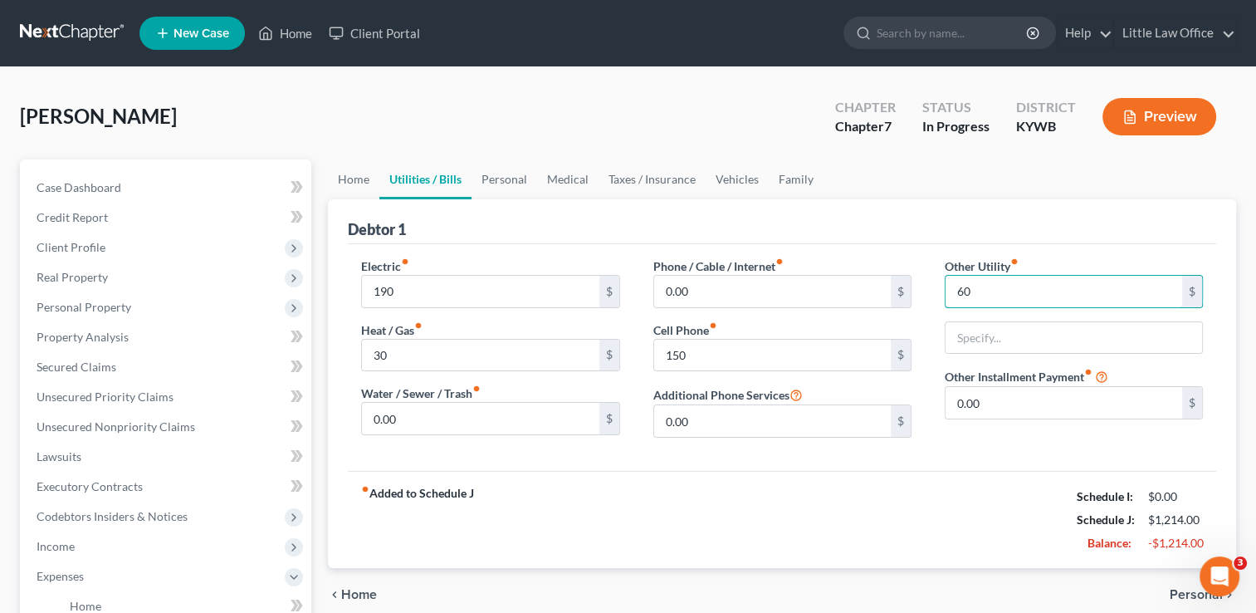
type input "60"
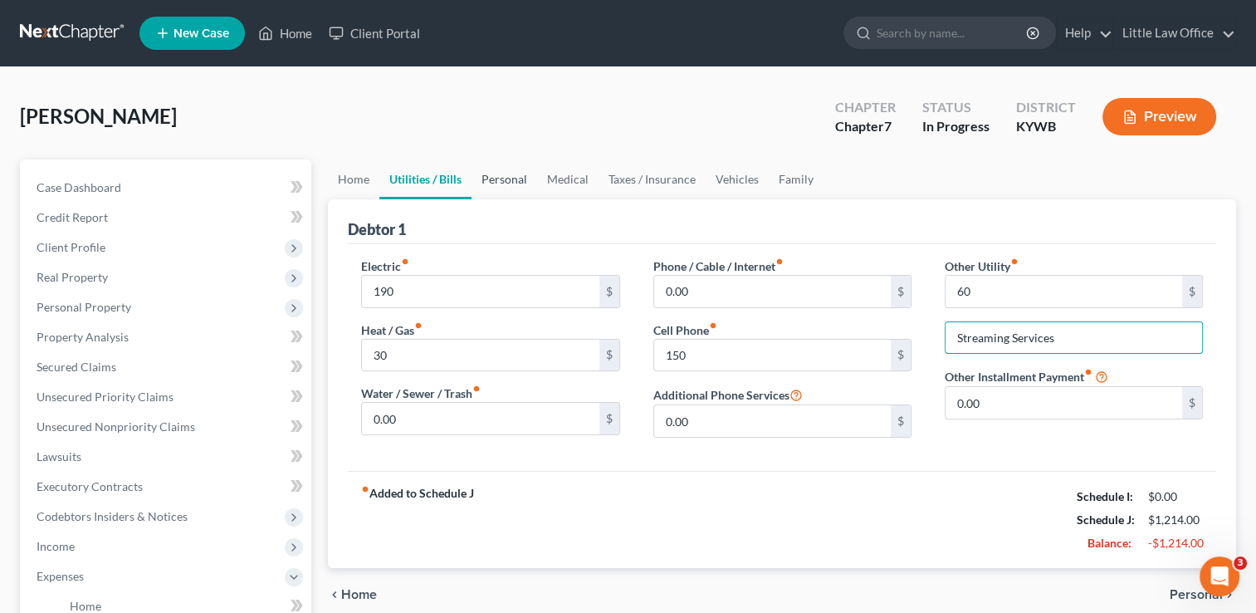
type input "Streaming Services"
click at [517, 188] on link "Personal" at bounding box center [504, 179] width 66 height 40
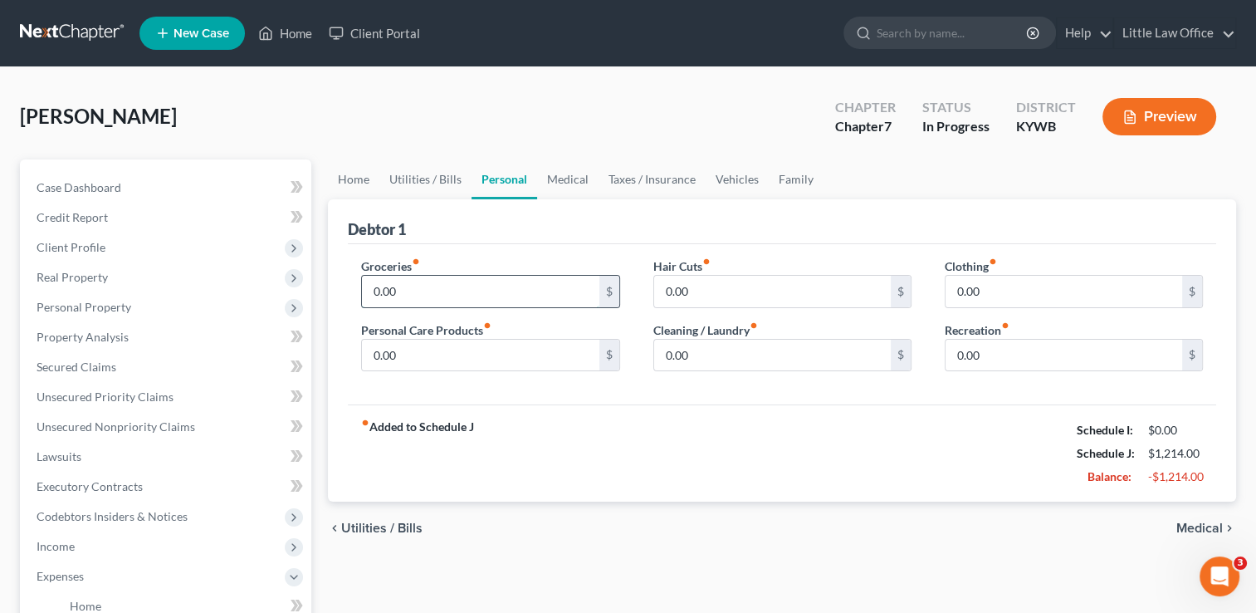
click at [467, 295] on input "0.00" at bounding box center [480, 292] width 237 height 32
type input "300"
type input "20"
click at [1036, 303] on input "0.00" at bounding box center [1063, 292] width 237 height 32
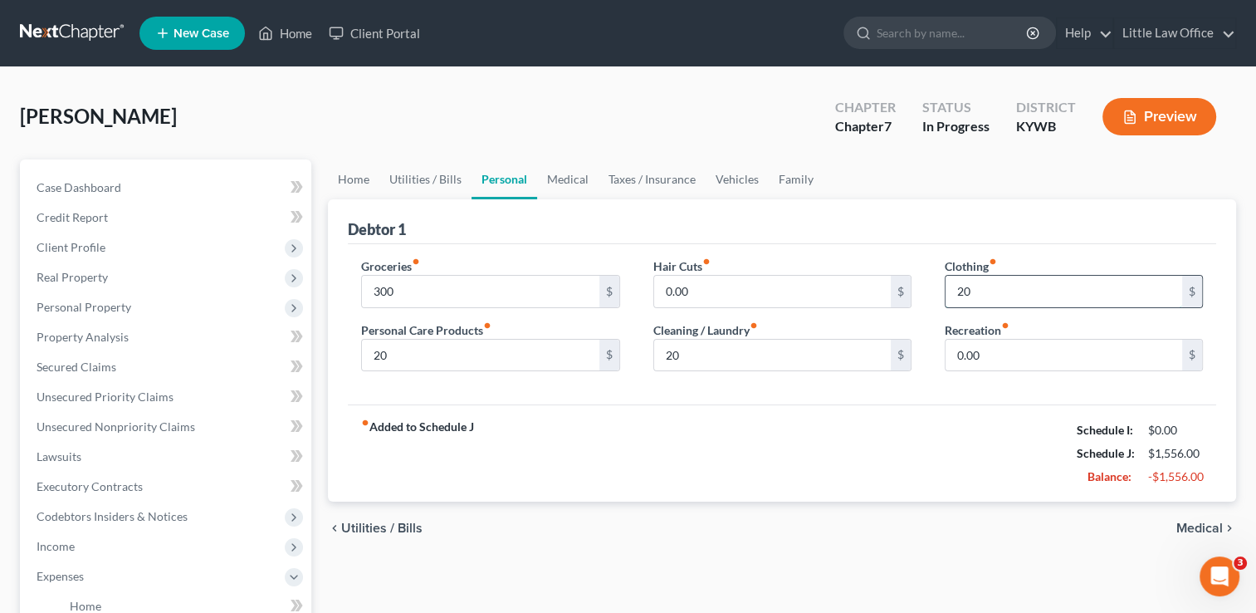
type input "20"
type input "50"
click at [581, 183] on link "Medical" at bounding box center [567, 179] width 61 height 40
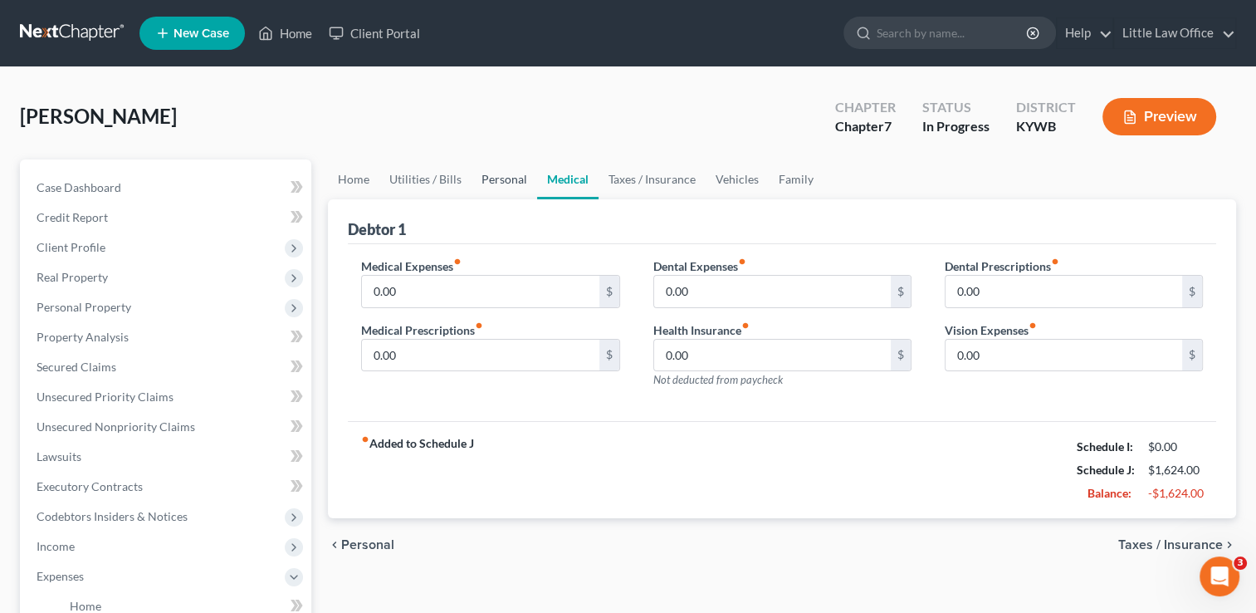
click at [512, 185] on link "Personal" at bounding box center [504, 179] width 66 height 40
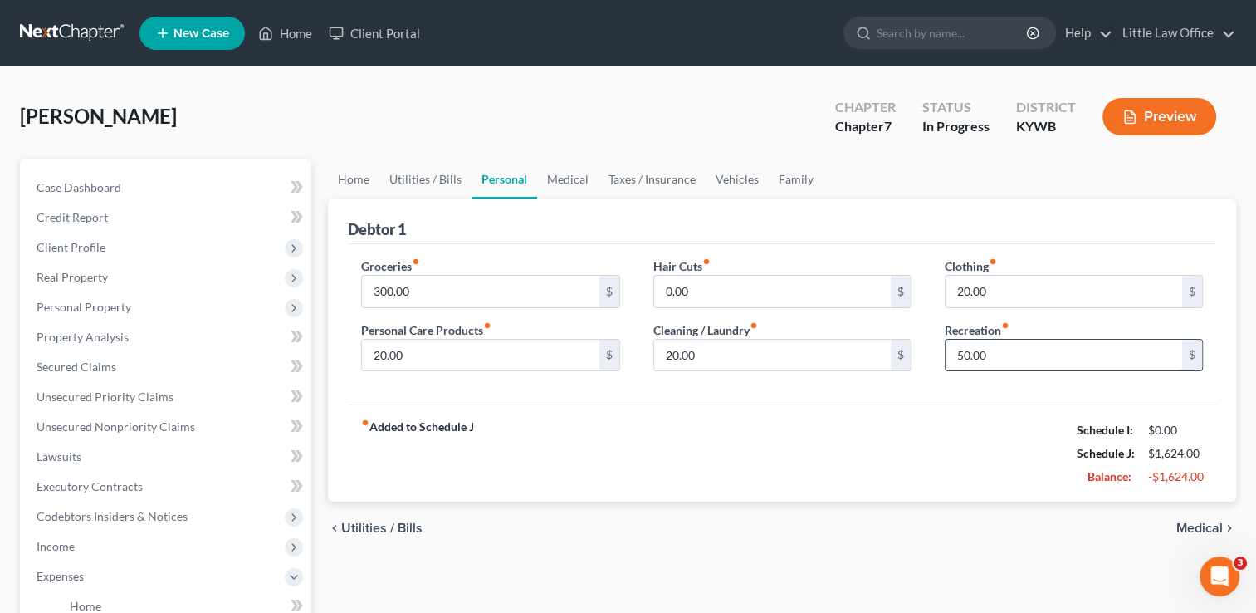
click at [1038, 362] on input "50.00" at bounding box center [1063, 355] width 237 height 32
type input "100"
click at [572, 184] on link "Medical" at bounding box center [567, 179] width 61 height 40
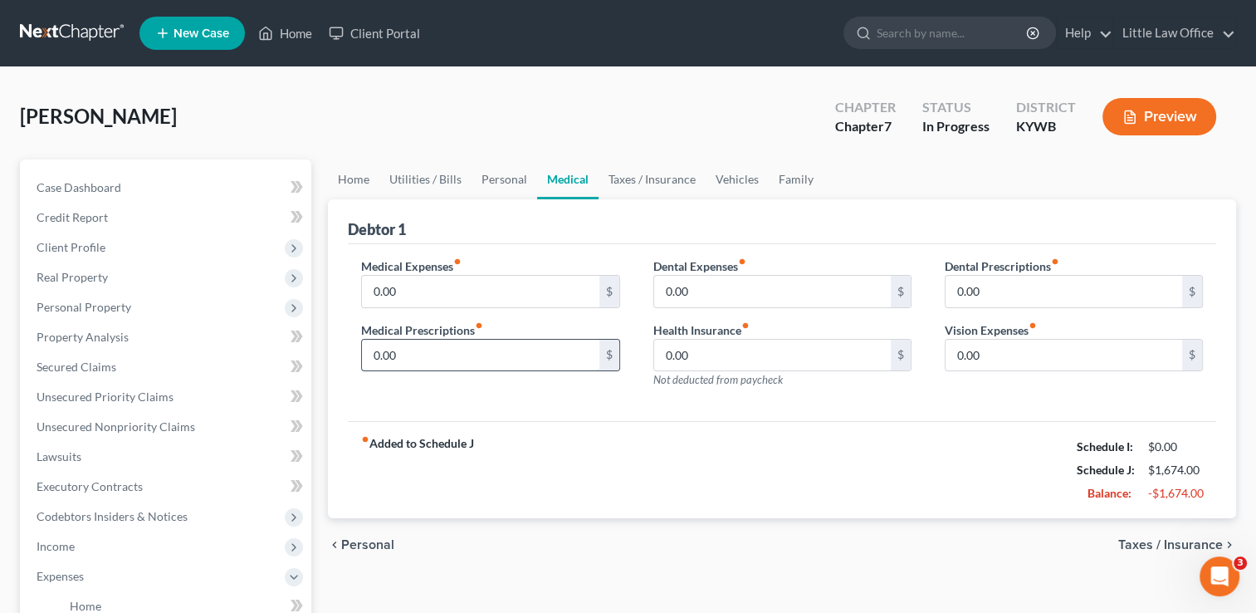
click at [425, 364] on input "0.00" at bounding box center [480, 355] width 237 height 32
type input "20"
click at [463, 296] on input "0.00" at bounding box center [480, 292] width 237 height 32
click at [710, 365] on input "0.00" at bounding box center [772, 355] width 237 height 32
click at [1145, 549] on span "Taxes / Insurance" at bounding box center [1170, 544] width 105 height 13
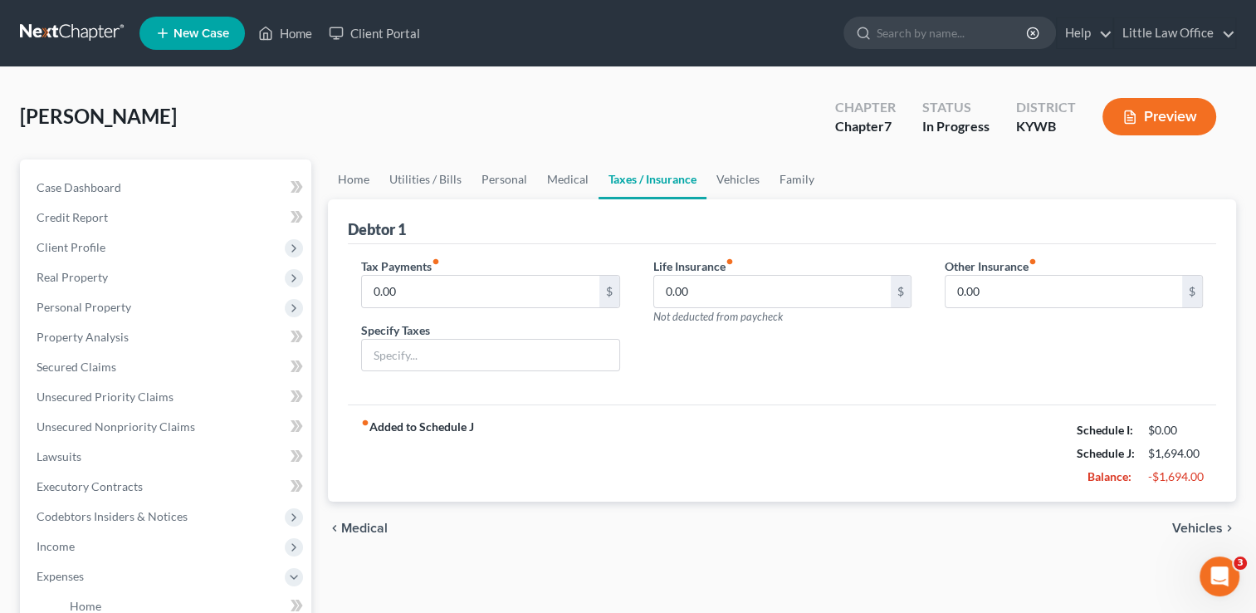
click at [475, 325] on div "Specify Taxes" at bounding box center [490, 346] width 258 height 51
click at [475, 347] on input "text" at bounding box center [490, 355] width 256 height 32
type input "Vehicle Taxes"
click at [439, 290] on input "0.00" at bounding box center [480, 292] width 237 height 32
type input "41.67"
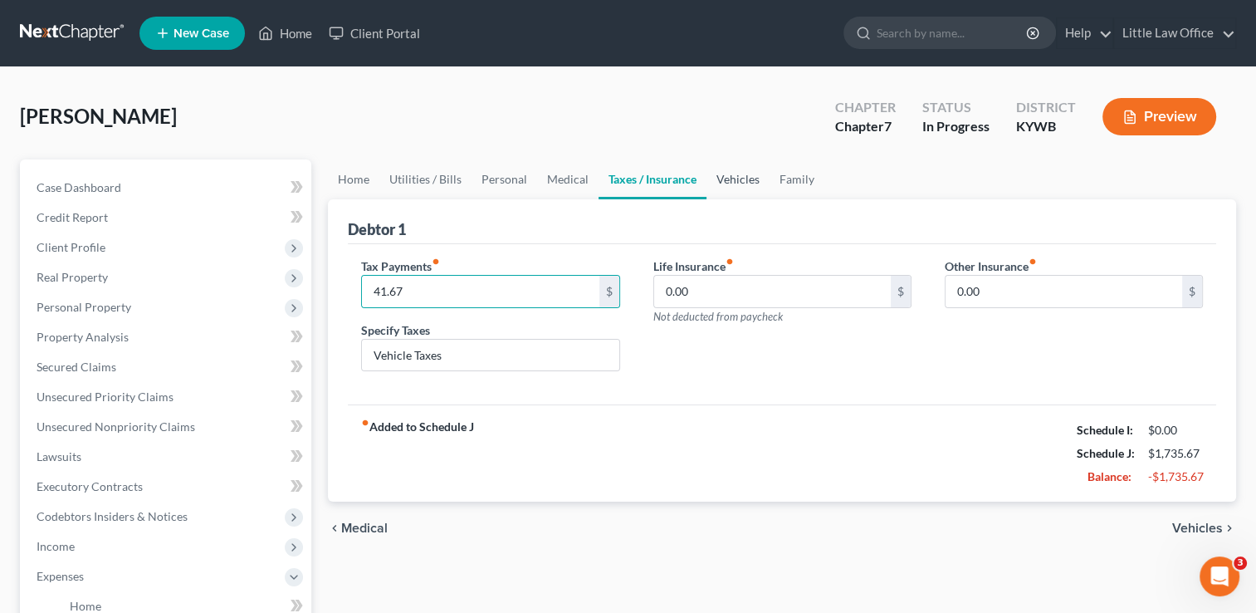
click at [723, 180] on link "Vehicles" at bounding box center [737, 179] width 63 height 40
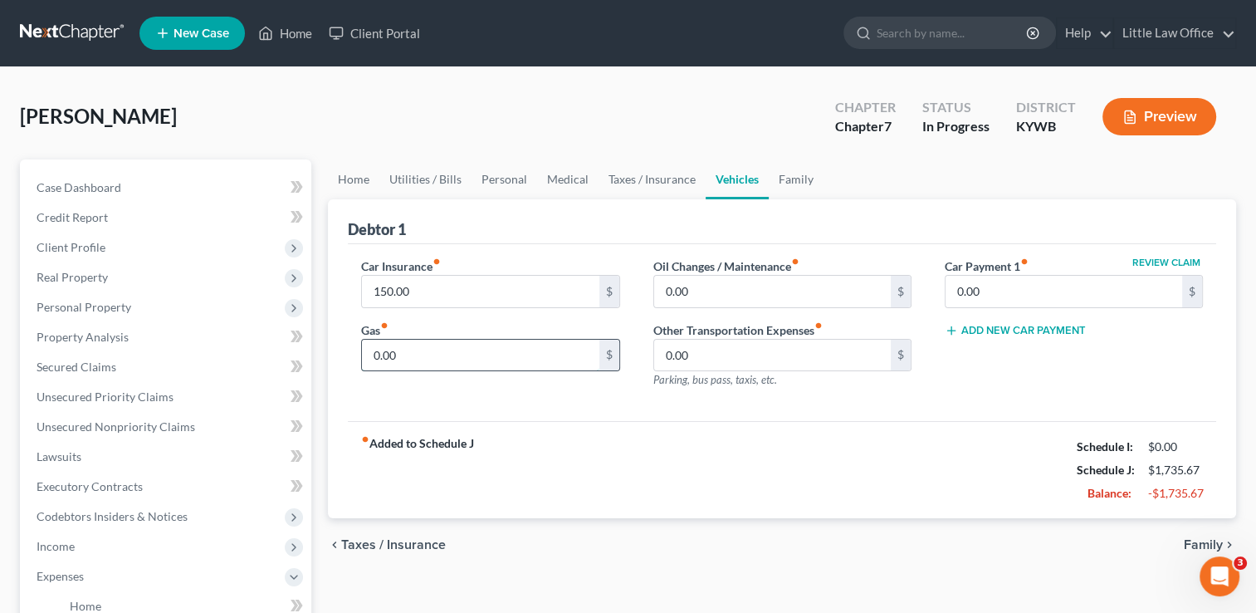
click at [393, 347] on input "0.00" at bounding box center [480, 355] width 237 height 32
type input "90"
click at [724, 297] on input "0.00" at bounding box center [772, 292] width 237 height 32
type input "0"
type input "15"
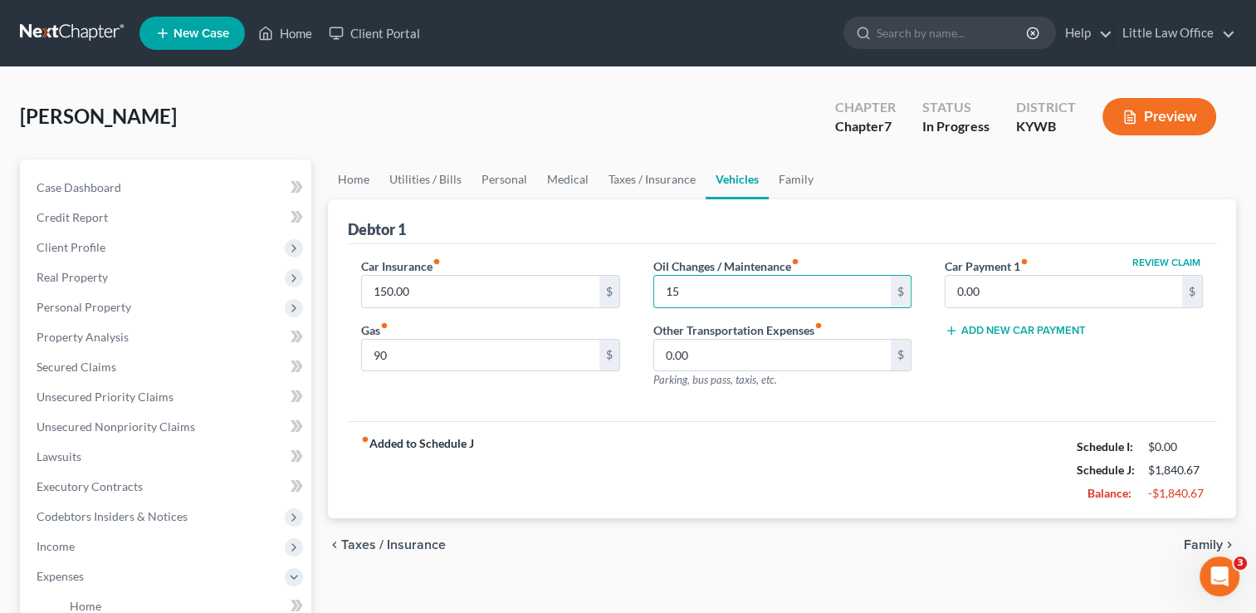
click at [897, 397] on div "Oil Changes / Maintenance fiber_manual_record 15 $ Other Transportation Expense…" at bounding box center [782, 329] width 291 height 144
click at [789, 186] on link "Family" at bounding box center [796, 179] width 55 height 40
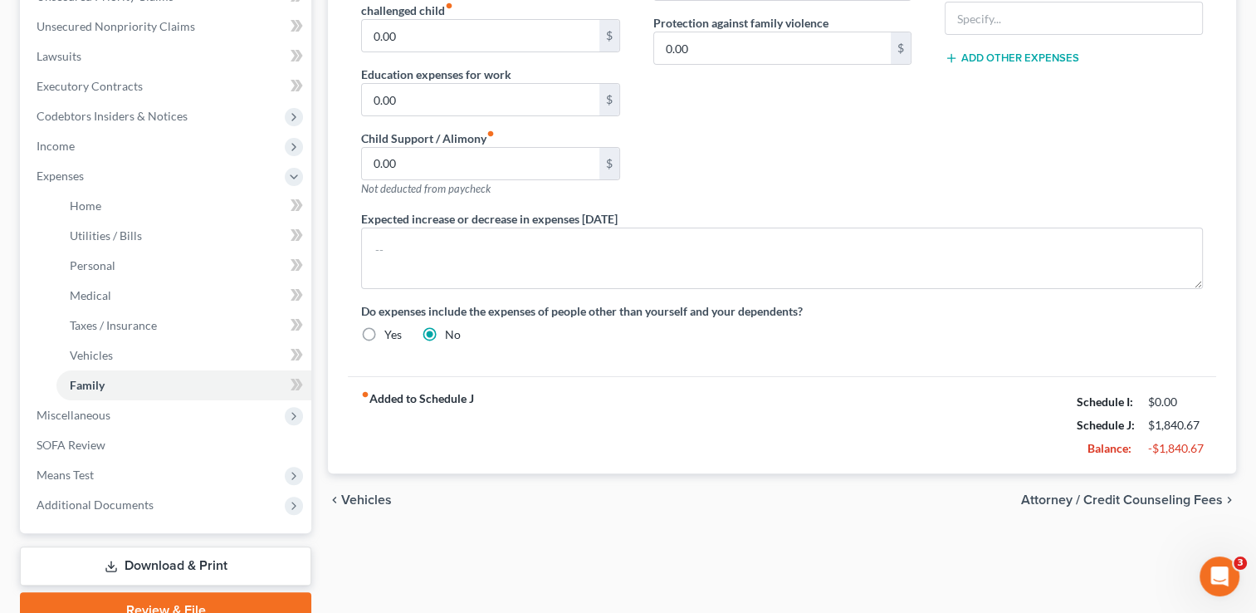
scroll to position [417, 0]
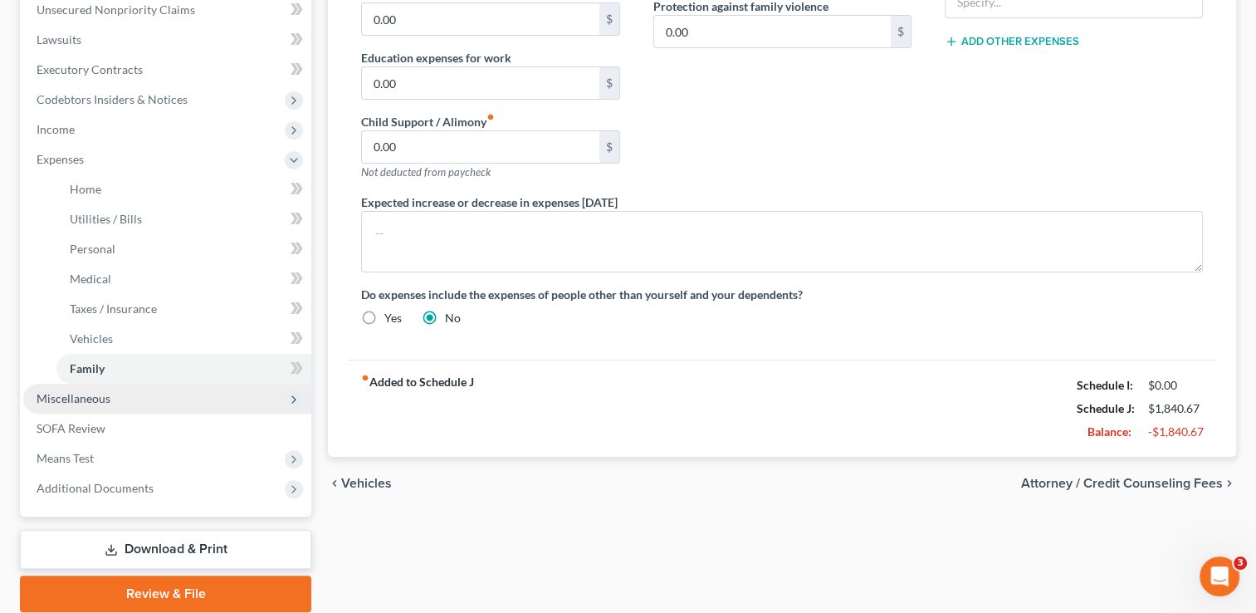
click at [102, 402] on span "Miscellaneous" at bounding box center [74, 398] width 74 height 14
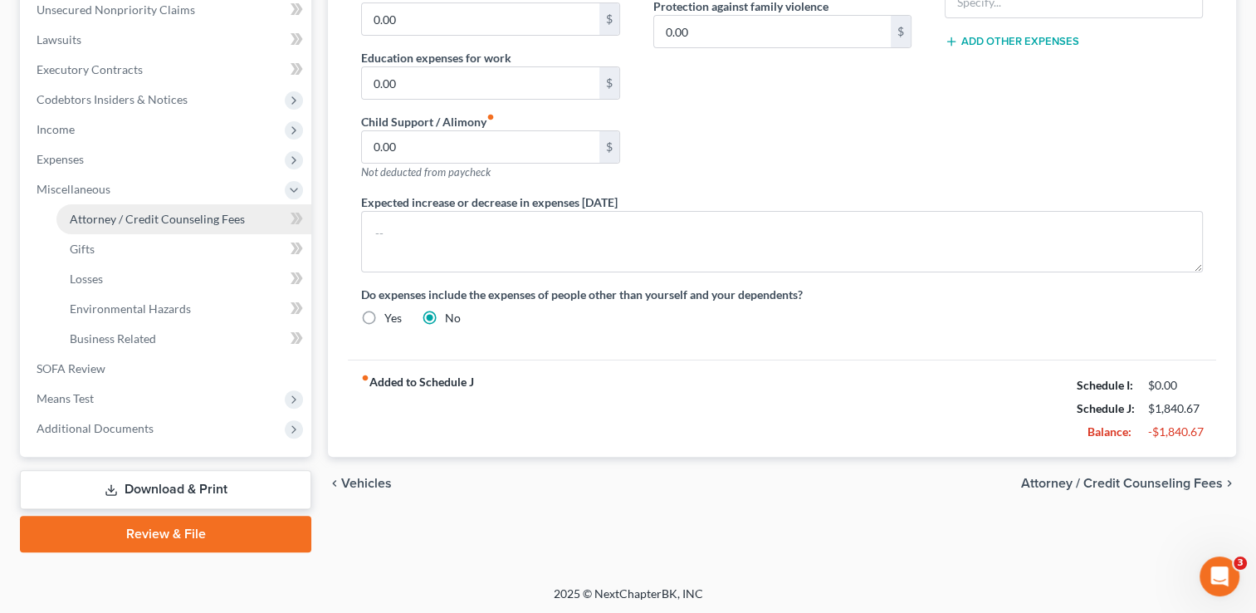
click at [168, 224] on span "Attorney / Credit Counseling Fees" at bounding box center [157, 219] width 175 height 14
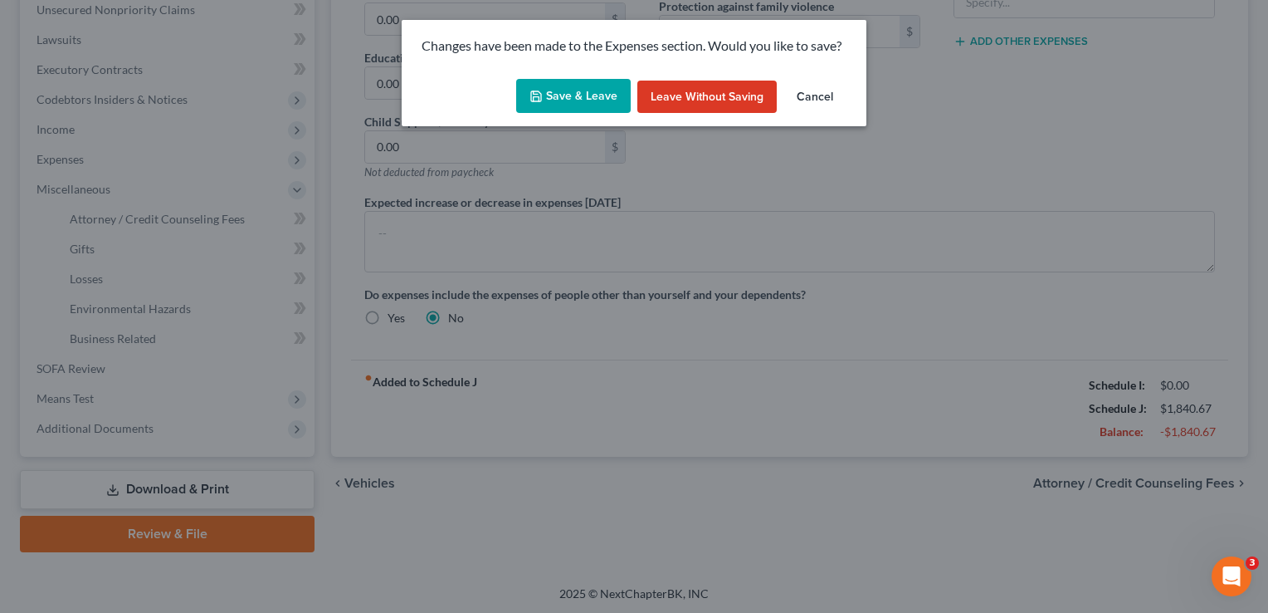
click at [571, 103] on button "Save & Leave" at bounding box center [573, 96] width 115 height 35
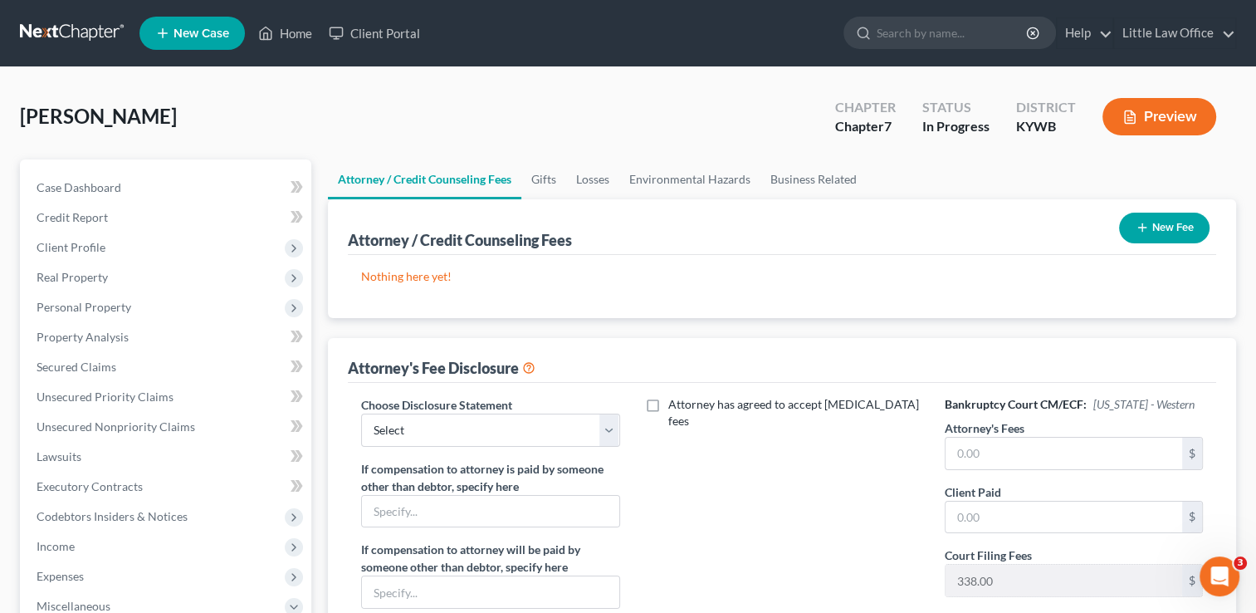
click at [1164, 220] on button "New Fee" at bounding box center [1164, 227] width 90 height 31
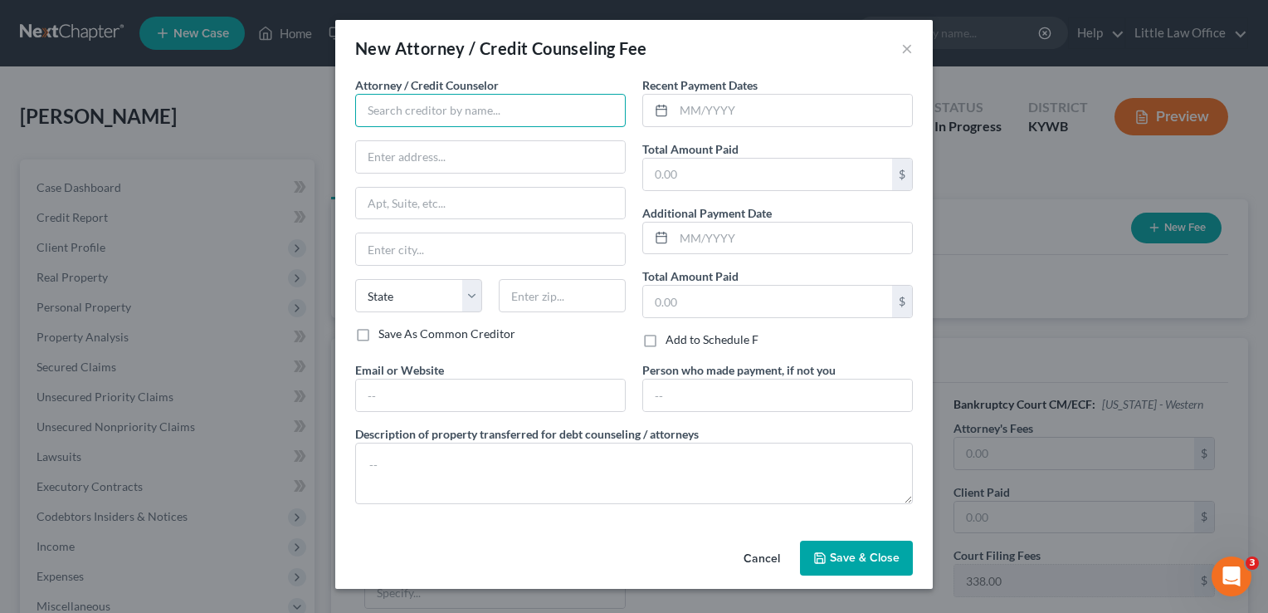
click at [608, 103] on input "text" at bounding box center [490, 110] width 271 height 33
type input "Marcus Little"
click at [722, 103] on input "text" at bounding box center [793, 111] width 238 height 32
type input "0"
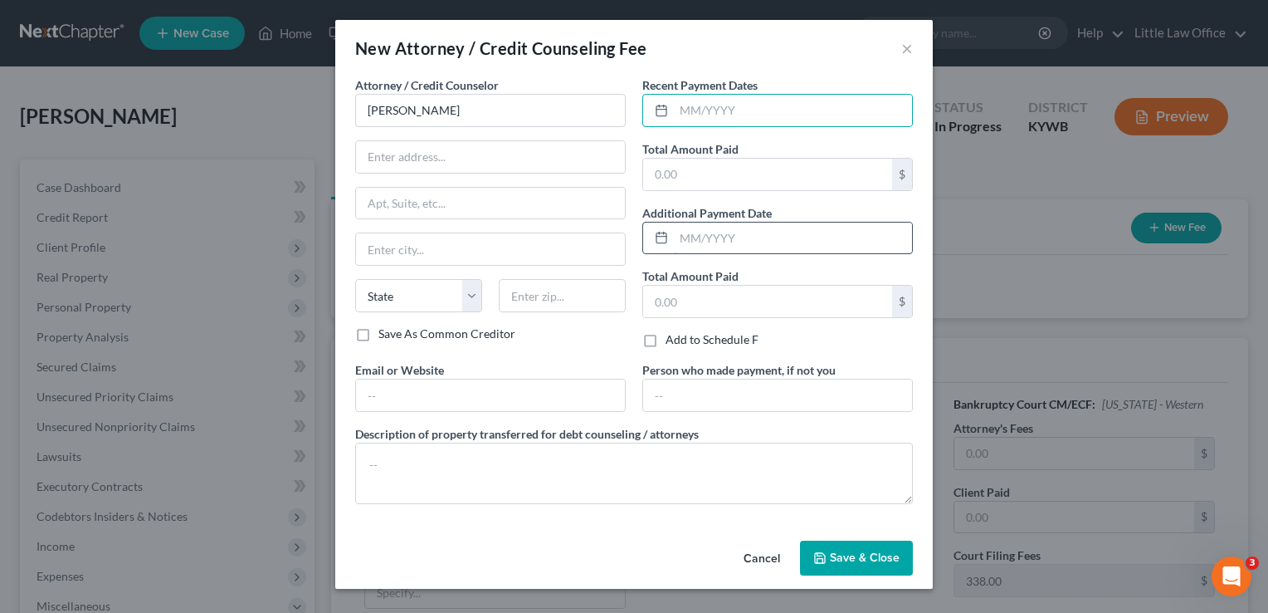
click at [746, 239] on input "text" at bounding box center [793, 238] width 238 height 32
click at [750, 115] on input "text" at bounding box center [793, 111] width 238 height 32
type input "09/2025"
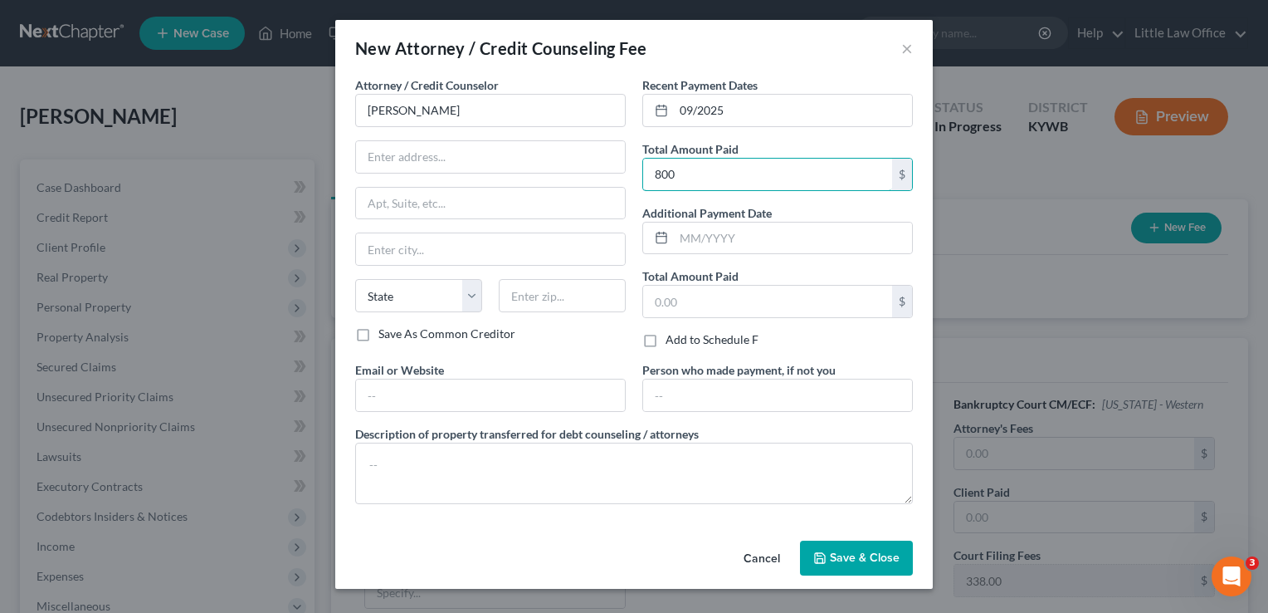
type input "800"
click at [890, 556] on span "Save & Close" at bounding box center [865, 557] width 70 height 14
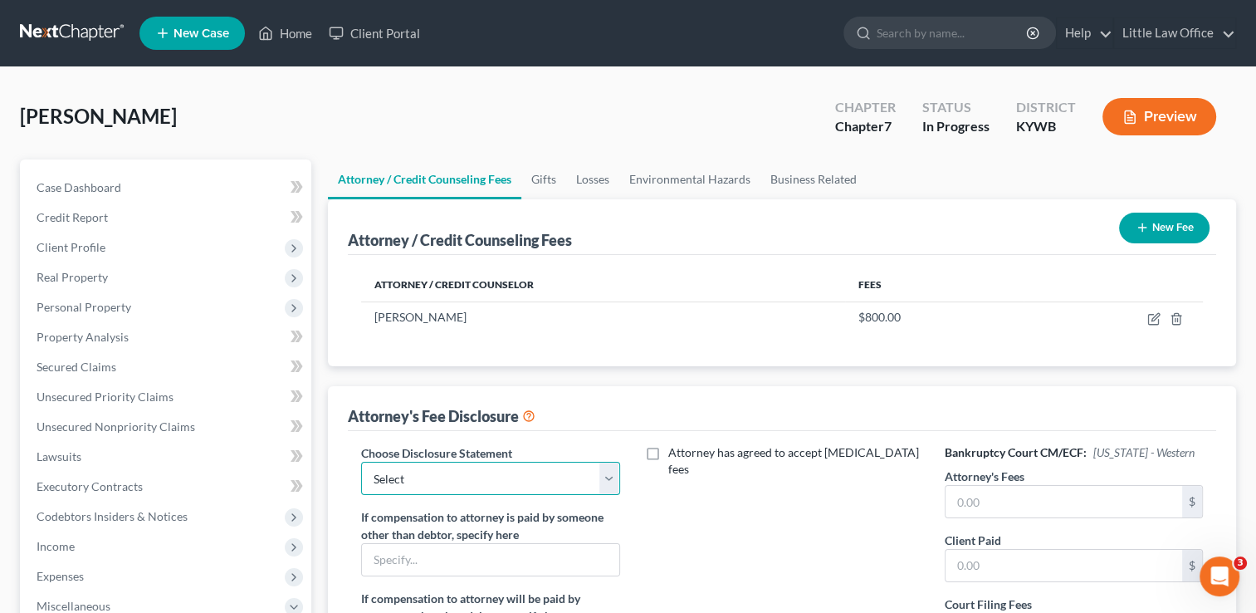
click at [601, 485] on select "Select Attorney Fees" at bounding box center [490, 477] width 258 height 33
select select "0"
click at [361, 461] on select "Select Attorney Fees" at bounding box center [490, 477] width 258 height 33
click at [556, 181] on link "Gifts" at bounding box center [543, 179] width 45 height 40
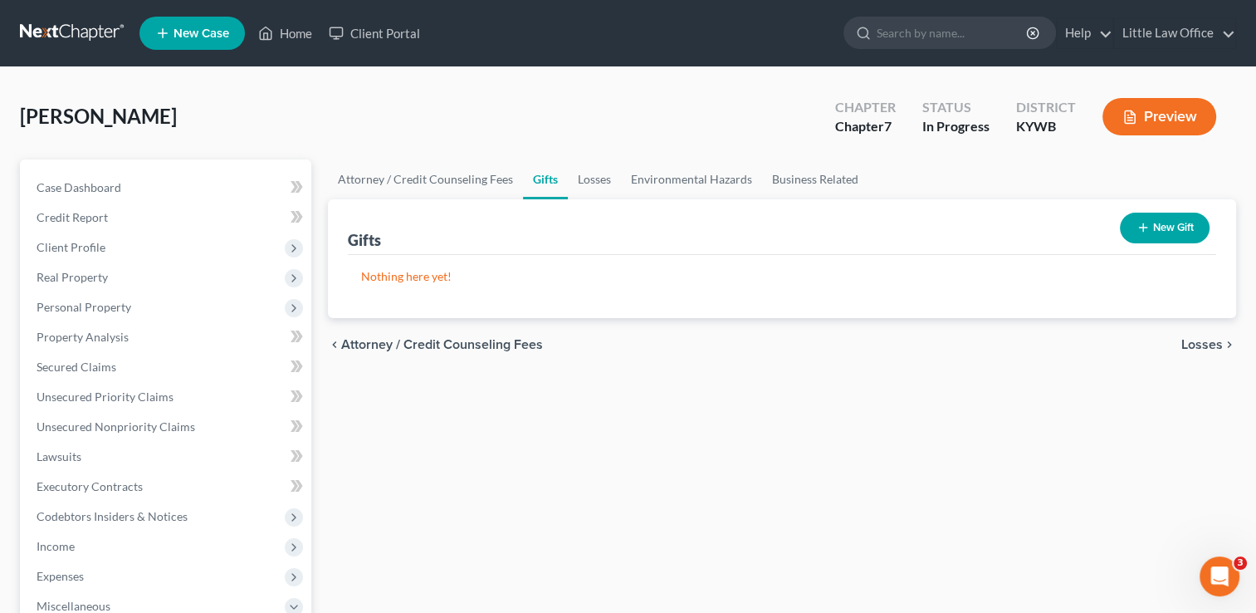
click at [1205, 348] on span "Losses" at bounding box center [1202, 344] width 42 height 13
click at [708, 183] on link "Environmental Hazards" at bounding box center [691, 179] width 141 height 40
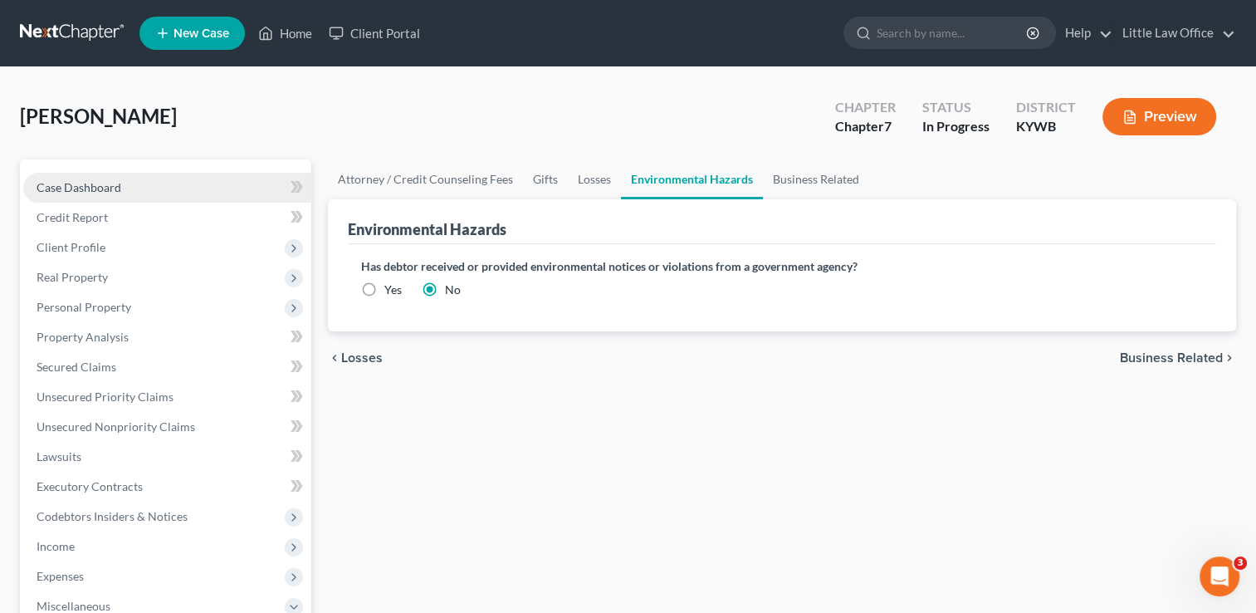
click at [139, 198] on link "Case Dashboard" at bounding box center [167, 188] width 288 height 30
select select "4"
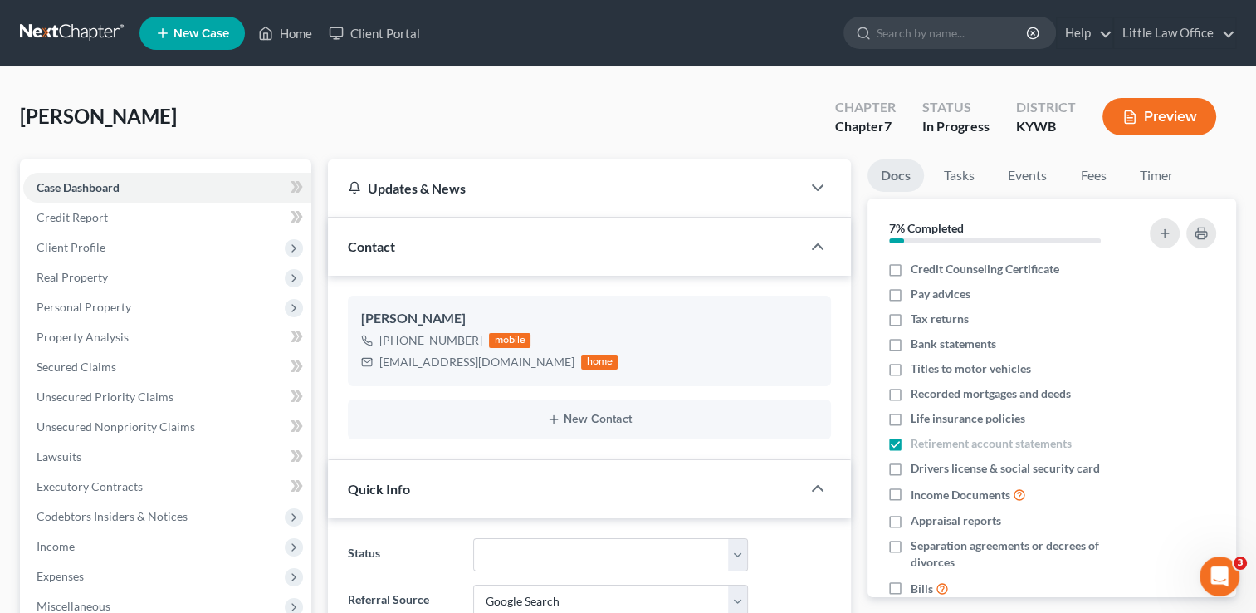
scroll to position [79, 0]
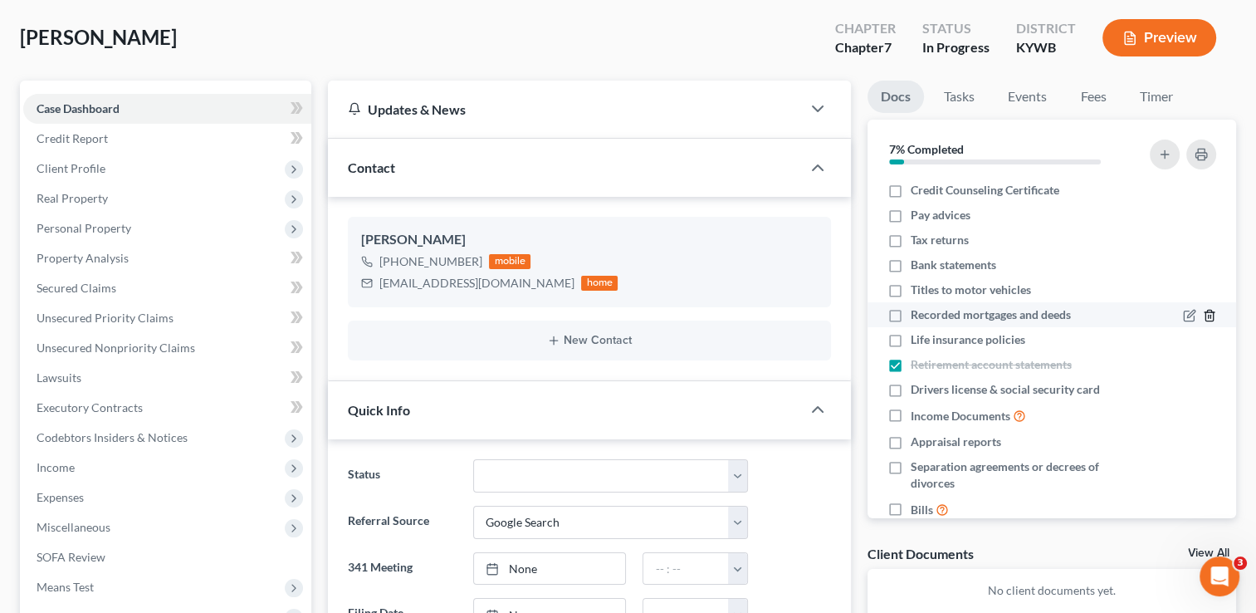
click at [1203, 315] on icon "button" at bounding box center [1209, 315] width 13 height 13
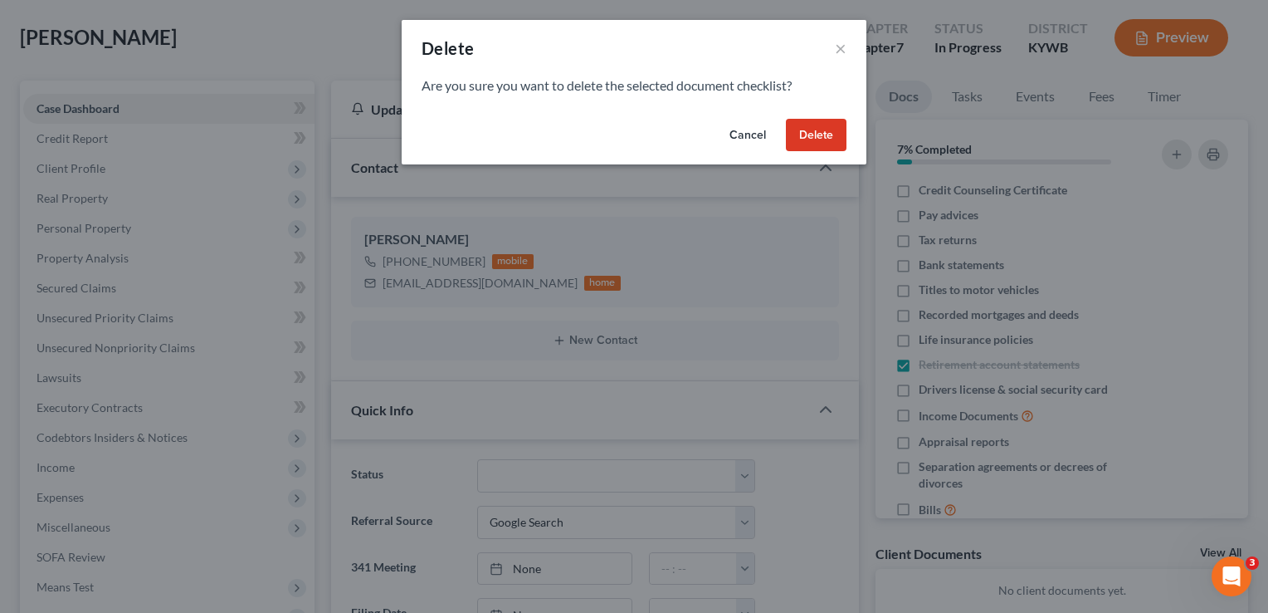
click at [830, 144] on button "Delete" at bounding box center [816, 135] width 61 height 33
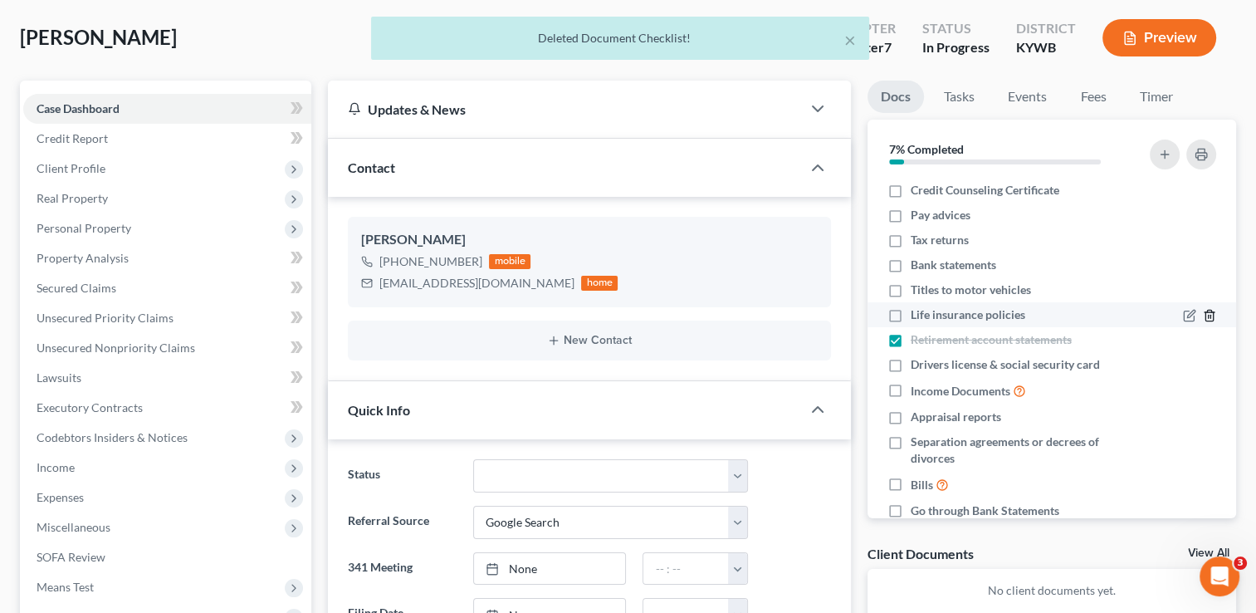
click at [1203, 314] on icon "button" at bounding box center [1209, 315] width 13 height 13
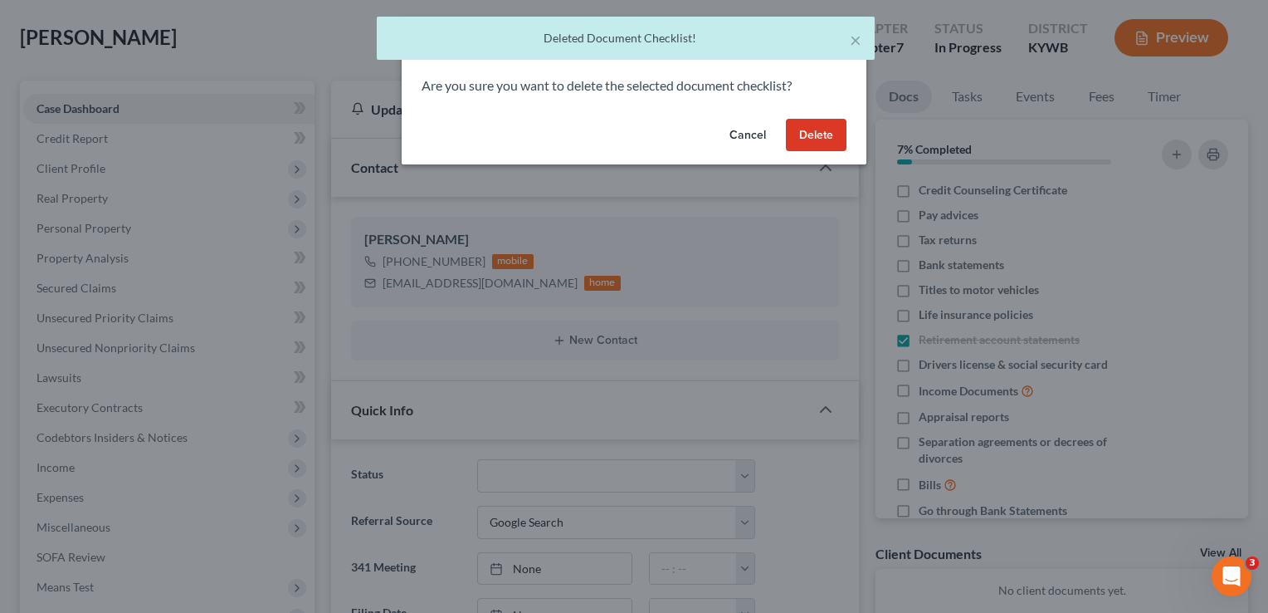
click at [828, 148] on button "Delete" at bounding box center [816, 135] width 61 height 33
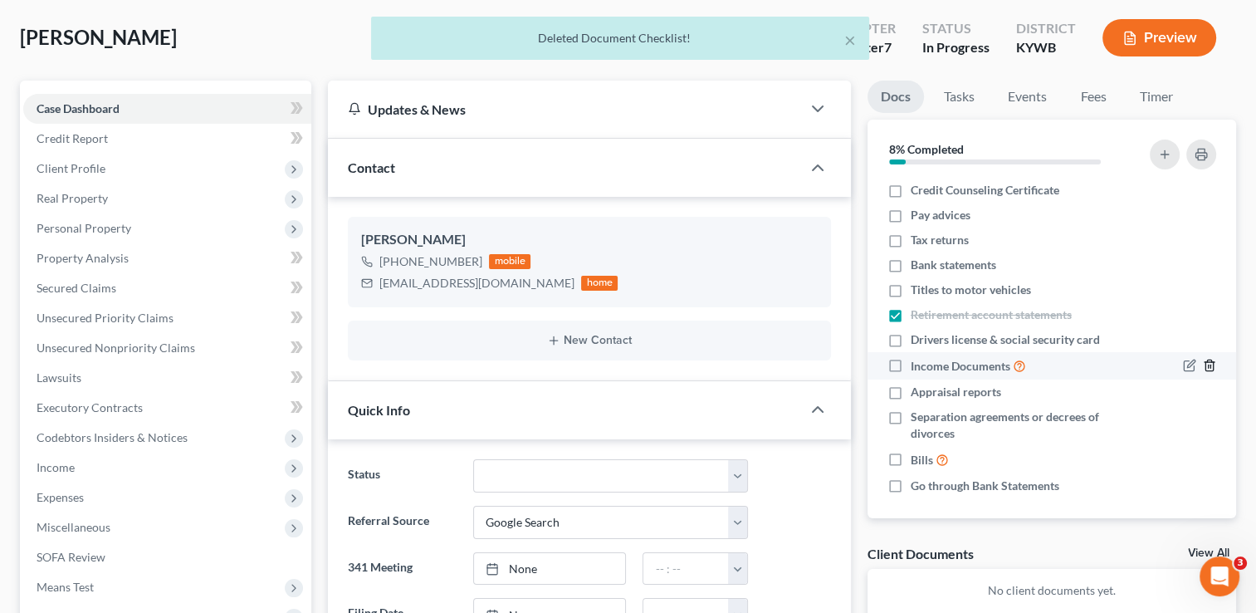
click at [1205, 364] on icon "button" at bounding box center [1208, 365] width 7 height 11
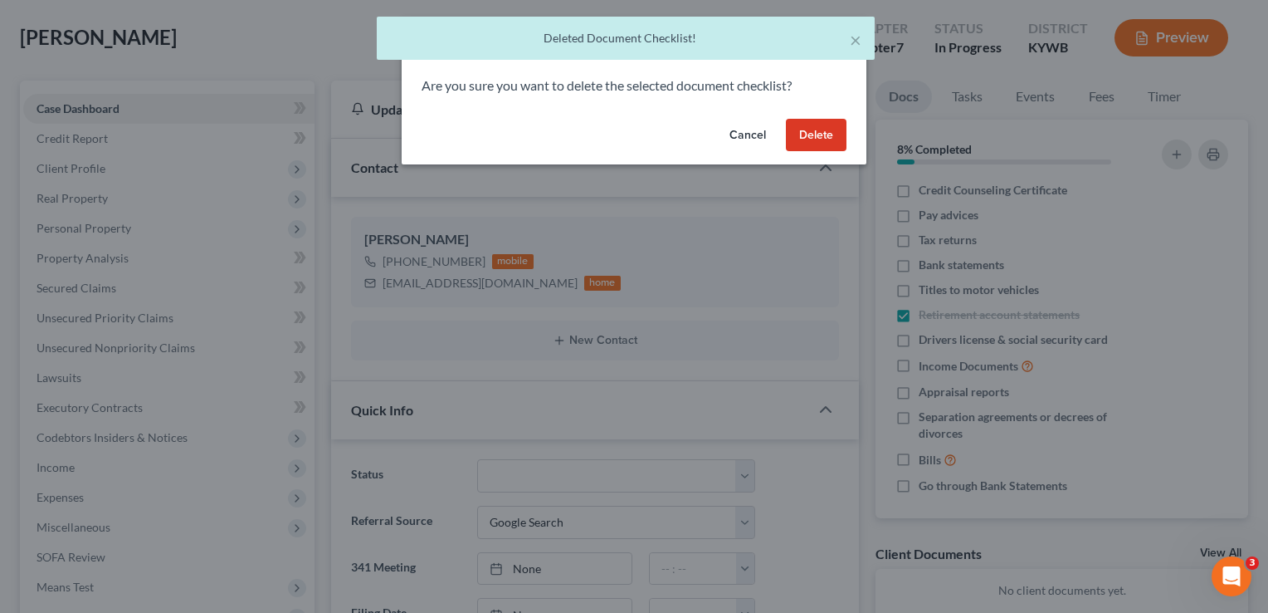
click at [830, 141] on button "Delete" at bounding box center [816, 135] width 61 height 33
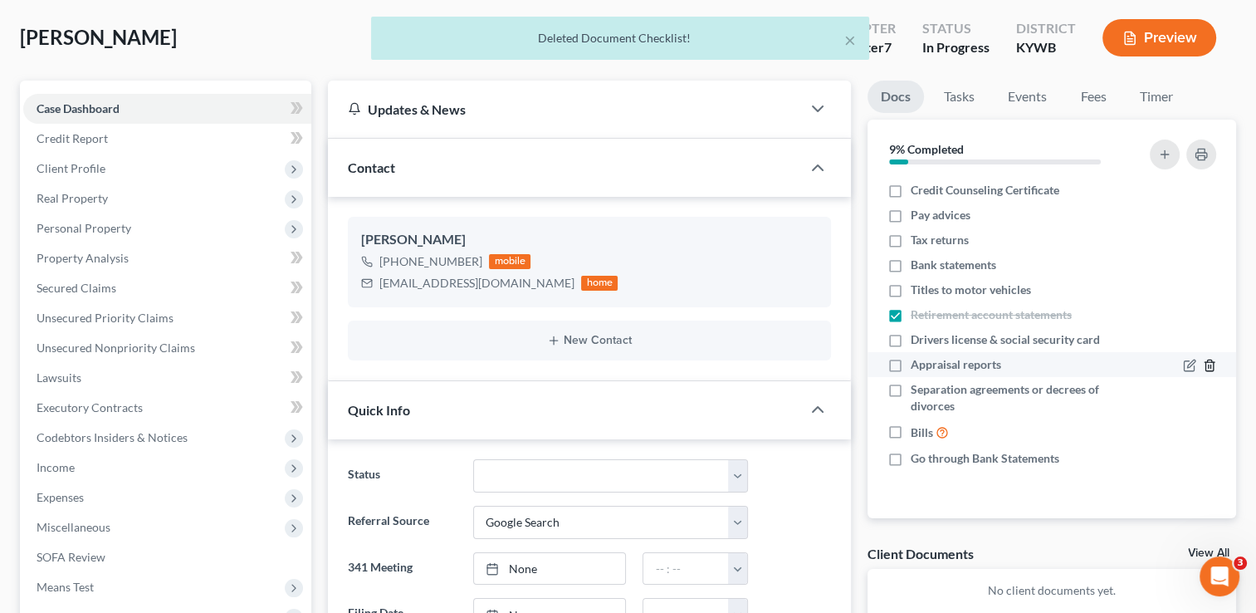
click at [1209, 364] on icon "button" at bounding box center [1209, 365] width 13 height 13
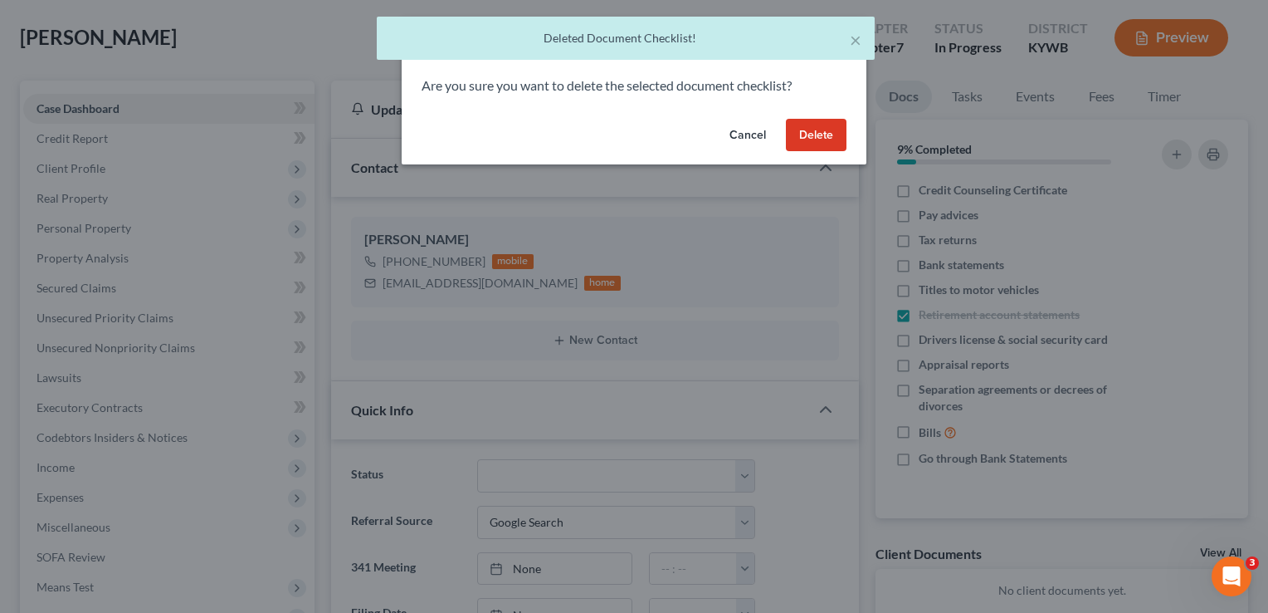
click at [846, 135] on button "Delete" at bounding box center [816, 135] width 61 height 33
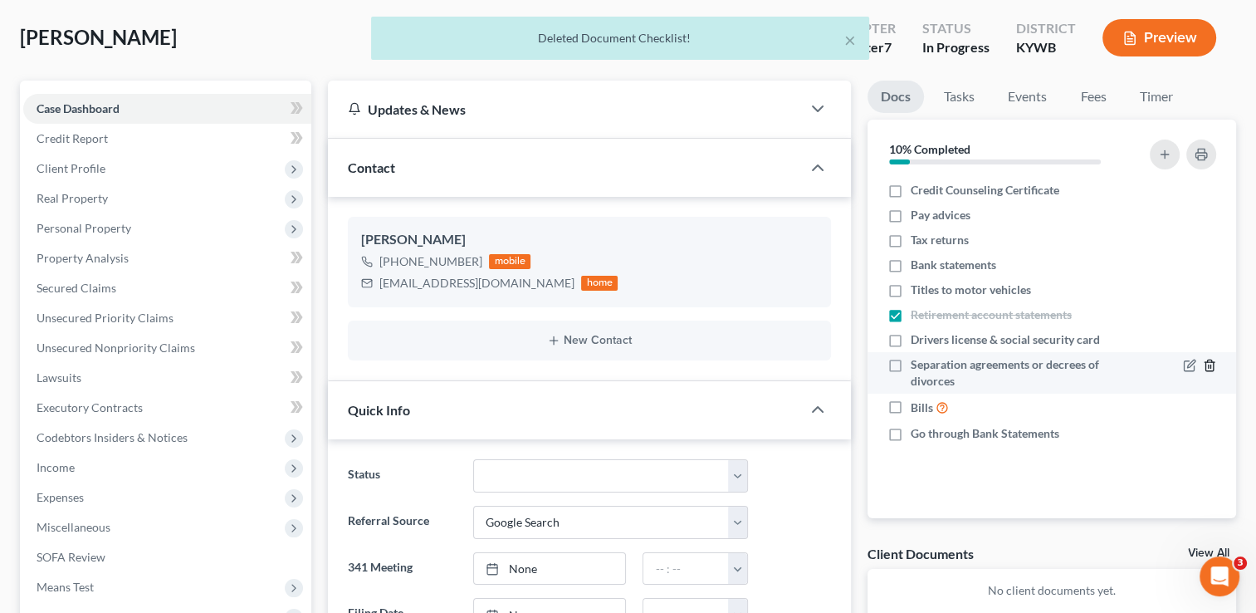
click at [1210, 365] on line "button" at bounding box center [1210, 366] width 0 height 3
click at [1212, 366] on icon "button" at bounding box center [1208, 365] width 7 height 11
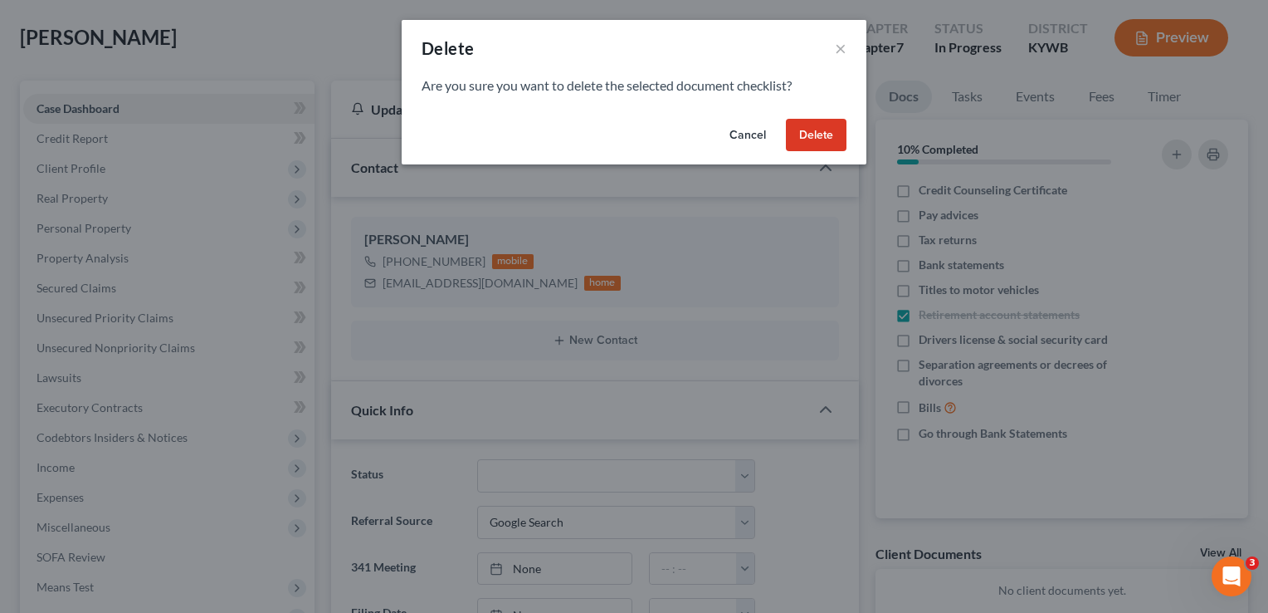
click at [824, 139] on button "Delete" at bounding box center [816, 135] width 61 height 33
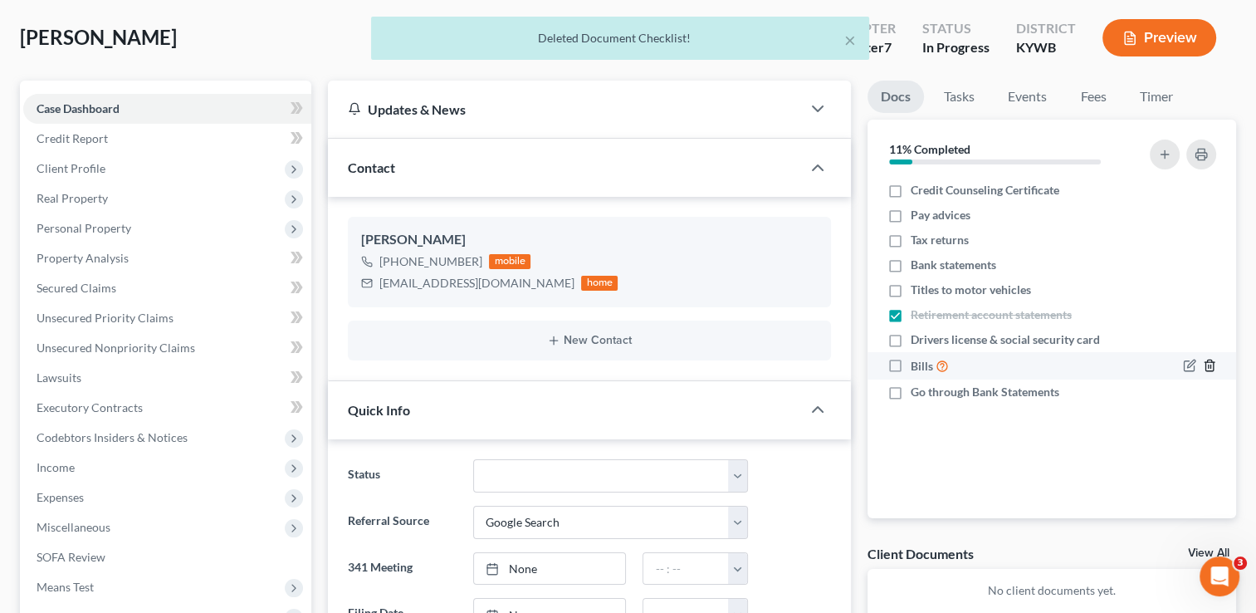
click at [1209, 365] on line "button" at bounding box center [1209, 366] width 0 height 3
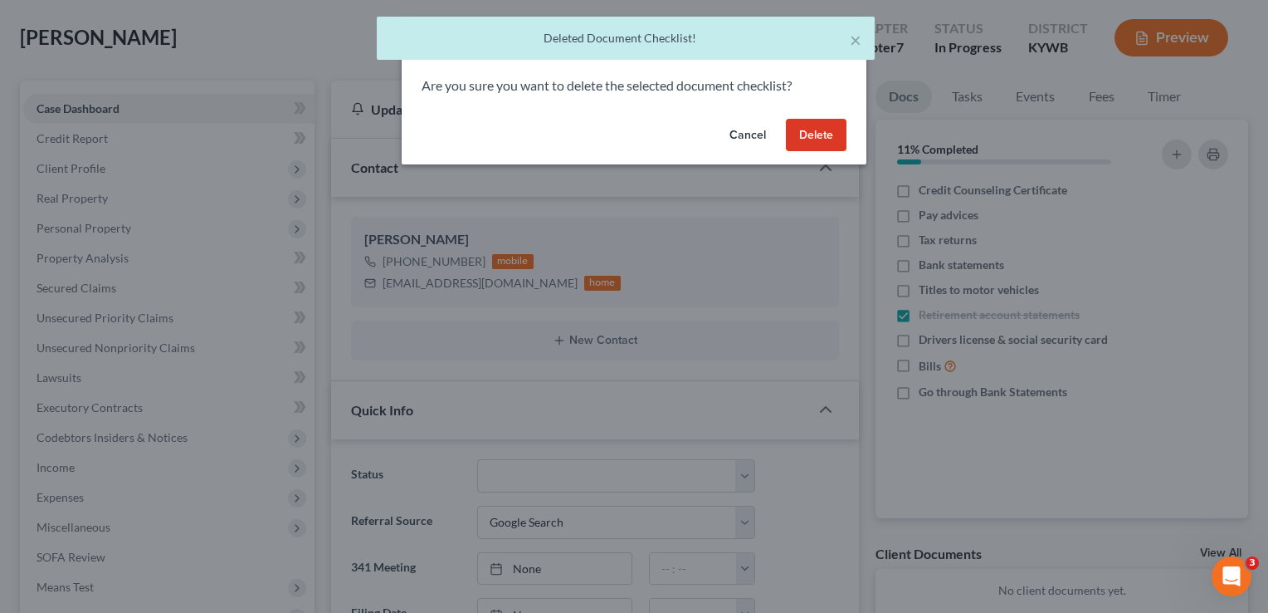
click at [803, 144] on button "Delete" at bounding box center [816, 135] width 61 height 33
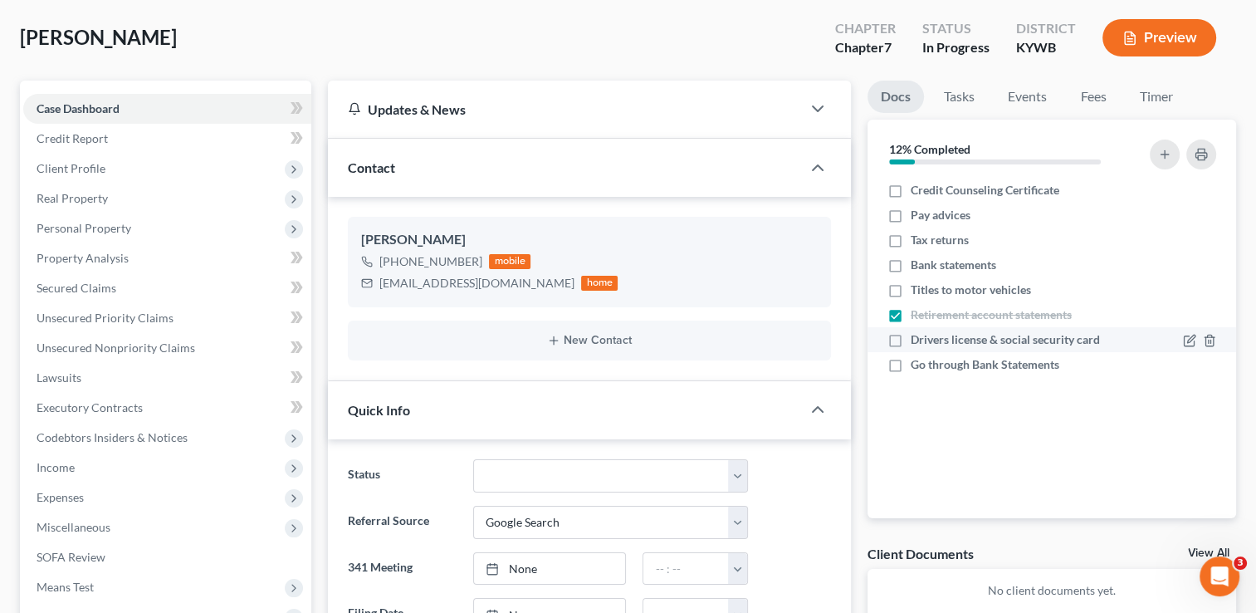
click at [911, 339] on label "Drivers license & social security card" at bounding box center [1005, 339] width 189 height 17
click at [917, 339] on input "Drivers license & social security card" at bounding box center [922, 336] width 11 height 11
checkbox input "true"
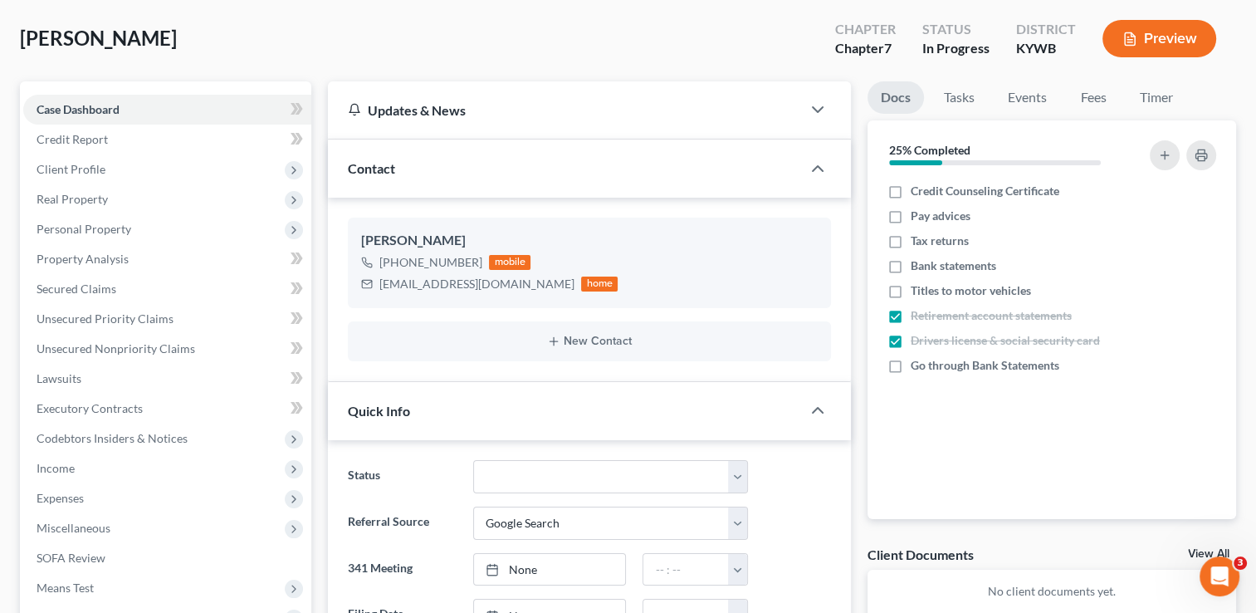
scroll to position [0, 0]
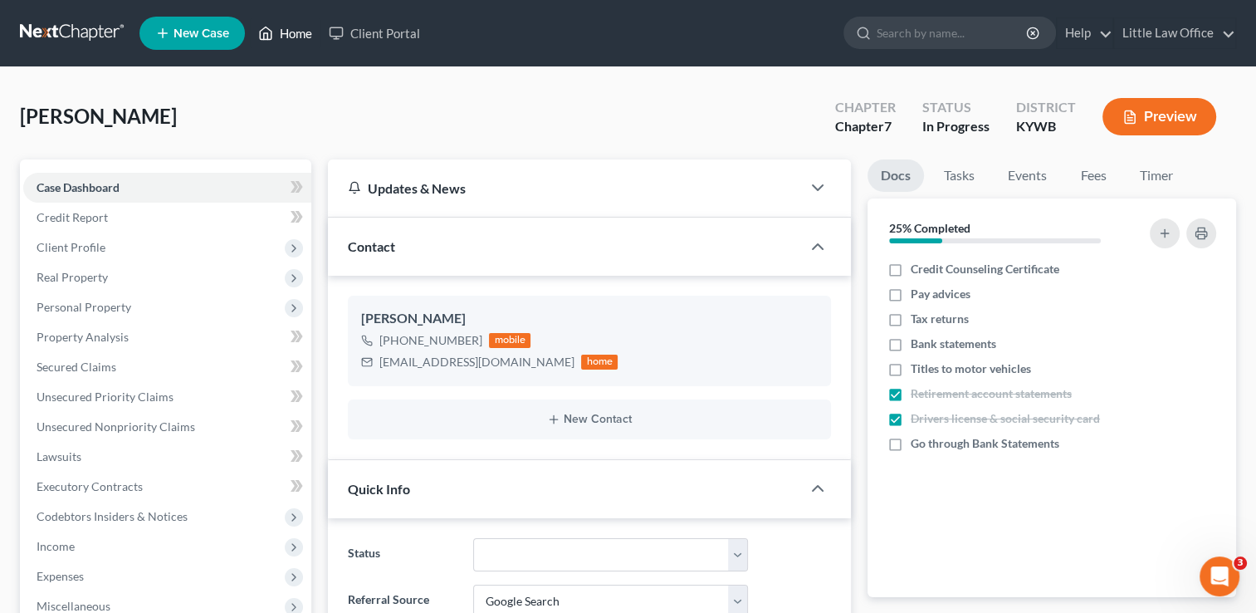
click at [292, 34] on link "Home" at bounding box center [285, 33] width 71 height 30
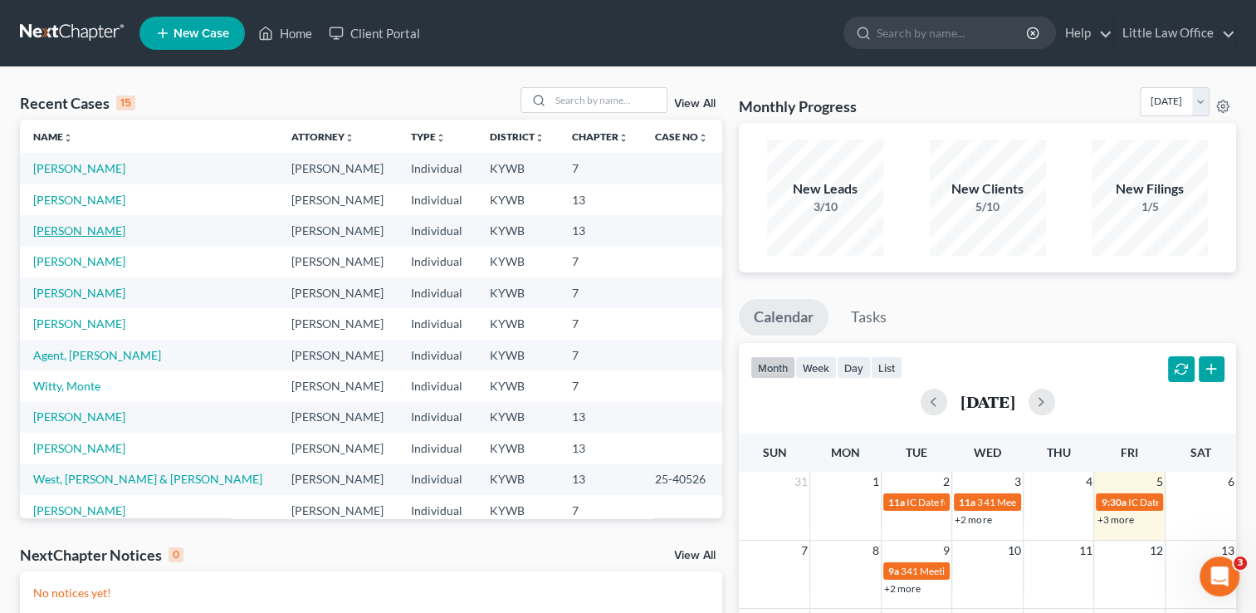
click at [71, 231] on link "Tapia, Jessica" at bounding box center [79, 230] width 92 height 14
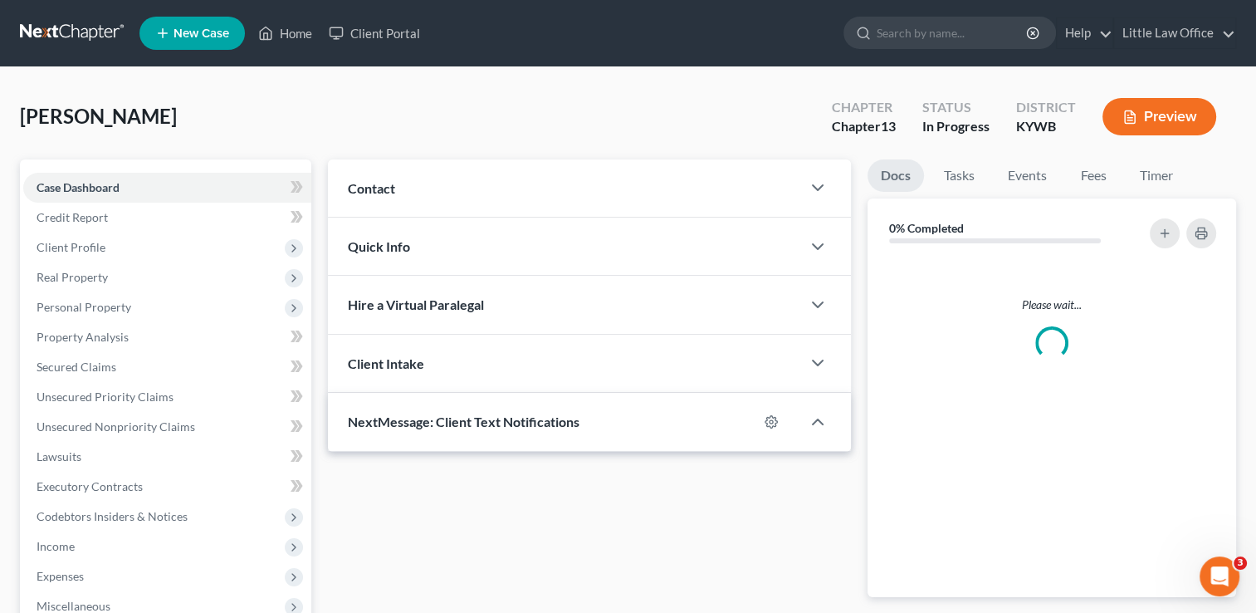
click at [71, 232] on span "Client Profile" at bounding box center [167, 247] width 288 height 30
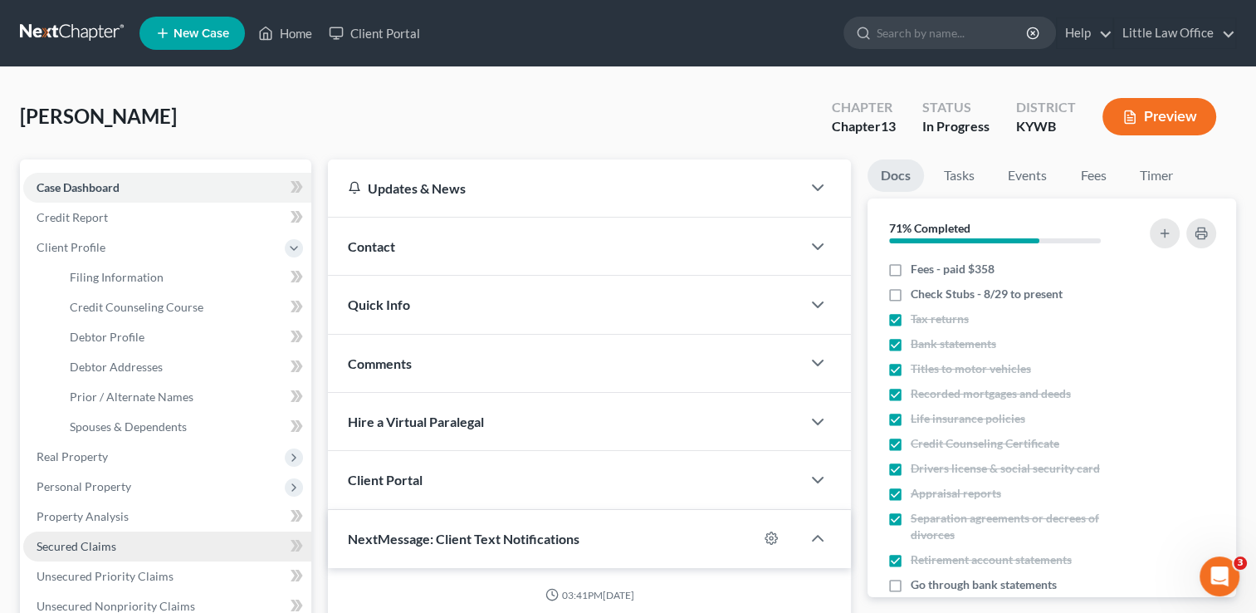
click at [105, 543] on span "Secured Claims" at bounding box center [77, 546] width 80 height 14
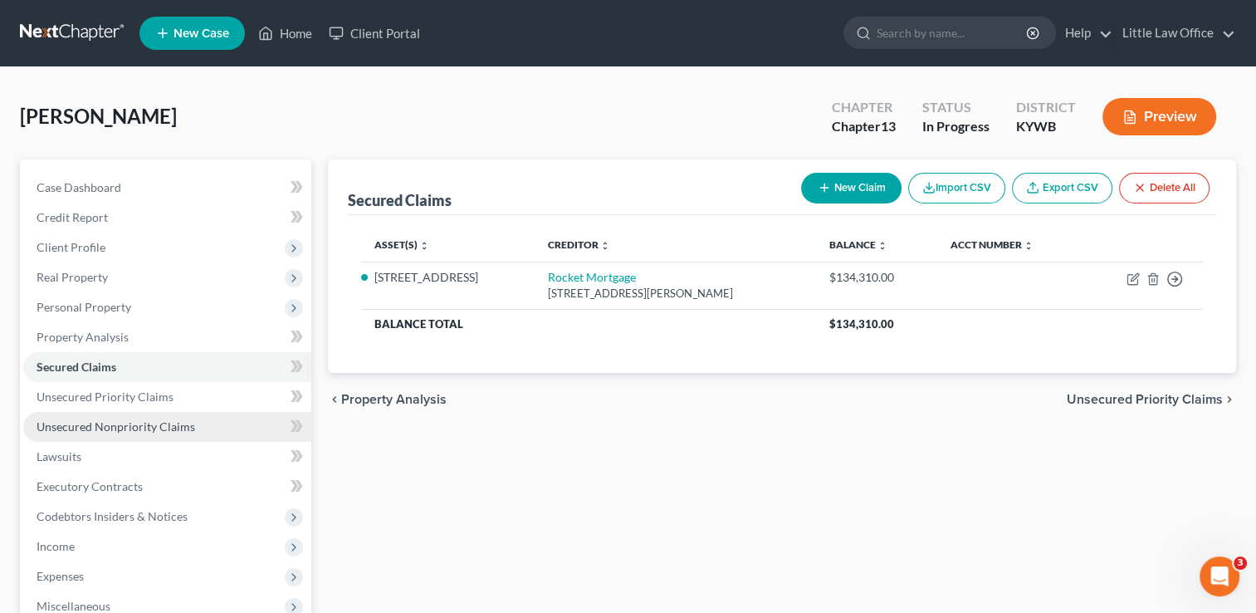
click at [203, 425] on link "Unsecured Nonpriority Claims" at bounding box center [167, 427] width 288 height 30
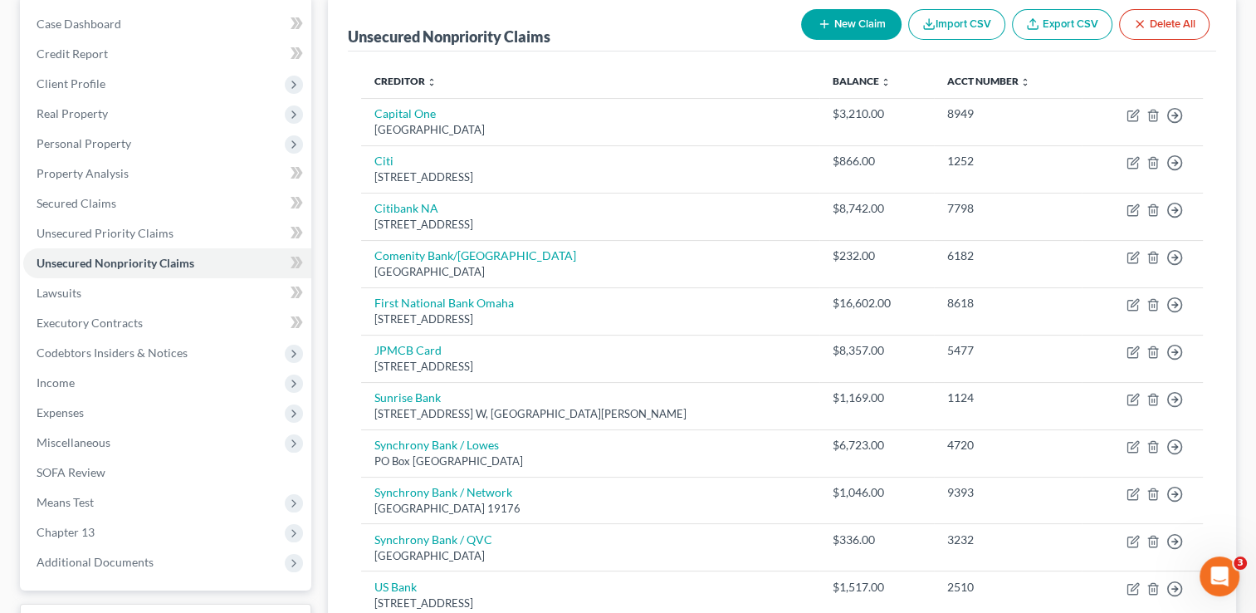
scroll to position [160, 0]
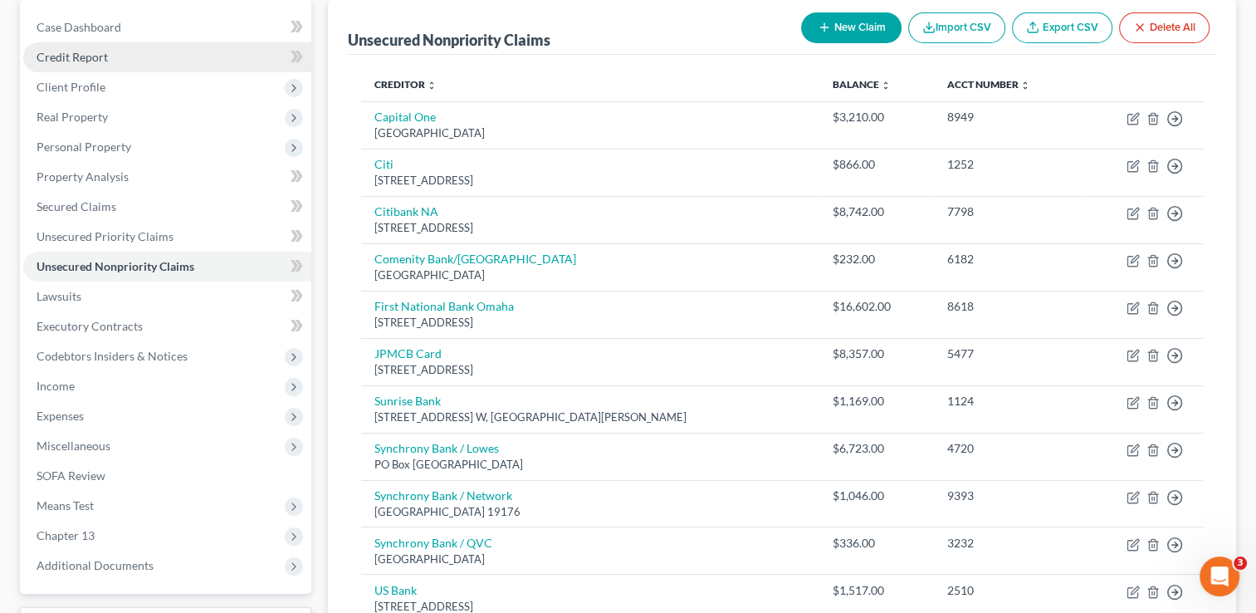
click at [130, 55] on link "Credit Report" at bounding box center [167, 57] width 288 height 30
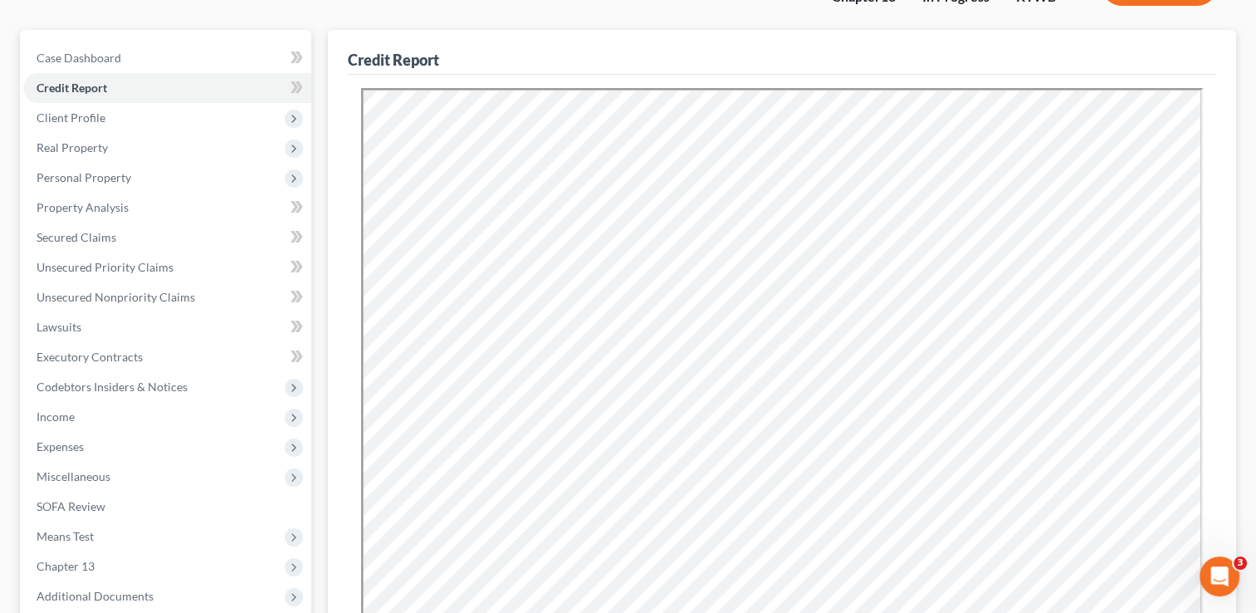
scroll to position [133, 0]
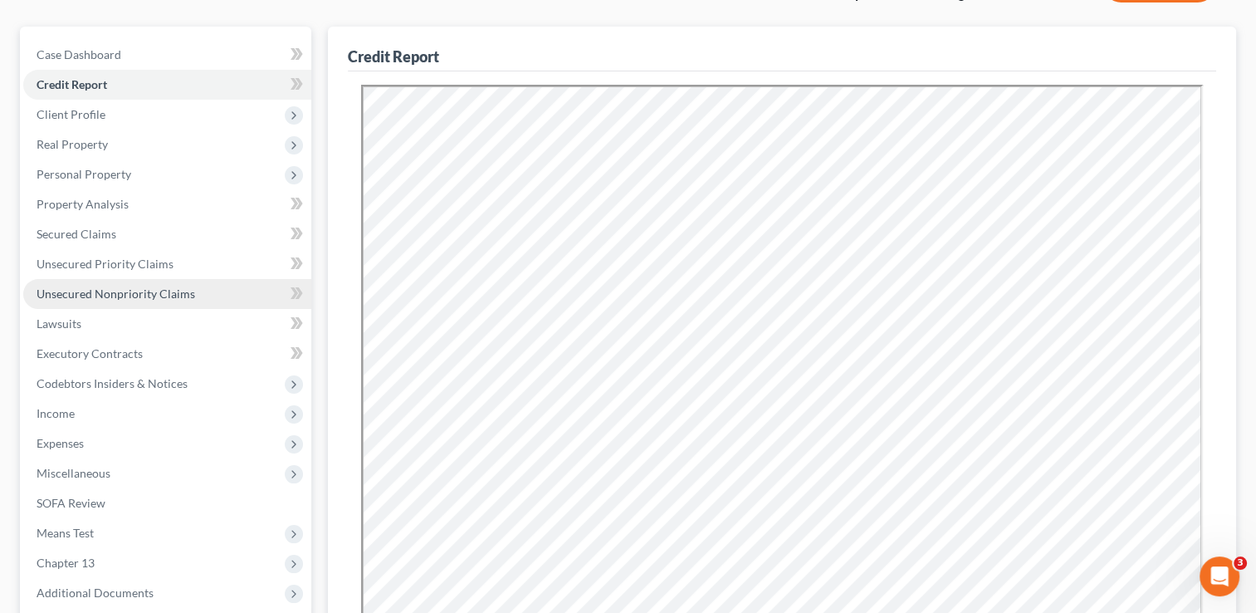
click at [112, 297] on span "Unsecured Nonpriority Claims" at bounding box center [116, 293] width 159 height 14
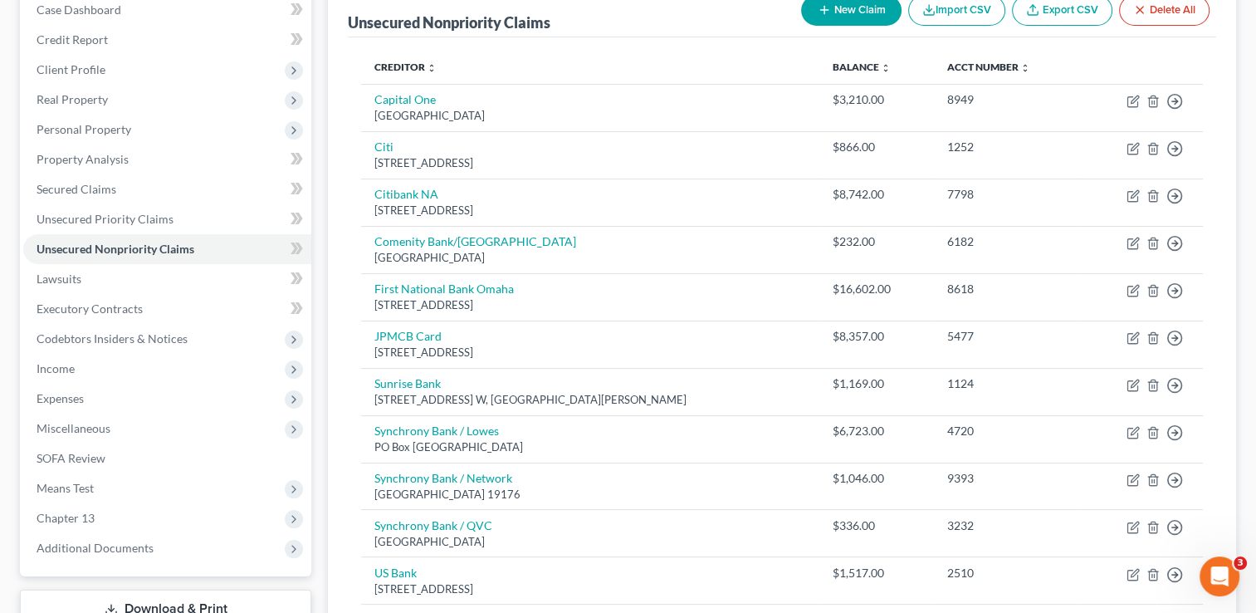
scroll to position [167, 0]
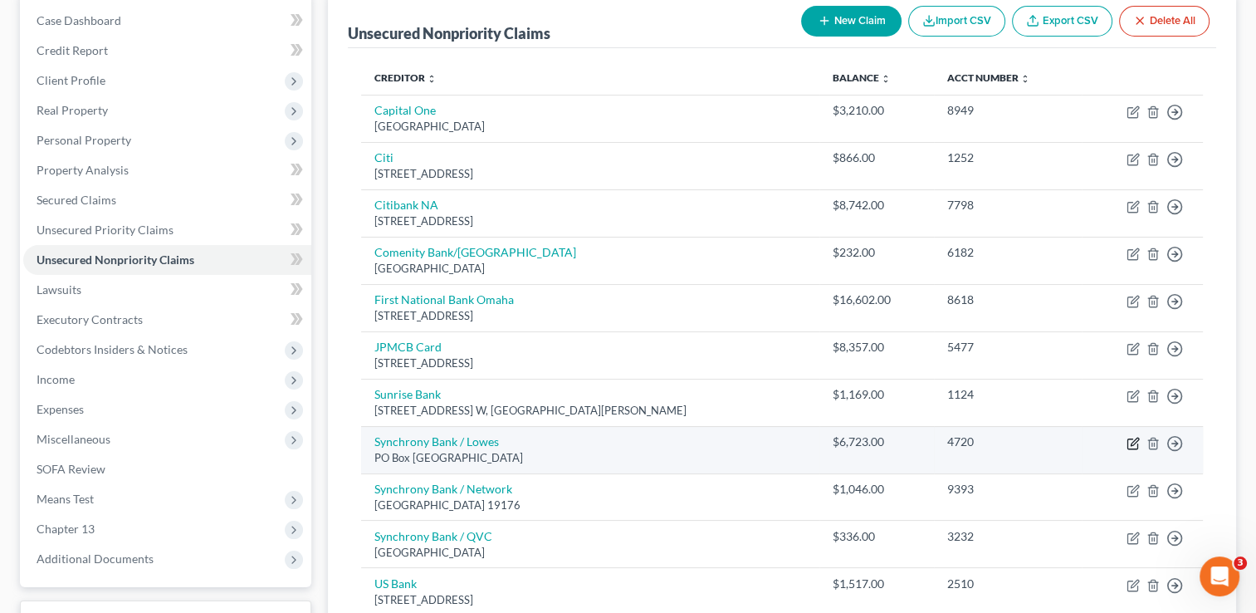
click at [1133, 440] on icon "button" at bounding box center [1132, 443] width 13 height 13
select select "10"
select select "2"
select select "0"
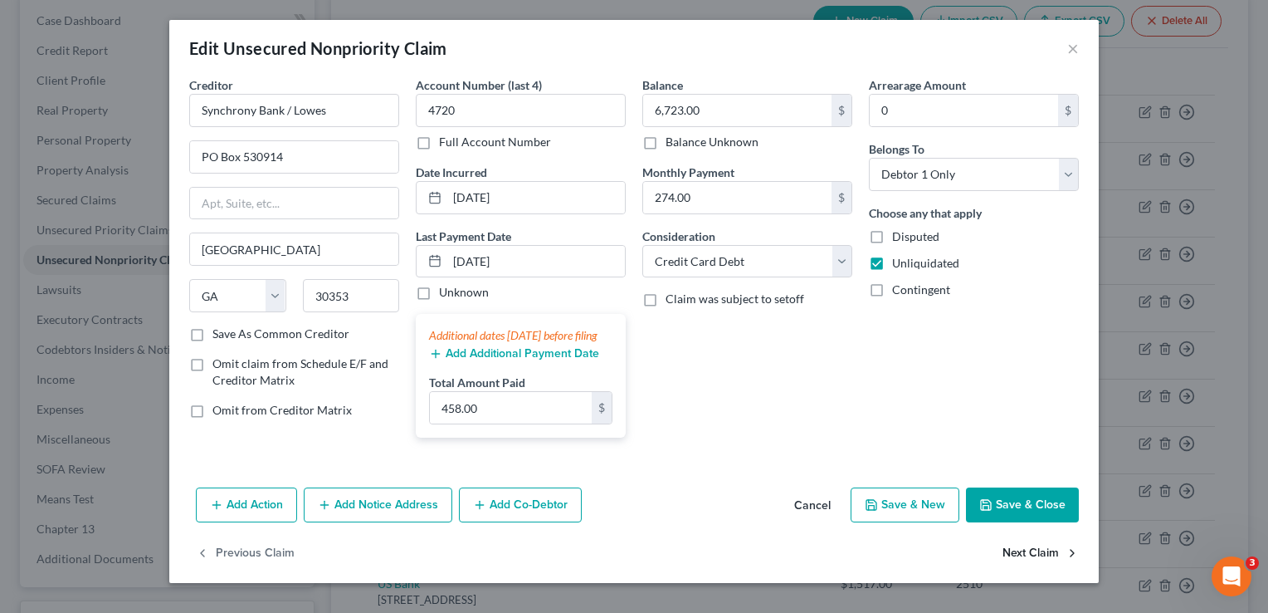
click at [1013, 570] on button "Next Claim" at bounding box center [1041, 552] width 76 height 35
select select "39"
select select "2"
select select "0"
click at [1017, 570] on button "Next Claim" at bounding box center [1041, 552] width 76 height 35
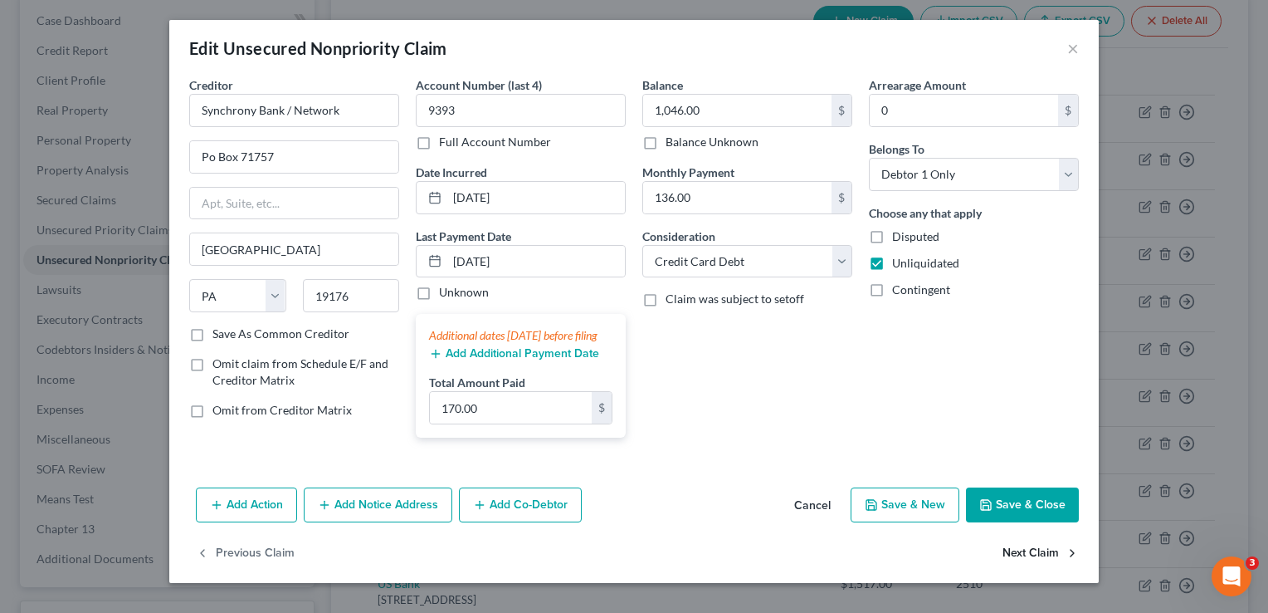
select select "39"
select select "2"
select select "0"
click at [1017, 570] on button "Next Claim" at bounding box center [1041, 552] width 76 height 35
select select "29"
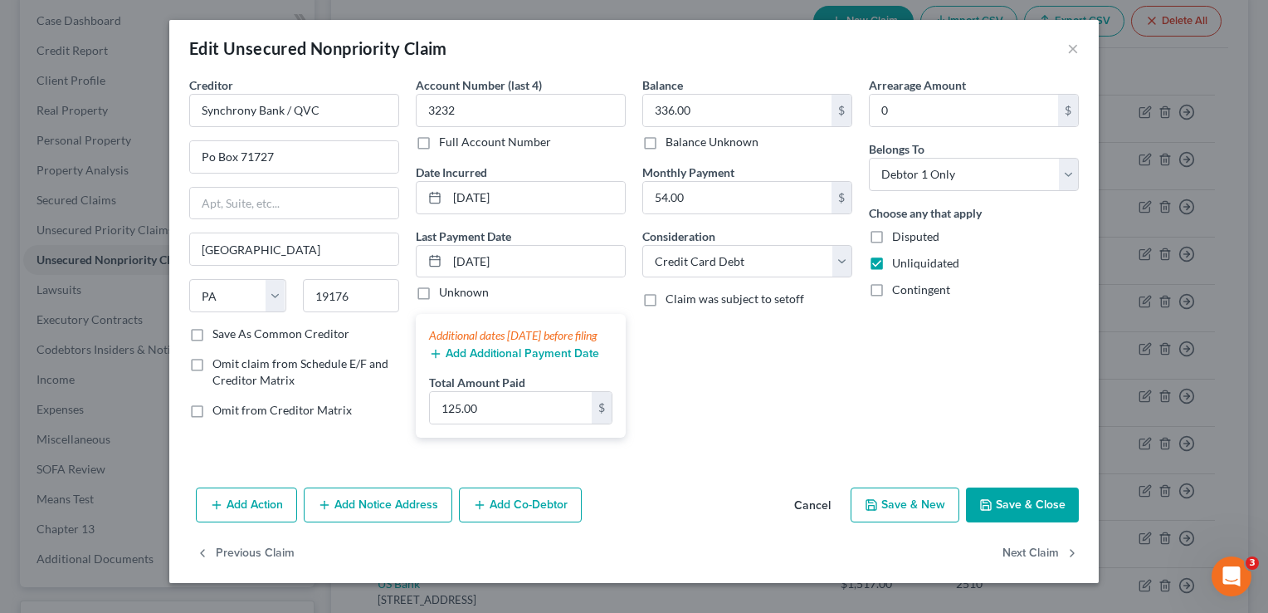
select select "2"
select select "0"
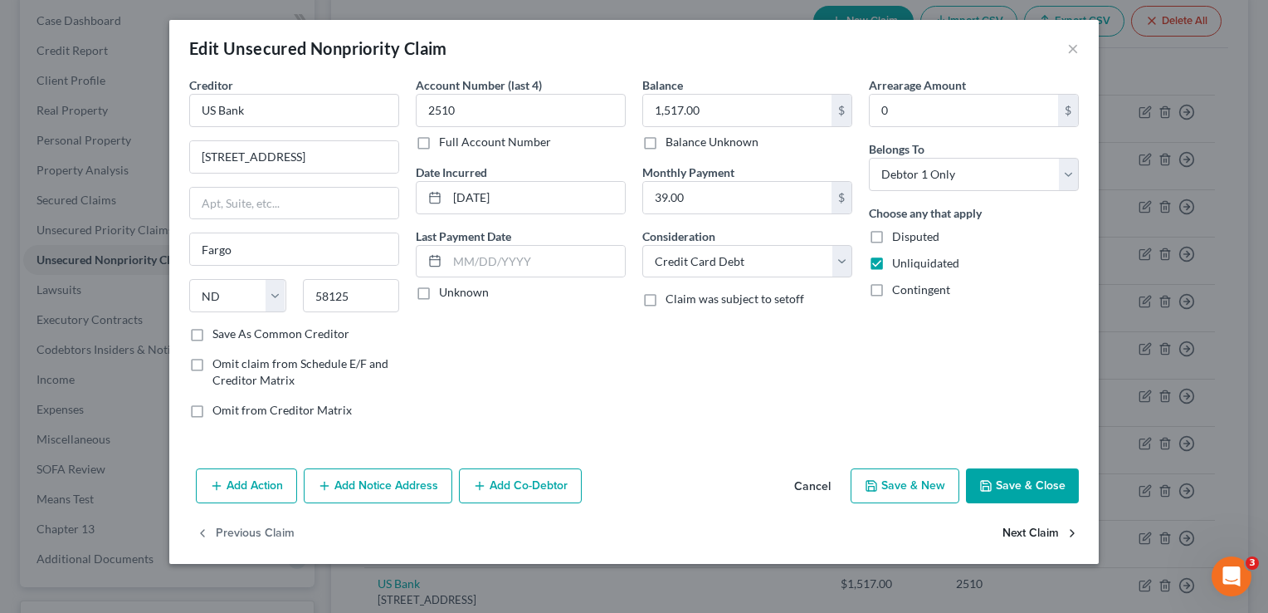
click at [1026, 530] on button "Next Claim" at bounding box center [1041, 533] width 76 height 35
select select "29"
select select "2"
select select "0"
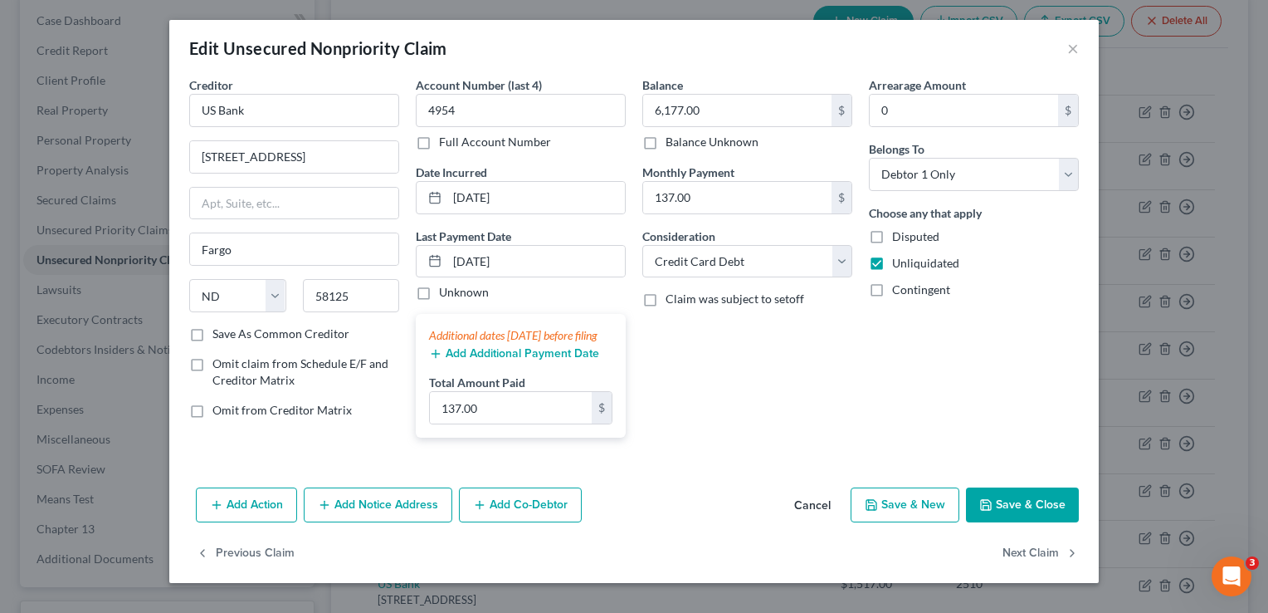
click at [1020, 514] on button "Save & Close" at bounding box center [1022, 504] width 113 height 35
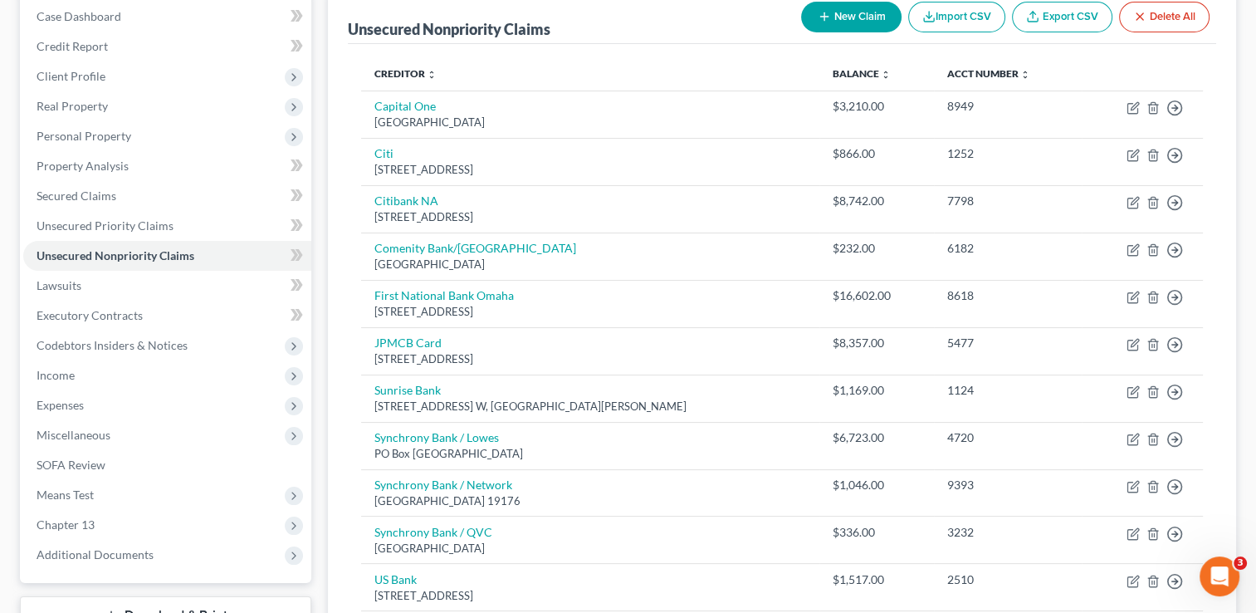
scroll to position [131, 0]
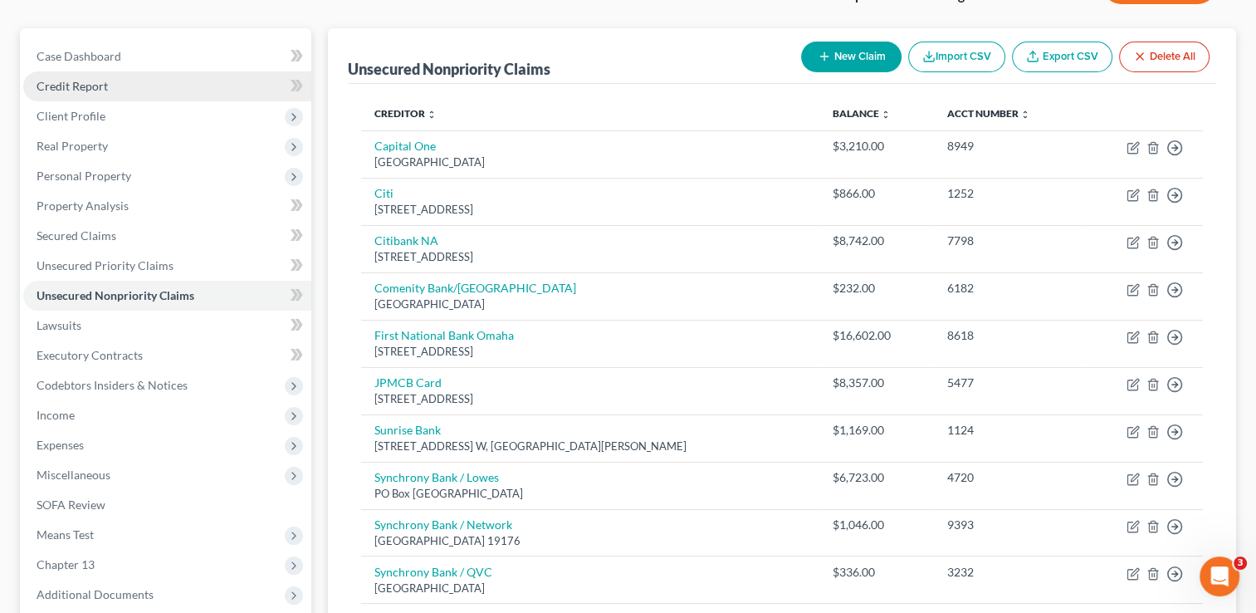
click at [115, 90] on link "Credit Report" at bounding box center [167, 86] width 288 height 30
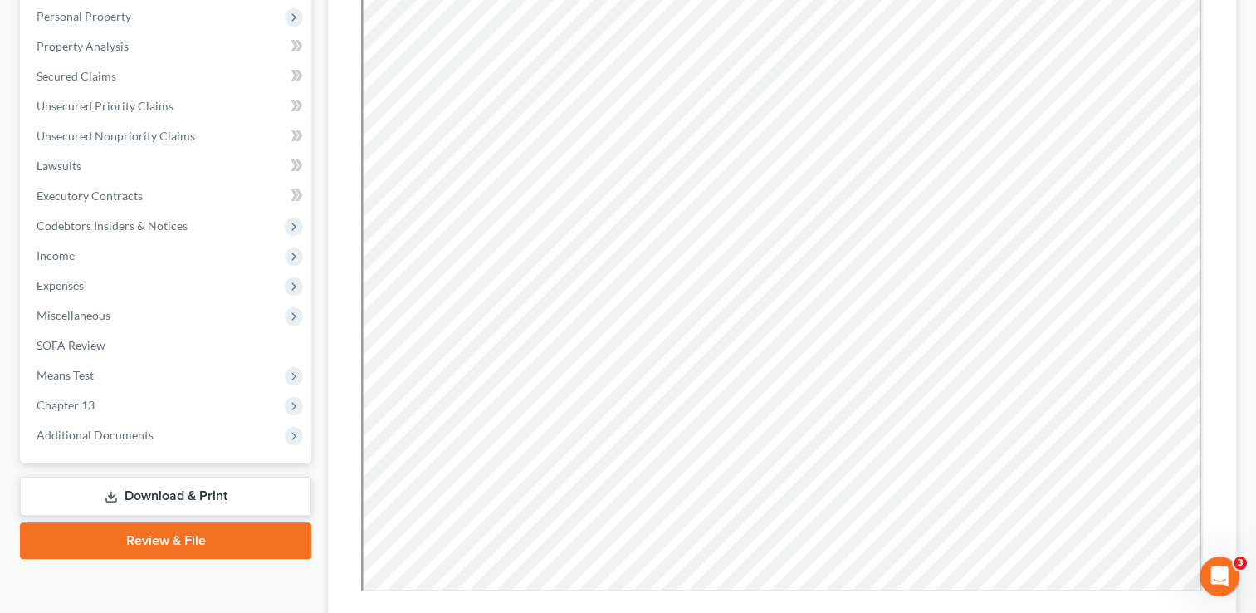
scroll to position [319, 0]
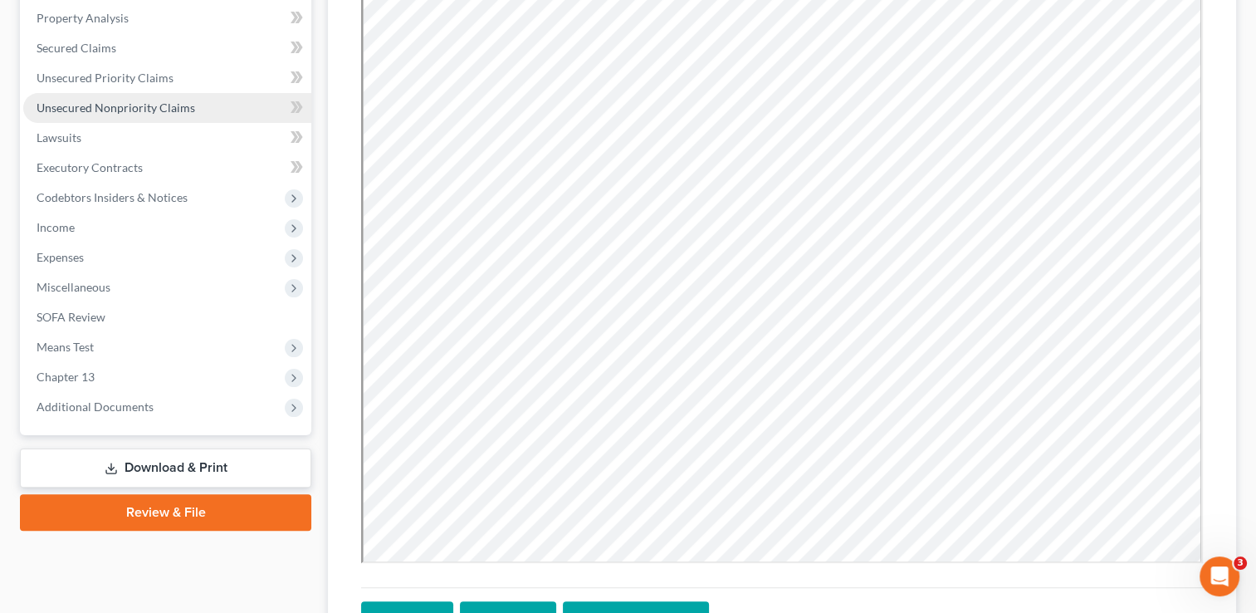
click at [163, 105] on span "Unsecured Nonpriority Claims" at bounding box center [116, 107] width 159 height 14
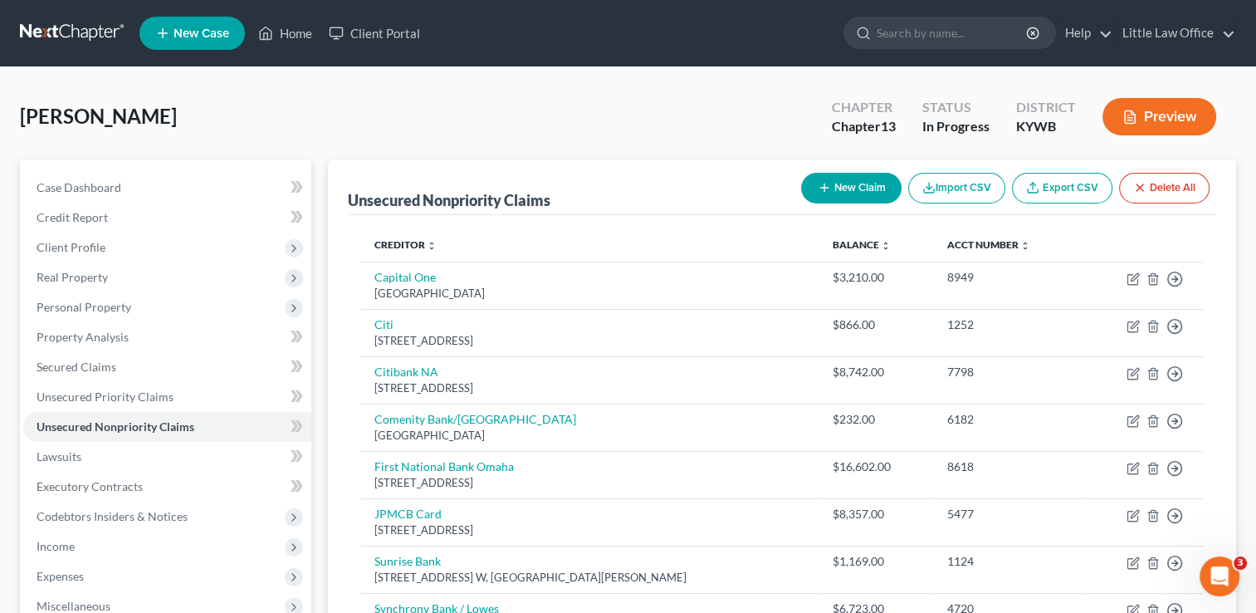
click at [864, 193] on button "New Claim" at bounding box center [851, 188] width 100 height 31
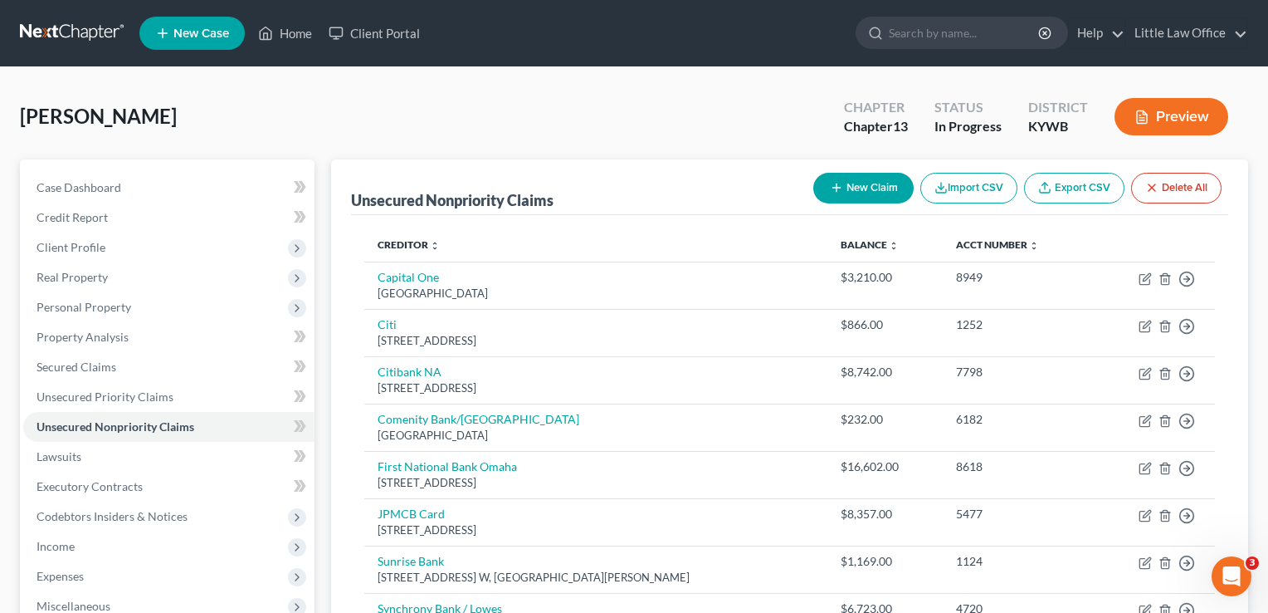
select select "0"
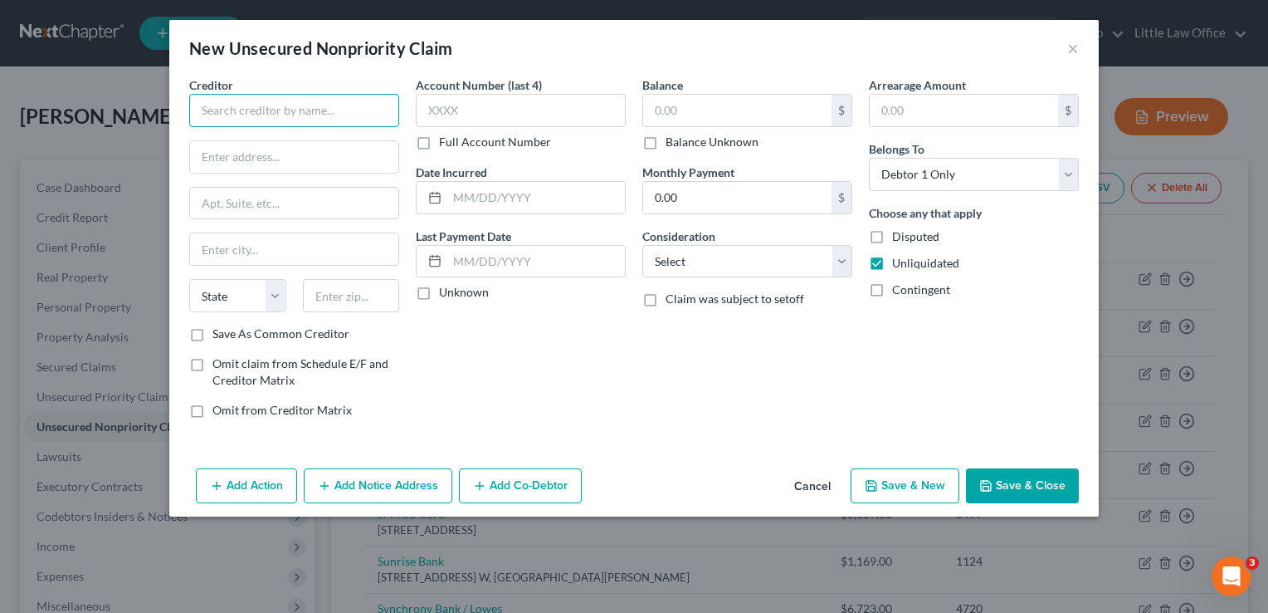
click at [257, 105] on input "text" at bounding box center [294, 110] width 210 height 33
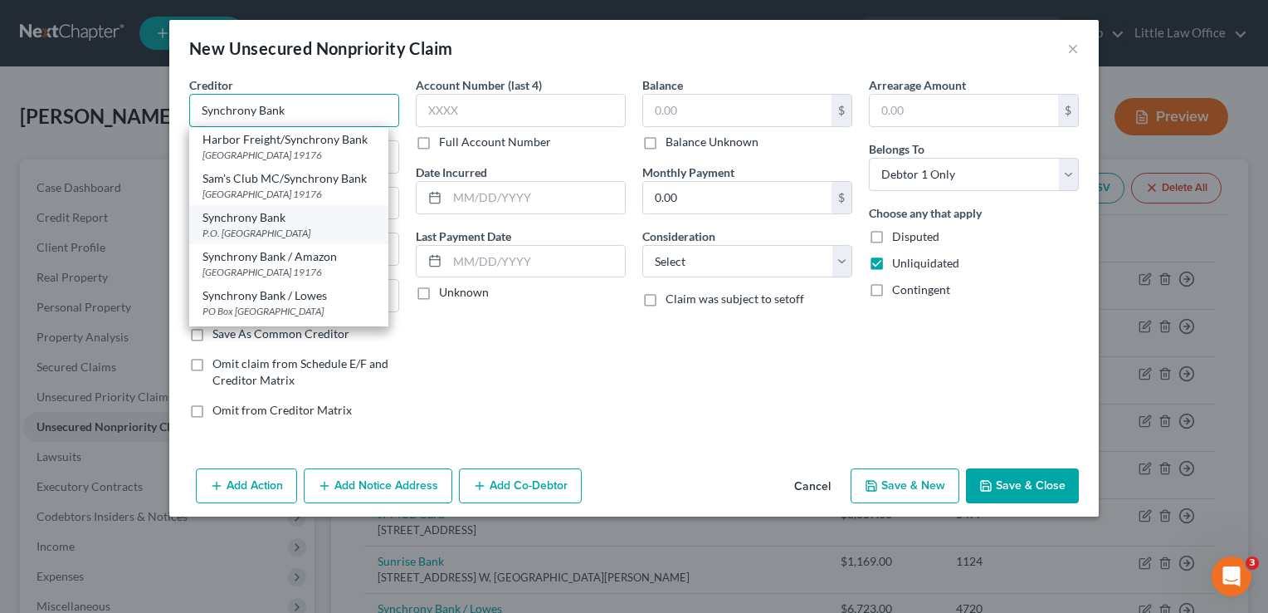
type input "Synchrony Bank"
click at [308, 221] on div "Synchrony Bank" at bounding box center [289, 217] width 173 height 17
type input "P.O. Box 669802"
type input "Dallas"
select select "45"
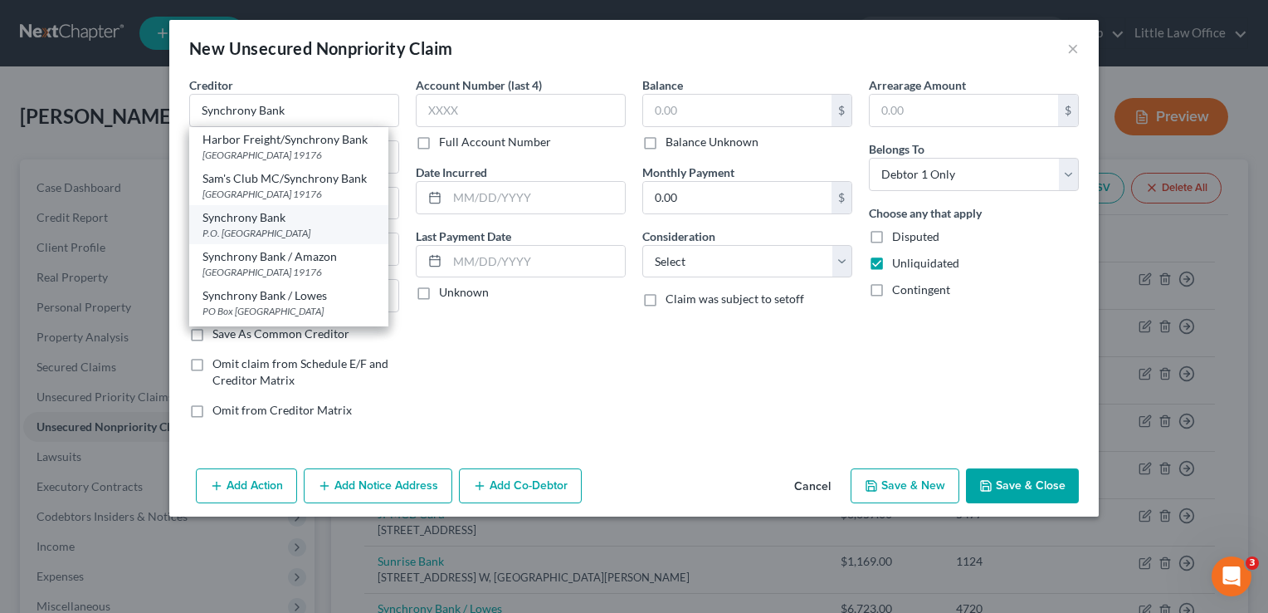
type input "75266"
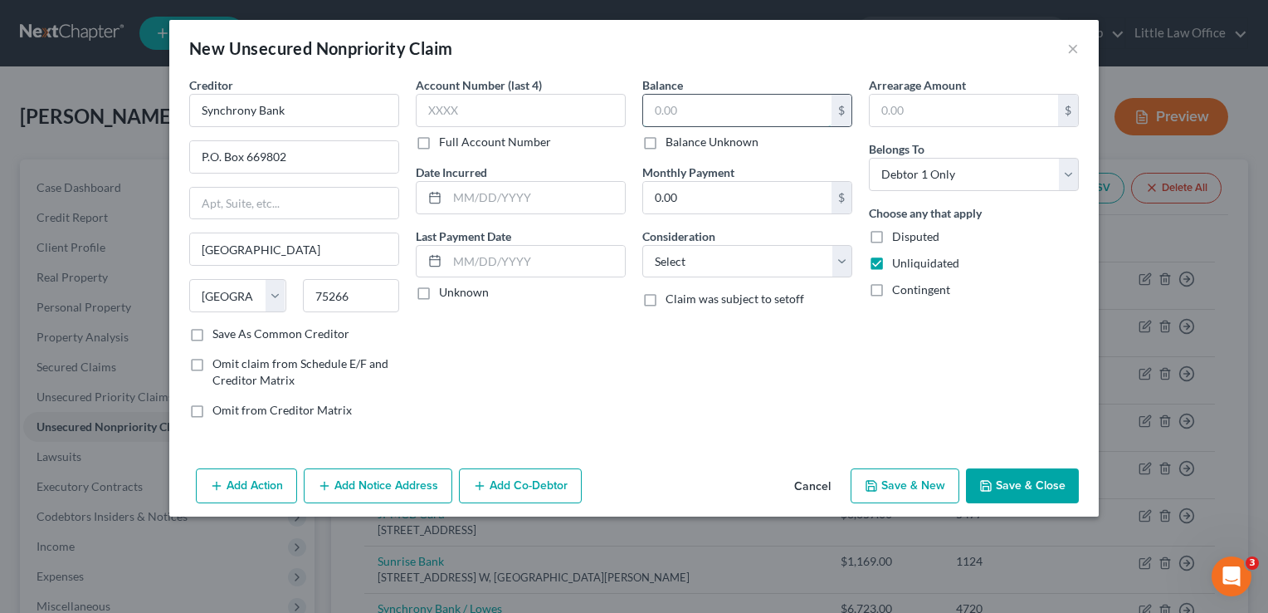
click at [714, 115] on input "text" at bounding box center [737, 111] width 188 height 32
type input "11,000"
click at [717, 270] on select "Select Cable / Satellite Services Collection Agency Credit Card Debt Debt Couns…" at bounding box center [747, 261] width 210 height 33
select select "2"
click at [642, 245] on select "Select Cable / Satellite Services Collection Agency Credit Card Debt Debt Couns…" at bounding box center [747, 261] width 210 height 33
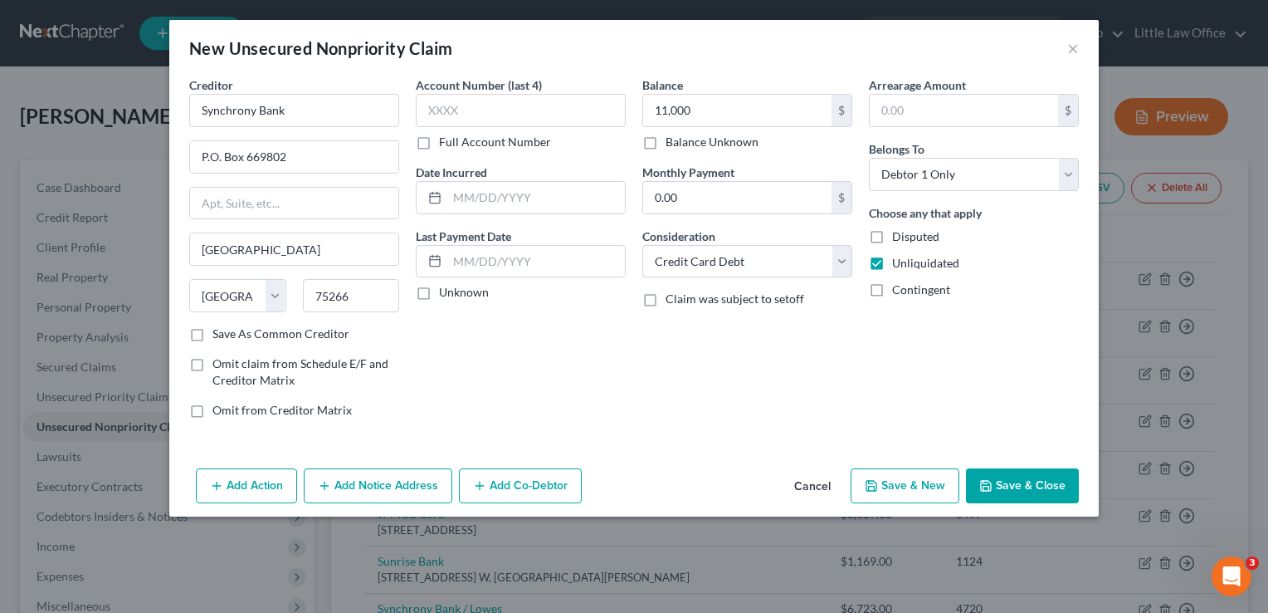
click at [1006, 480] on button "Save & Close" at bounding box center [1022, 485] width 113 height 35
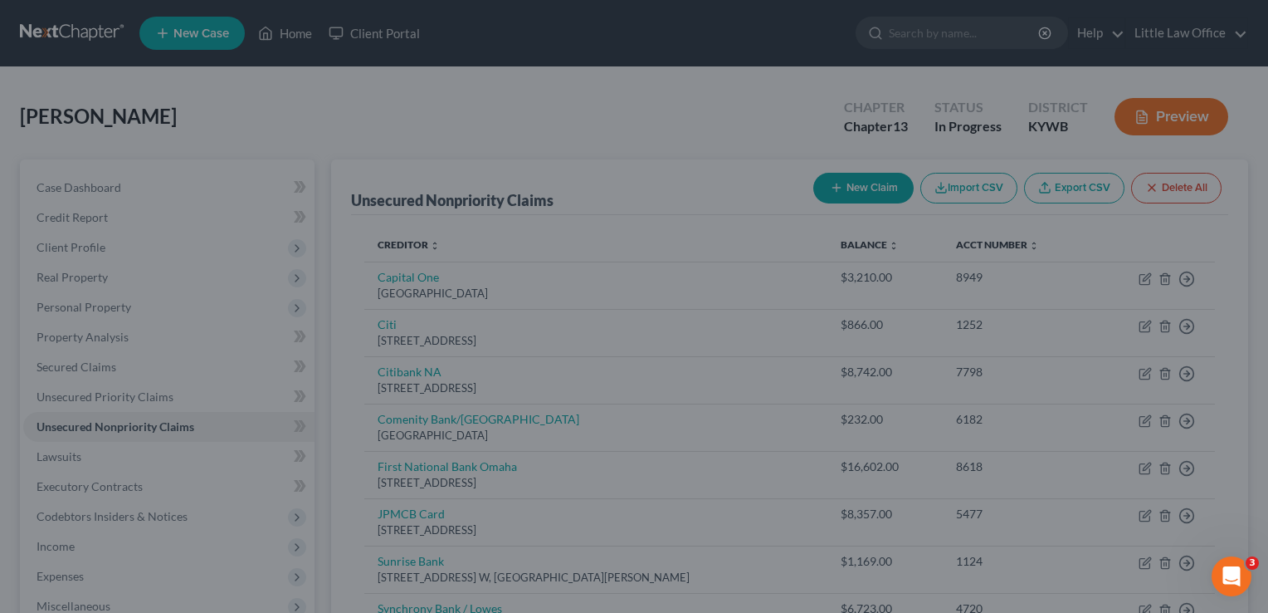
type input "11,000.00"
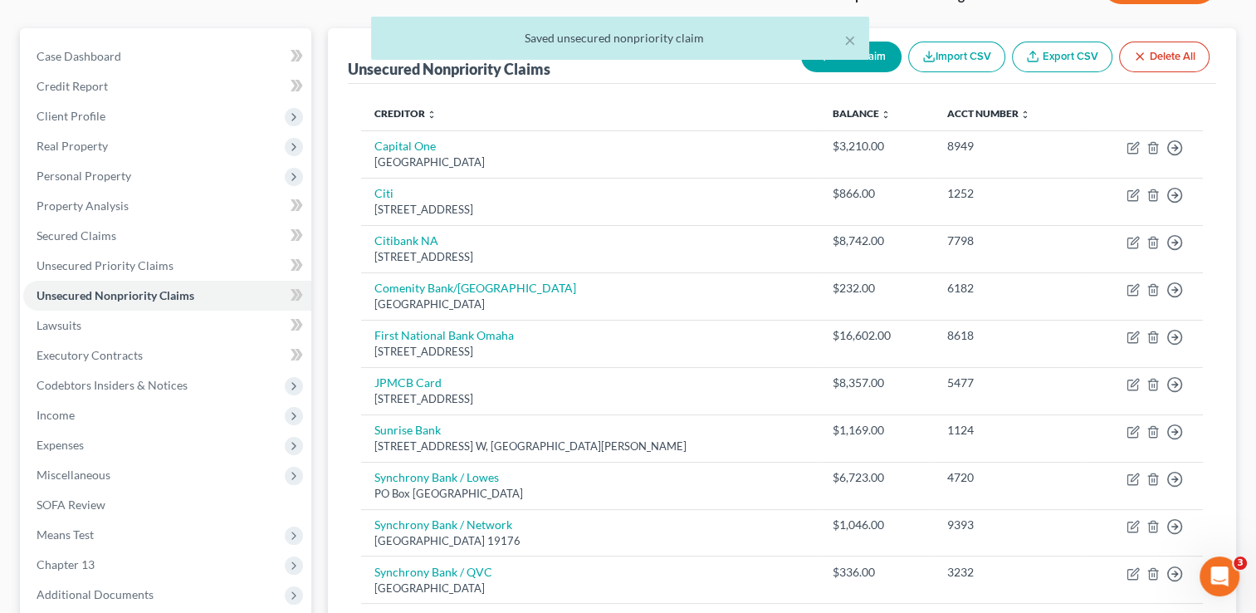
scroll to position [210, 0]
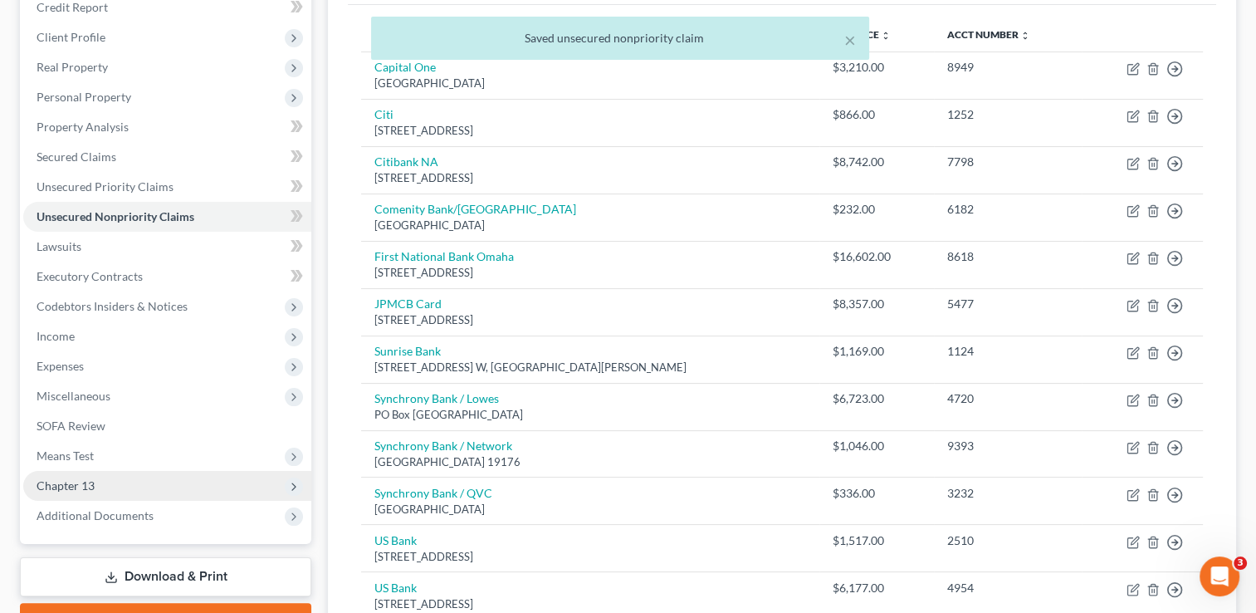
click at [61, 485] on span "Chapter 13" at bounding box center [66, 485] width 58 height 14
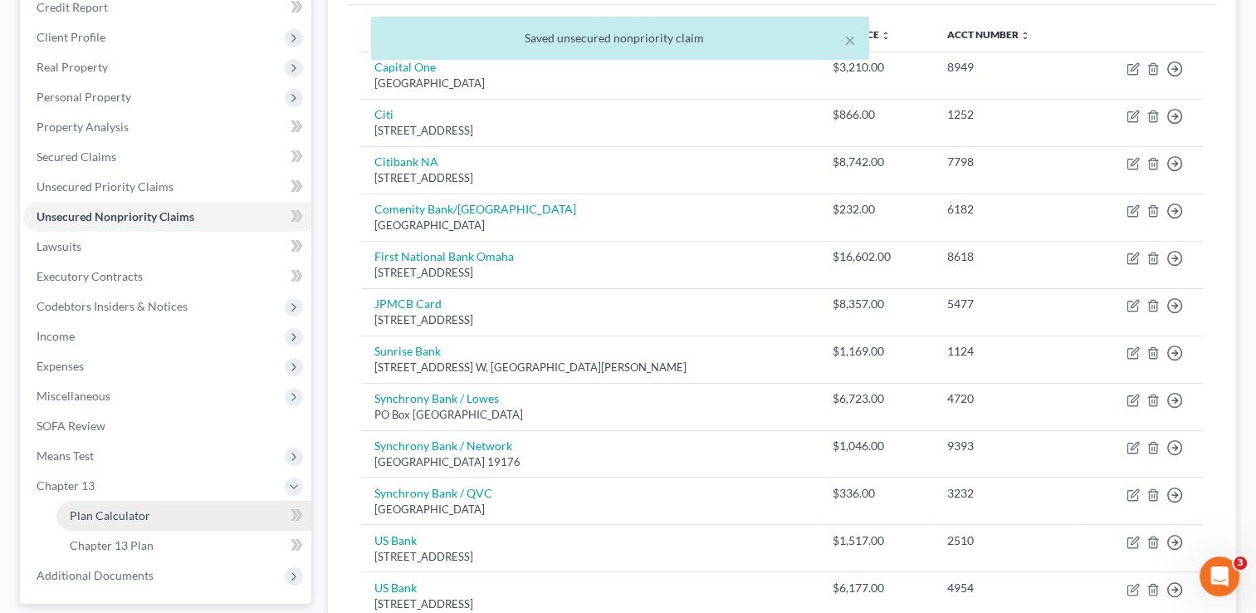
click at [90, 510] on span "Plan Calculator" at bounding box center [110, 515] width 81 height 14
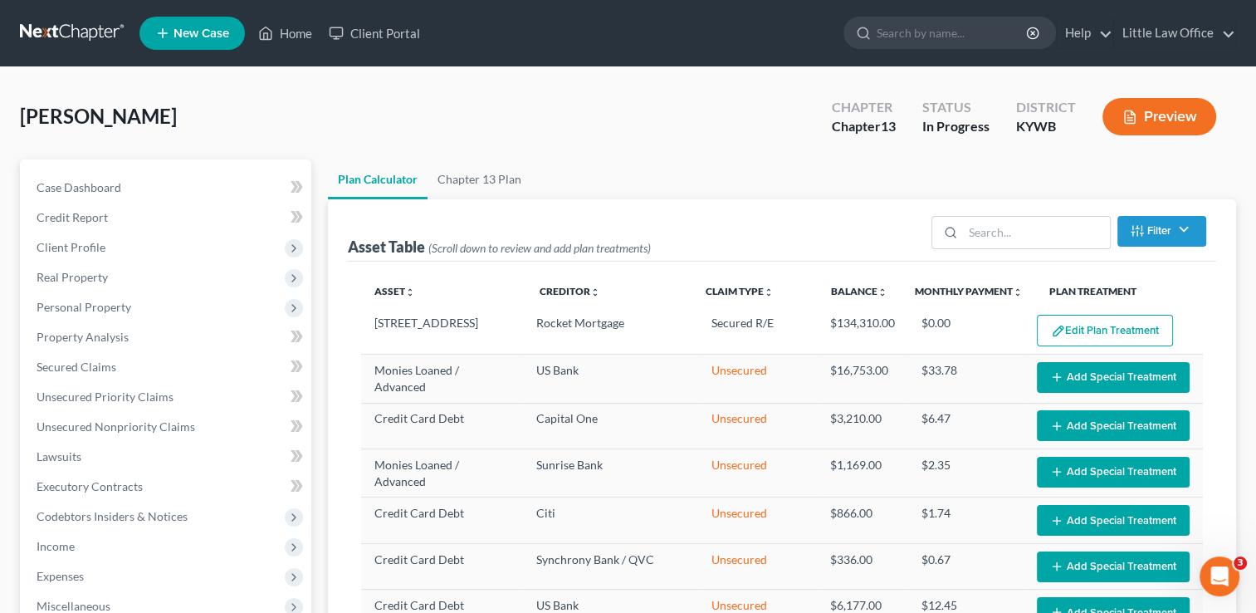
select select "59"
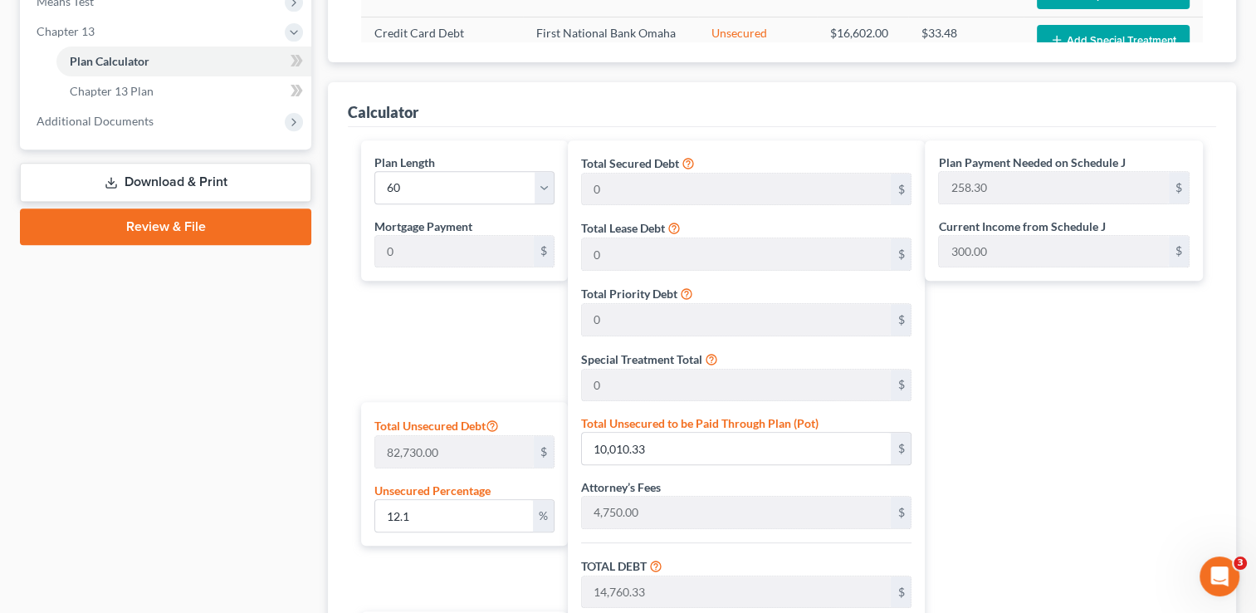
scroll to position [640, 0]
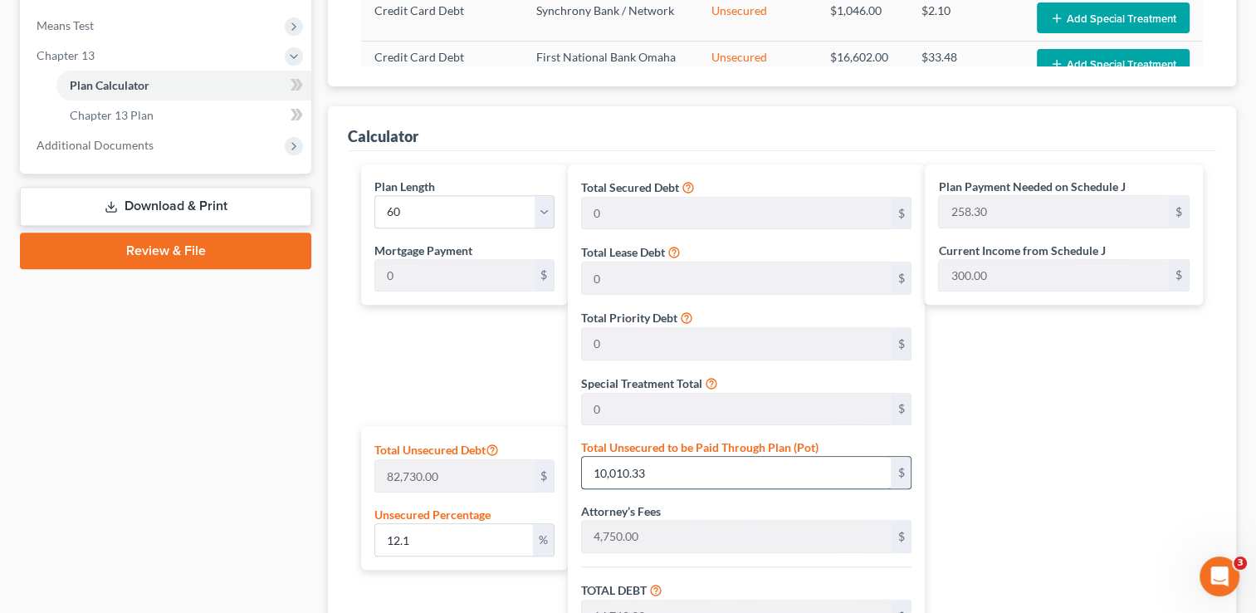
click at [687, 477] on input "10,010.33" at bounding box center [737, 473] width 310 height 32
type input "0.00967001087876224"
type input "8"
type input "4,758.00"
type input "237.90"
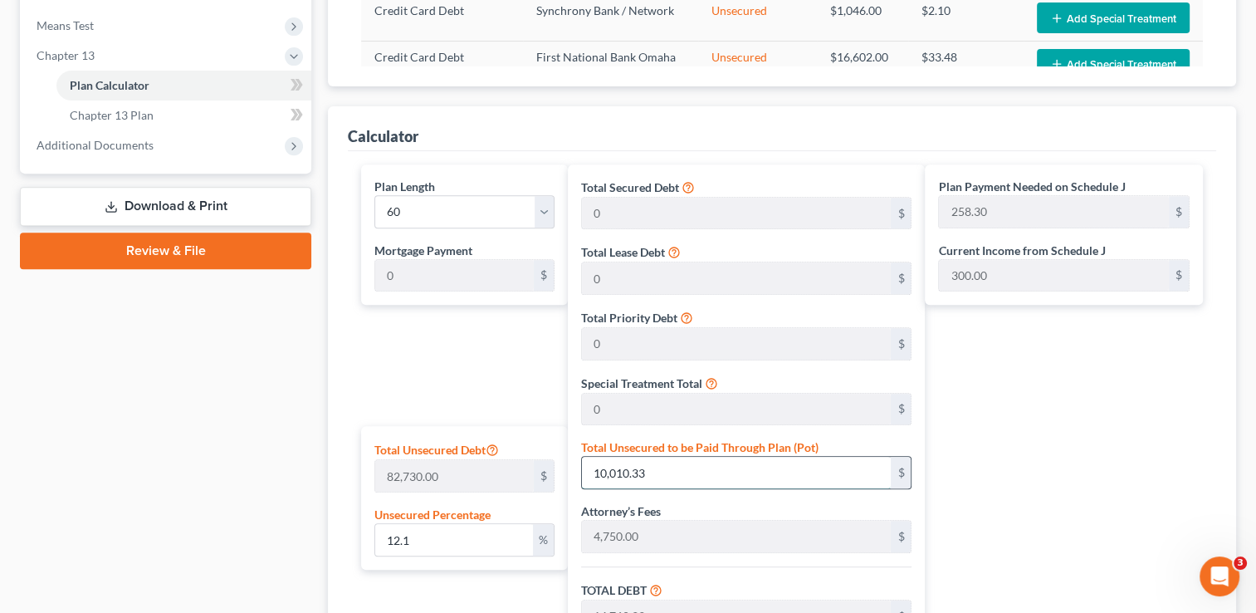
type input "4,995.90"
type input "83.26"
type input "0.1015351142270035"
type input "84"
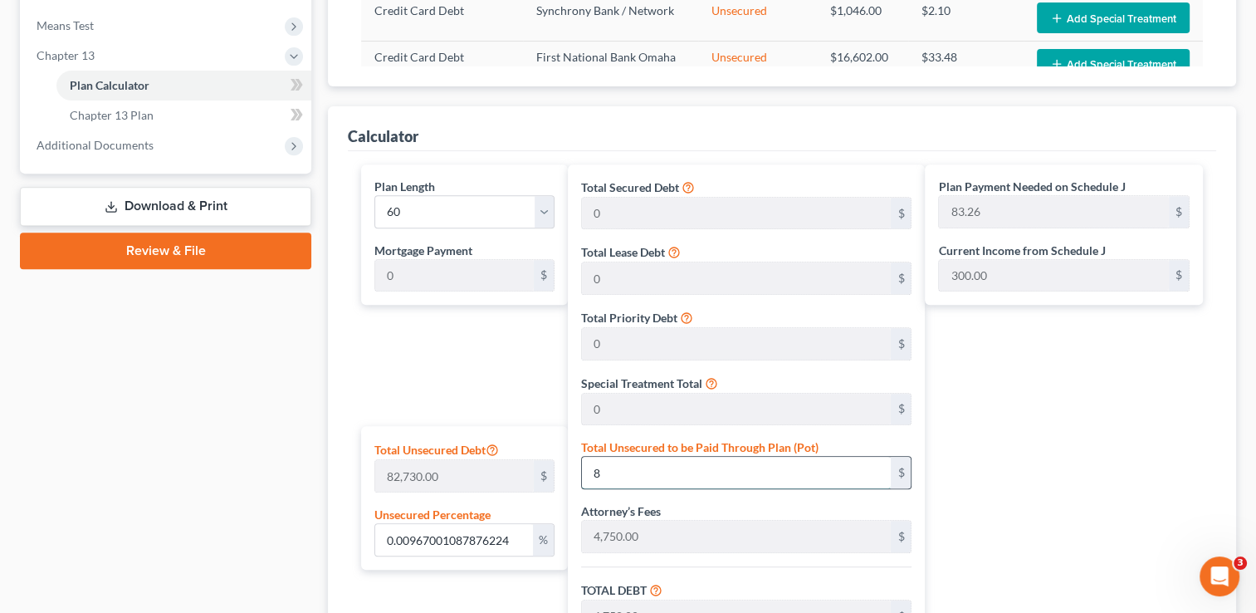
type input "4,834.00"
type input "241.70"
type input "5,075.70"
type input "84.59"
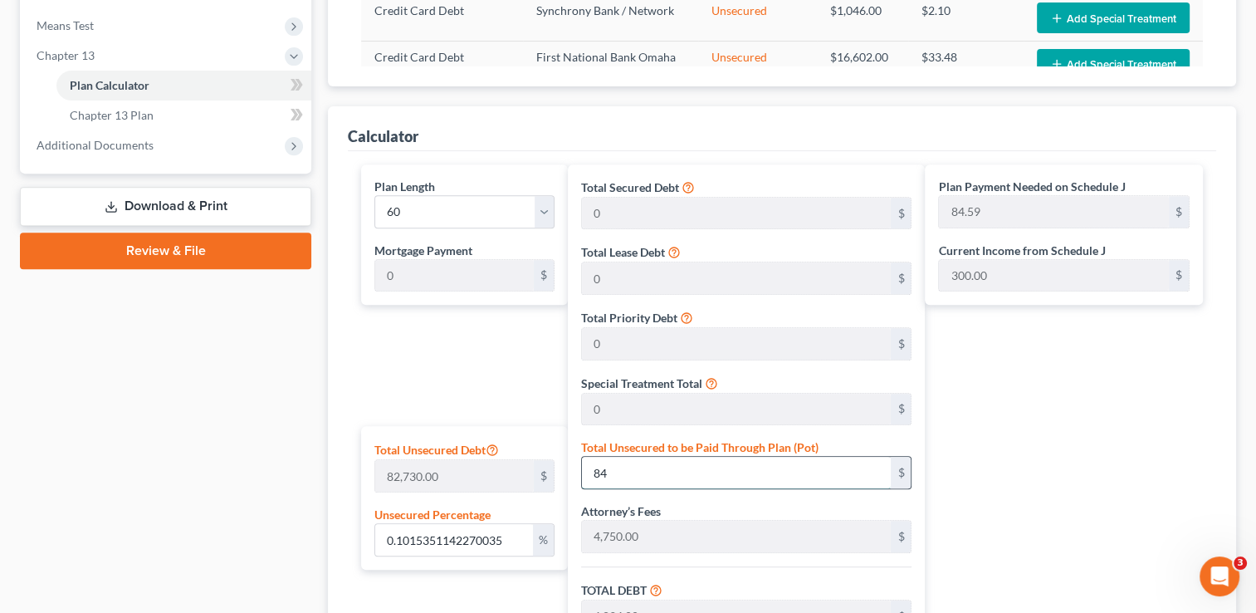
type input "1.023812401788952"
type input "847"
type input "5,597.00"
type input "279.85"
type input "5,876.85"
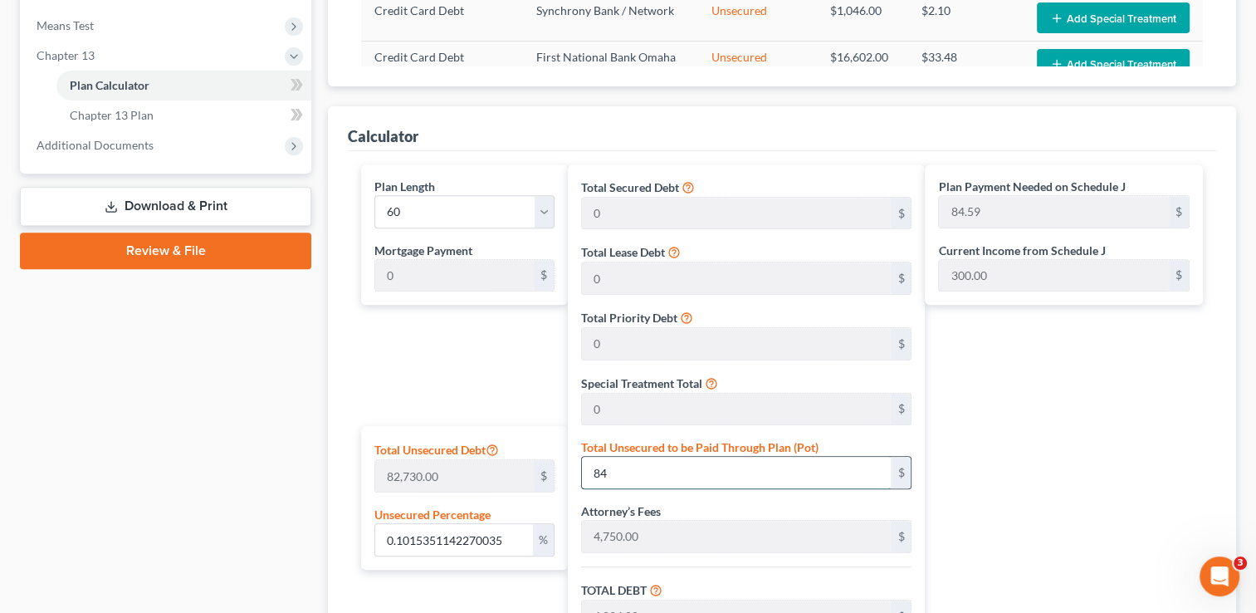
type input "97.94"
type input "10.244167774688746"
type input "8475"
type input "13,225.00"
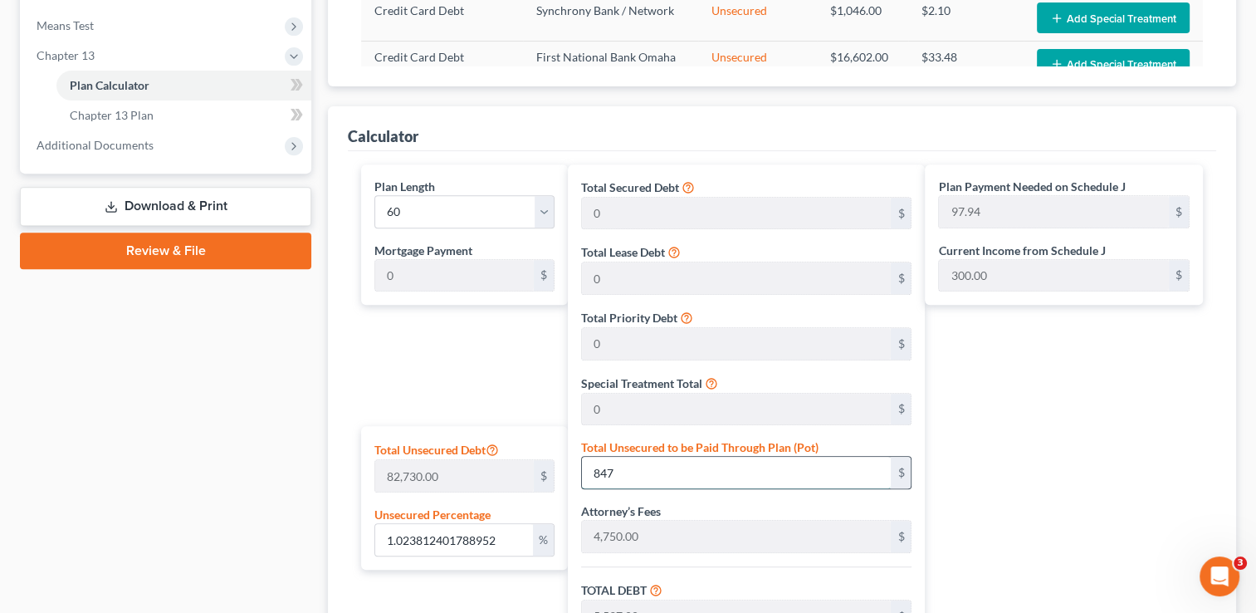
type input "661.25"
type input "13,886.25"
type input "231.43"
type input "8,475.0"
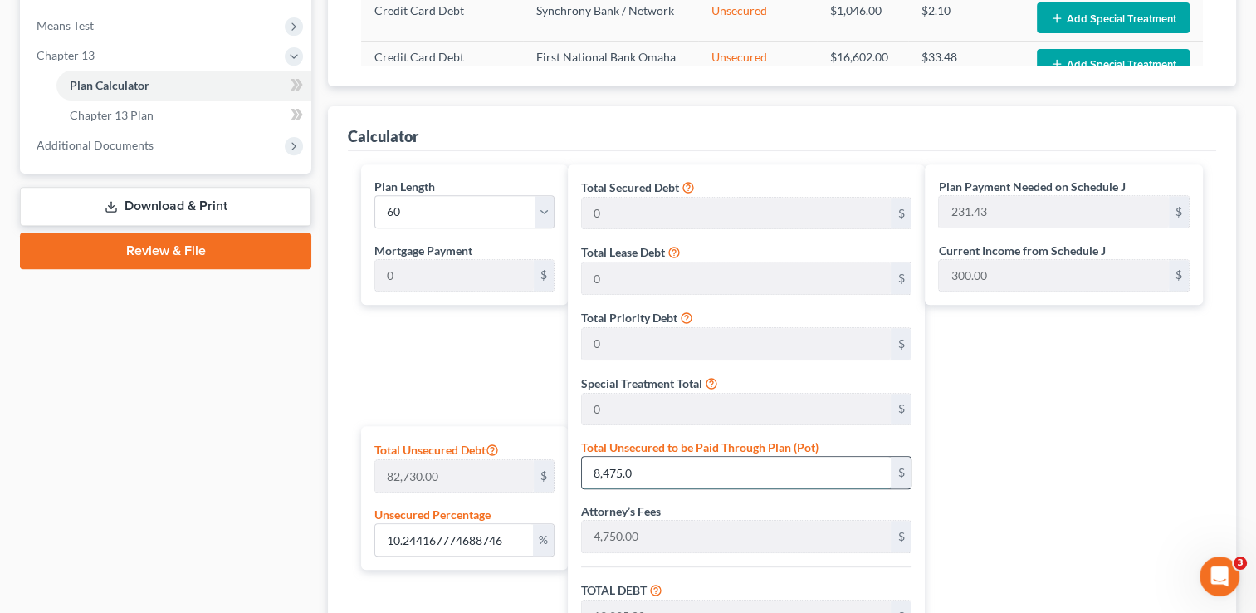
type input "10.244228212256738"
type input "8,475.05"
type input "13,225.05"
type input "13,886.30"
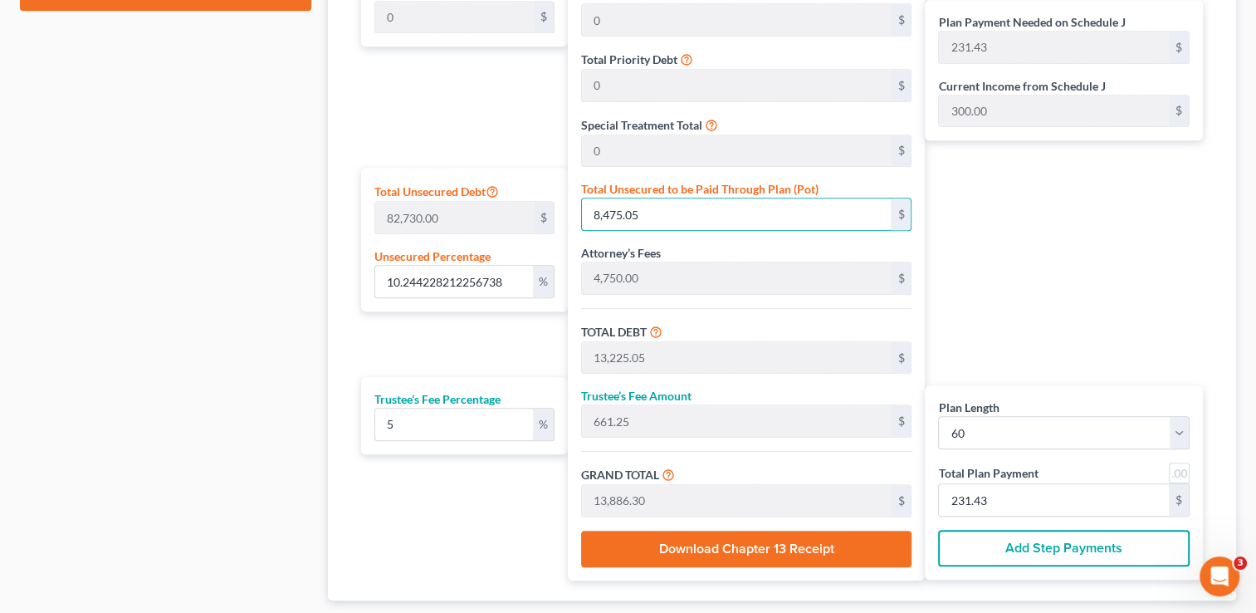
scroll to position [900, 0]
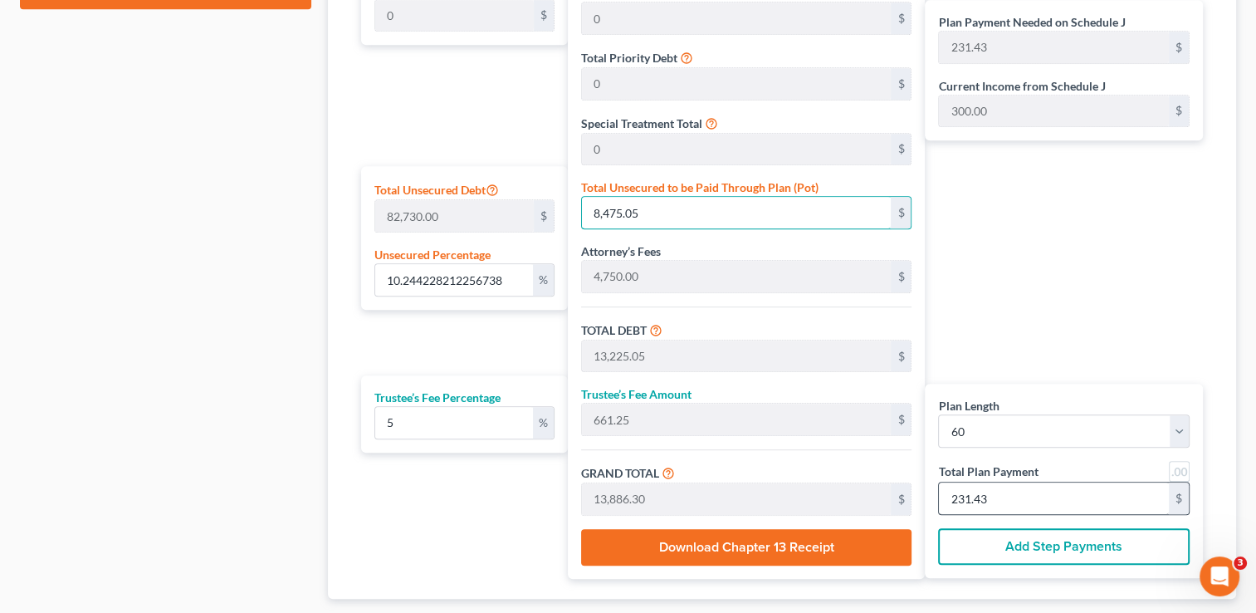
type input "8,475.05"
click at [1043, 510] on input "231.43" at bounding box center [1054, 498] width 230 height 32
type input "0"
type input "114.28"
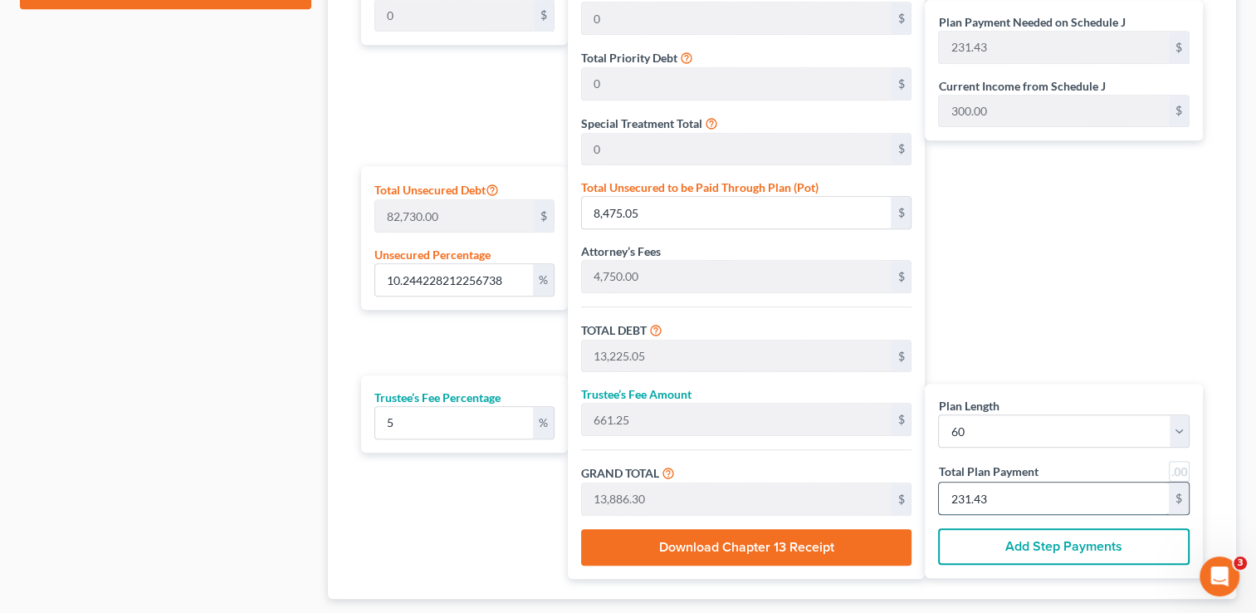
type input "5.71"
type input "120.00"
type input "2"
type input "1,314.28"
type input "65.71"
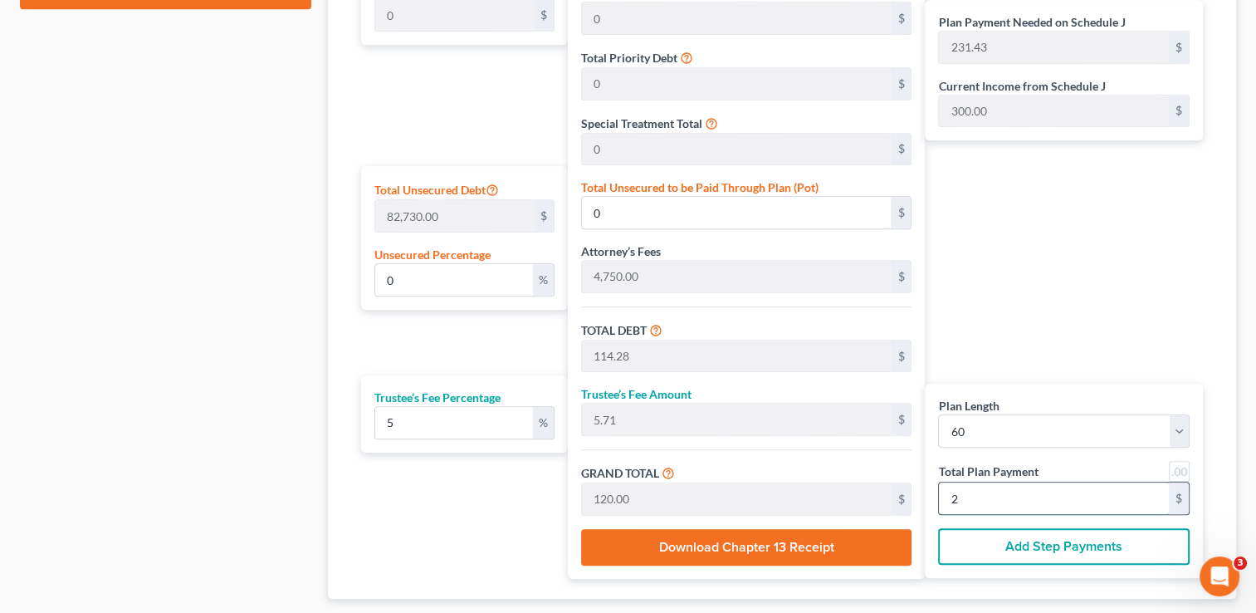
type input "1,380.00"
type input "23"
type input "10.49"
type input "8,678.57"
type input "13,428.57"
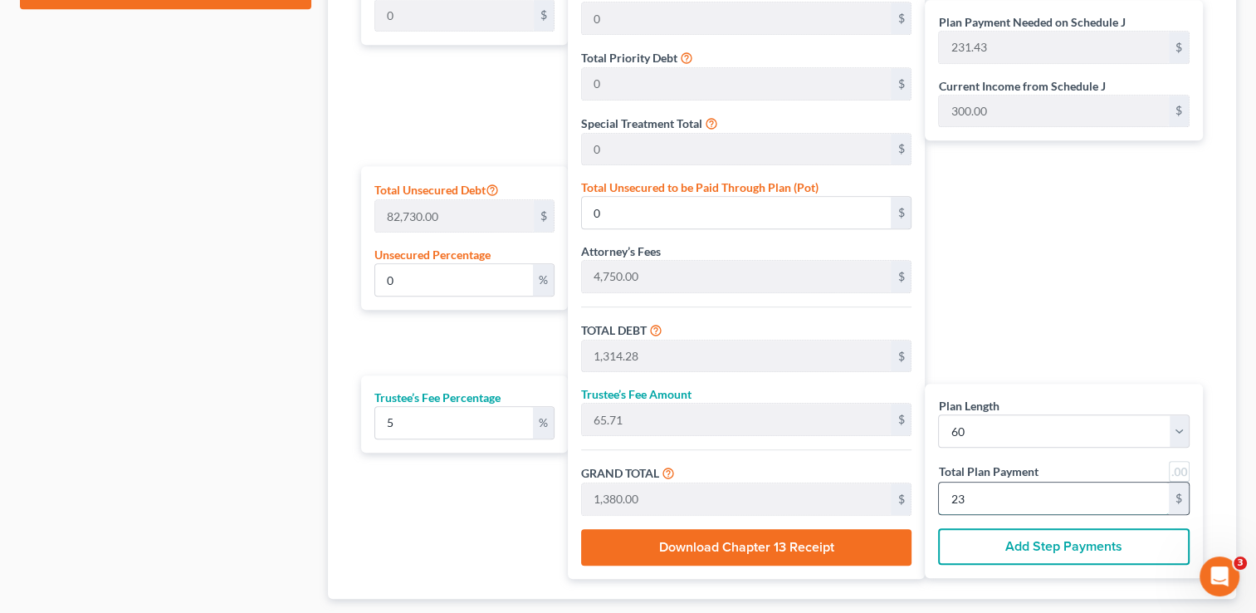
type input "671.42"
type input "14,100.00"
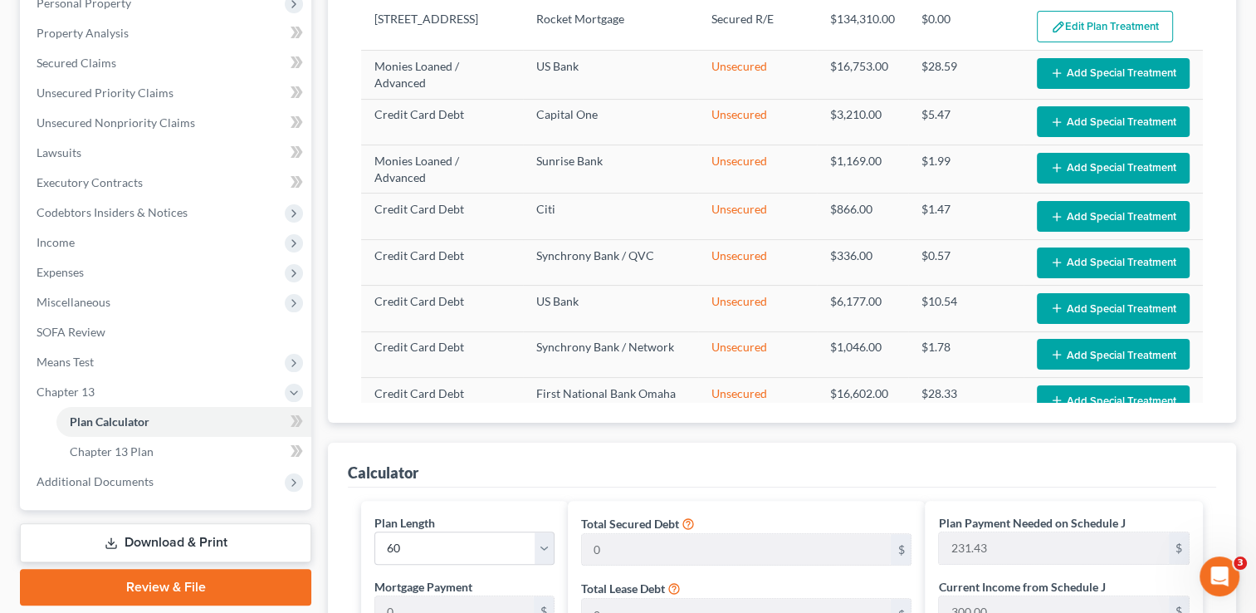
scroll to position [292, 0]
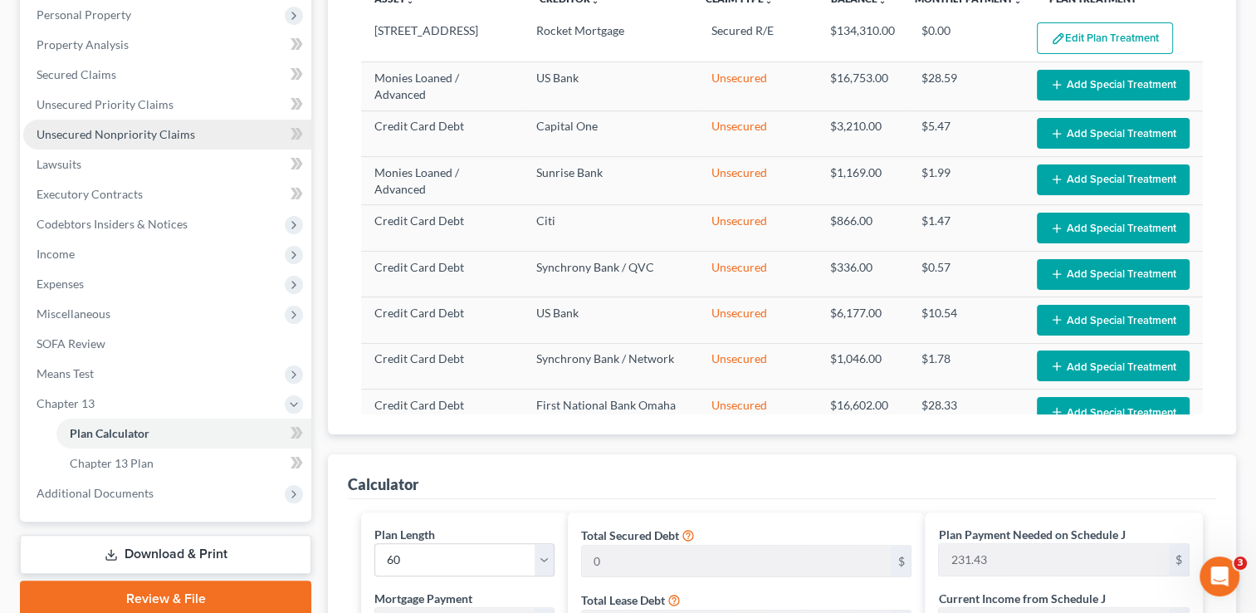
type input "235.00"
click at [166, 129] on span "Unsecured Nonpriority Claims" at bounding box center [116, 134] width 159 height 14
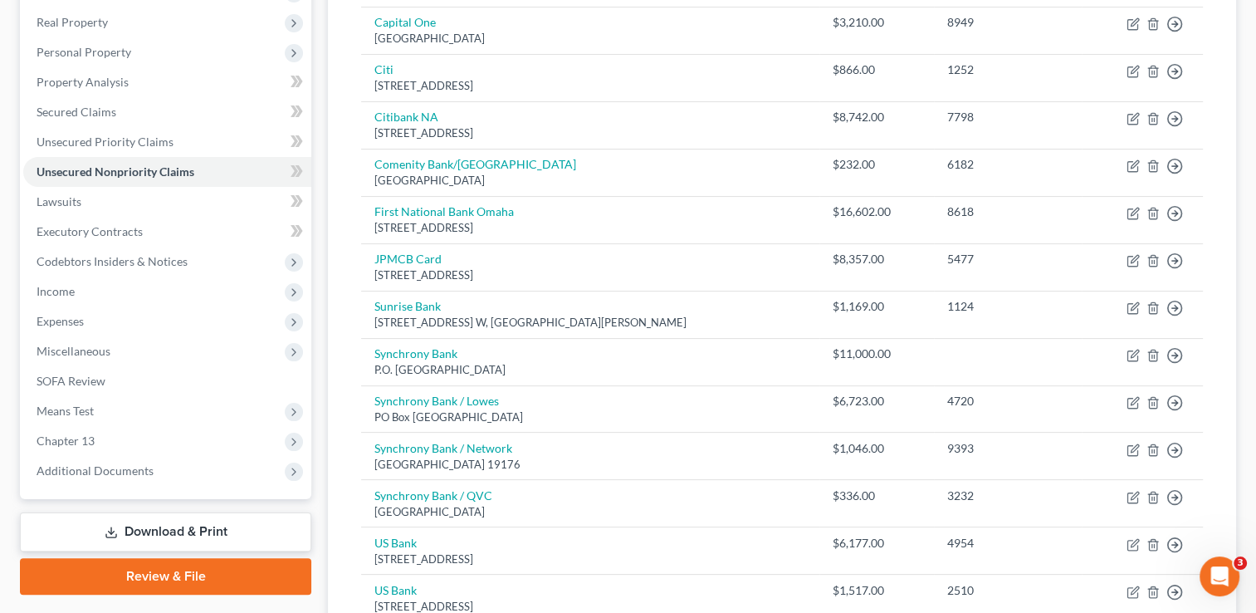
scroll to position [266, 0]
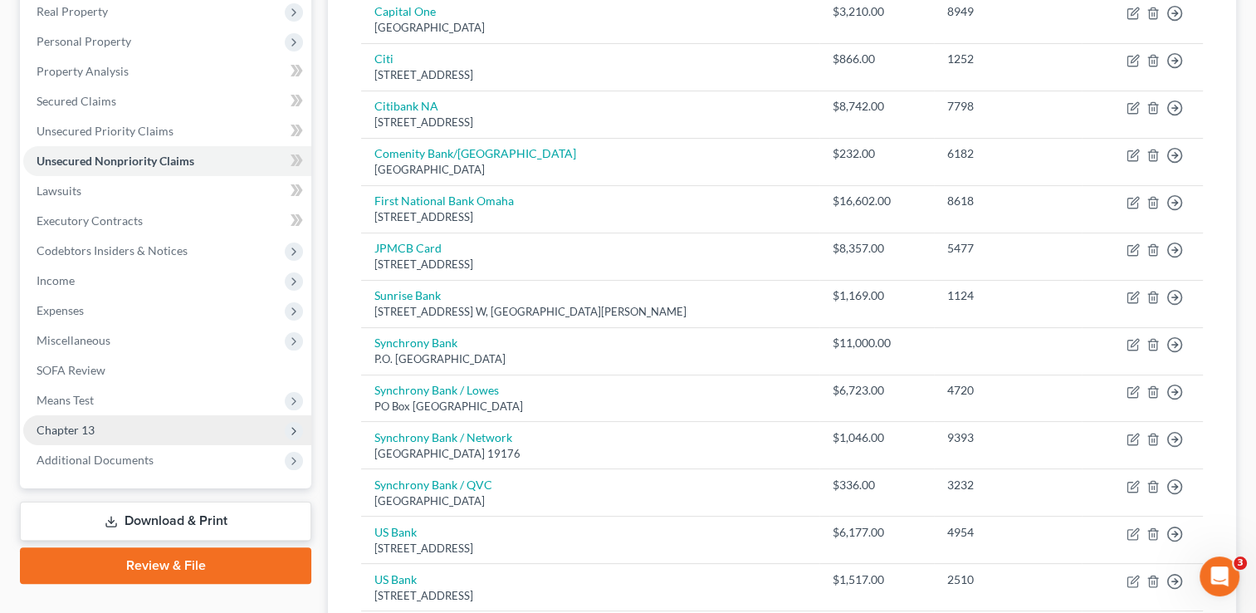
click at [56, 431] on span "Chapter 13" at bounding box center [66, 429] width 58 height 14
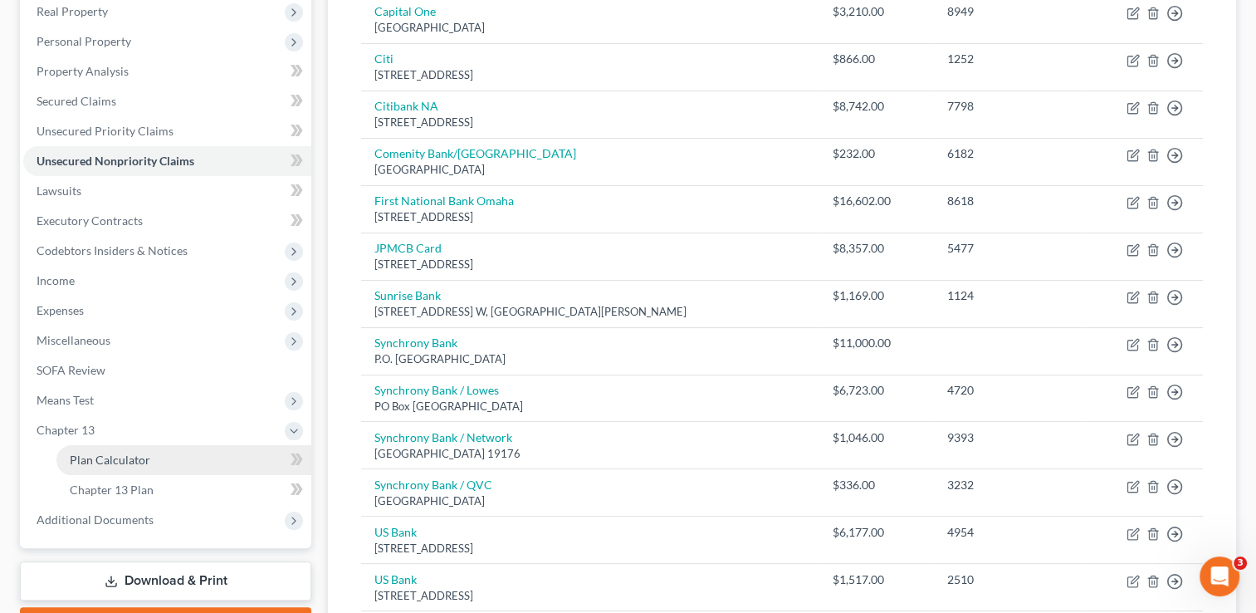
click at [66, 463] on link "Plan Calculator" at bounding box center [183, 460] width 255 height 30
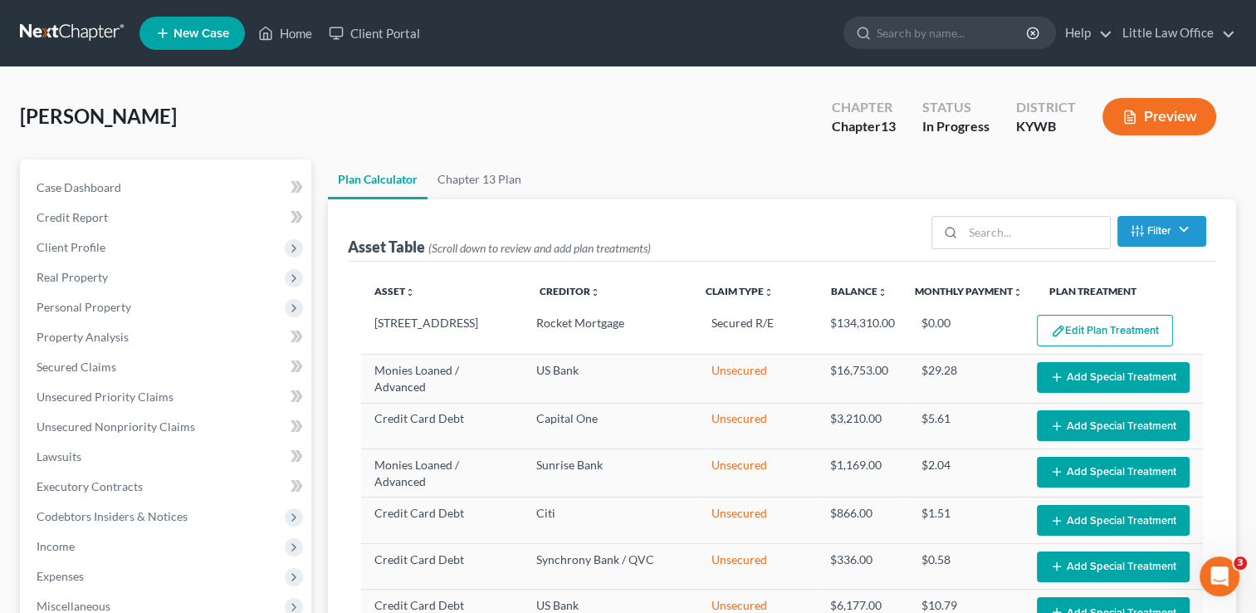
select select "59"
click at [1220, 38] on link "Little Law Office" at bounding box center [1174, 33] width 121 height 30
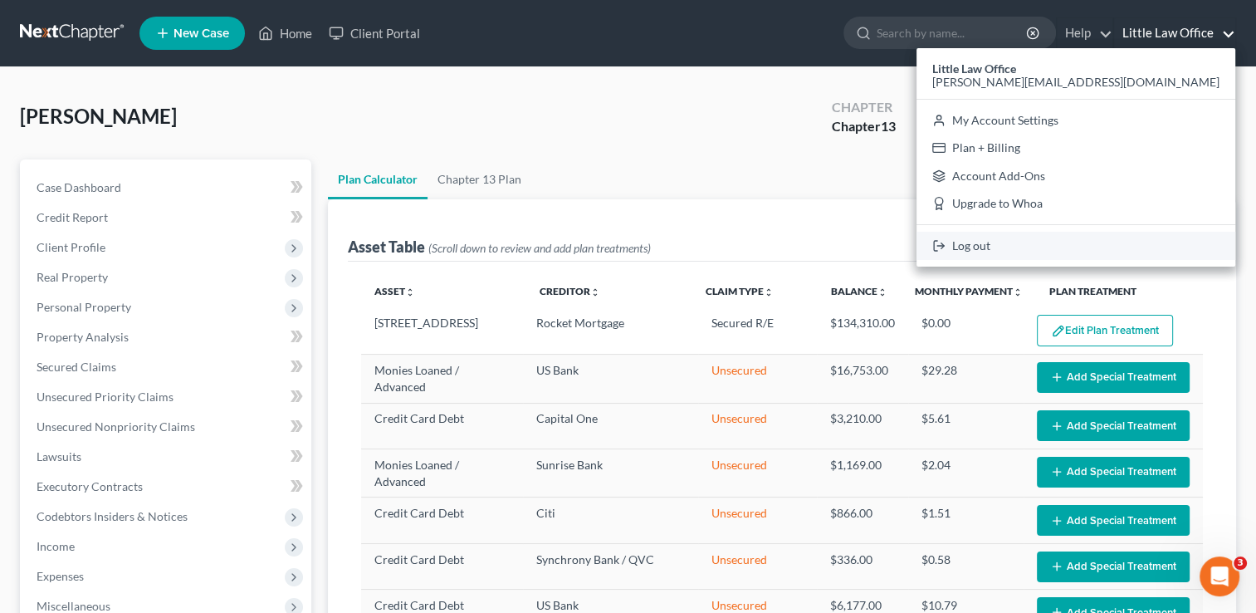
click at [1130, 254] on link "Log out" at bounding box center [1075, 246] width 319 height 28
